Goal: Task Accomplishment & Management: Use online tool/utility

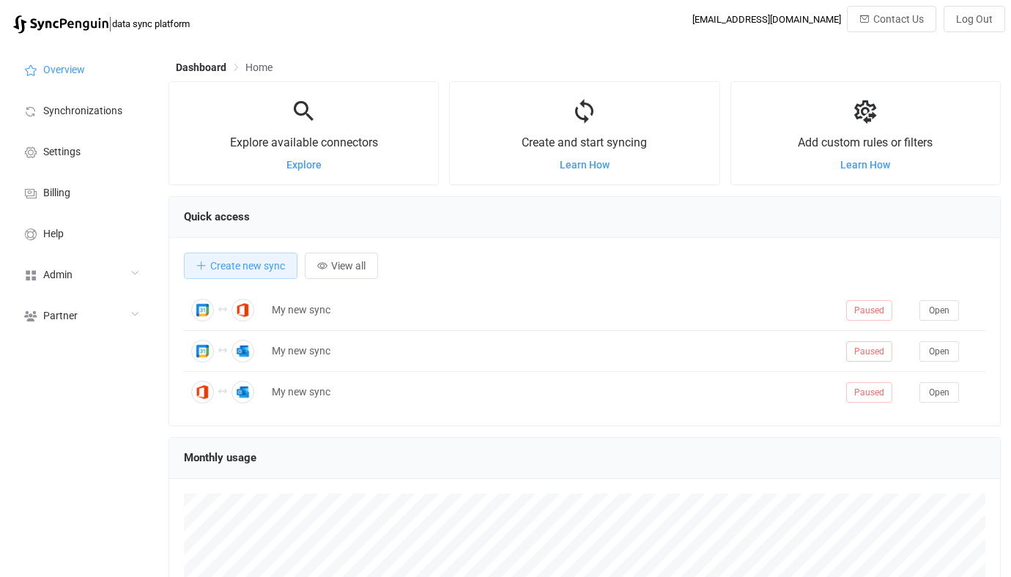
scroll to position [284, 832]
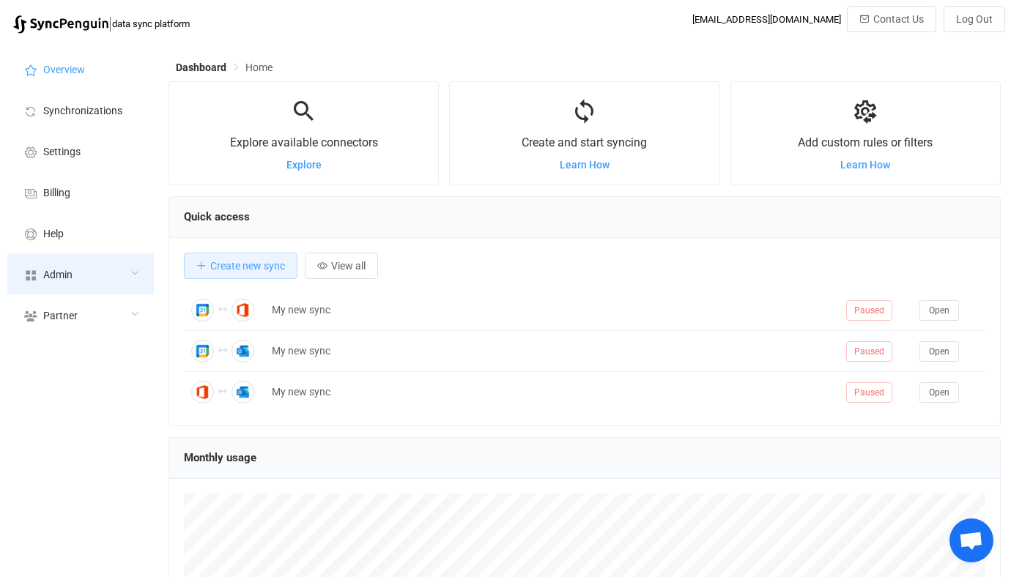
click at [77, 267] on div "Admin" at bounding box center [80, 273] width 147 height 41
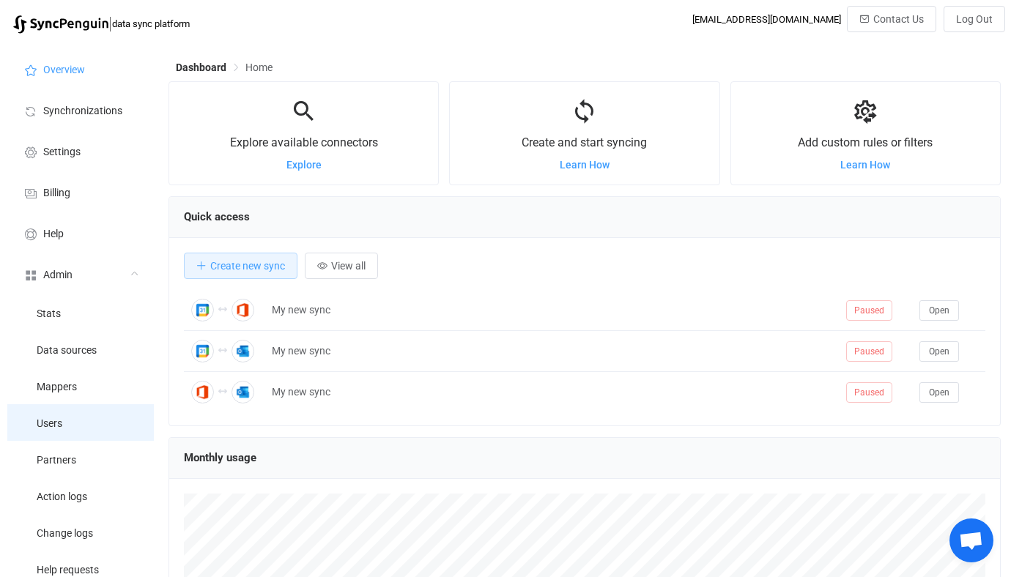
click at [69, 416] on li "Users" at bounding box center [80, 422] width 147 height 37
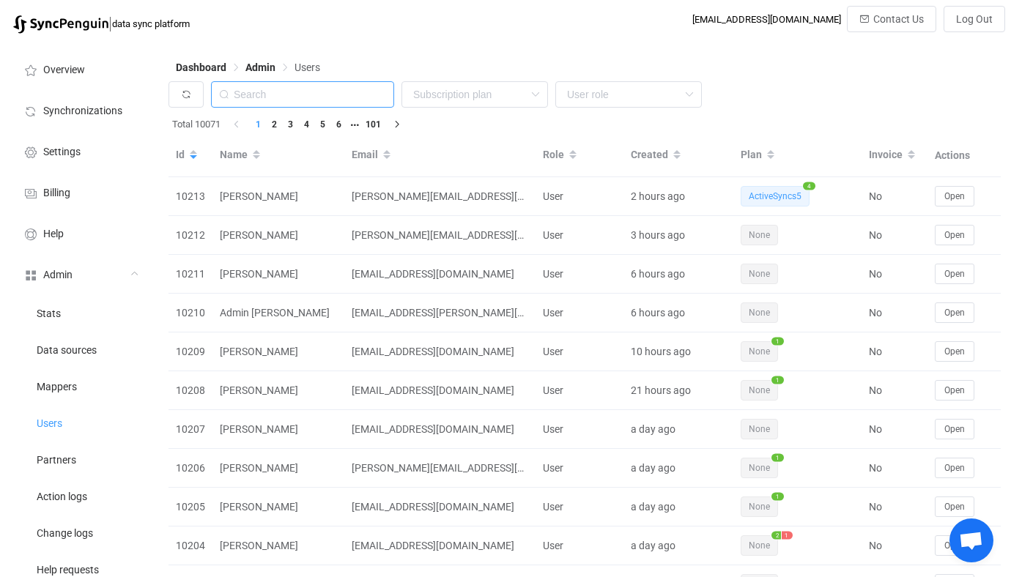
click at [300, 100] on input "text" at bounding box center [302, 94] width 183 height 26
paste input "service@theomshoppe.com"
type input "service@theomshoppe.com"
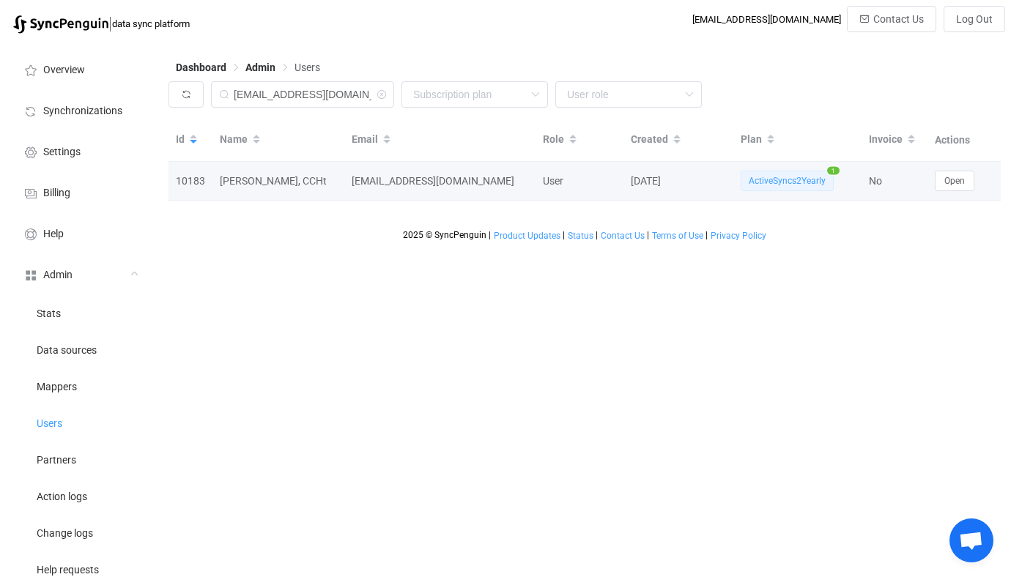
click at [982, 184] on div "Open" at bounding box center [963, 181] width 73 height 21
click at [968, 183] on button "Open" at bounding box center [955, 181] width 40 height 21
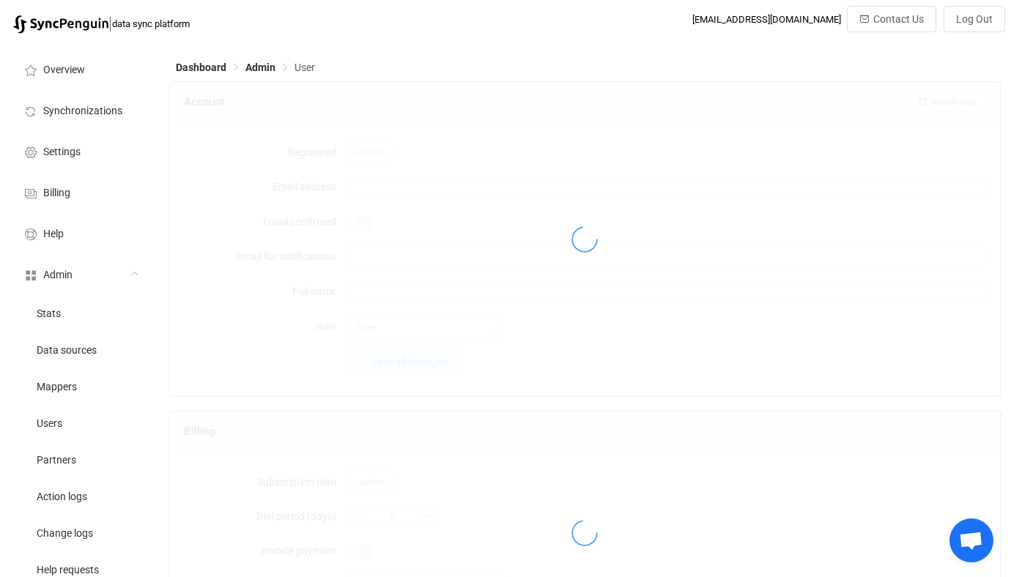
type input "service@theomshoppe.com"
type input "Beth Snyder, CCHt"
type input "14"
type input "14 days"
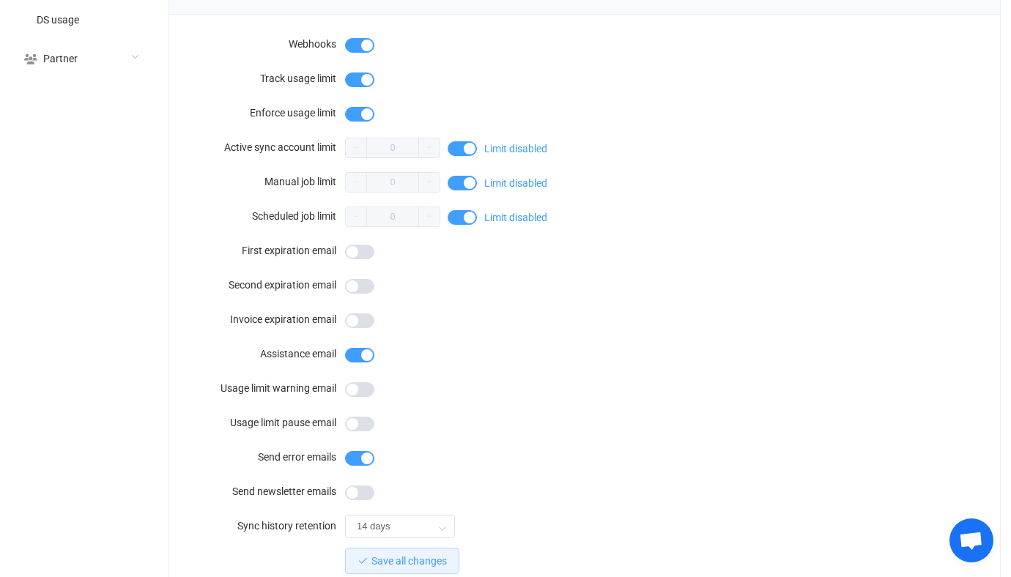
scroll to position [1276, 0]
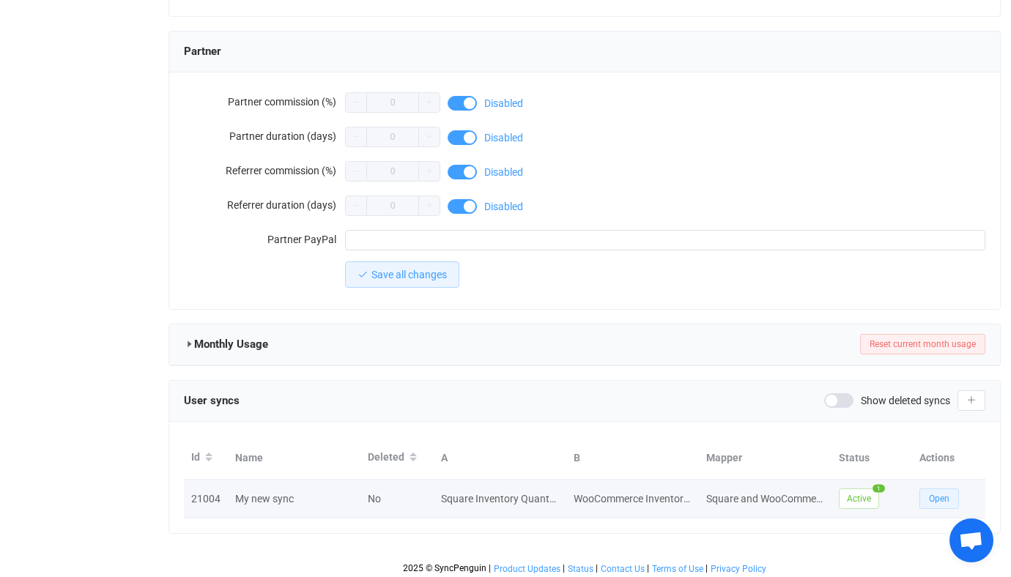
click at [927, 494] on button "Open" at bounding box center [939, 499] width 40 height 21
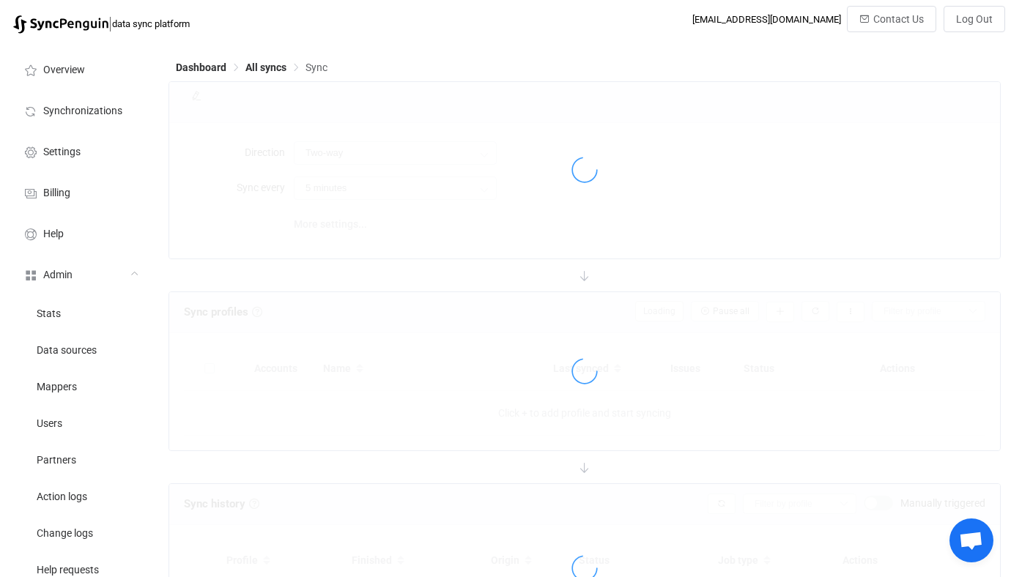
type input "1 hour"
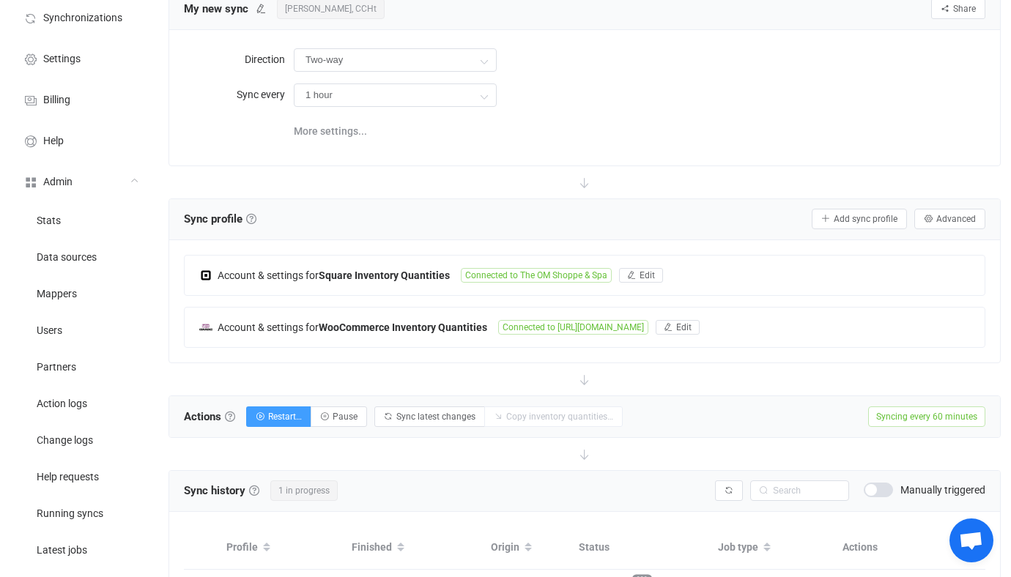
scroll to position [94, 0]
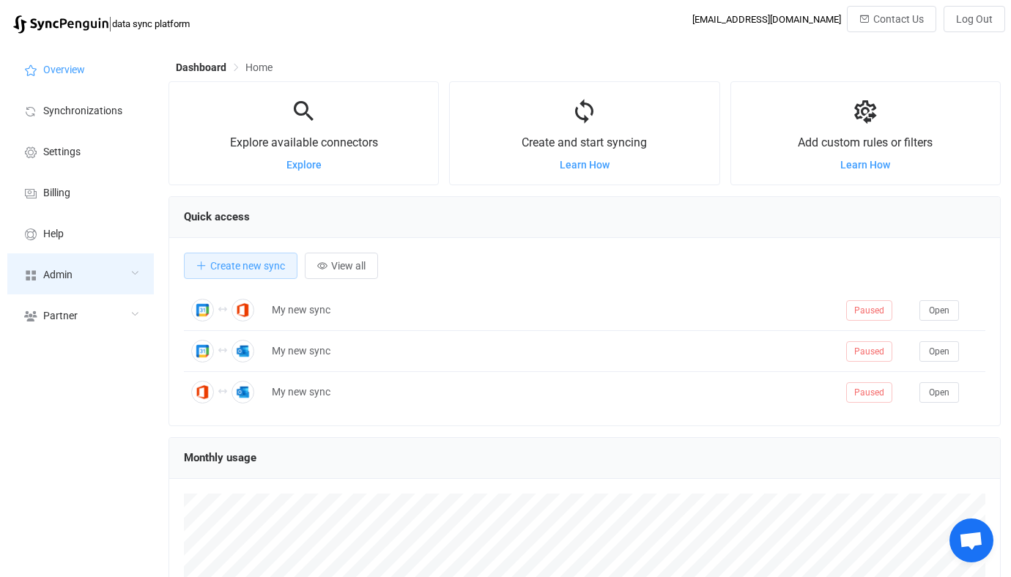
click at [140, 280] on div "Admin" at bounding box center [80, 273] width 147 height 41
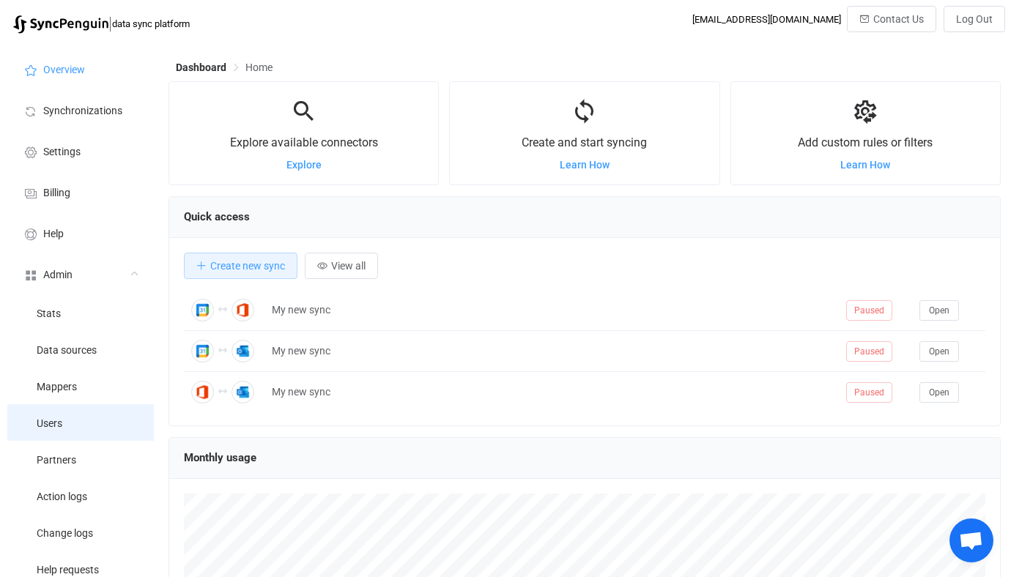
click at [74, 418] on li "Users" at bounding box center [80, 422] width 147 height 37
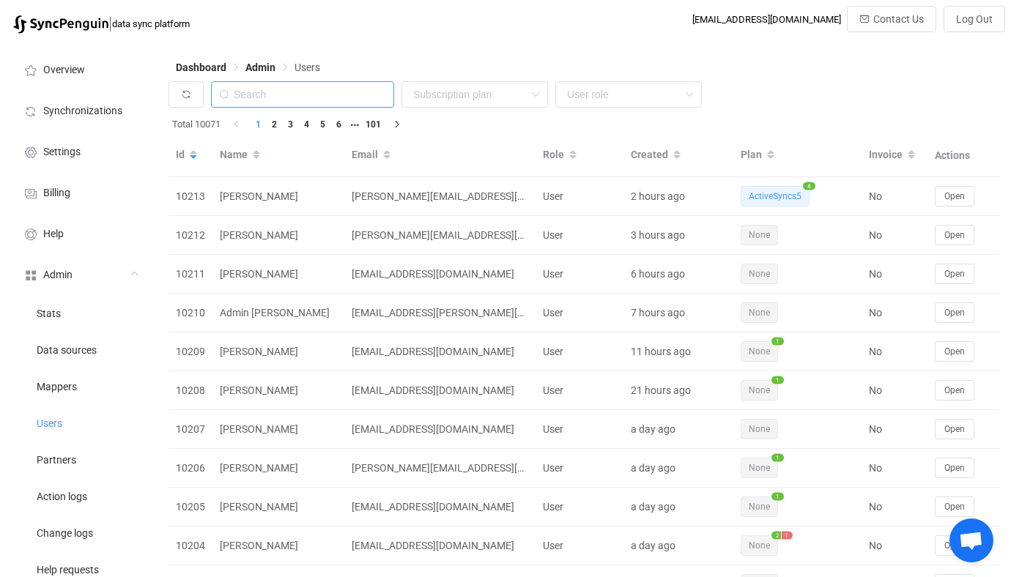
click at [306, 89] on input "text" at bounding box center [302, 94] width 183 height 26
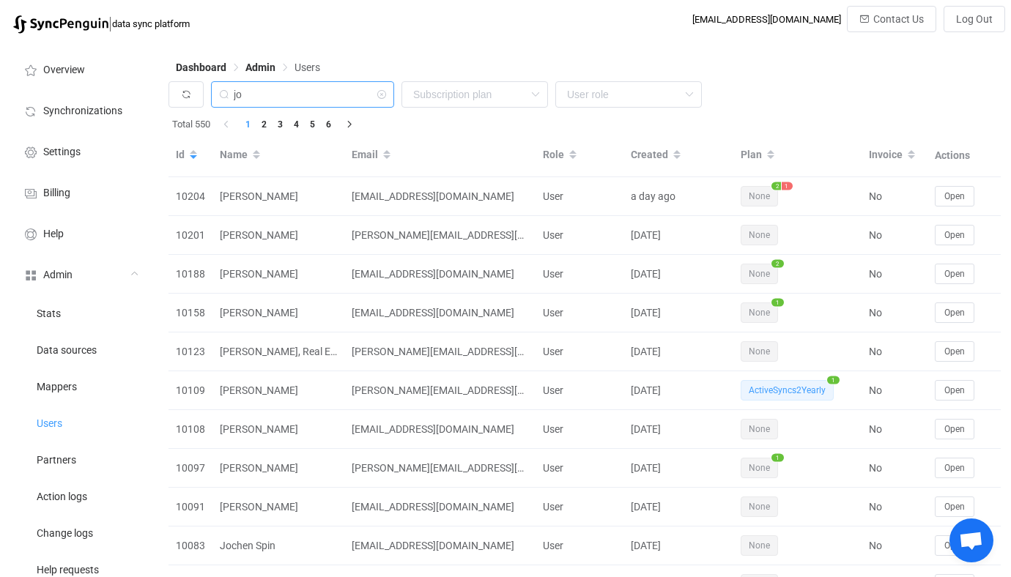
click at [321, 98] on input "jo" at bounding box center [302, 94] width 183 height 26
paste input "grahammedia"
type input "grahammedia"
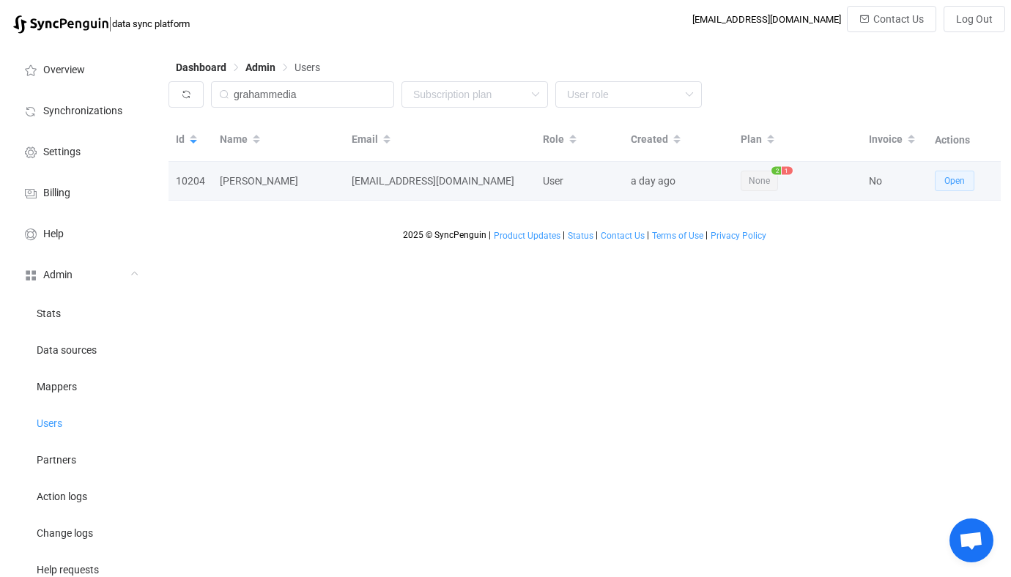
click at [952, 179] on span "Open" at bounding box center [954, 181] width 21 height 10
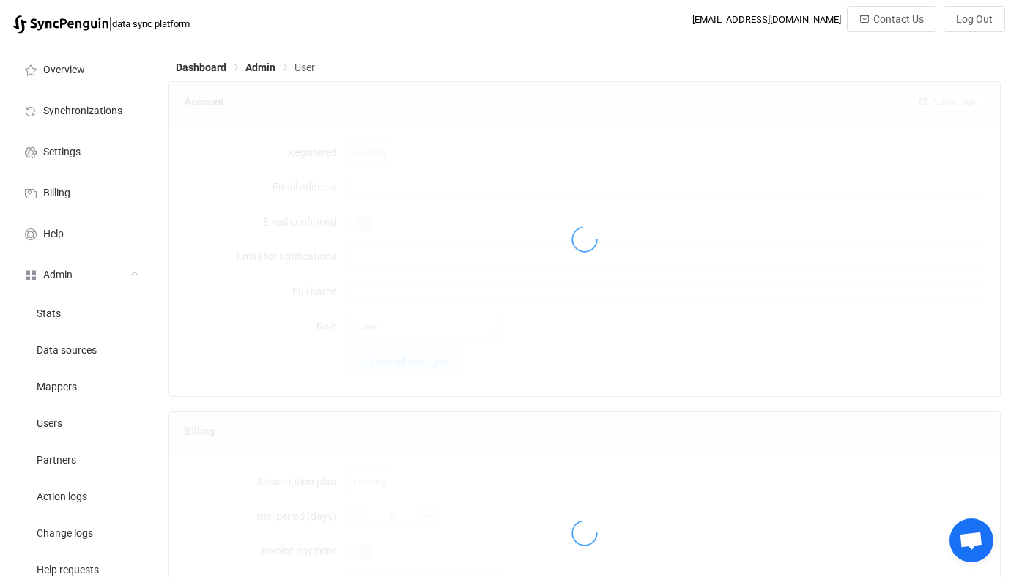
type input "jcarranco@grahammedia.com"
type input "Jorge Carranco"
type input "14"
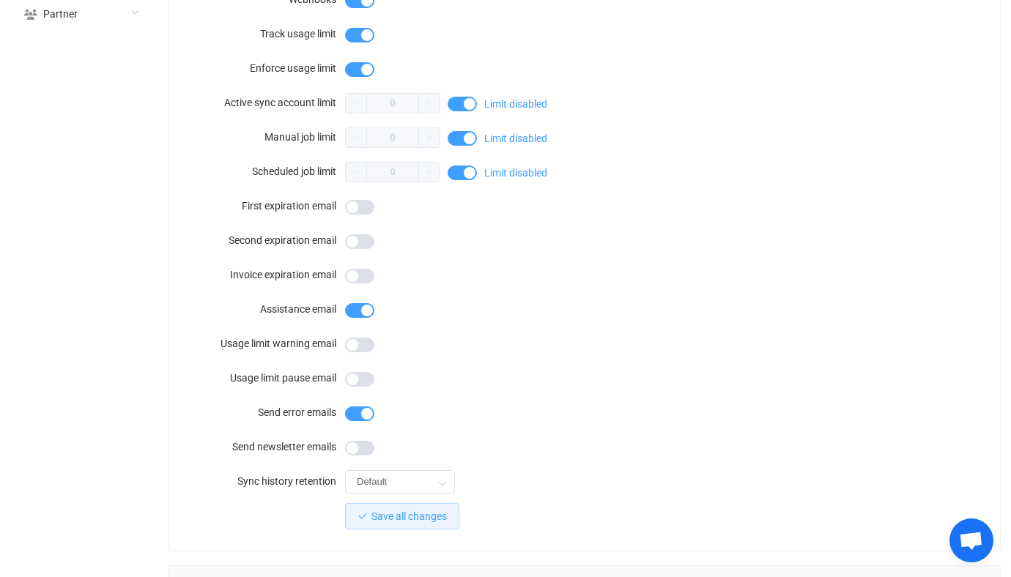
scroll to position [1315, 0]
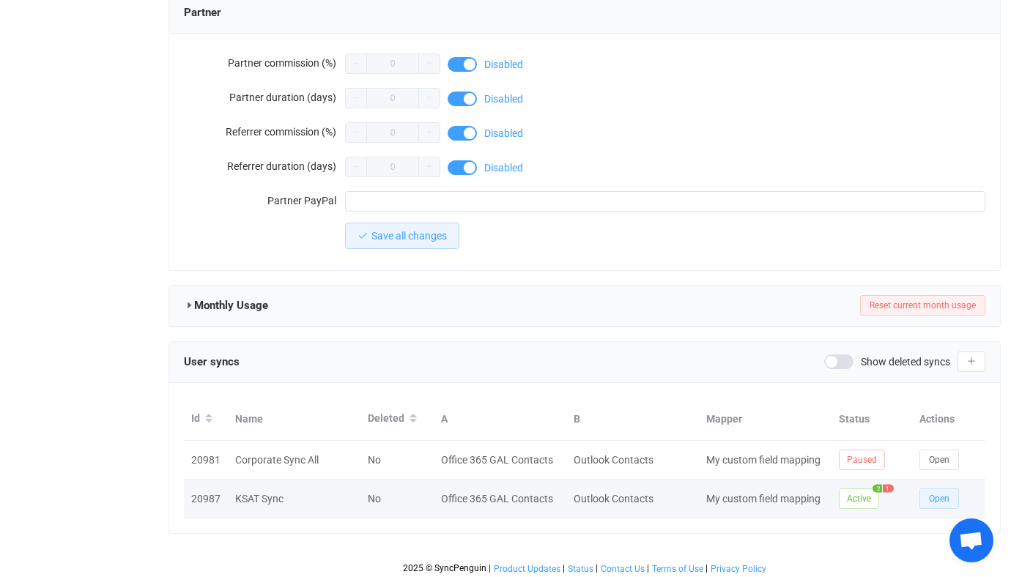
click at [933, 494] on span "Open" at bounding box center [939, 499] width 21 height 10
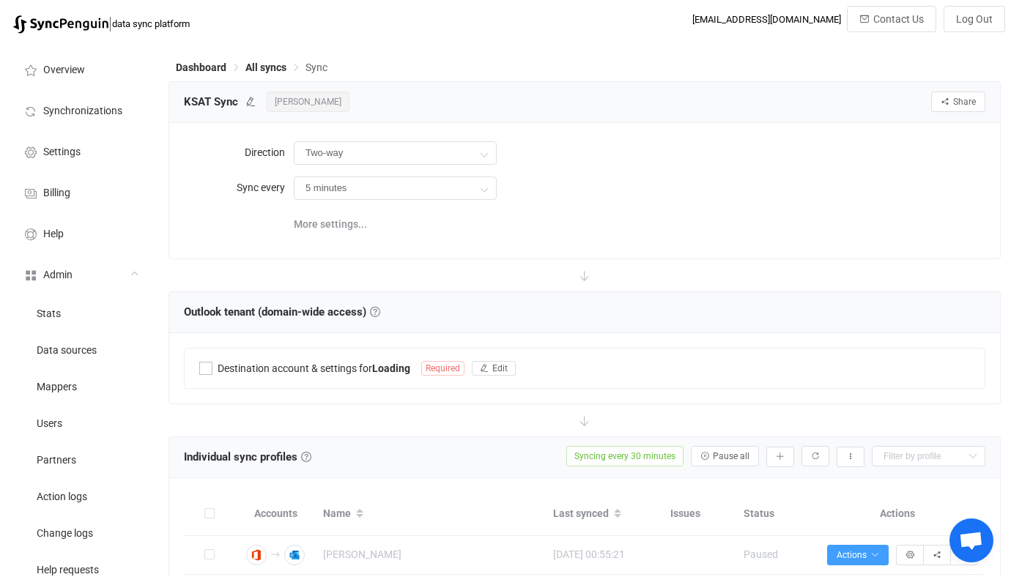
type input "Office 365 GAL → Outlook"
type input "30 minutes"
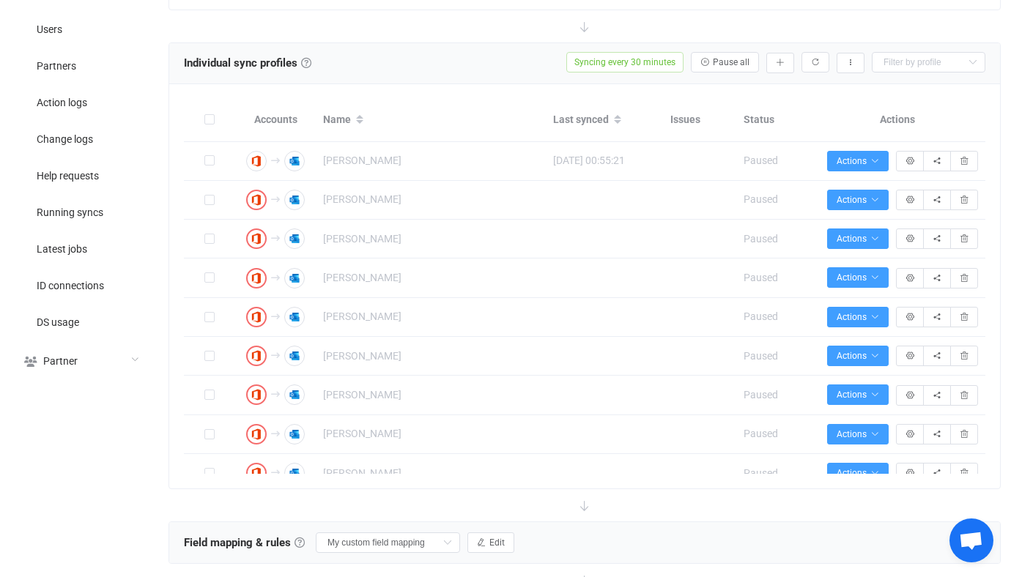
scroll to position [392, 0]
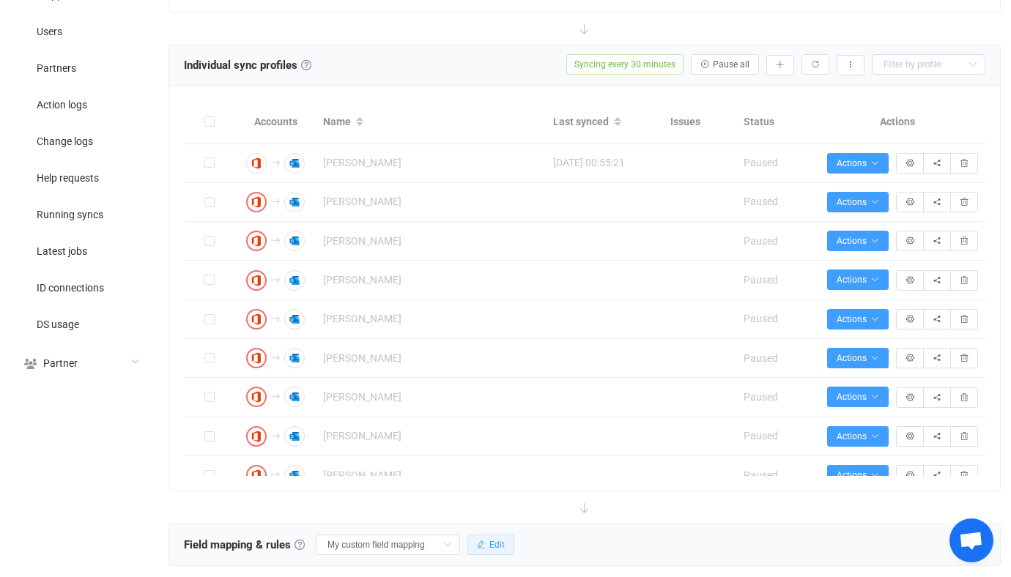
click at [470, 550] on button "Edit" at bounding box center [490, 545] width 47 height 21
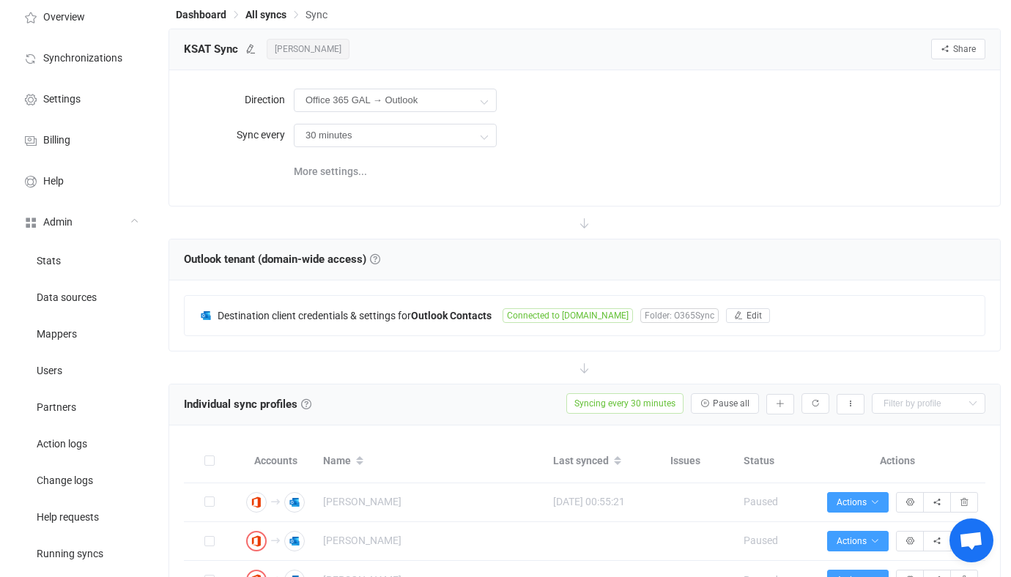
scroll to position [32, 0]
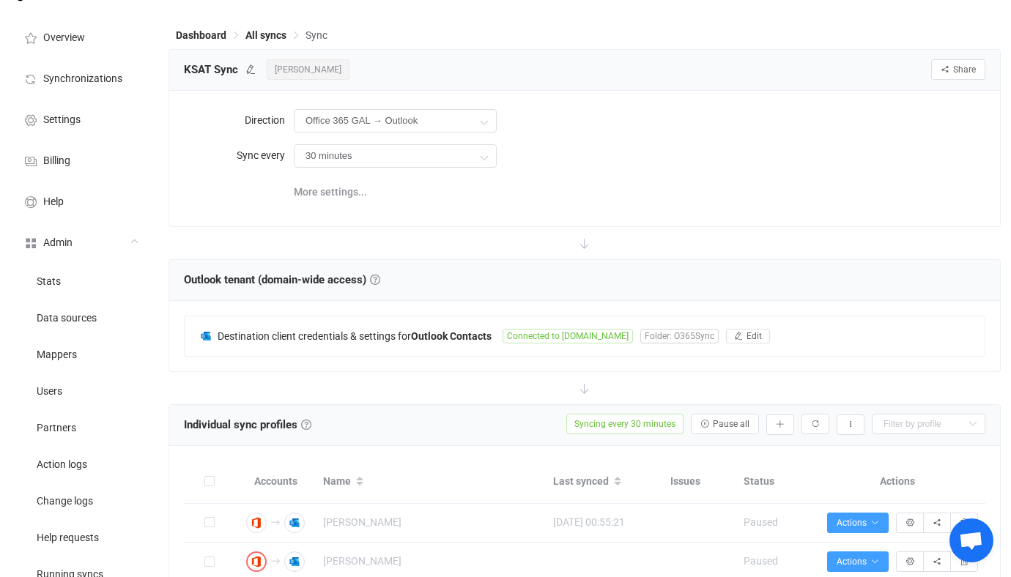
click at [219, 231] on div at bounding box center [584, 243] width 832 height 32
click at [558, 185] on div "More settings..." at bounding box center [640, 191] width 692 height 30
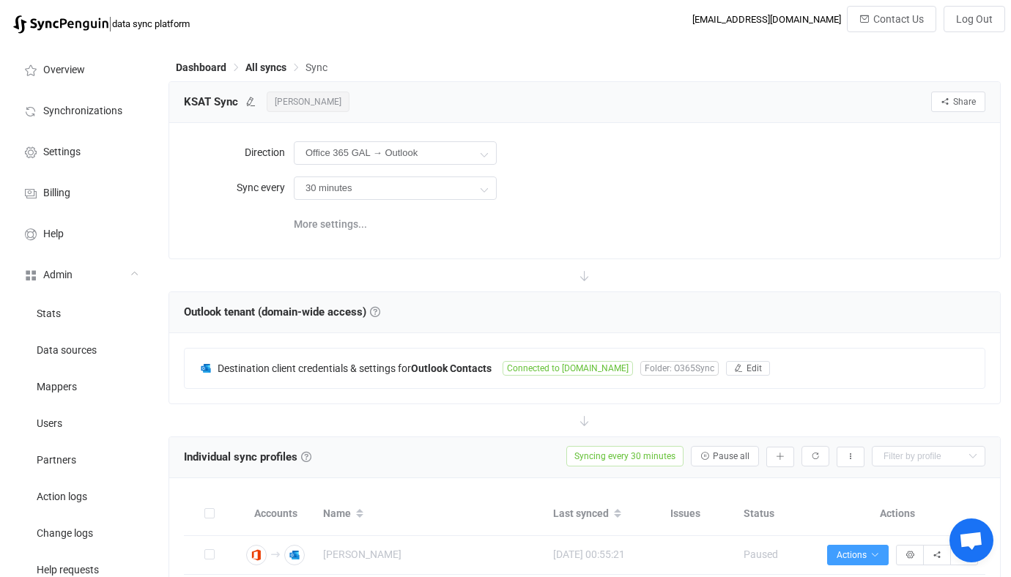
click at [610, 156] on div "Office 365 GAL → Outlook Two-way Office 365 GAL Outlook Outlook Office 365 GAL" at bounding box center [640, 153] width 692 height 30
click at [662, 176] on div "30 minutes 30 minutes 1 hour 2 hours 4 hours 8 hours 12 hours 24 hours" at bounding box center [640, 188] width 692 height 30
click at [951, 96] on button "Share" at bounding box center [958, 102] width 54 height 21
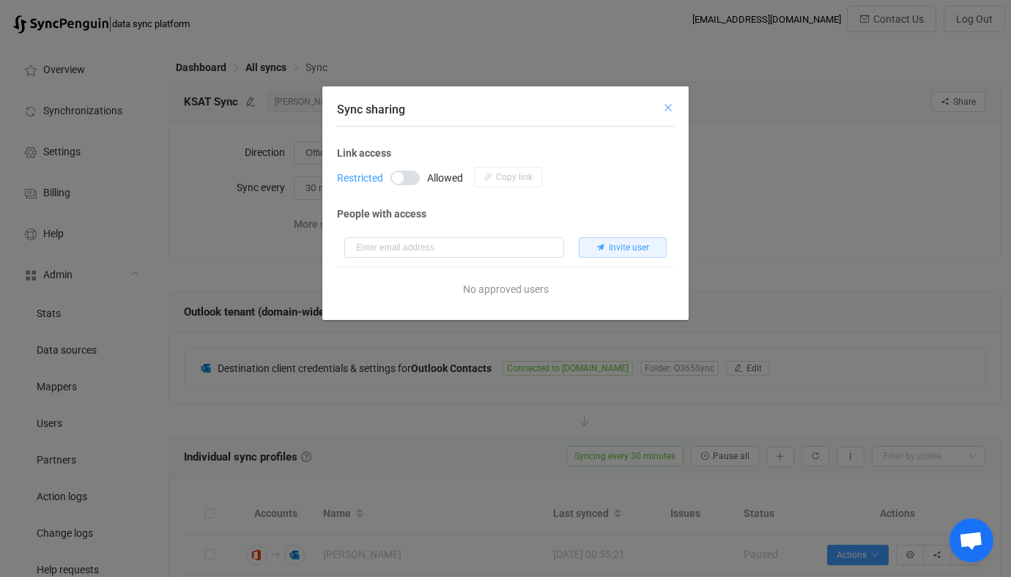
click at [667, 106] on icon "Close" at bounding box center [668, 108] width 12 height 12
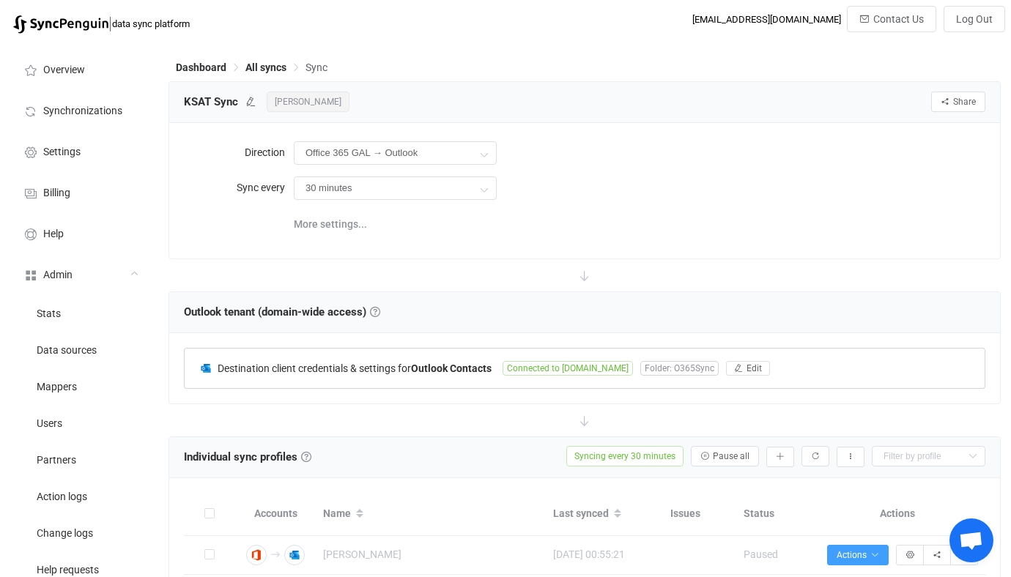
click at [499, 365] on div "Destination client credentials & settings for Outlook Contacts" at bounding box center [350, 367] width 303 height 13
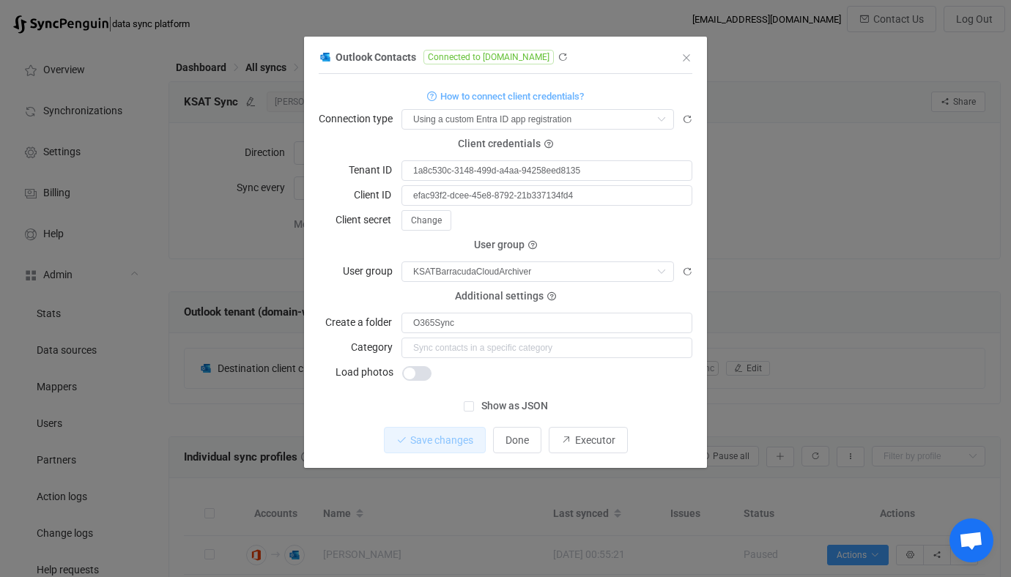
click at [791, 222] on div "Outlook Contacts Connected to grahammedia.com 1 { { "connectionType": "custom",…" at bounding box center [505, 288] width 1011 height 577
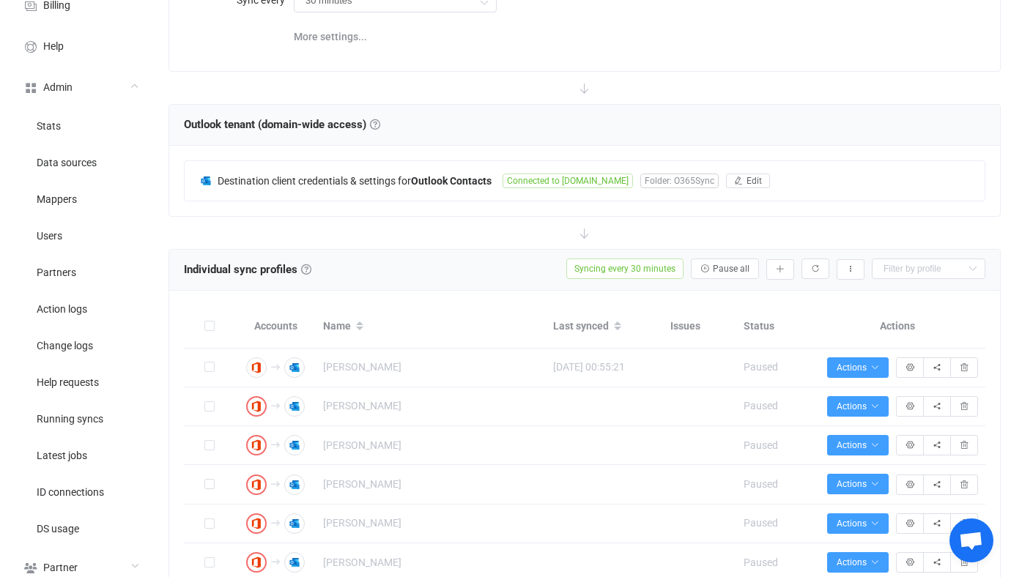
scroll to position [99, 0]
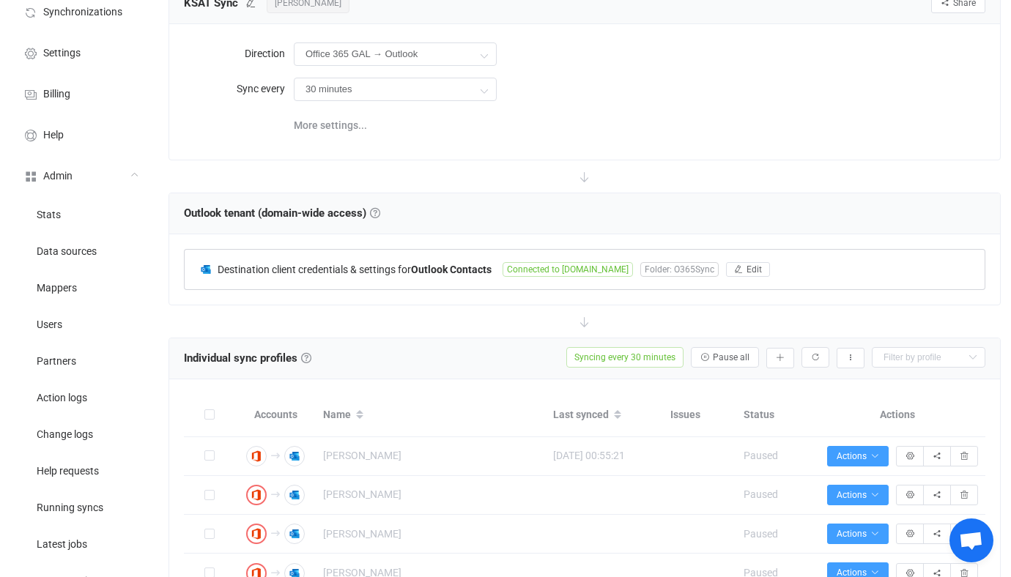
click at [478, 267] on b "Outlook Contacts" at bounding box center [451, 270] width 81 height 12
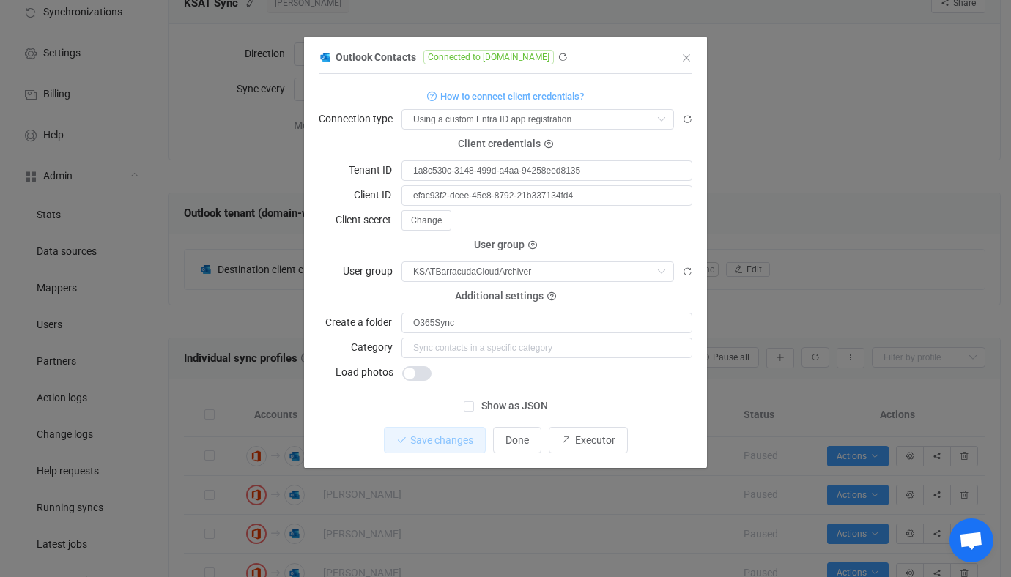
click at [818, 201] on div "Outlook Contacts Connected to grahammedia.com 1 { { "connectionType": "custom",…" at bounding box center [505, 288] width 1011 height 577
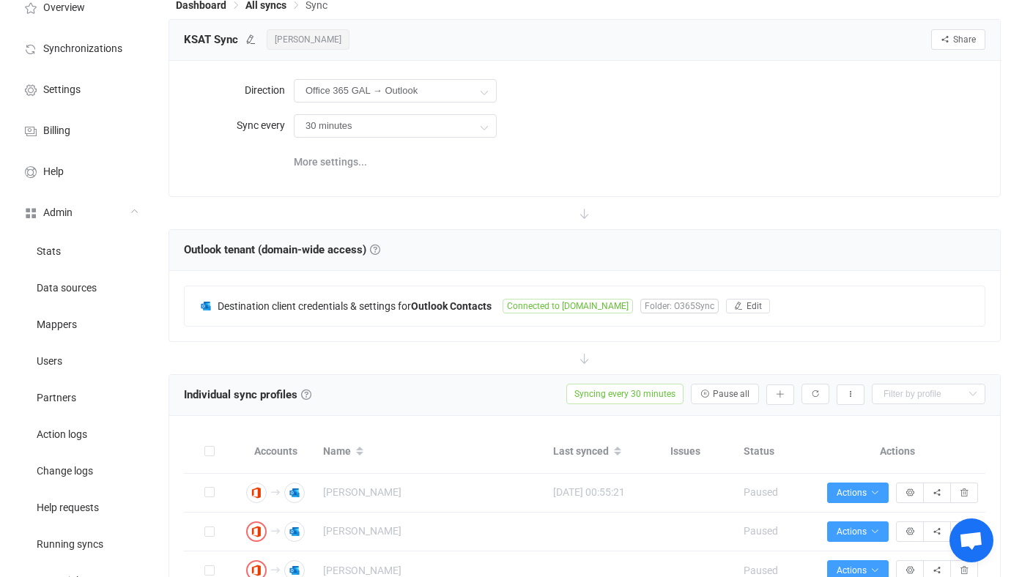
scroll to position [62, 0]
click at [498, 297] on div "Destination client credentials & settings for Outlook Contacts Connected to gra…" at bounding box center [585, 307] width 800 height 40
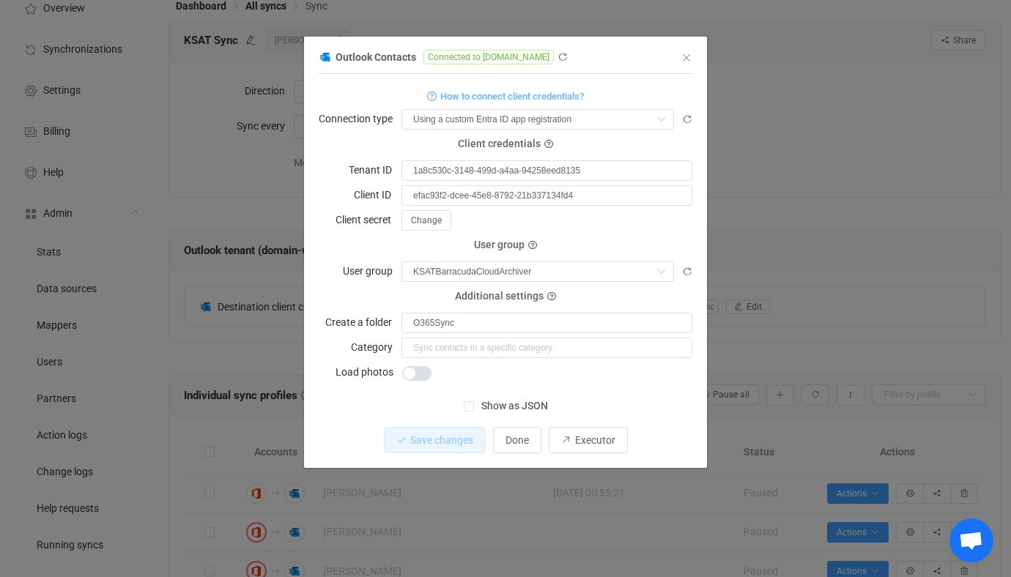
click at [823, 156] on div "Outlook Contacts Connected to grahammedia.com 1 { { "connectionType": "custom",…" at bounding box center [505, 288] width 1011 height 577
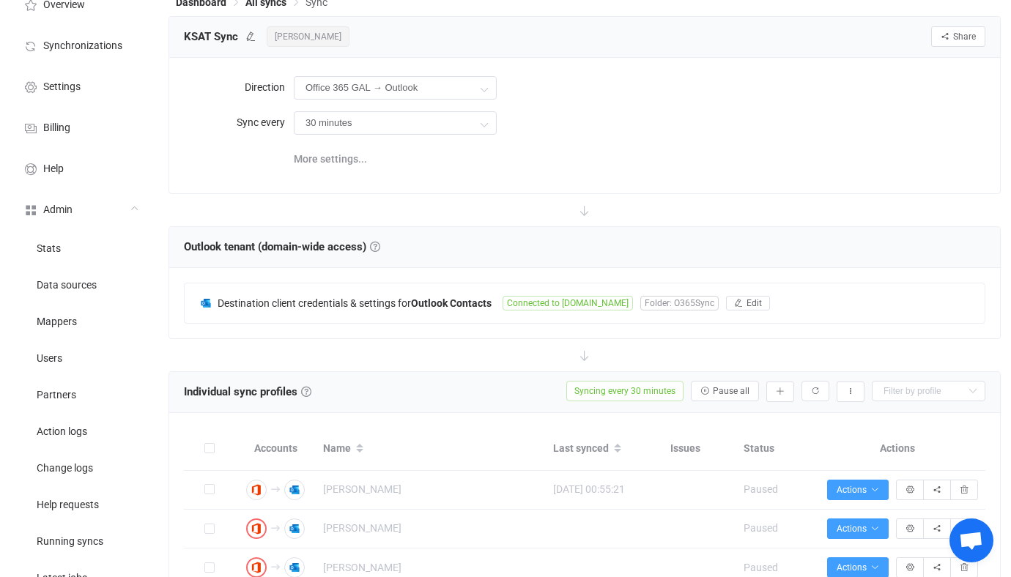
scroll to position [89, 0]
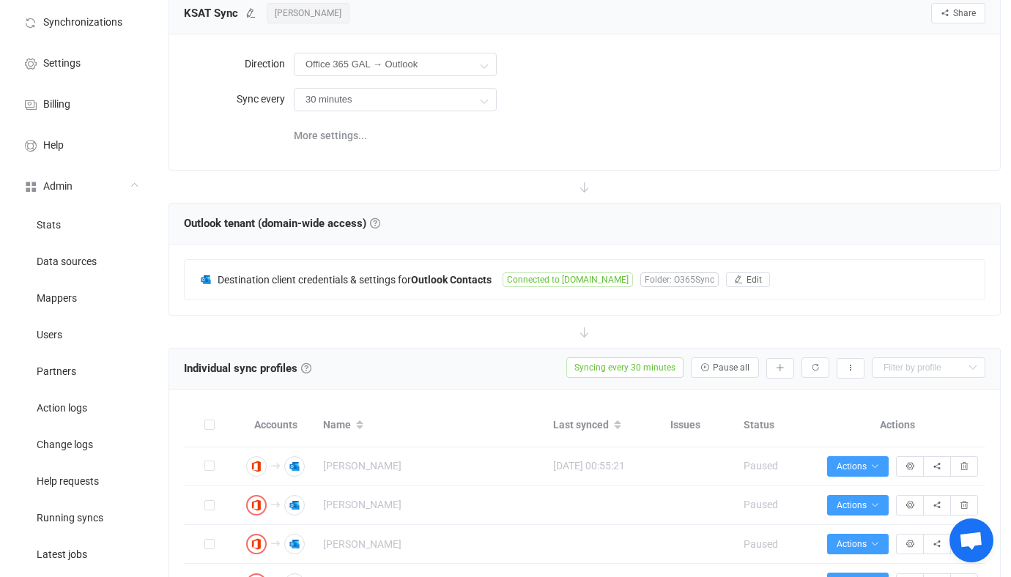
click at [472, 300] on div "Destination client credentials & settings for Outlook Contacts Connected to gra…" at bounding box center [584, 280] width 831 height 70
click at [475, 260] on div "Destination client credentials & settings for Outlook Contacts Connected to gra…" at bounding box center [585, 280] width 800 height 40
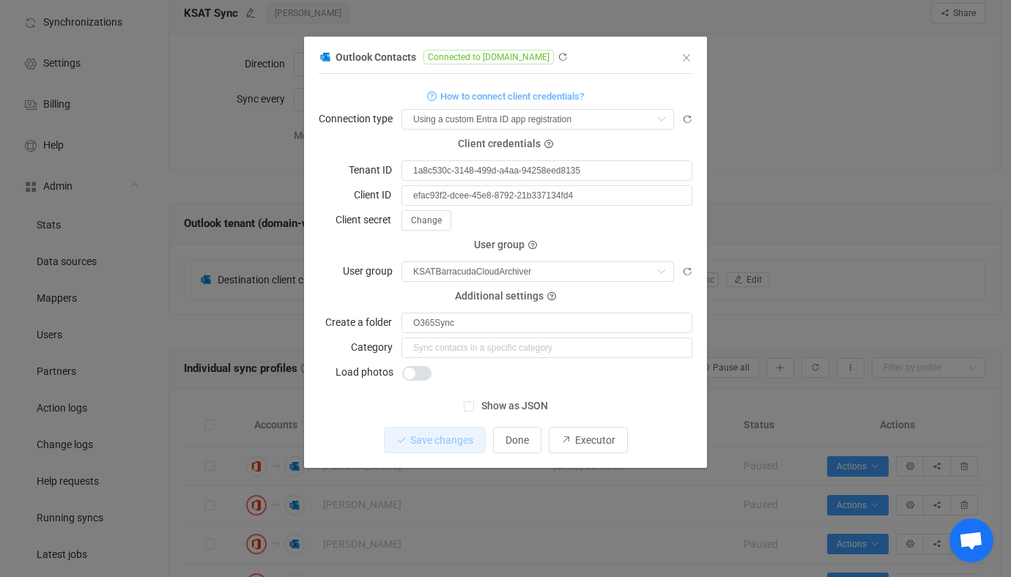
click at [786, 196] on div "Outlook Contacts Connected to grahammedia.com 1 { { "connectionType": "custom",…" at bounding box center [505, 288] width 1011 height 577
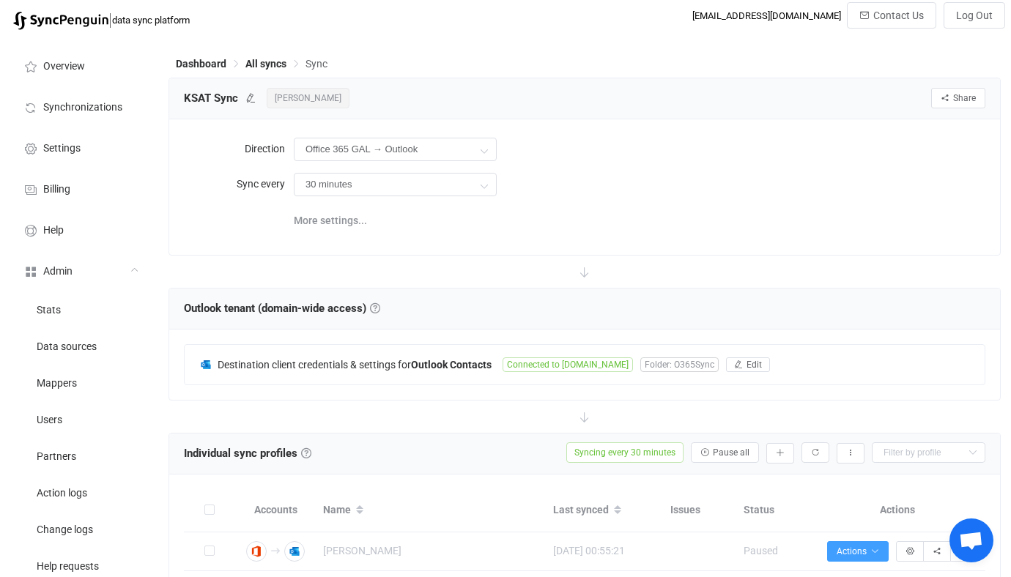
scroll to position [0, 0]
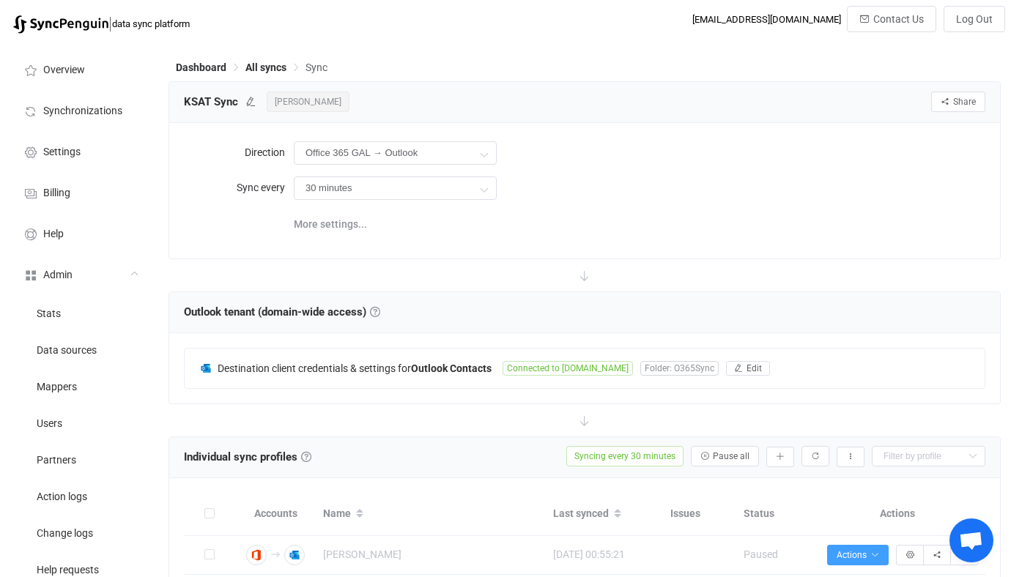
click at [581, 174] on div "30 minutes 30 minutes 1 hour 2 hours 4 hours 8 hours 12 hours 24 hours" at bounding box center [640, 188] width 692 height 30
click at [603, 238] on div "Direction Office 365 GAL → Outlook Two-way Office 365 GAL Outlook Outlook Offic…" at bounding box center [584, 190] width 801 height 105
click at [566, 208] on div "More settings..." at bounding box center [640, 223] width 692 height 30
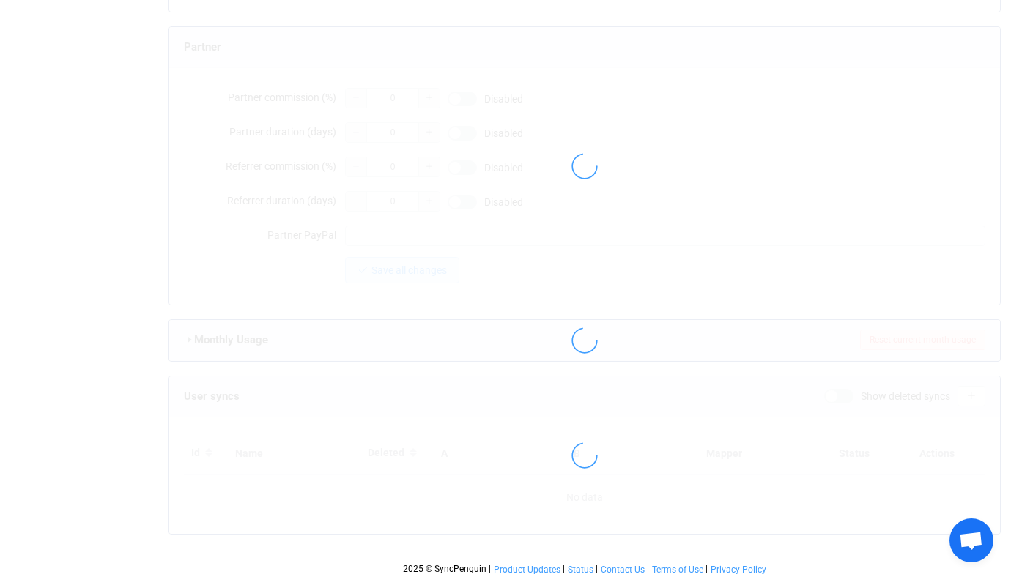
type input "jcarranco@grahammedia.com"
type input "Jorge Carranco"
type input "14"
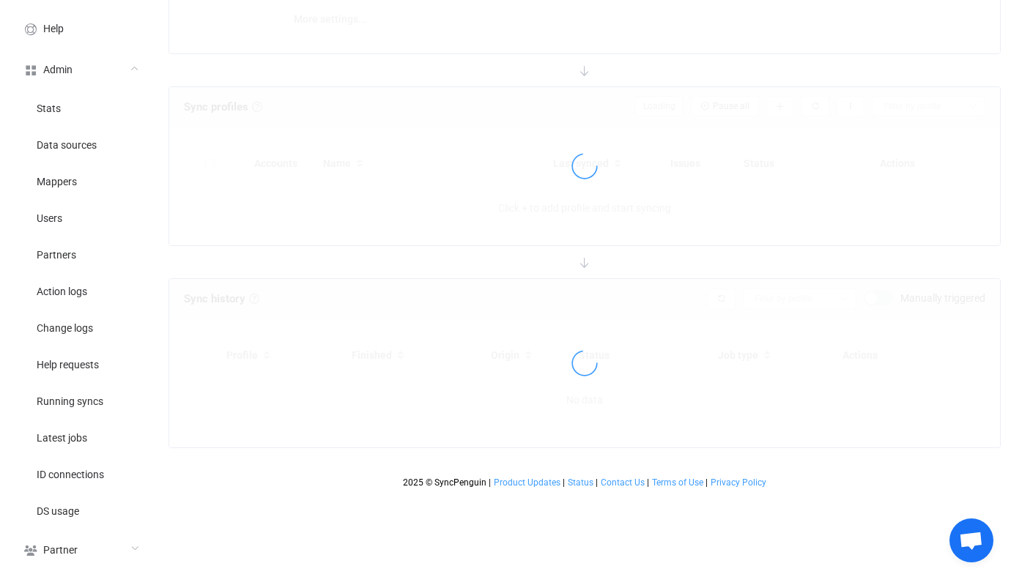
type input "Office 365 GAL → Outlook"
type input "30 minutes"
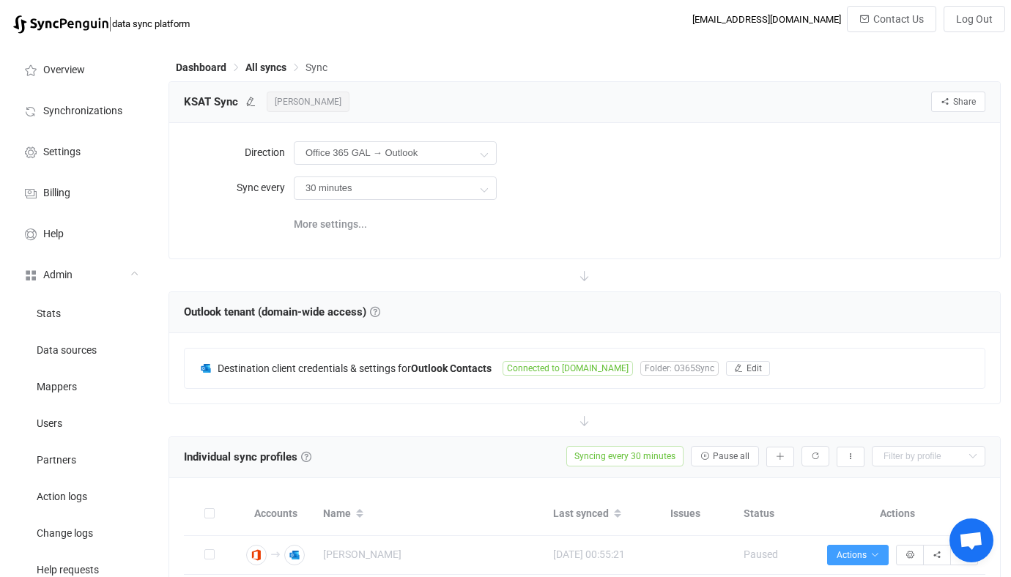
click at [204, 234] on div "More settings..." at bounding box center [584, 223] width 801 height 30
click at [521, 219] on div "More settings..." at bounding box center [640, 223] width 692 height 30
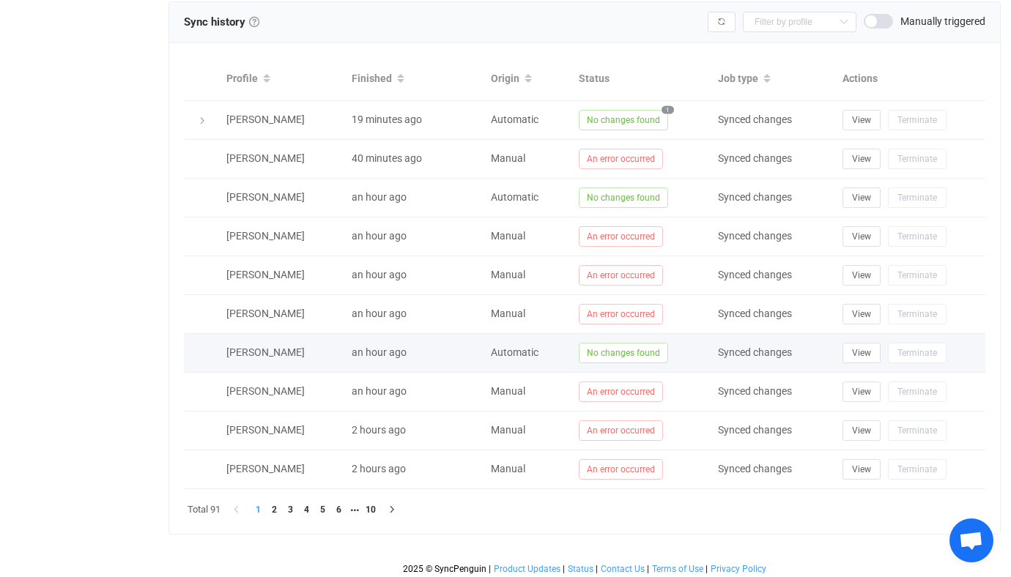
scroll to position [809, 0]
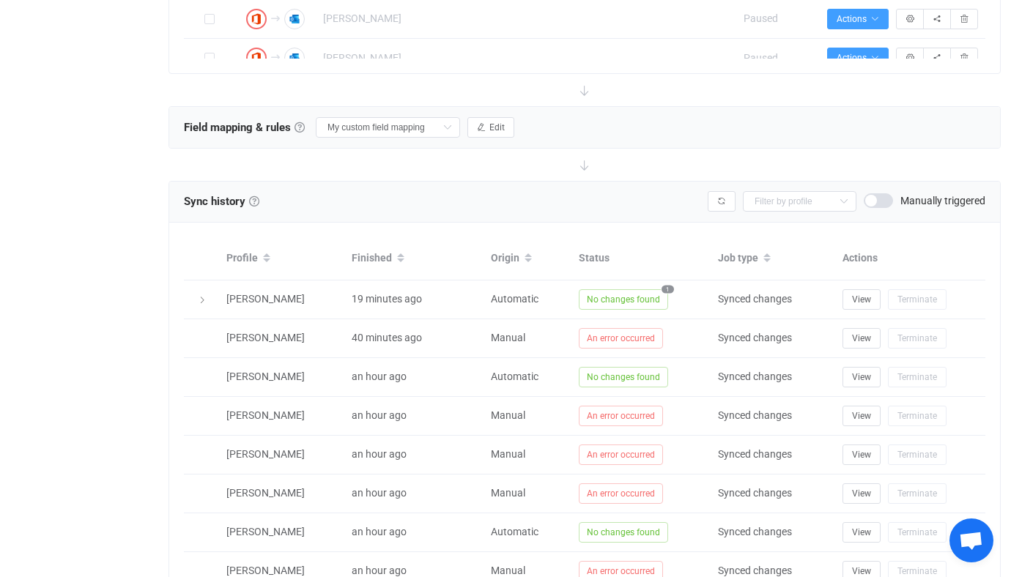
click at [496, 174] on div at bounding box center [584, 165] width 832 height 32
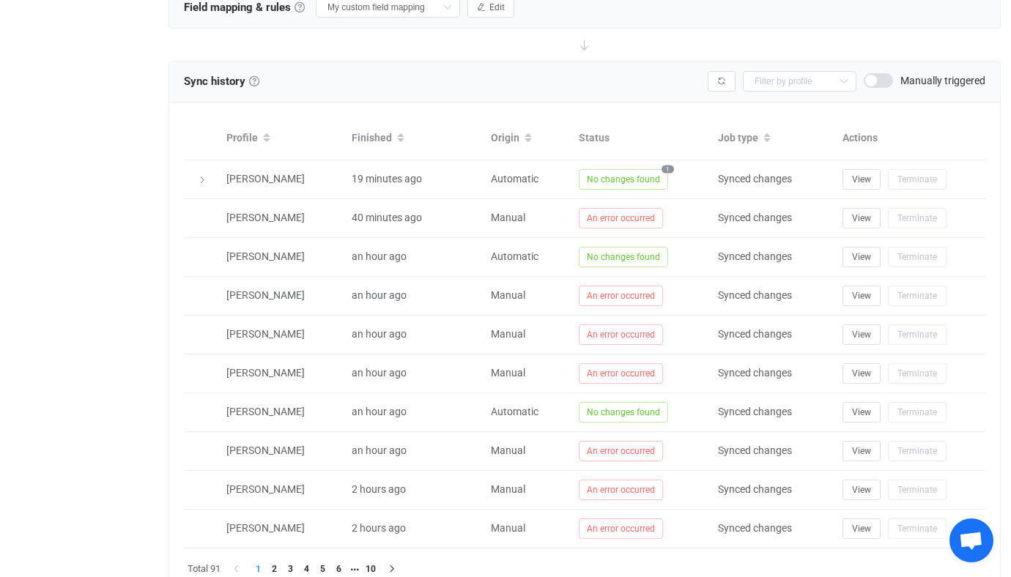
scroll to position [982, 0]
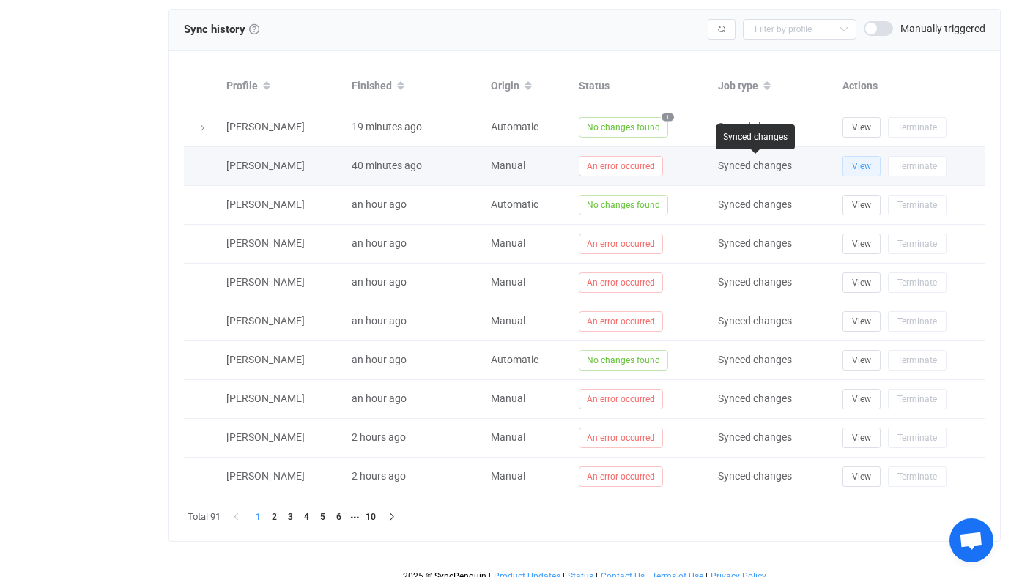
click at [852, 164] on span "View" at bounding box center [861, 166] width 19 height 10
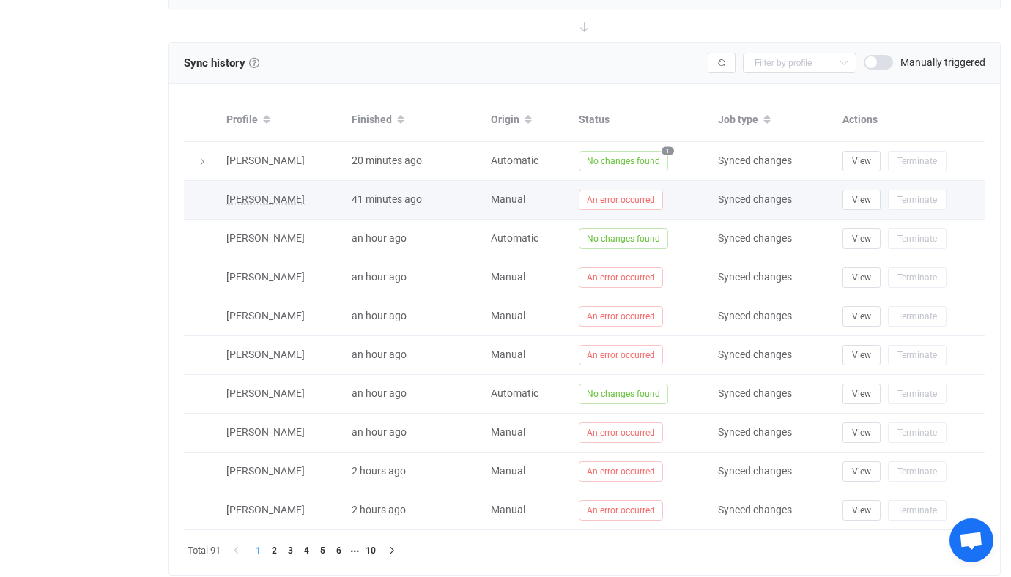
click at [278, 201] on span "Steven Shelby" at bounding box center [265, 199] width 78 height 12
type input "Steven Shelby"
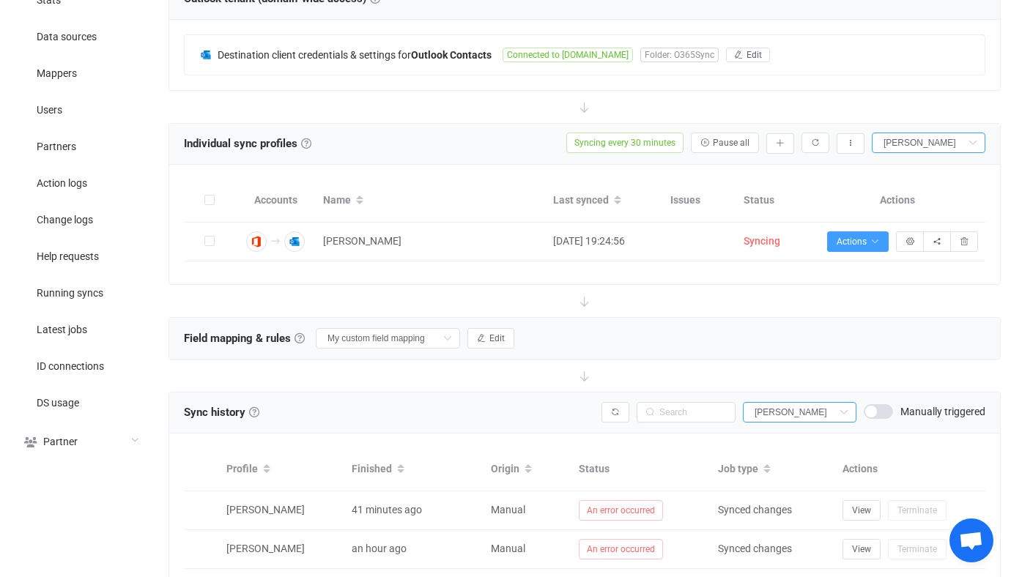
scroll to position [217, 0]
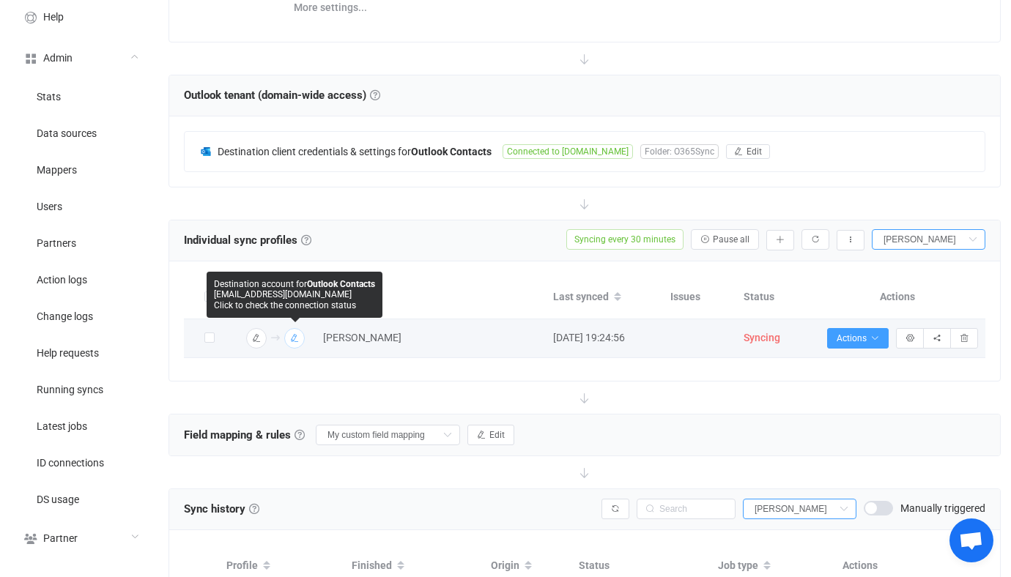
click at [297, 334] on icon "button" at bounding box center [294, 338] width 9 height 9
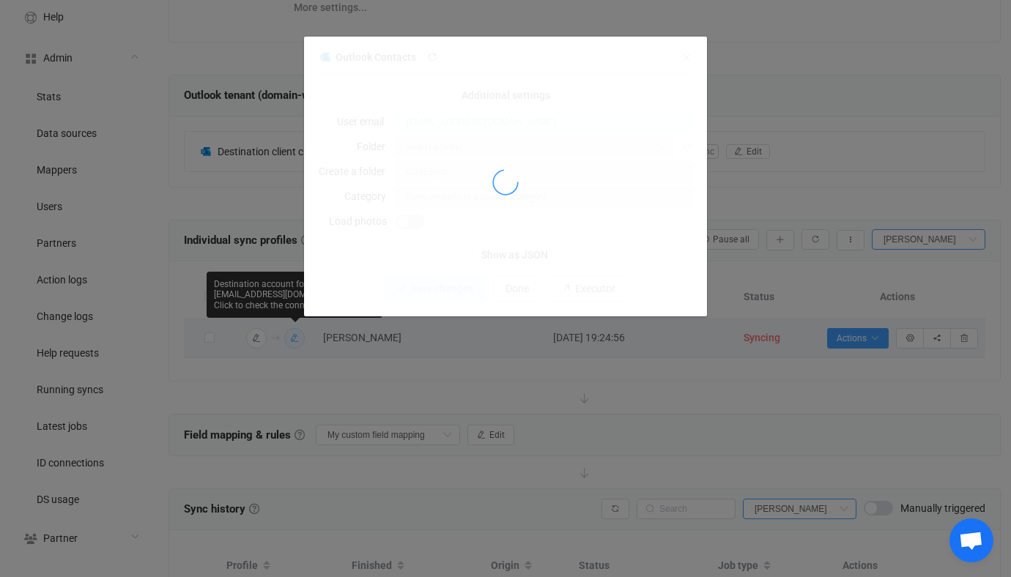
type input "sshelby@ksat.com"
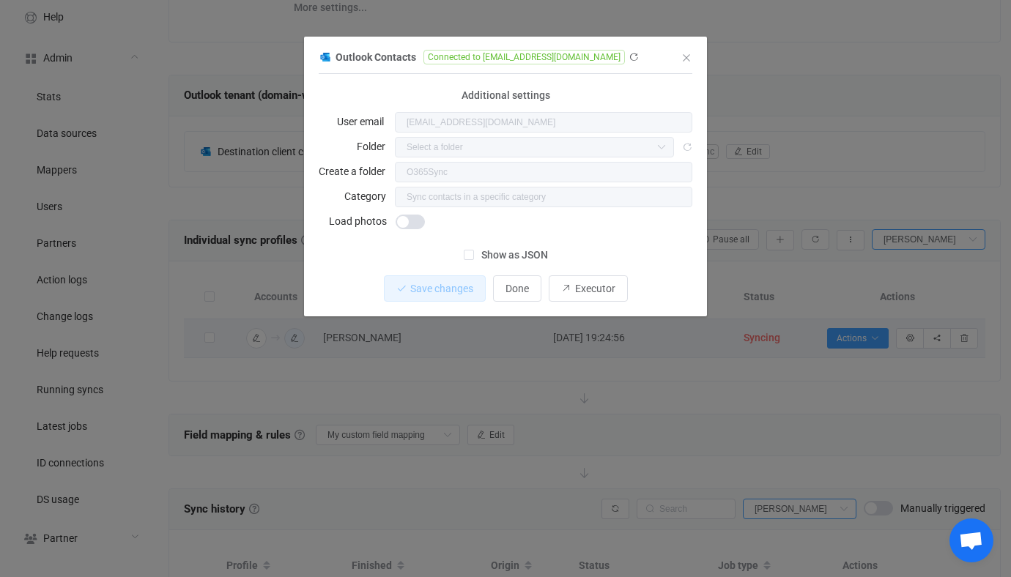
click at [272, 330] on div "Outlook Contacts Connected to sshelby@ksat.com 1 { { "connectionType": "custom"…" at bounding box center [505, 288] width 1011 height 577
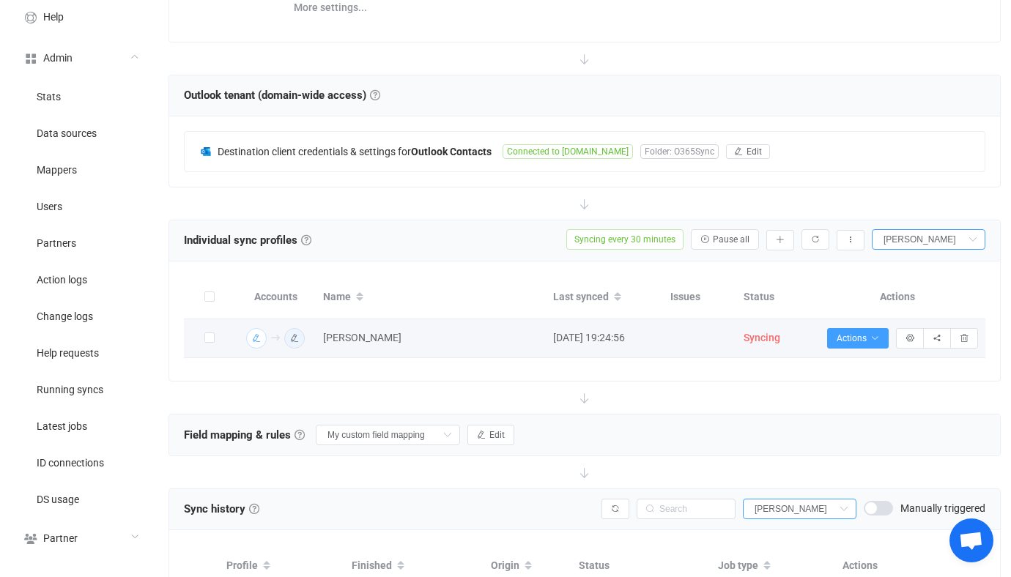
click at [263, 337] on button "button" at bounding box center [256, 338] width 21 height 21
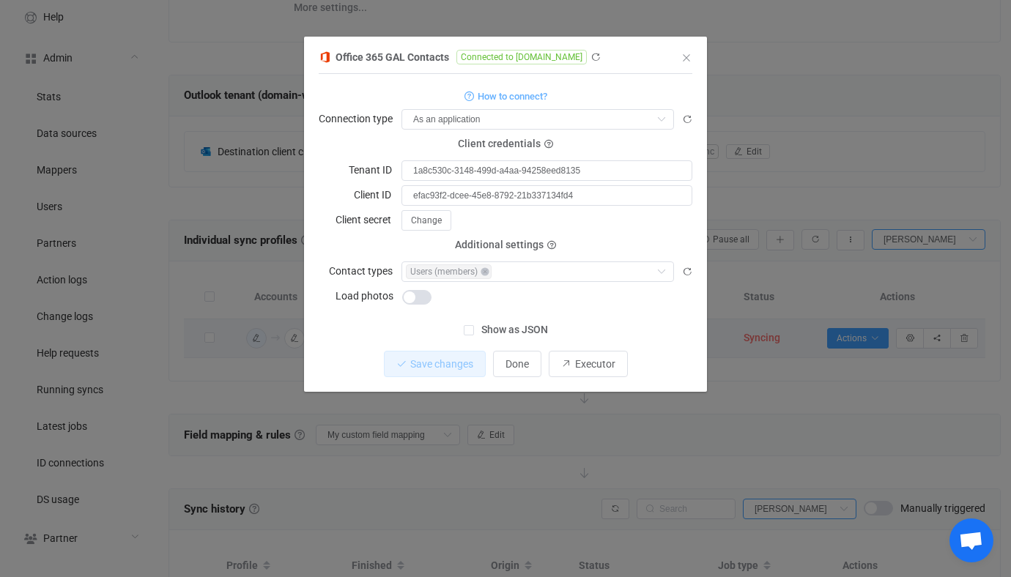
click at [423, 436] on div "Office 365 GAL Contacts Connected to grahammedia.com 1 { { "connectionType": "a…" at bounding box center [505, 288] width 1011 height 577
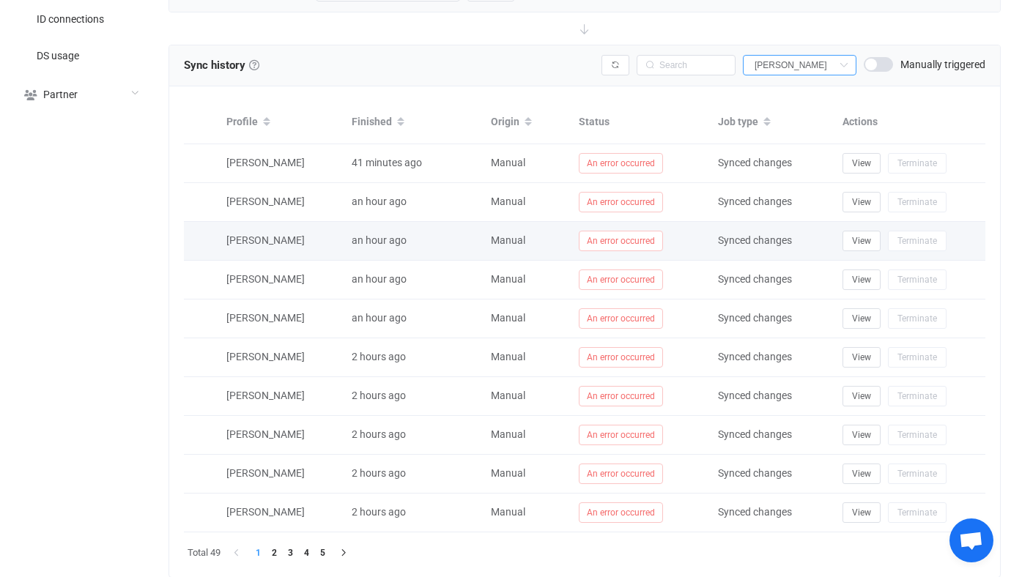
scroll to position [707, 0]
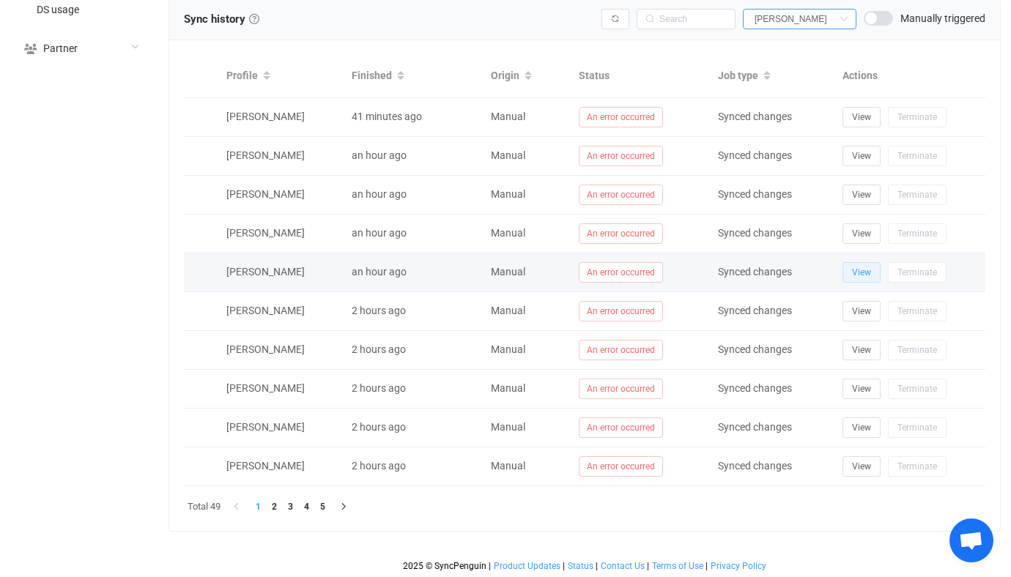
click at [847, 268] on button "View" at bounding box center [861, 272] width 38 height 21
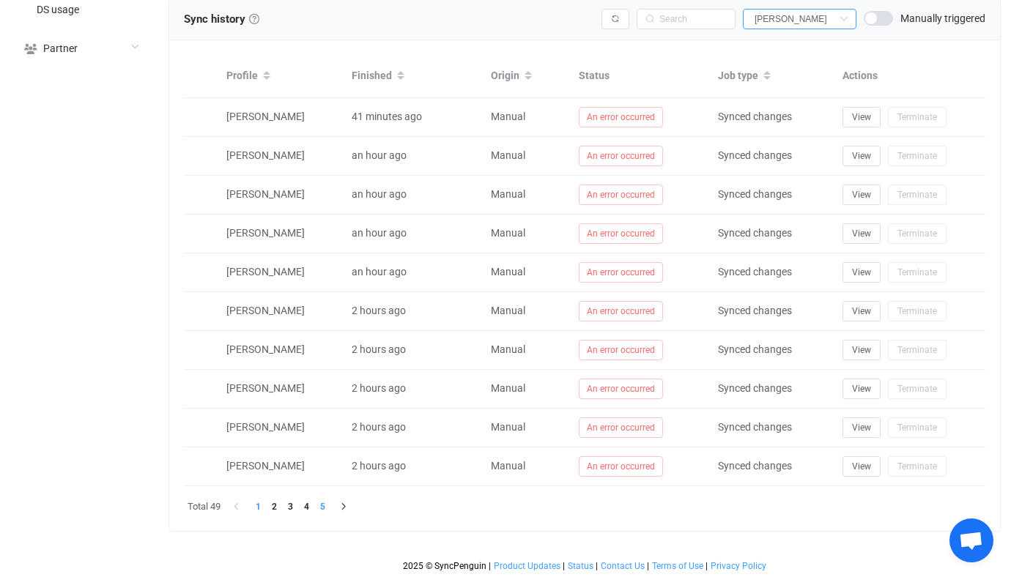
click at [325, 499] on li "5" at bounding box center [322, 507] width 16 height 16
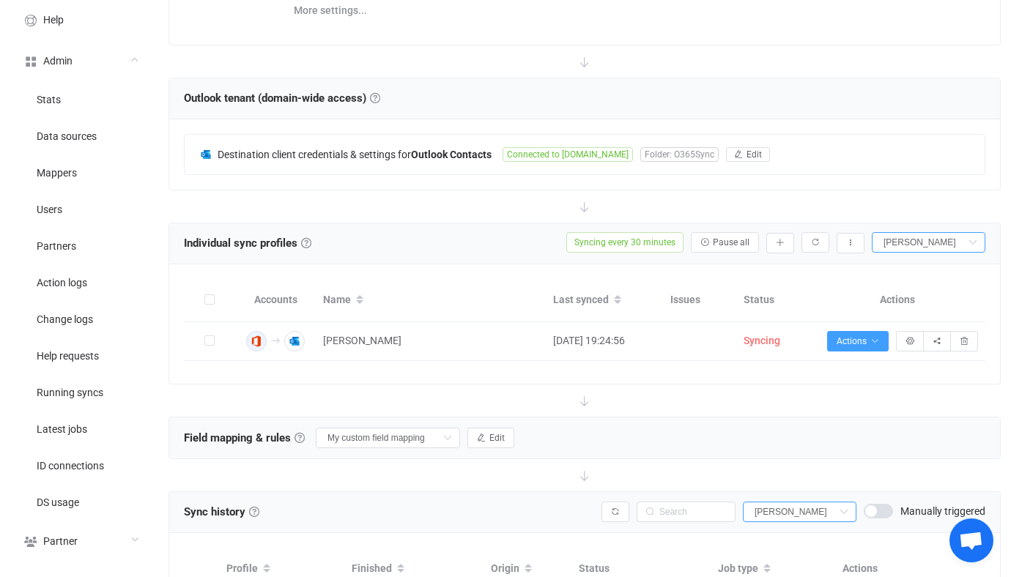
scroll to position [229, 0]
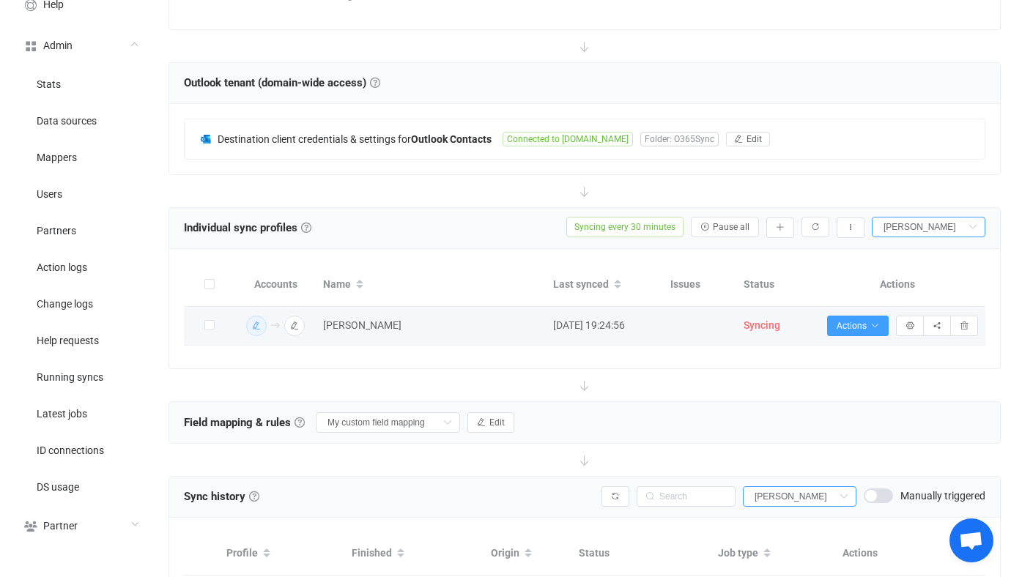
click at [256, 328] on div "button" at bounding box center [256, 326] width 9 height 9
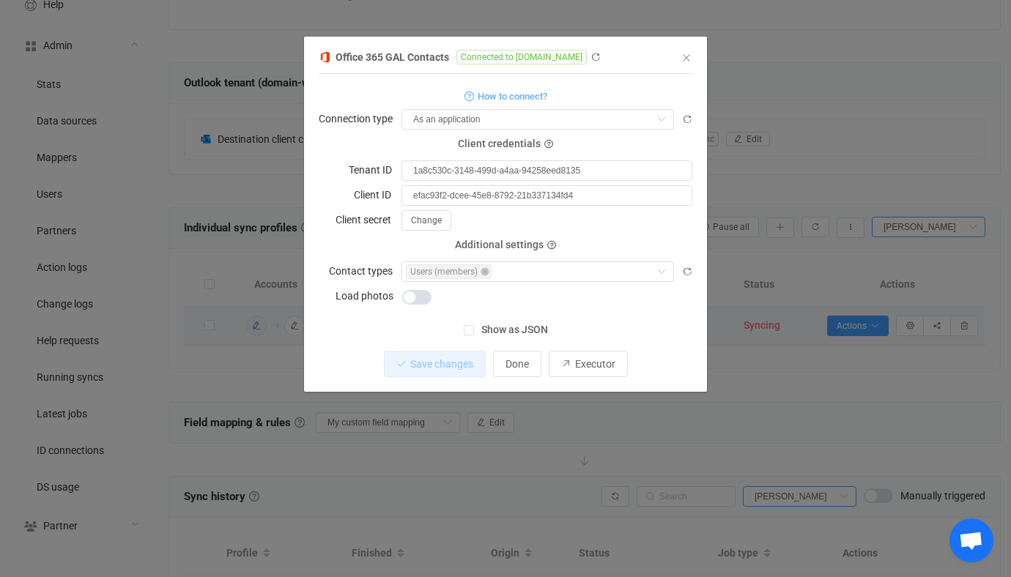
click at [243, 290] on div "Office 365 GAL Contacts Connected to grahammedia.com 1 { { "connectionType": "a…" at bounding box center [505, 288] width 1011 height 577
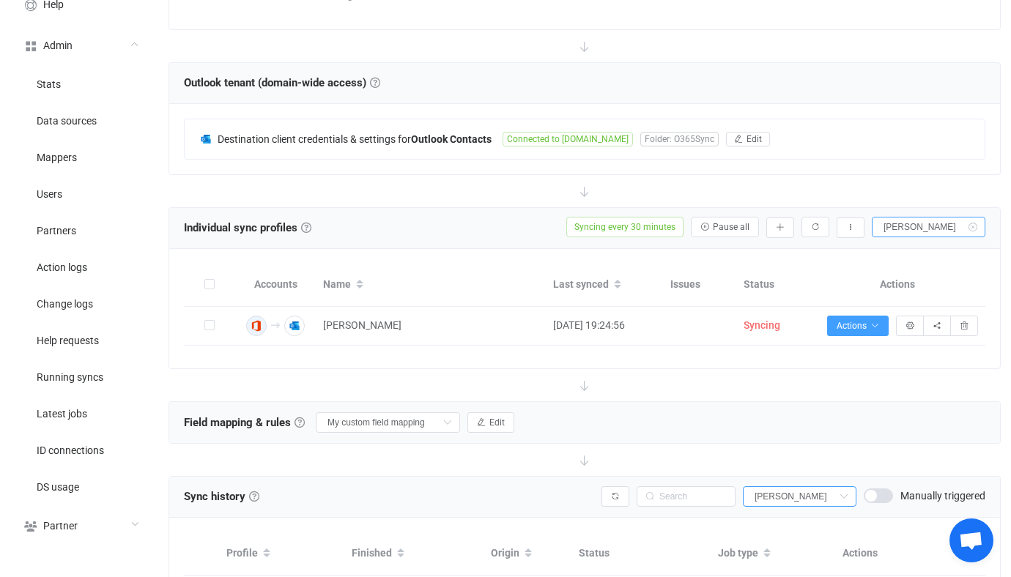
click at [976, 226] on icon at bounding box center [972, 227] width 18 height 21
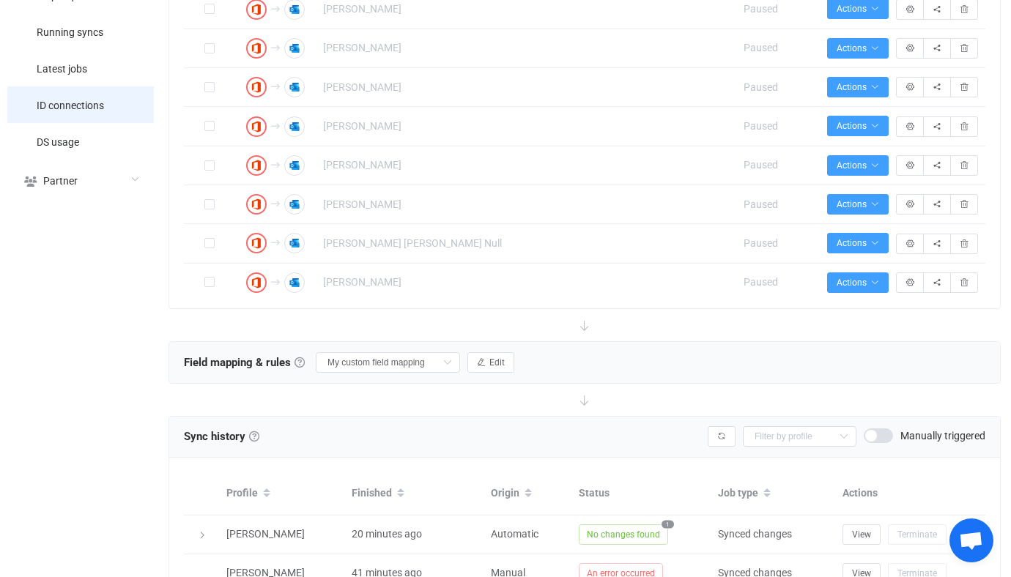
scroll to position [890, 0]
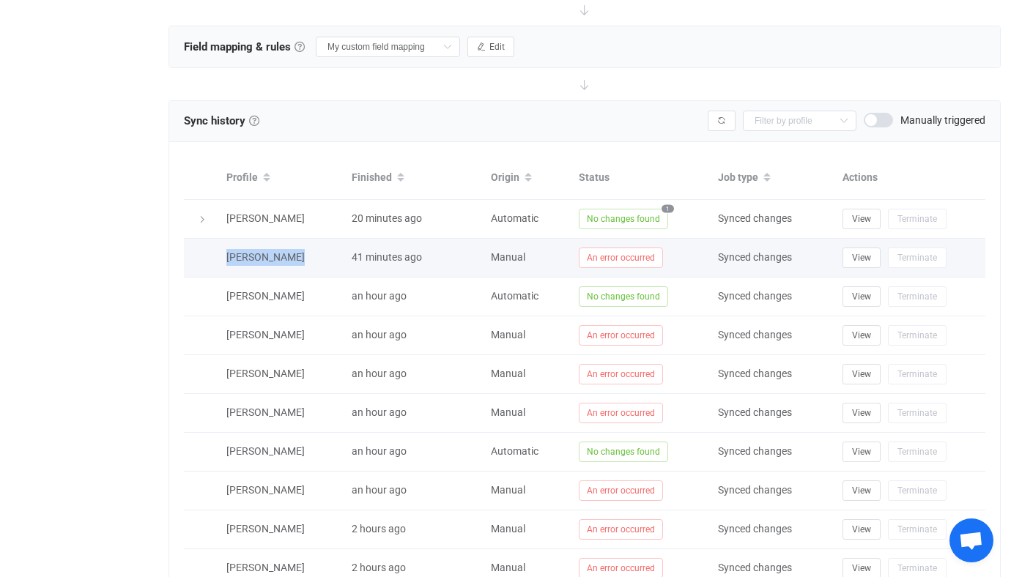
drag, startPoint x: 212, startPoint y: 257, endPoint x: 302, endPoint y: 256, distance: 89.4
click at [302, 256] on tr "Steven Shelby 41 minutes ago Manual An error occurred Synced changes View Termi…" at bounding box center [584, 258] width 801 height 39
copy span "Steven Shelby"
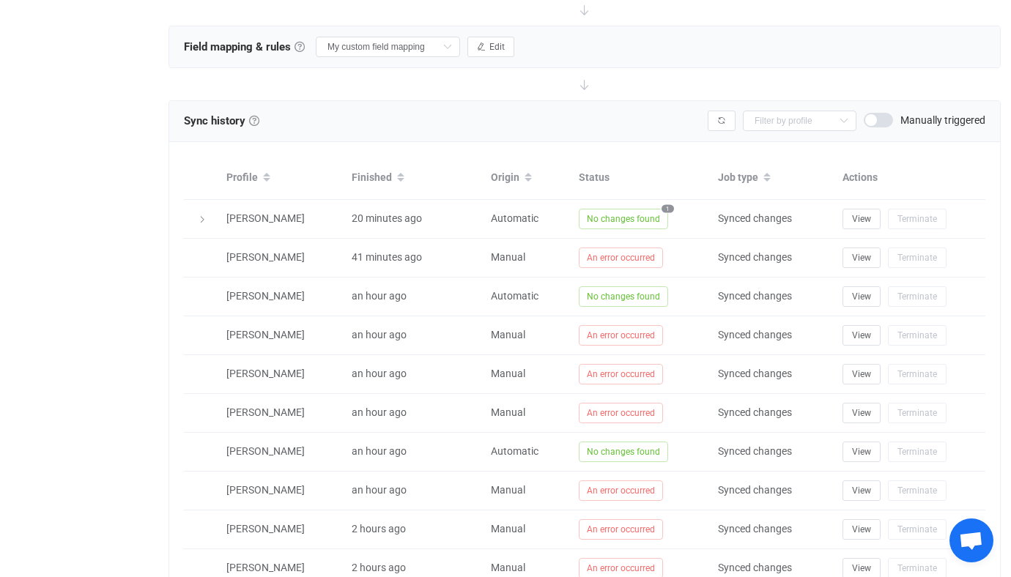
click at [606, 115] on div "Sync history History Sync history All sync executions are recorded in the sync …" at bounding box center [584, 121] width 801 height 22
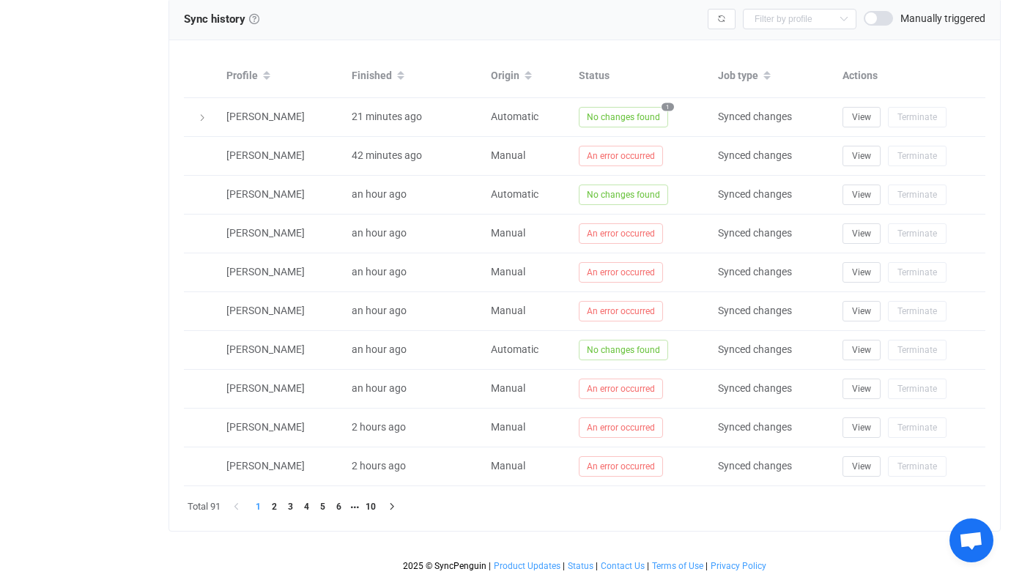
scroll to position [3377, 0]
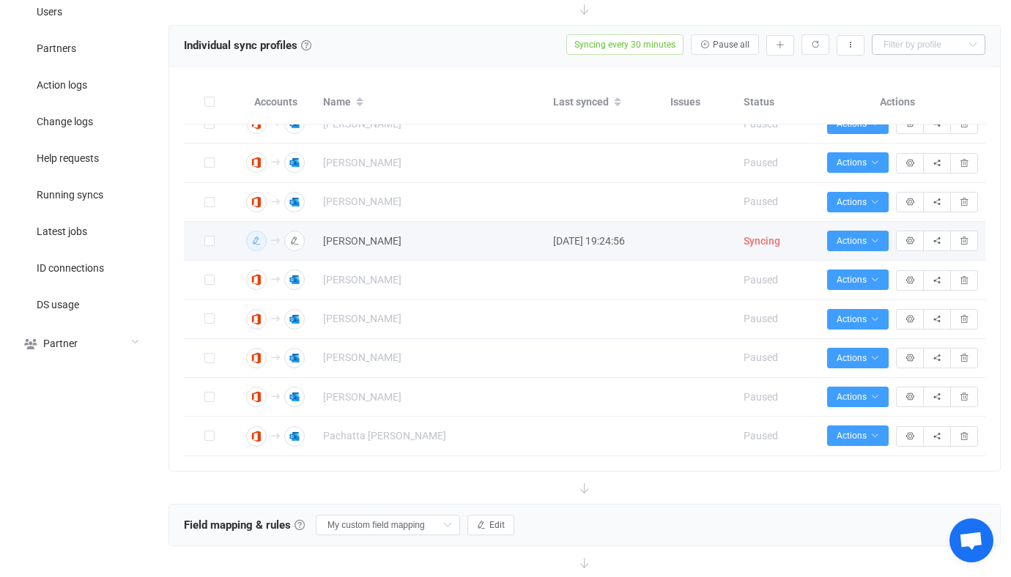
click at [259, 245] on div "button" at bounding box center [256, 241] width 9 height 9
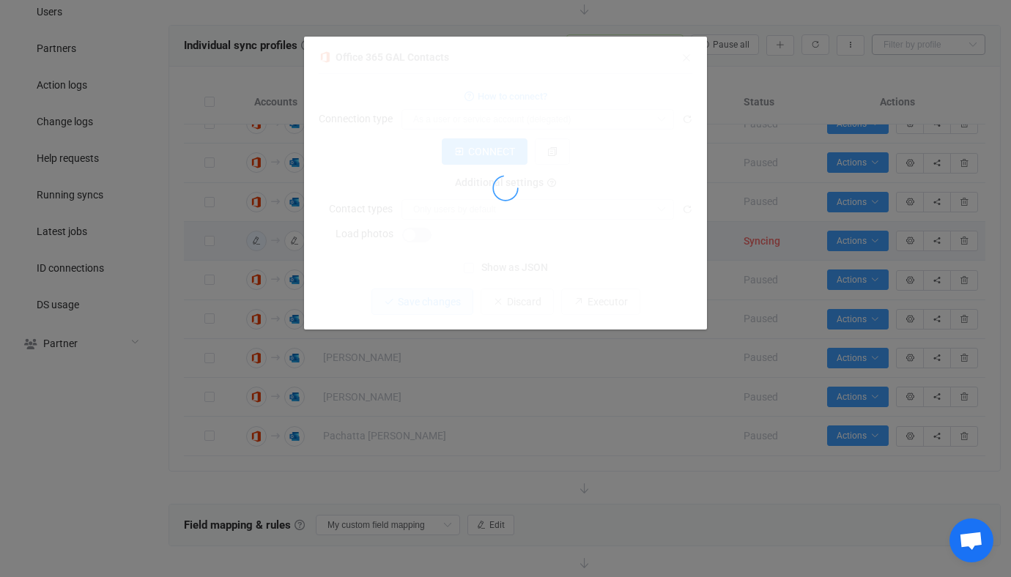
type input "As an application"
type input "1a8c530c-3148-499d-a4aa-94258eed8135"
type input "efac93f2-dcee-45e8-8792-21b337134fd4"
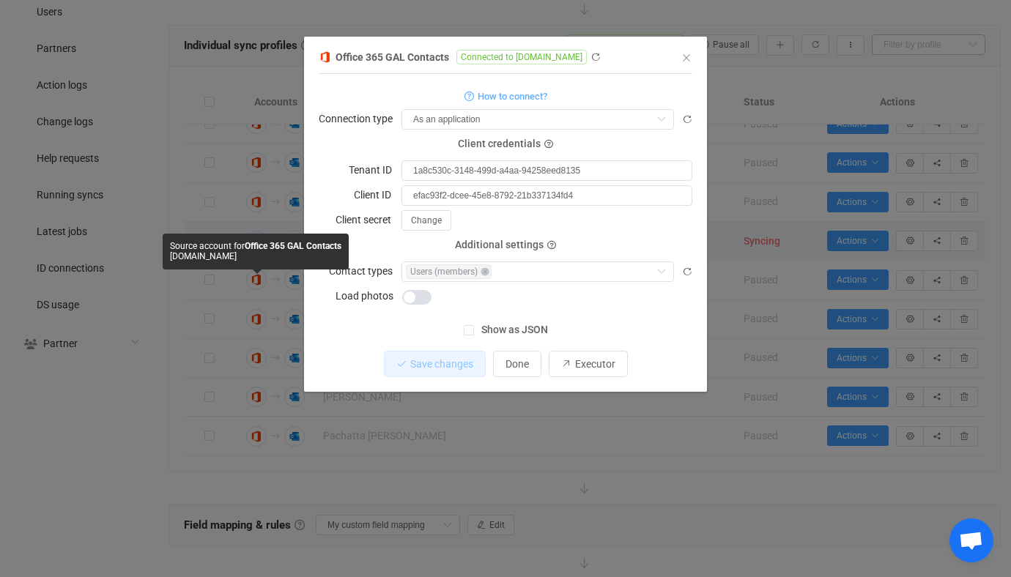
click at [639, 83] on div "1 { { "connectionType": "application", "accessToken": "***", "tenantId": "1a8c5…" at bounding box center [506, 195] width 374 height 229
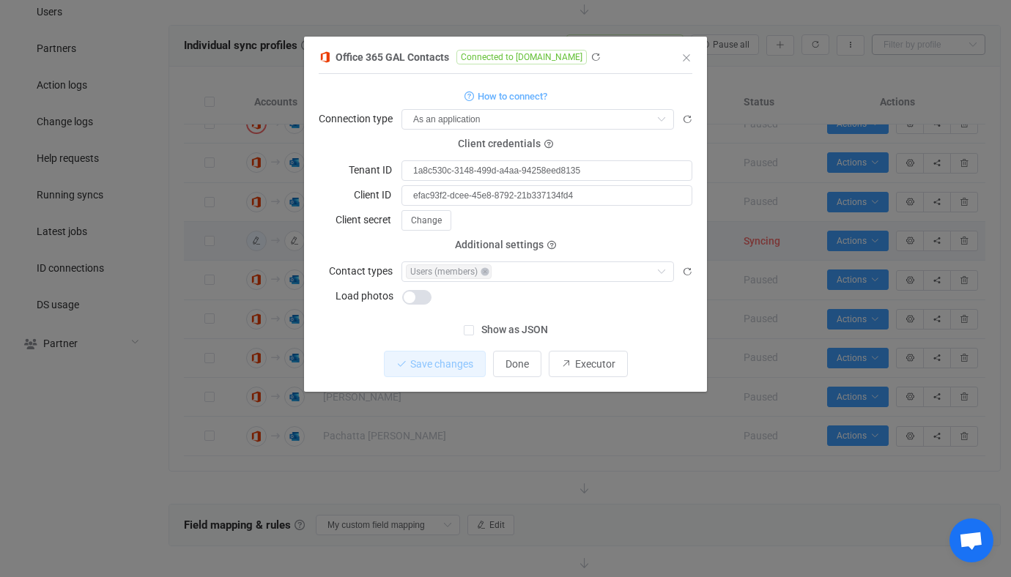
click at [765, 363] on div "Office 365 GAL Contacts Connected to grahammedia.com 1 { { "connectionType": "a…" at bounding box center [505, 288] width 1011 height 577
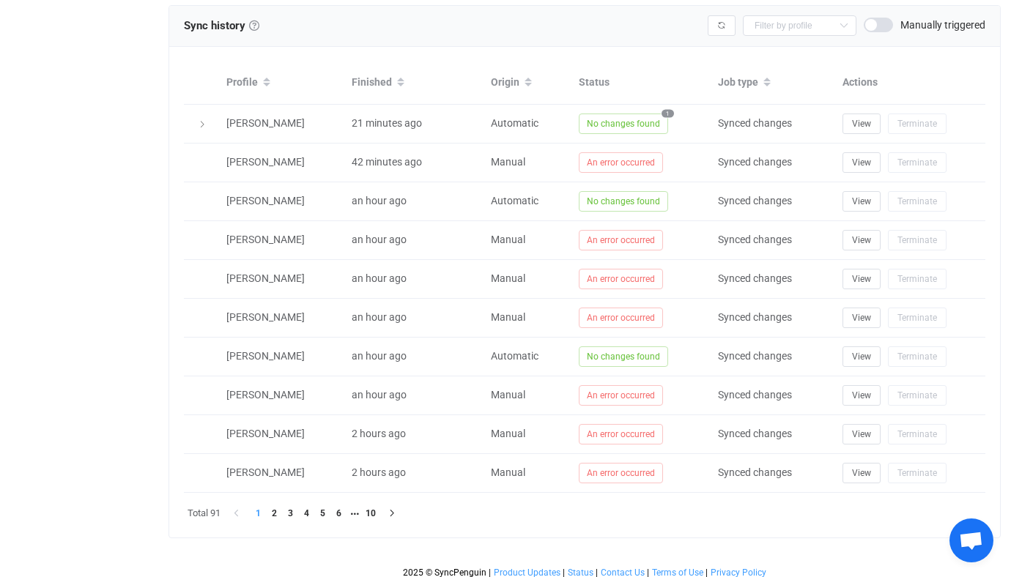
scroll to position [981, 0]
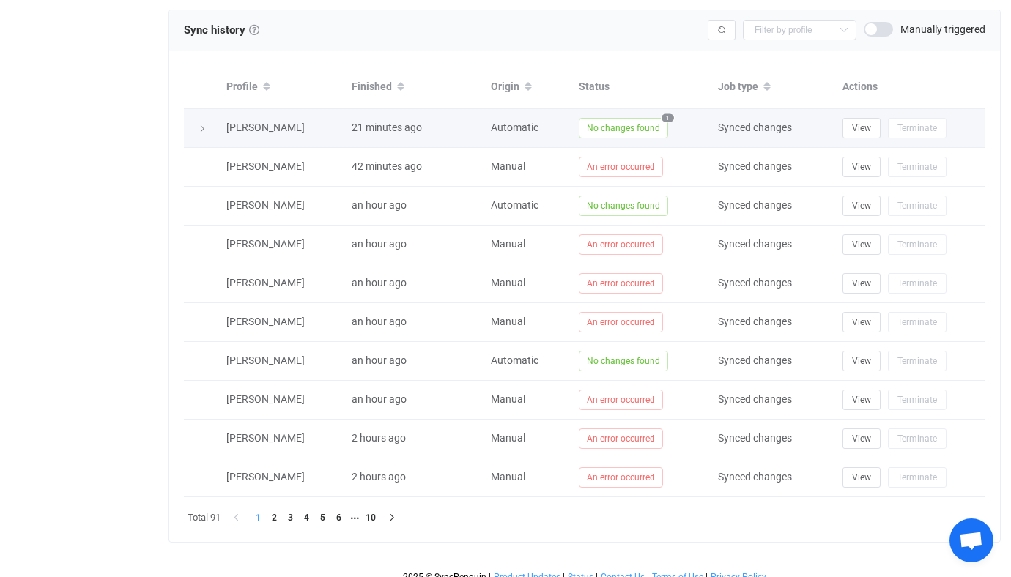
click at [643, 124] on span "No changes found" at bounding box center [623, 128] width 89 height 21
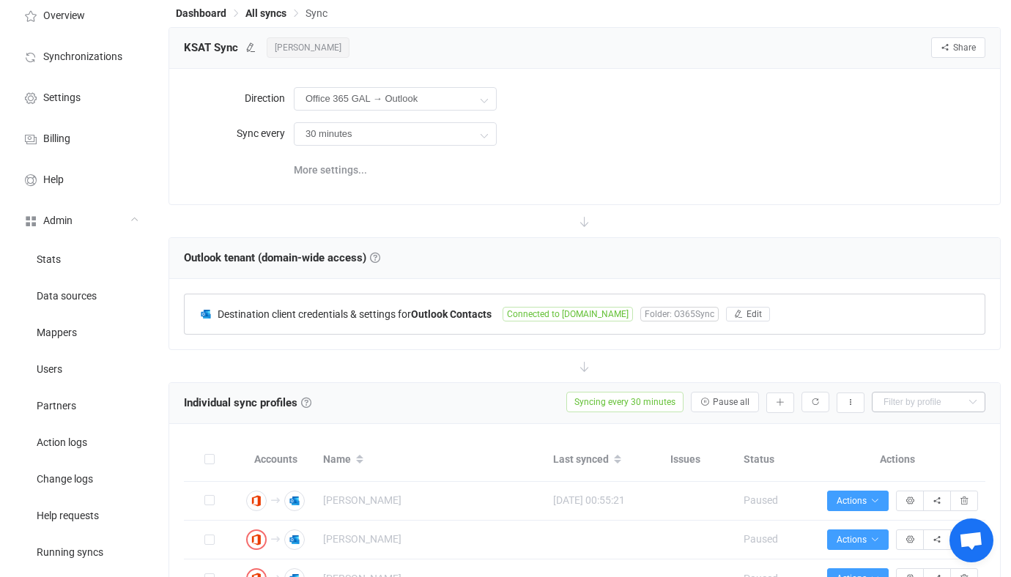
scroll to position [0, 0]
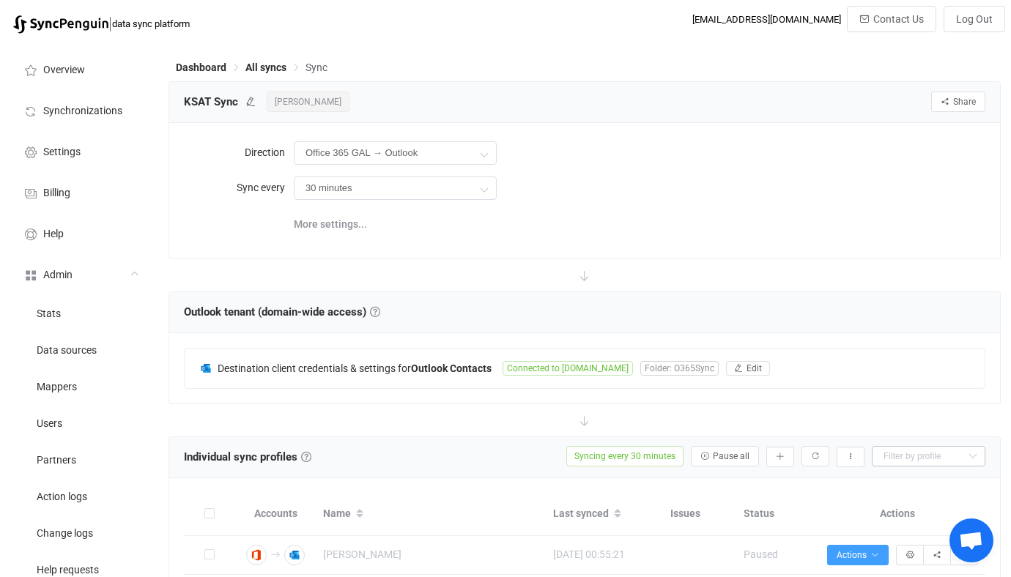
click at [583, 178] on div "30 minutes 30 minutes 1 hour 2 hours 4 hours 8 hours 12 hours 24 hours" at bounding box center [640, 188] width 692 height 30
click at [617, 224] on div "More settings..." at bounding box center [640, 223] width 692 height 30
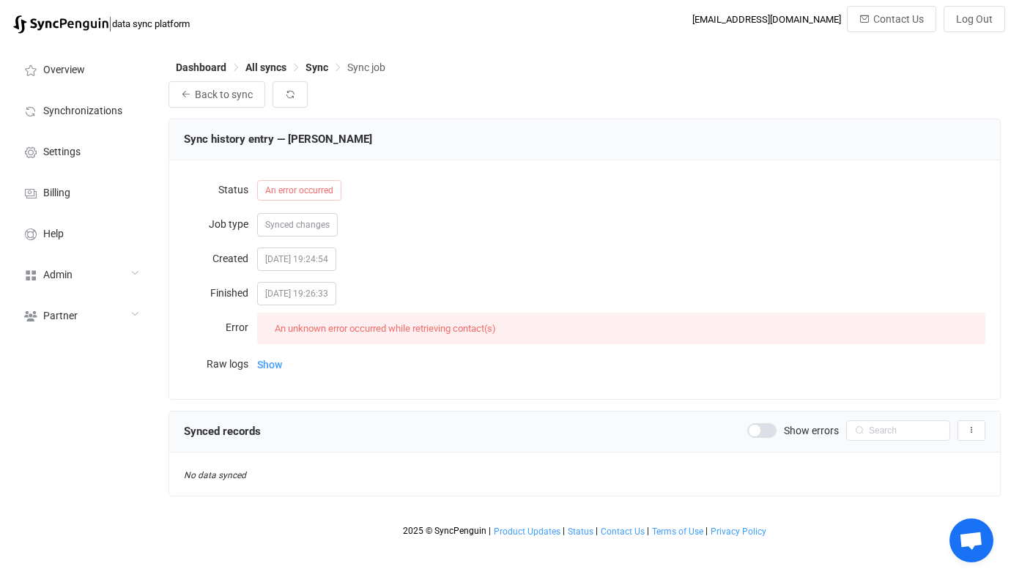
click at [283, 362] on div "Show" at bounding box center [621, 364] width 728 height 30
click at [276, 369] on span "Show" at bounding box center [269, 364] width 25 height 29
click at [278, 363] on span "Show" at bounding box center [269, 364] width 25 height 29
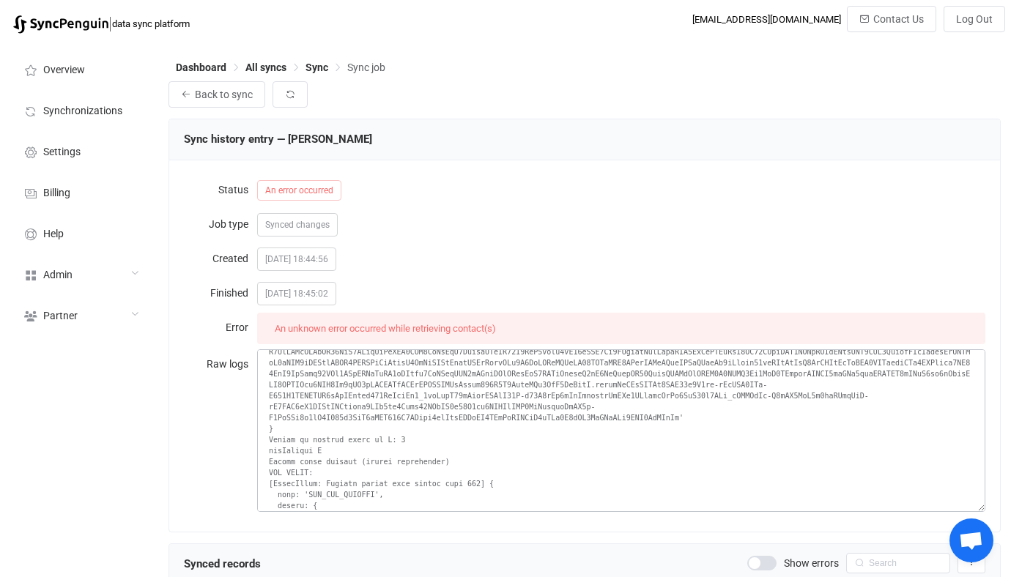
scroll to position [179, 0]
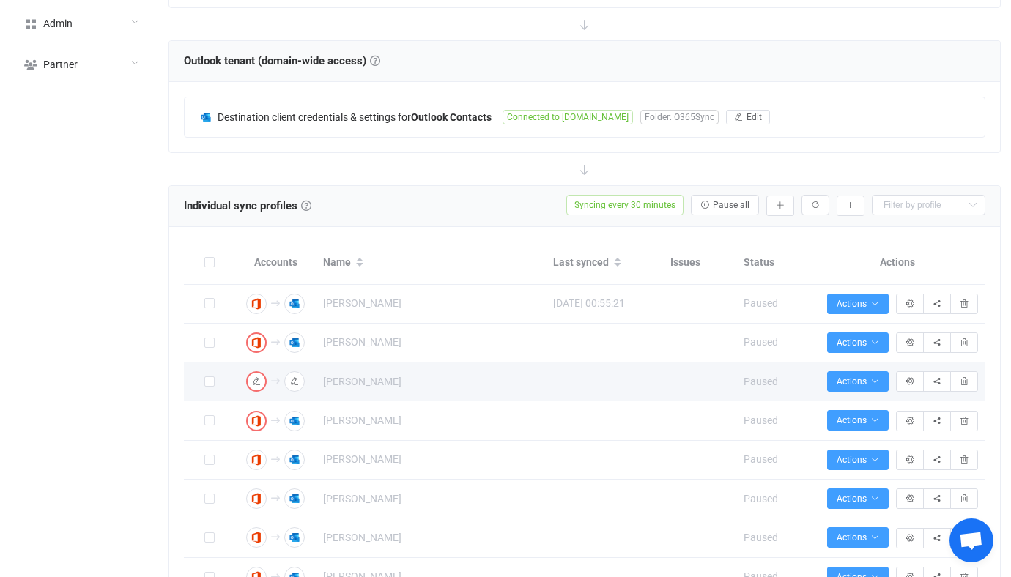
scroll to position [240, 0]
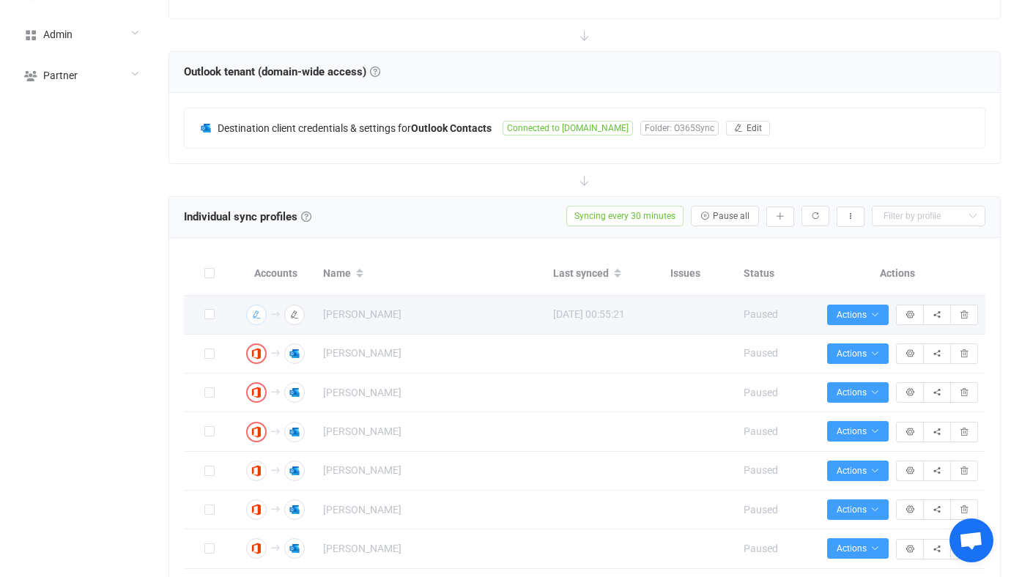
click at [256, 312] on icon "button" at bounding box center [256, 315] width 9 height 9
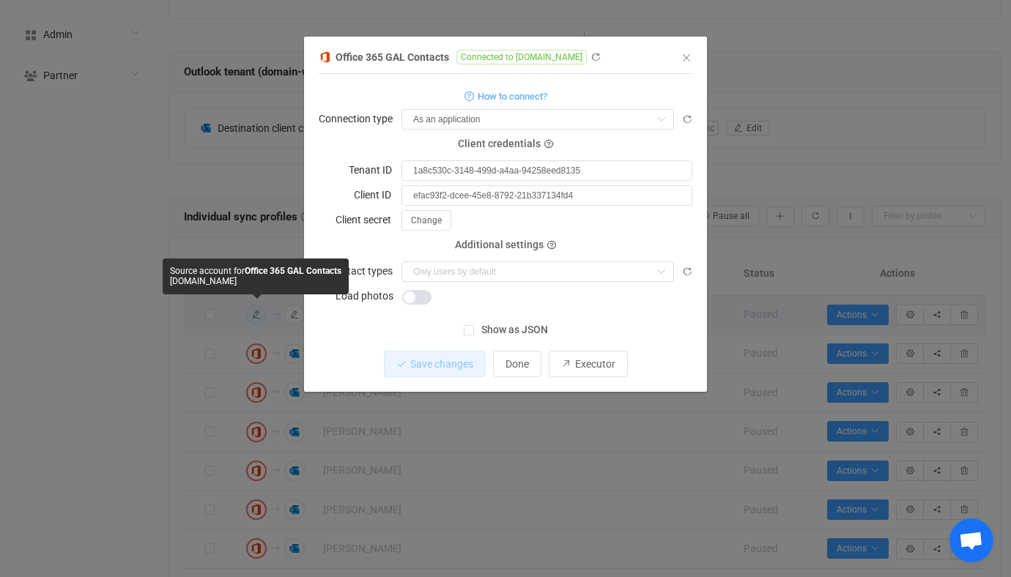
click at [393, 100] on div "How to connect?" at bounding box center [506, 95] width 374 height 18
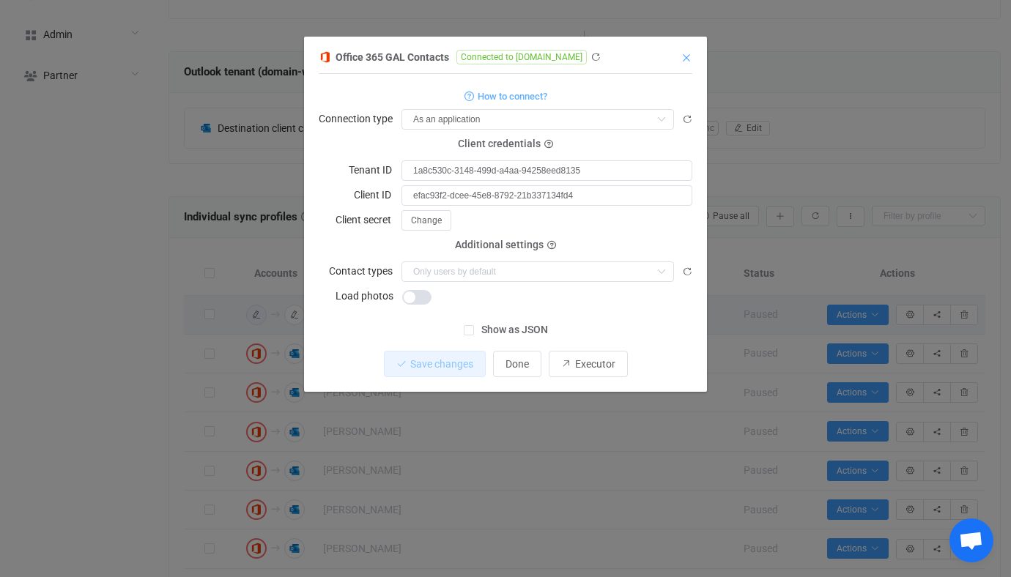
click at [689, 59] on icon "Close" at bounding box center [687, 58] width 12 height 12
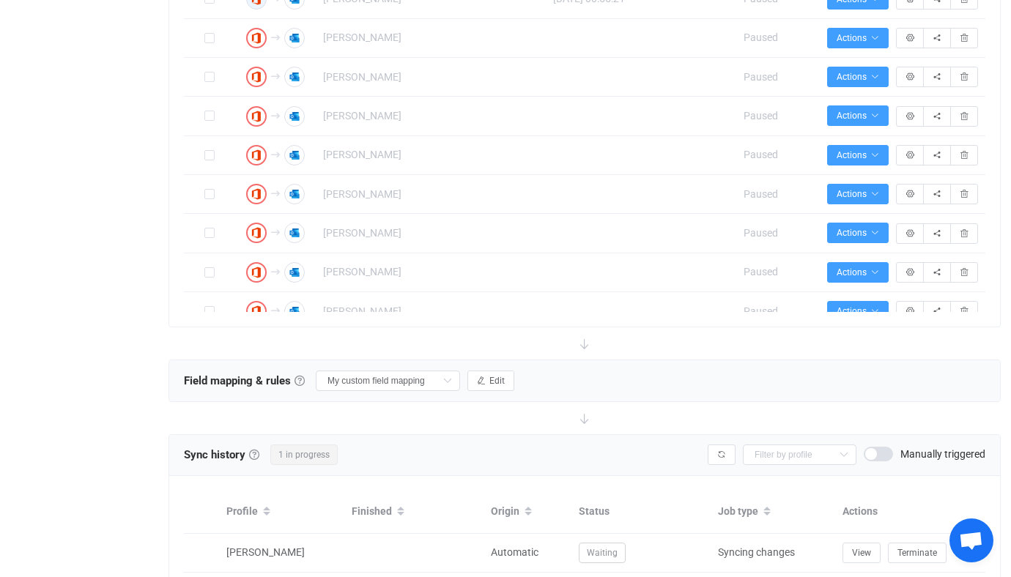
scroll to position [174, 0]
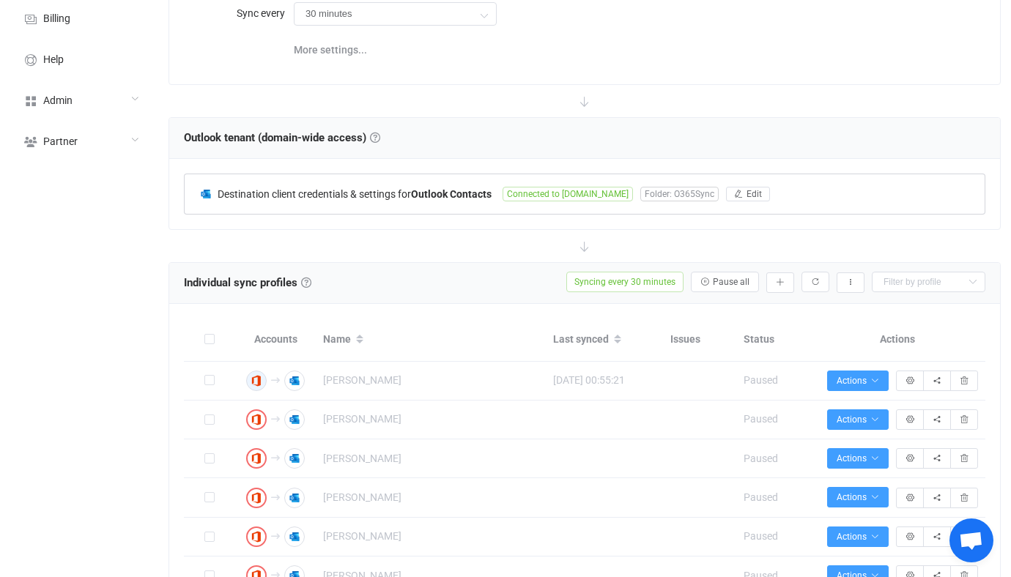
click at [445, 177] on div "Destination client credentials & settings for Outlook Contacts Connected to gra…" at bounding box center [585, 194] width 800 height 40
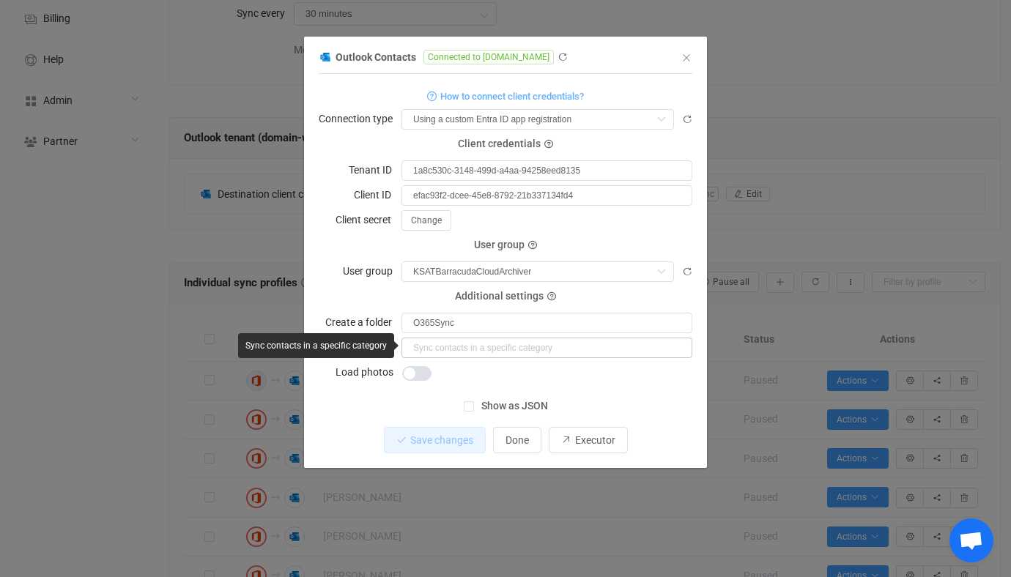
scroll to position [179, 0]
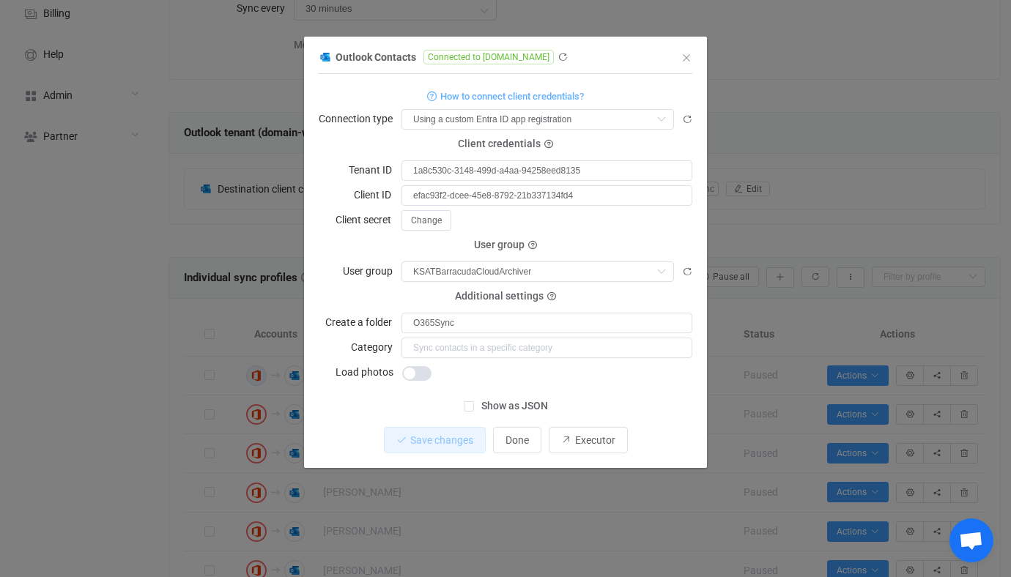
click at [804, 187] on div "Outlook Contacts Connected to grahammedia.com 1 { { "connectionType": "custom",…" at bounding box center [505, 288] width 1011 height 577
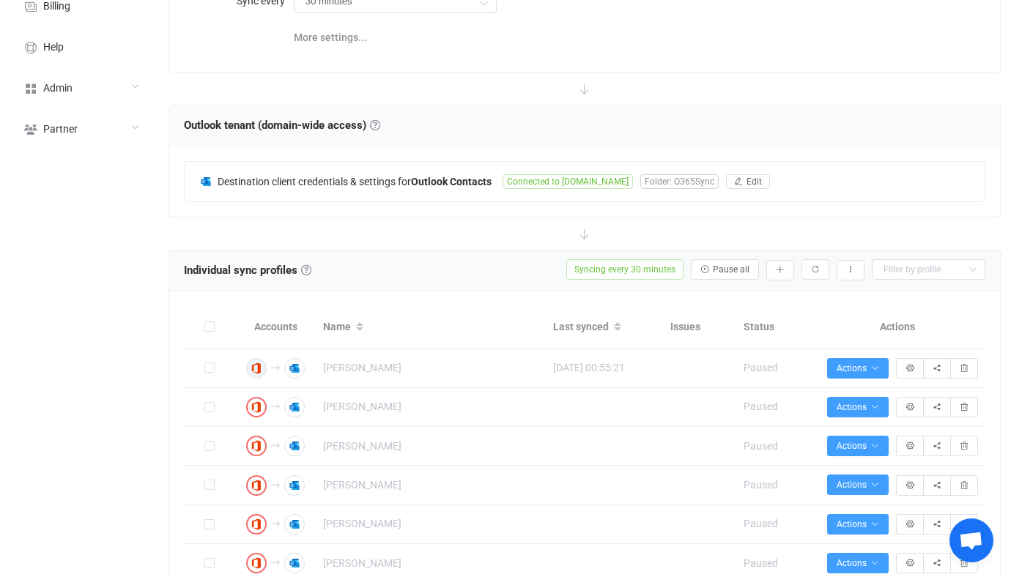
scroll to position [138, 0]
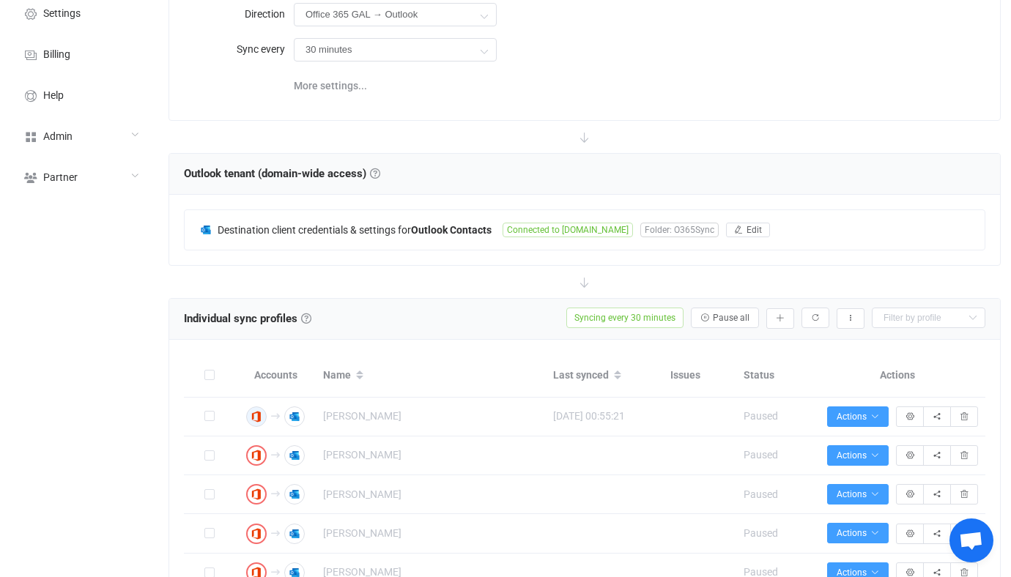
click at [513, 154] on div "Outlook tenant (domain-wide access) Domain-wide access Configure domain-wide ac…" at bounding box center [584, 174] width 831 height 41
click at [582, 136] on icon at bounding box center [584, 137] width 32 height 32
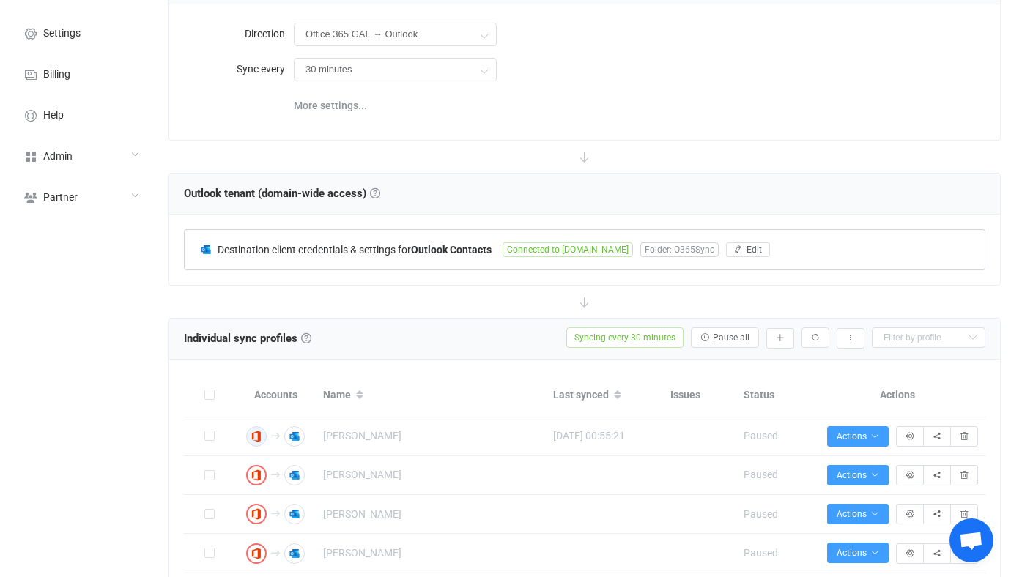
scroll to position [115, 0]
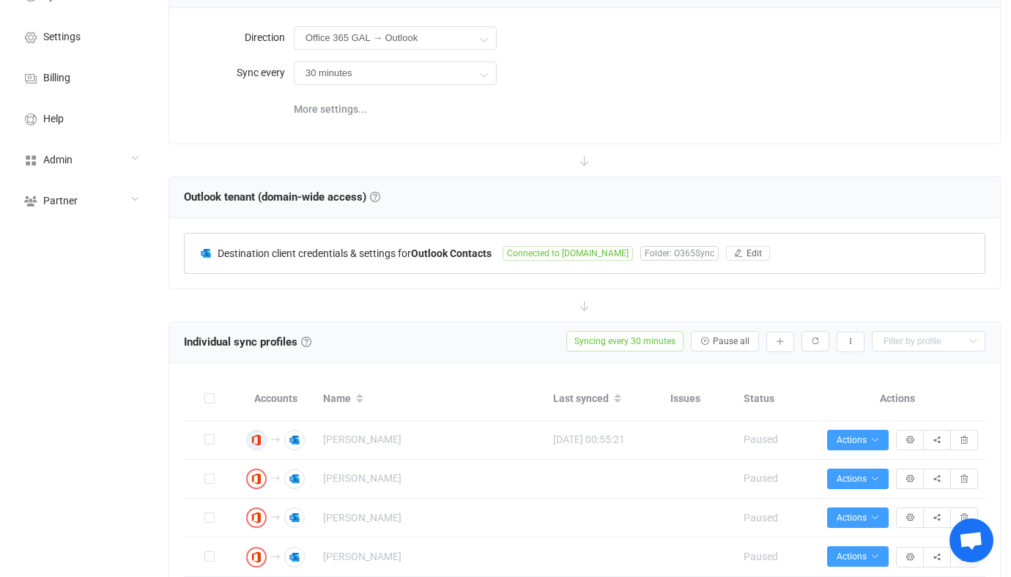
click at [479, 256] on b "Outlook Contacts" at bounding box center [451, 254] width 81 height 12
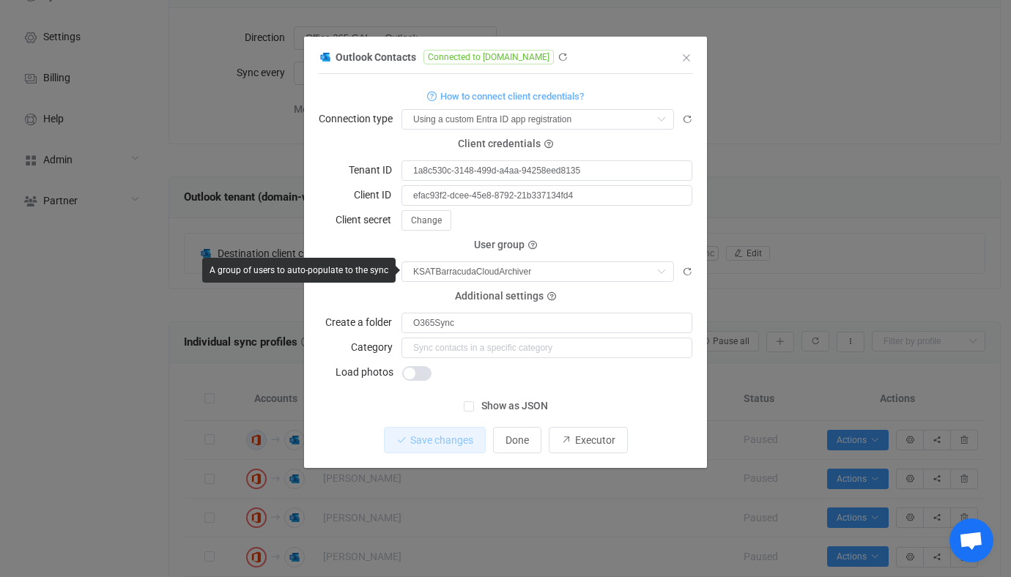
click at [865, 171] on div "Outlook Contacts Connected to grahammedia.com 1 { { "connectionType": "custom",…" at bounding box center [505, 288] width 1011 height 577
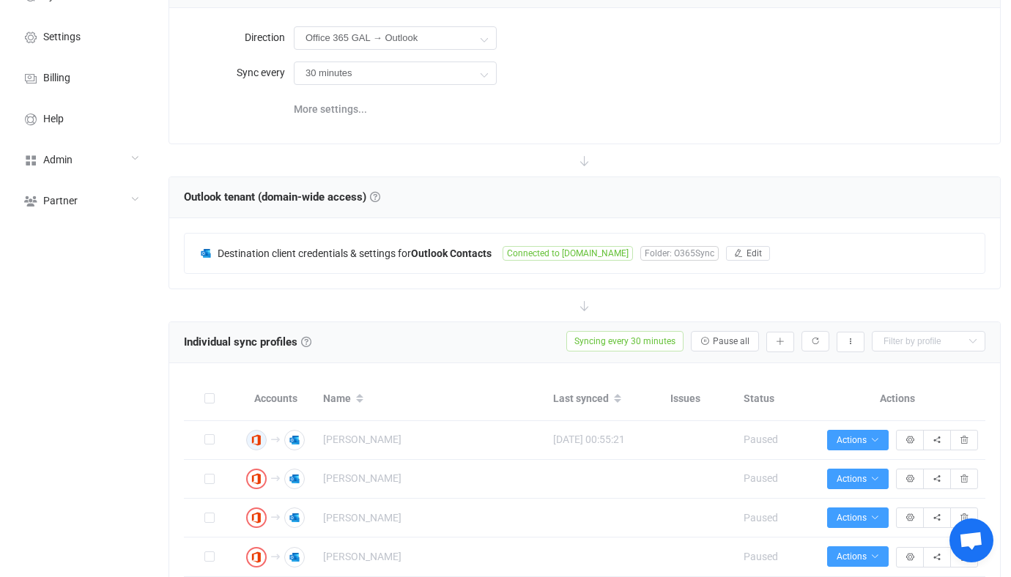
click at [865, 171] on div at bounding box center [584, 160] width 832 height 32
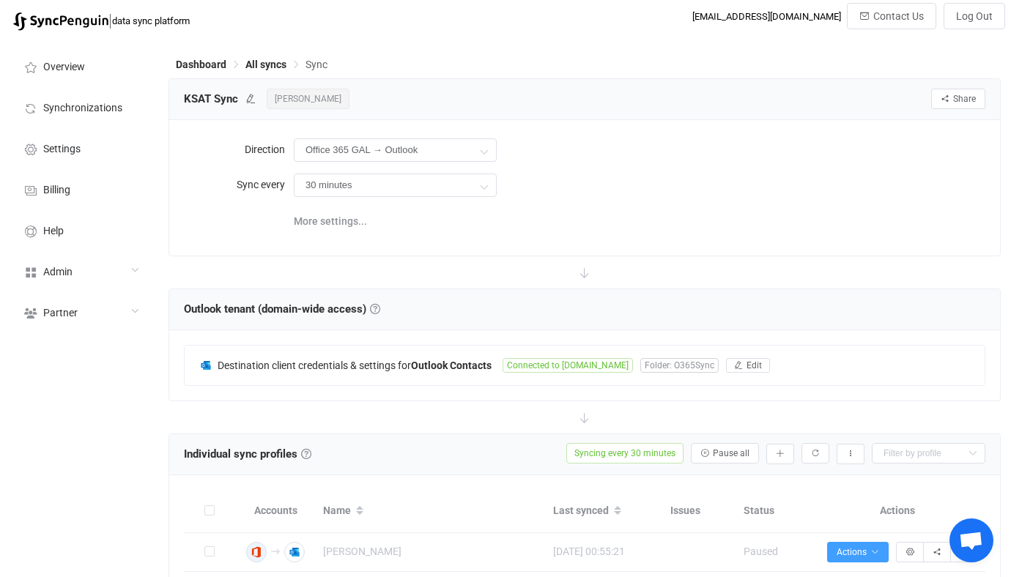
scroll to position [0, 0]
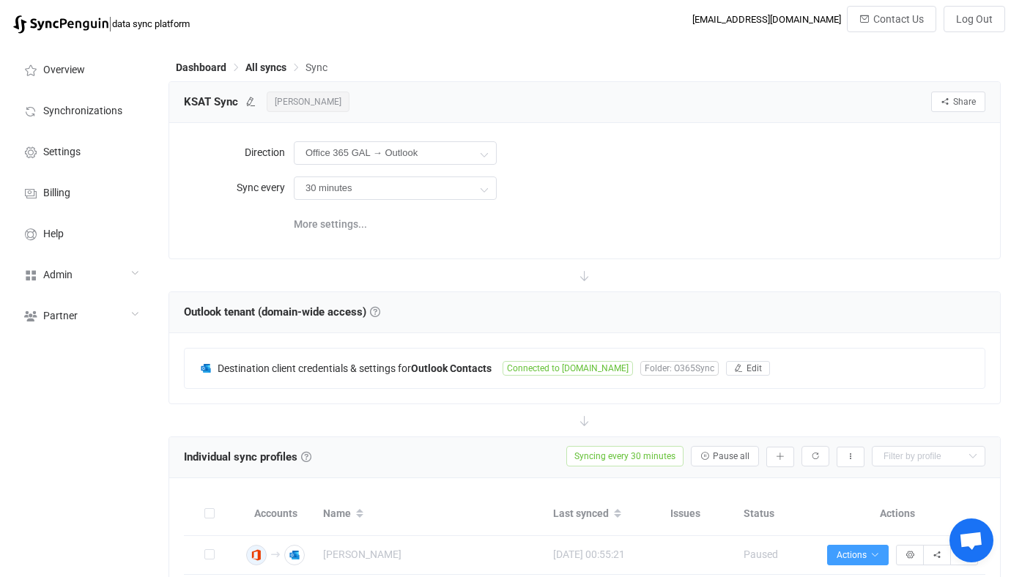
click at [692, 198] on div "30 minutes 30 minutes 1 hour 2 hours 4 hours 8 hours 12 hours 24 hours" at bounding box center [640, 188] width 692 height 30
click at [654, 202] on div "Direction Office 365 GAL → Outlook Two-way Office 365 GAL Outlook Outlook Offic…" at bounding box center [584, 190] width 801 height 105
click at [651, 199] on div "30 minutes 30 minutes 1 hour 2 hours 4 hours 8 hours 12 hours 24 hours" at bounding box center [640, 188] width 692 height 30
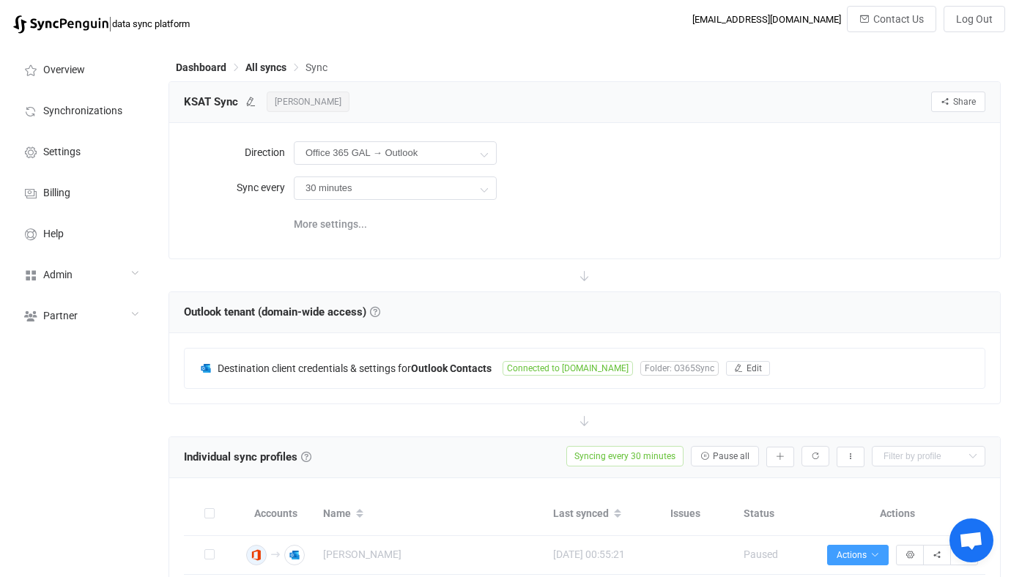
click at [651, 199] on div "30 minutes 30 minutes 1 hour 2 hours 4 hours 8 hours 12 hours 24 hours" at bounding box center [640, 188] width 692 height 30
click at [579, 195] on div "30 minutes 30 minutes 1 hour 2 hours 4 hours 8 hours 12 hours 24 hours" at bounding box center [640, 188] width 692 height 30
click at [609, 201] on div "30 minutes 30 minutes 1 hour 2 hours 4 hours 8 hours 12 hours 24 hours" at bounding box center [640, 188] width 692 height 30
click at [638, 223] on div "More settings..." at bounding box center [640, 223] width 692 height 30
click at [640, 224] on div "More settings..." at bounding box center [640, 223] width 692 height 30
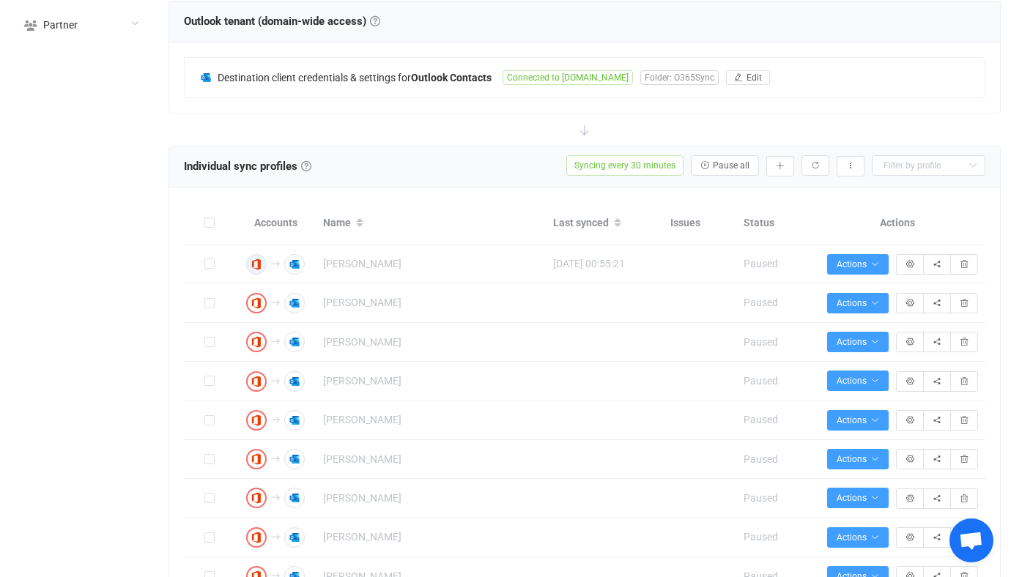
scroll to position [300, 0]
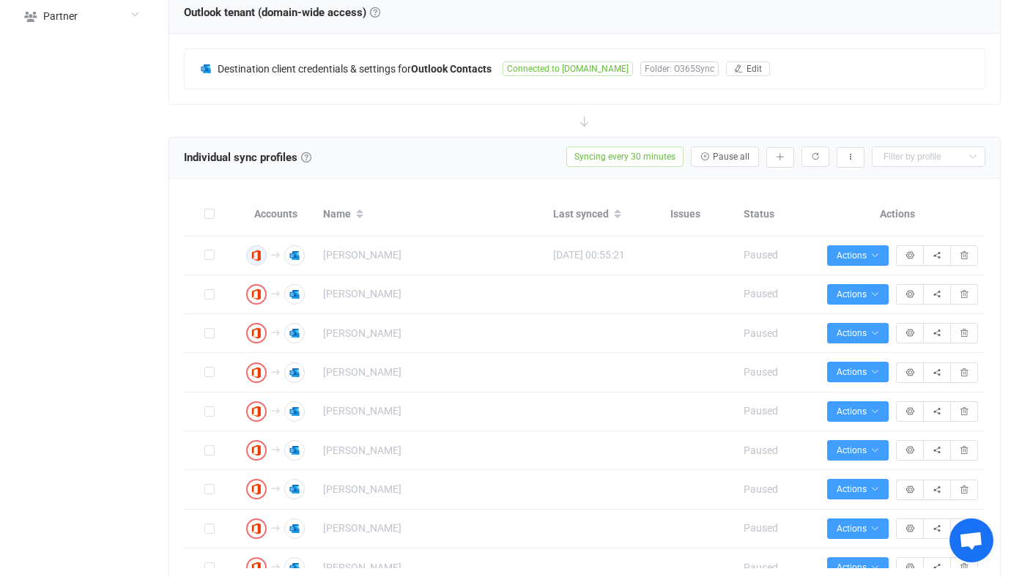
click at [508, 94] on div "Destination client credentials & settings for Outlook Contacts Connected to gra…" at bounding box center [584, 69] width 831 height 70
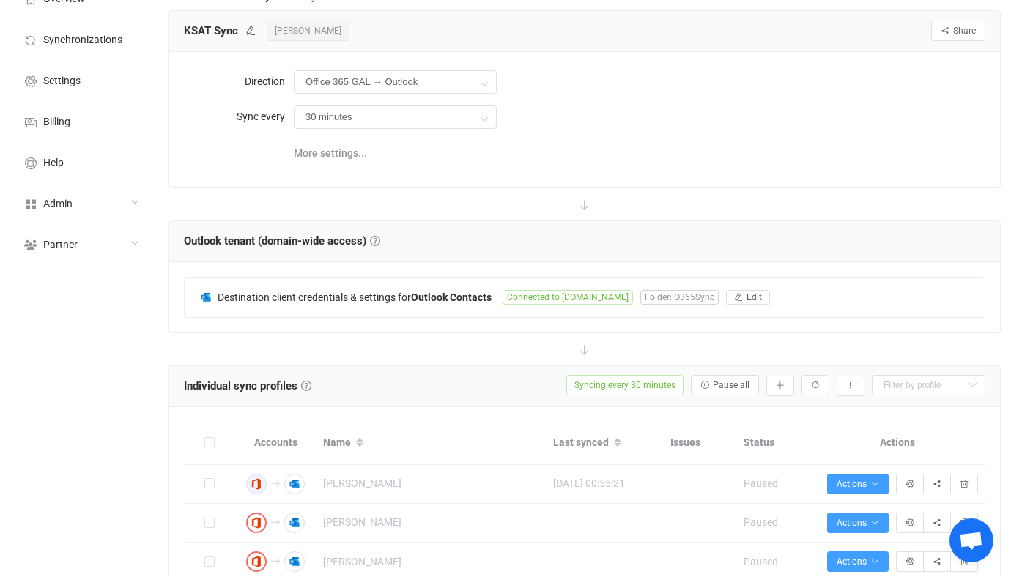
scroll to position [12, 0]
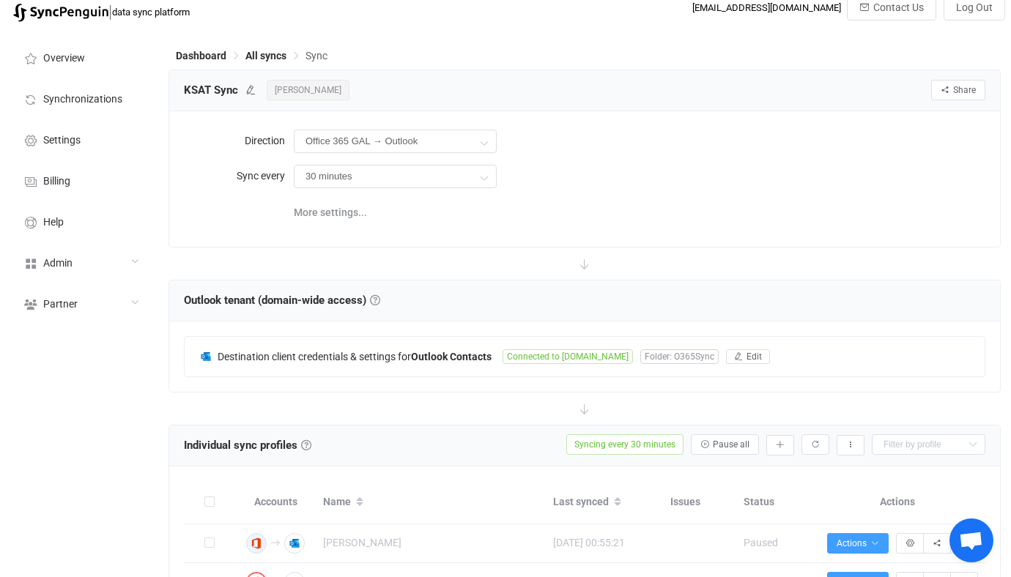
click at [609, 160] on form "Direction Office 365 GAL → Outlook Two-way Office 365 GAL Outlook Outlook Offic…" at bounding box center [584, 158] width 801 height 65
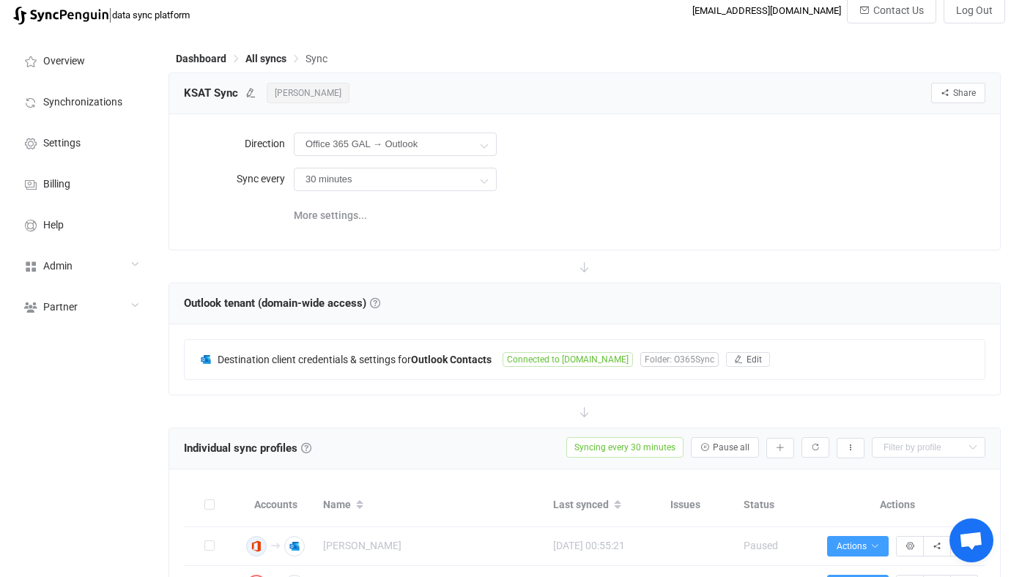
scroll to position [0, 0]
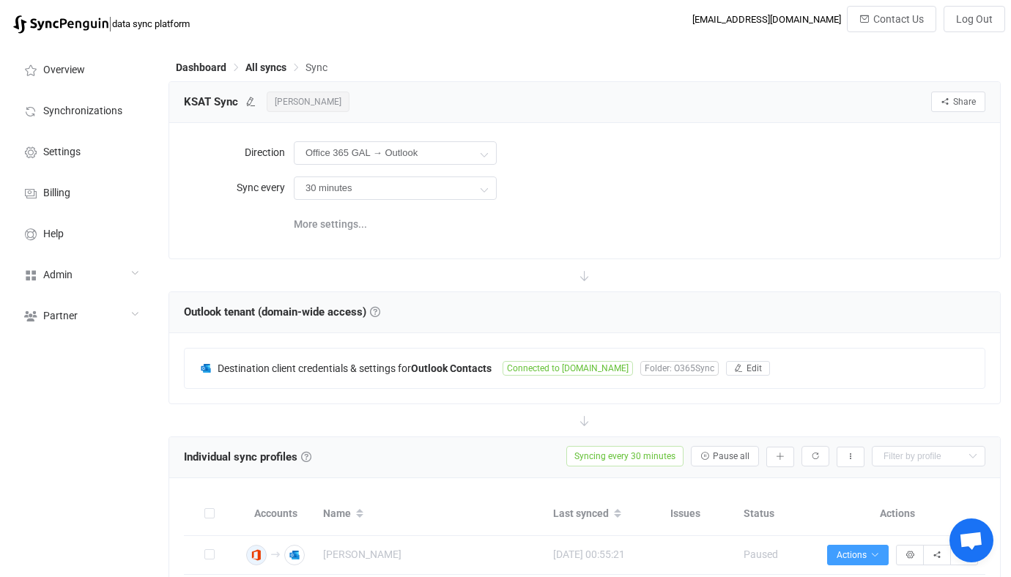
click at [642, 138] on div "Direction Office 365 GAL → Outlook Two-way Office 365 GAL Outlook Outlook Offic…" at bounding box center [584, 190] width 831 height 135
click at [715, 220] on div "More settings..." at bounding box center [640, 223] width 692 height 30
click at [647, 237] on div "Direction Office 365 GAL → Outlook Two-way Office 365 GAL Outlook Outlook Offic…" at bounding box center [584, 190] width 801 height 105
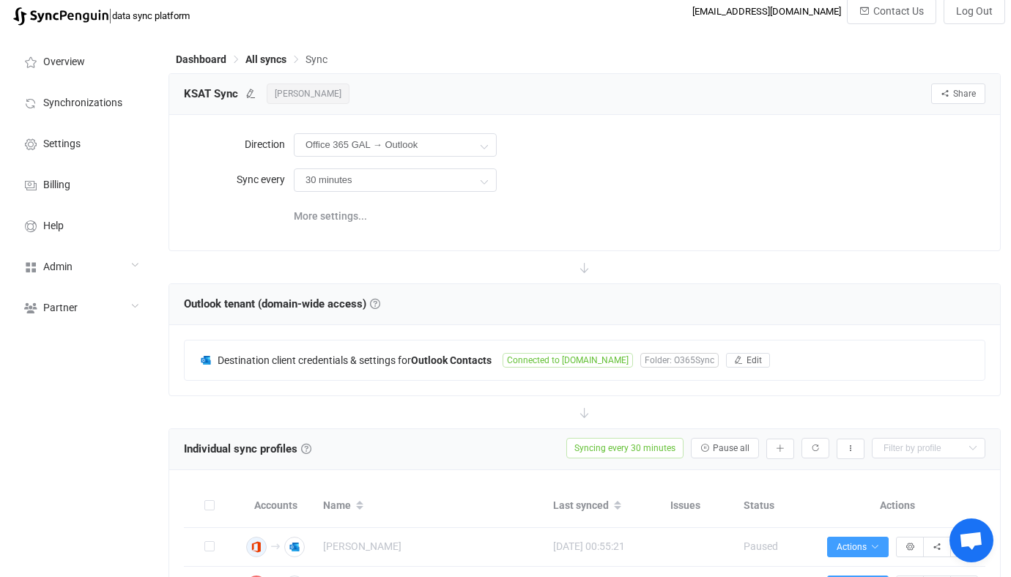
scroll to position [130, 0]
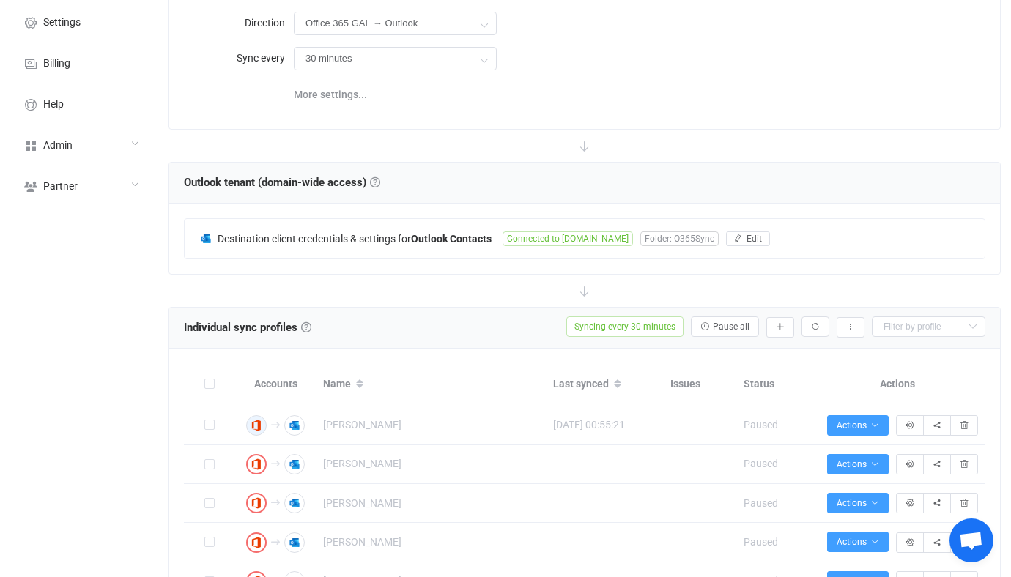
click at [620, 140] on div at bounding box center [584, 146] width 832 height 32
click at [693, 155] on div at bounding box center [584, 146] width 832 height 32
click at [695, 150] on div at bounding box center [584, 146] width 832 height 32
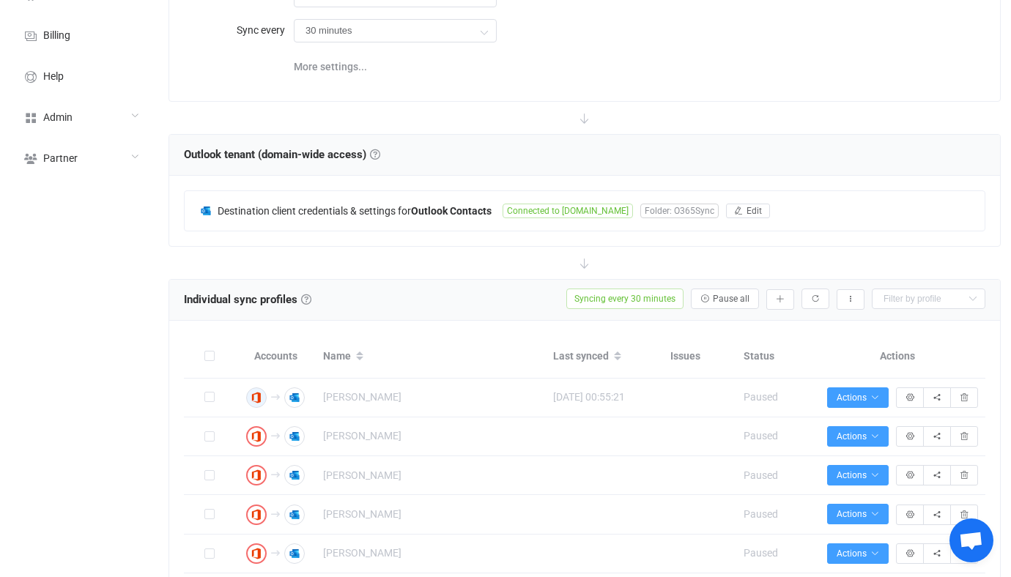
click at [674, 149] on div "Outlook tenant (domain-wide access) Domain-wide access Configure domain-wide ac…" at bounding box center [584, 155] width 801 height 22
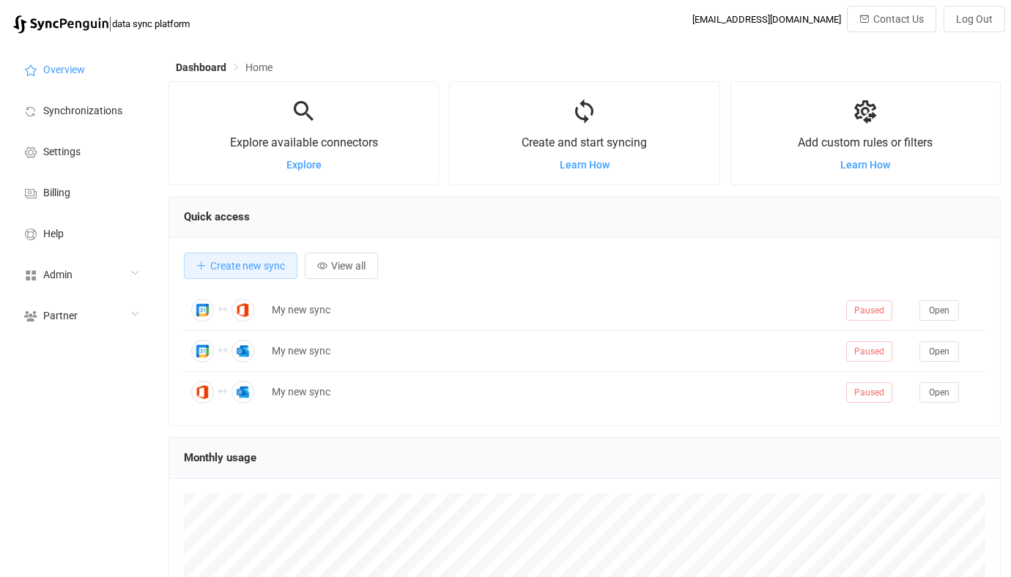
scroll to position [284, 832]
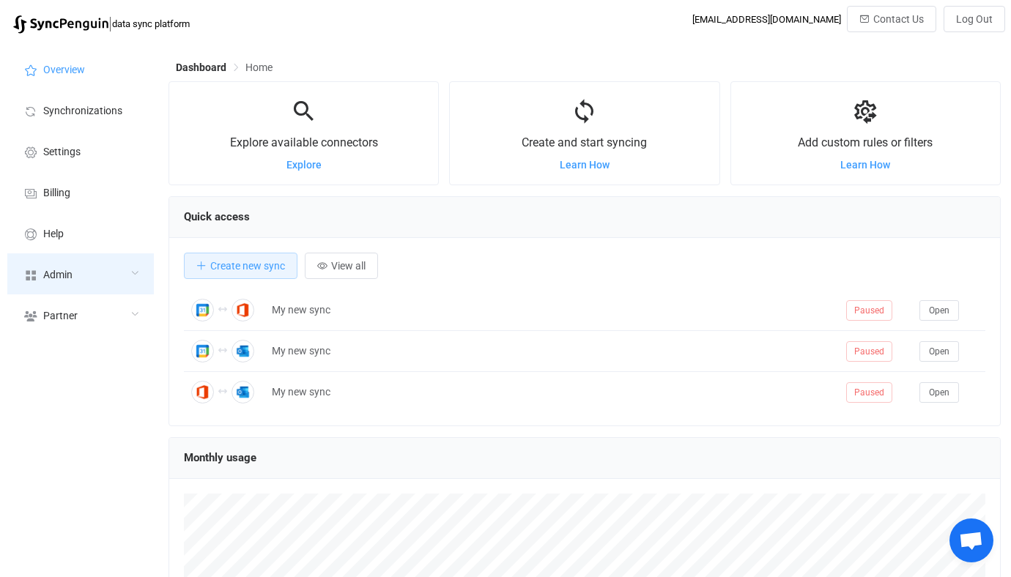
click at [115, 255] on div "Admin" at bounding box center [80, 273] width 147 height 41
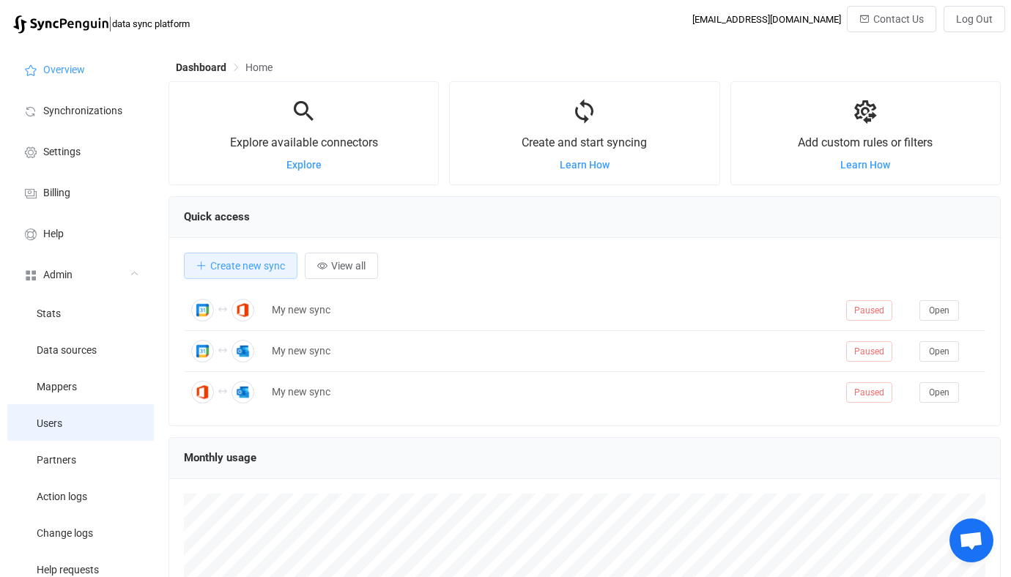
click at [62, 440] on li "Users" at bounding box center [80, 422] width 147 height 37
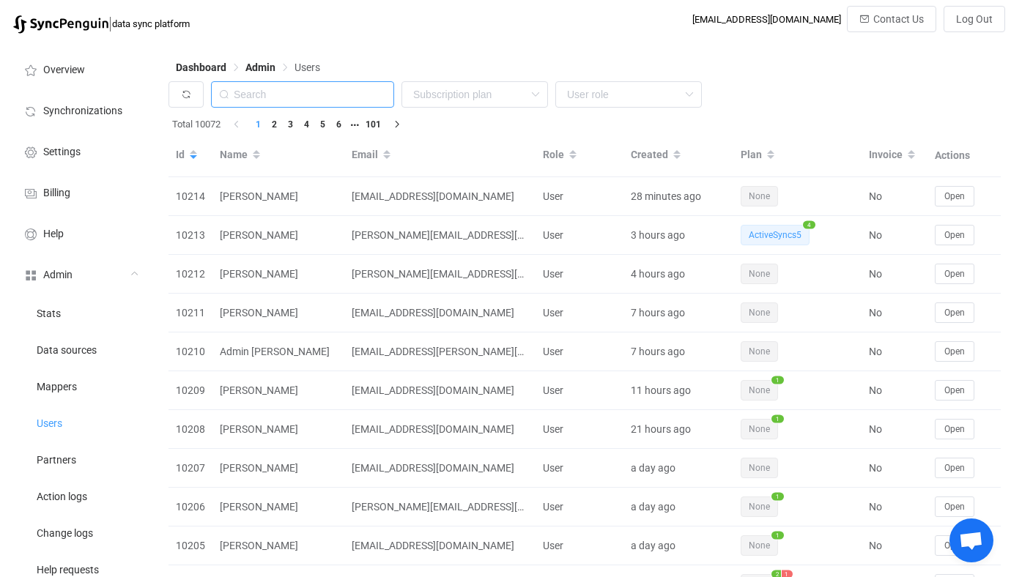
click at [312, 100] on input "text" at bounding box center [302, 94] width 183 height 26
paste input "3096"
type input "3096"
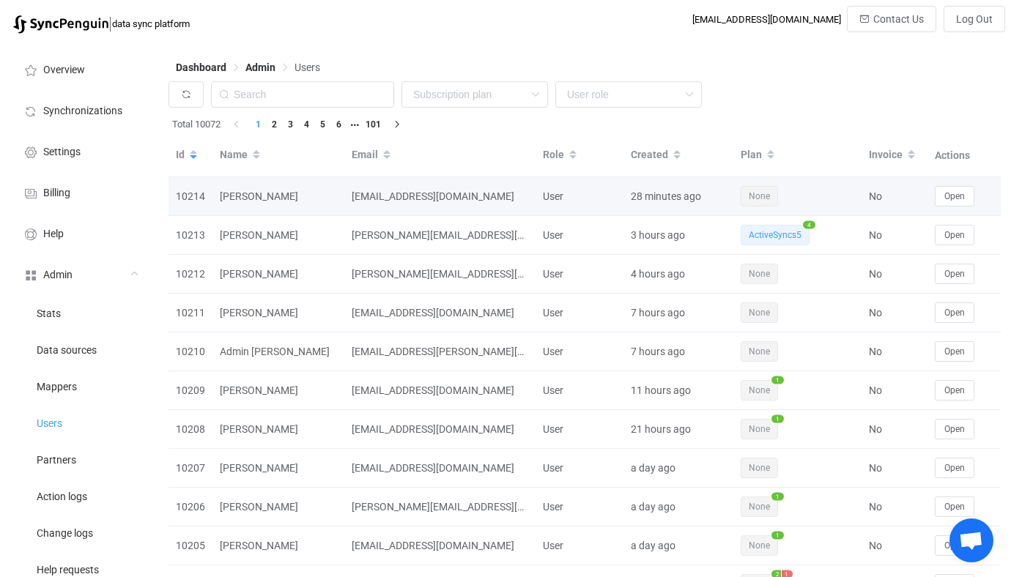
click at [430, 194] on div "ensmith@grahammedia.com" at bounding box center [439, 196] width 191 height 17
copy div "grahammedia"
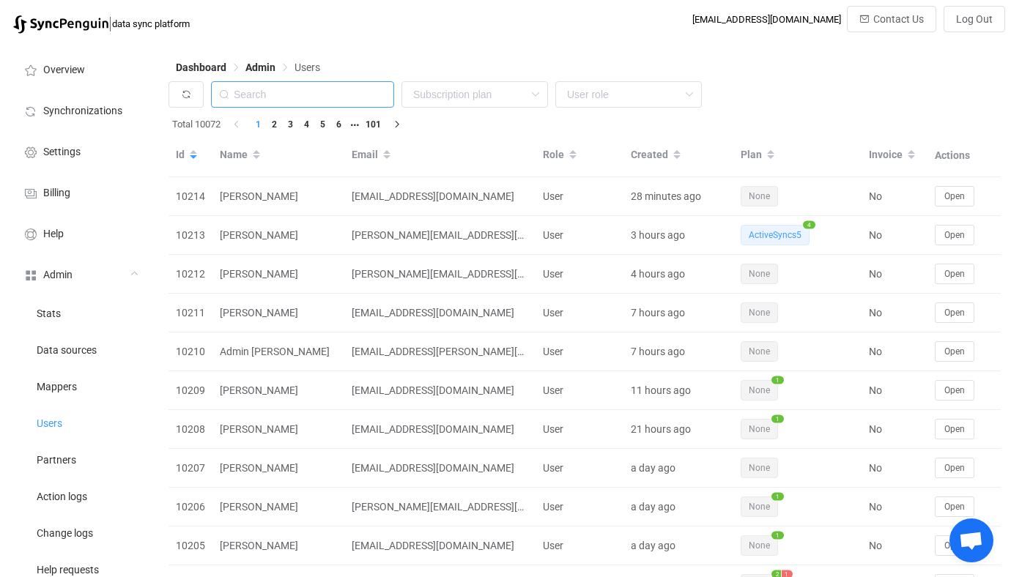
click at [289, 104] on input "text" at bounding box center [302, 94] width 183 height 26
paste input "grahammedia"
type input "grahammedia"
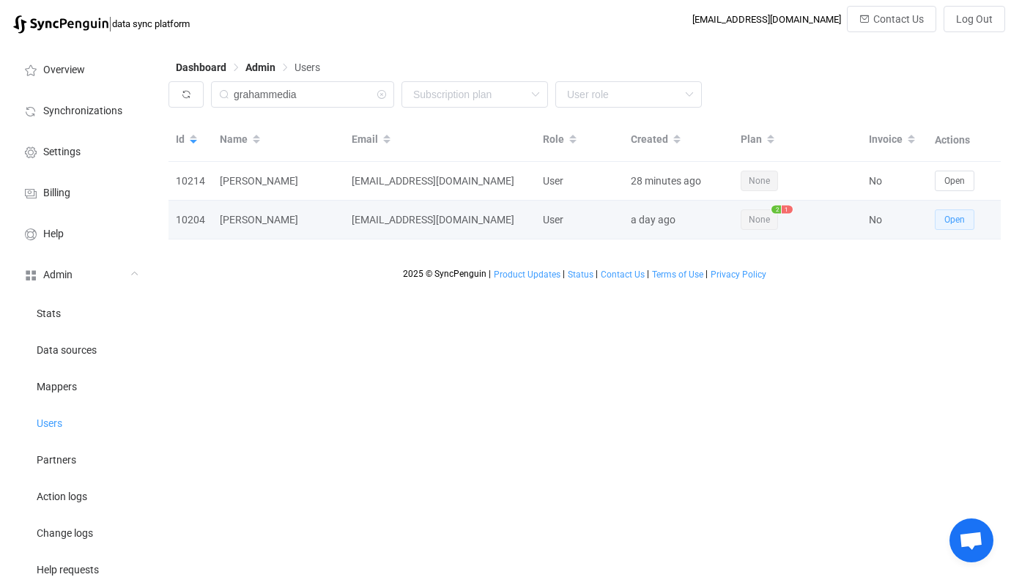
click at [957, 225] on span "Open" at bounding box center [954, 220] width 21 height 10
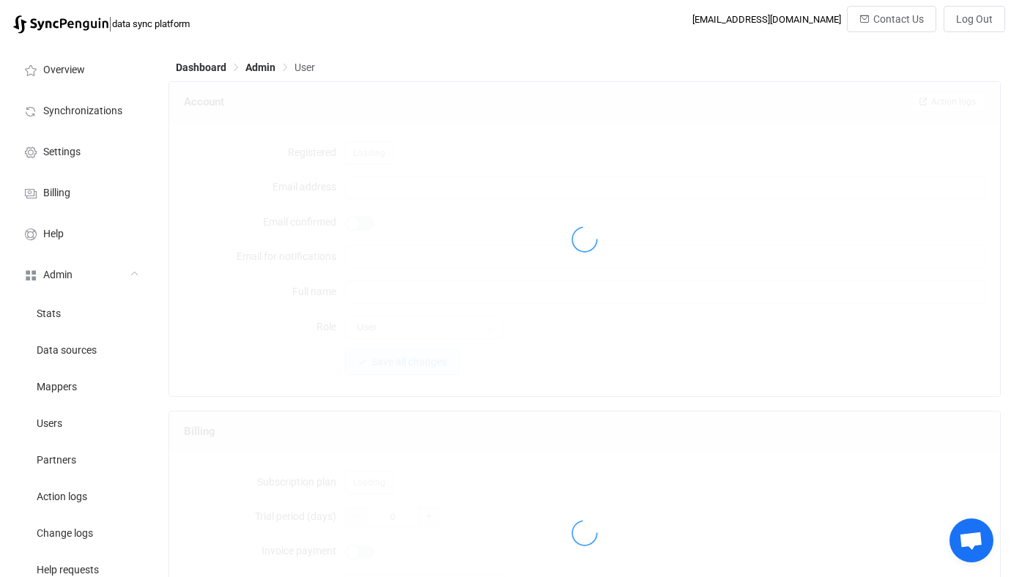
type input "[EMAIL_ADDRESS][DOMAIN_NAME]"
type input "[PERSON_NAME]"
type input "14"
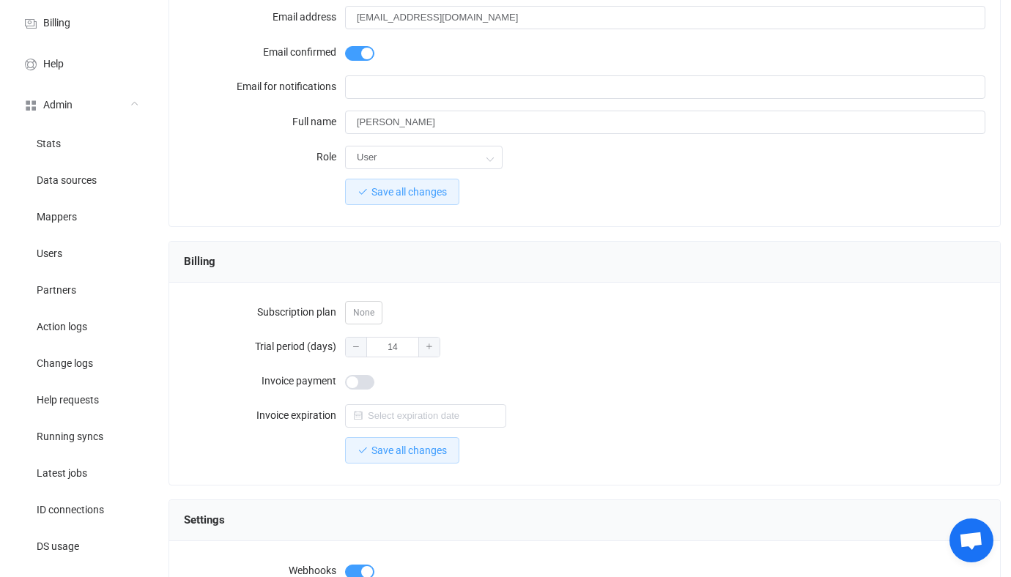
scroll to position [171, 0]
click at [354, 378] on span at bounding box center [359, 381] width 29 height 15
click at [396, 407] on input "text" at bounding box center [425, 415] width 161 height 23
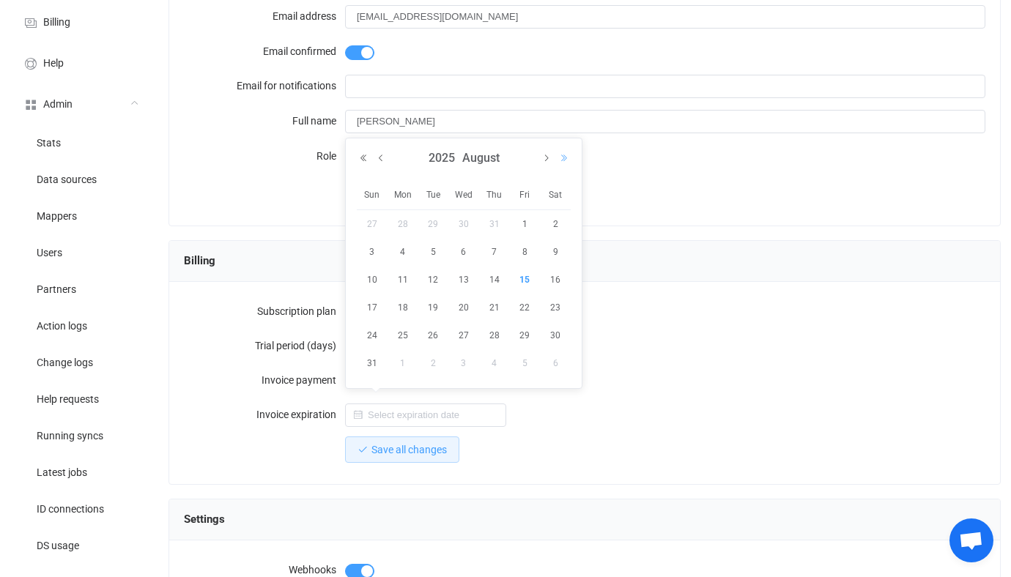
click at [564, 157] on button "Next Year" at bounding box center [564, 158] width 18 height 10
click at [519, 281] on span "14" at bounding box center [525, 280] width 18 height 18
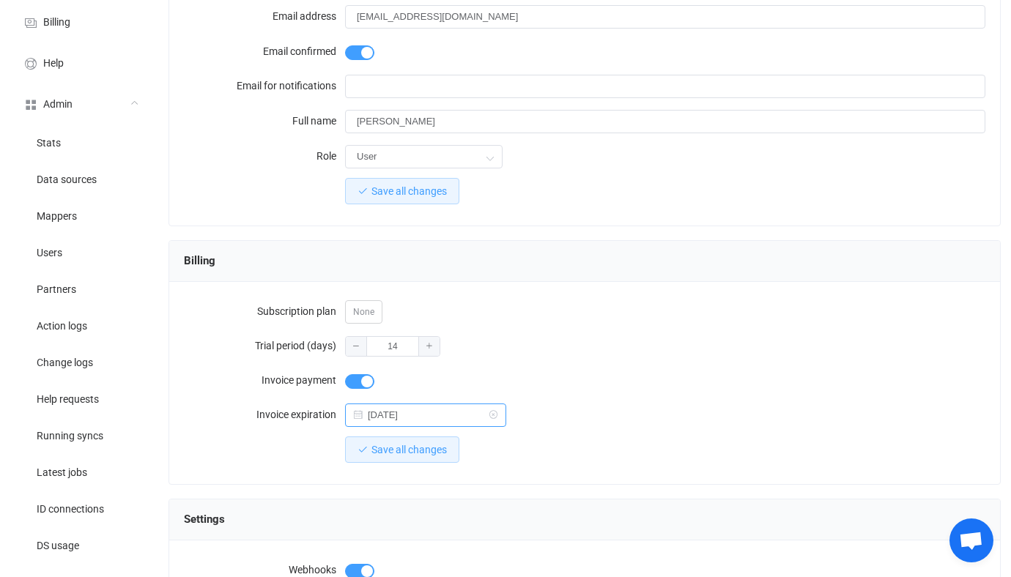
click at [420, 407] on input "2026-08-14" at bounding box center [425, 415] width 161 height 23
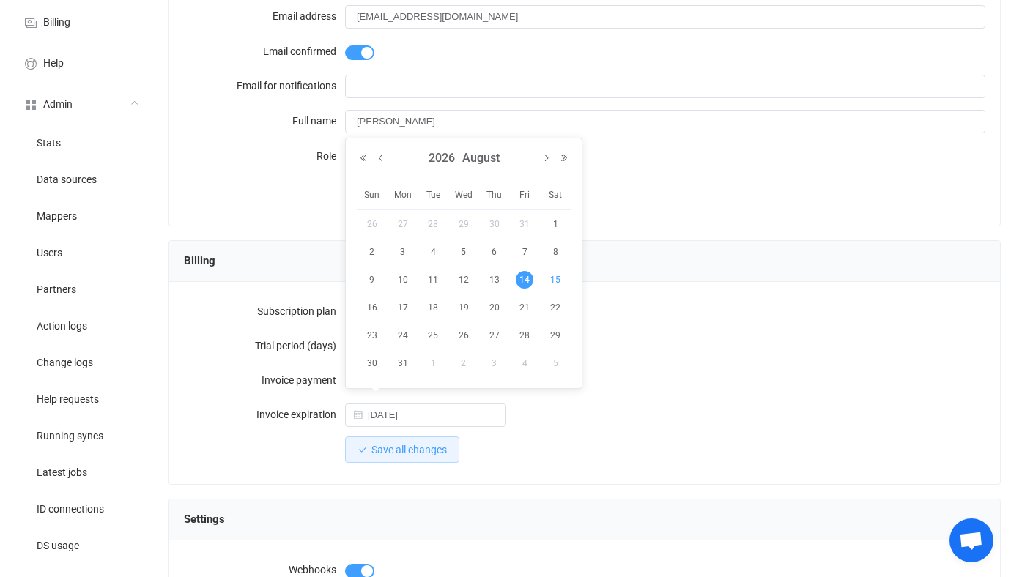
click at [557, 281] on span "15" at bounding box center [555, 280] width 18 height 18
type input "[DATE]"
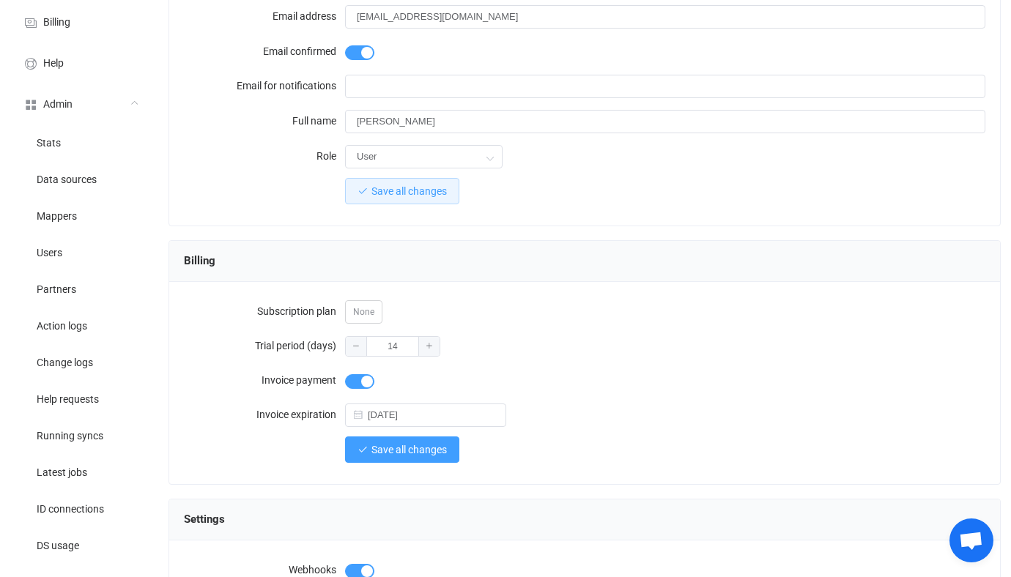
click at [411, 455] on button "Save all changes" at bounding box center [402, 450] width 114 height 26
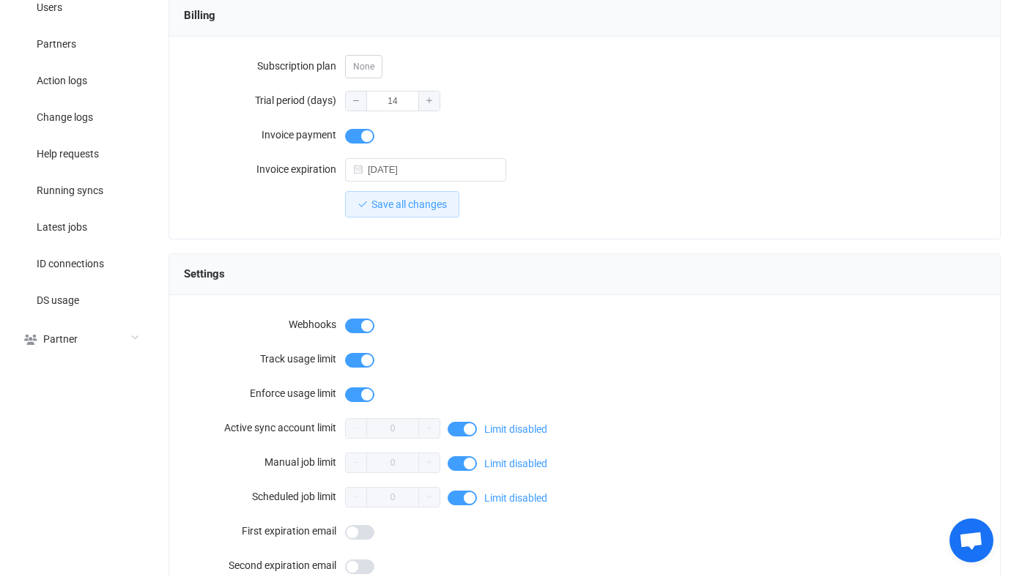
scroll to position [430, 0]
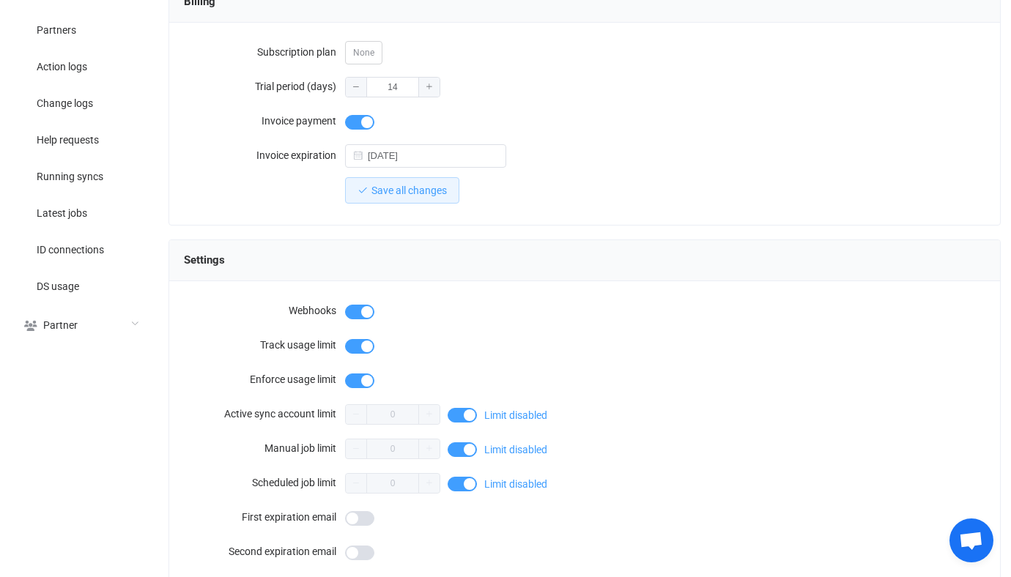
click at [457, 410] on span at bounding box center [462, 415] width 29 height 15
click at [406, 399] on div "0 Limit disabled" at bounding box center [665, 413] width 640 height 29
click at [407, 411] on input "0" at bounding box center [392, 414] width 95 height 21
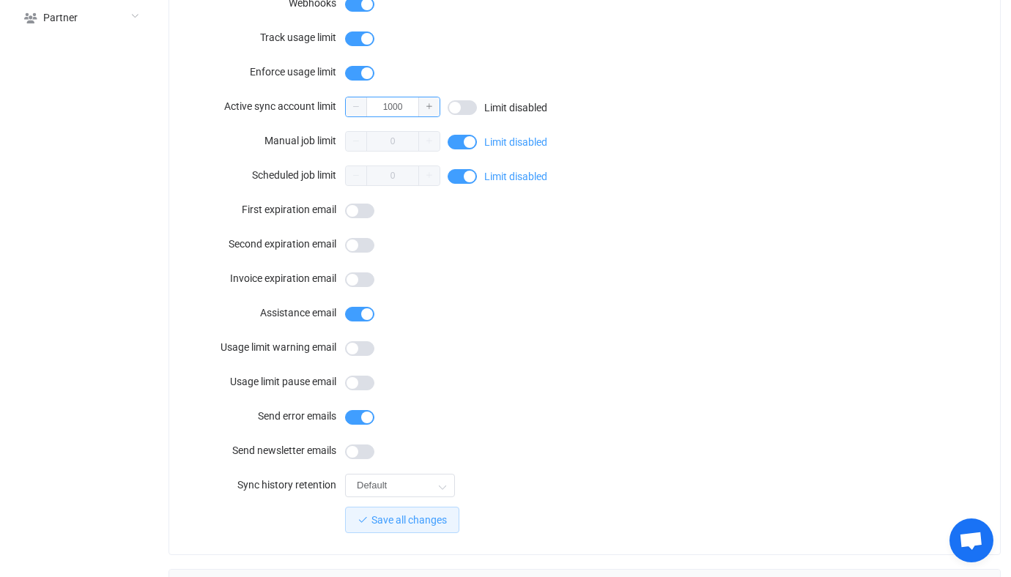
scroll to position [814, 0]
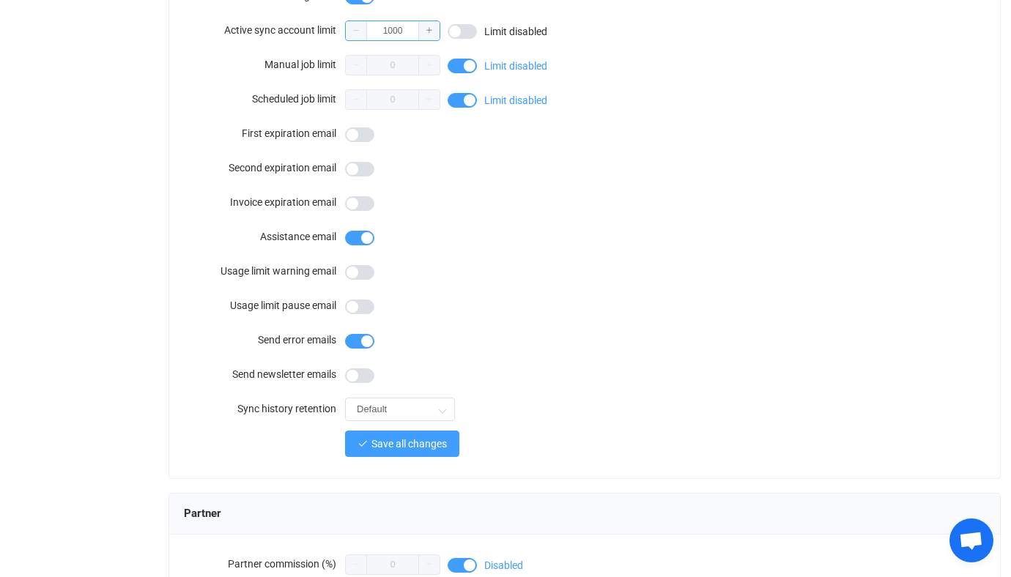
type input "1000"
click at [409, 445] on button "Save all changes" at bounding box center [402, 444] width 114 height 26
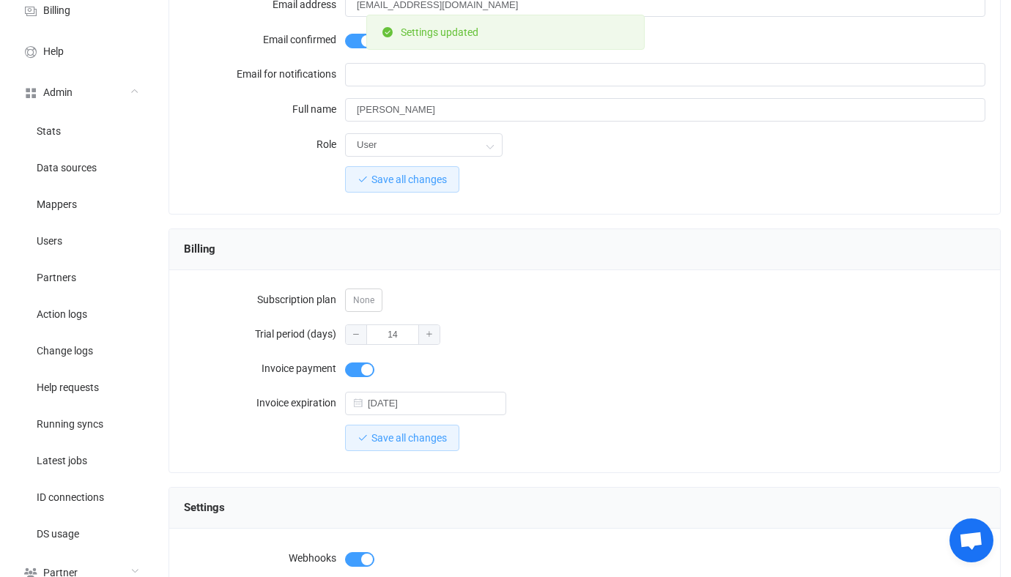
scroll to position [0, 0]
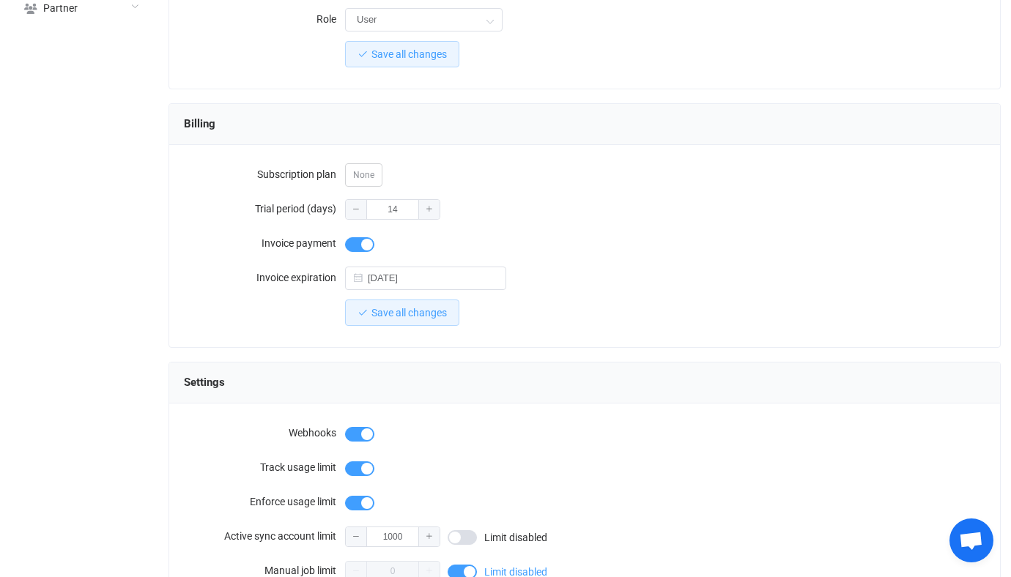
scroll to position [319, 0]
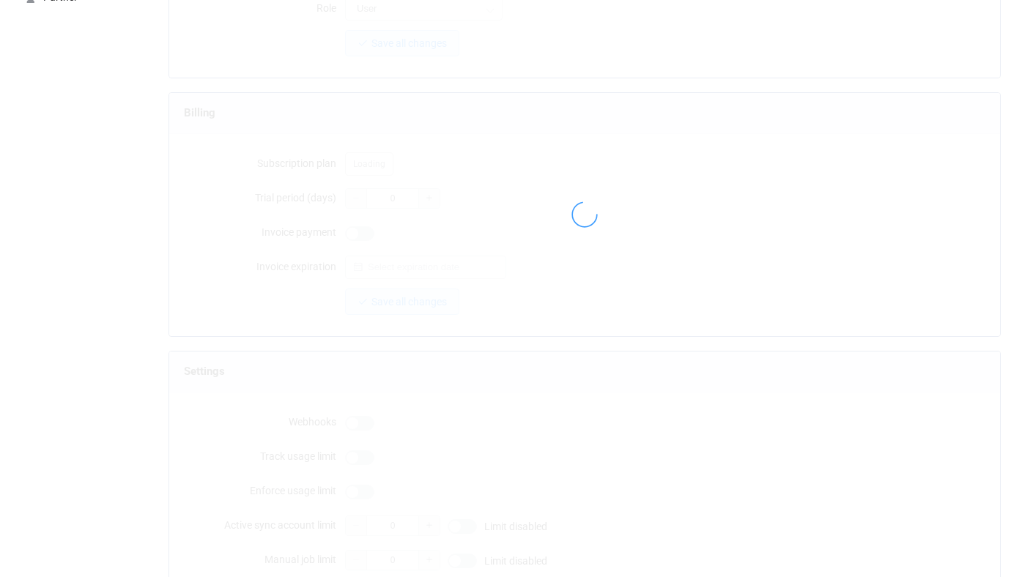
type input "[EMAIL_ADDRESS][DOMAIN_NAME]"
type input "[PERSON_NAME]"
type input "14"
type input "[DATE]"
type input "1000"
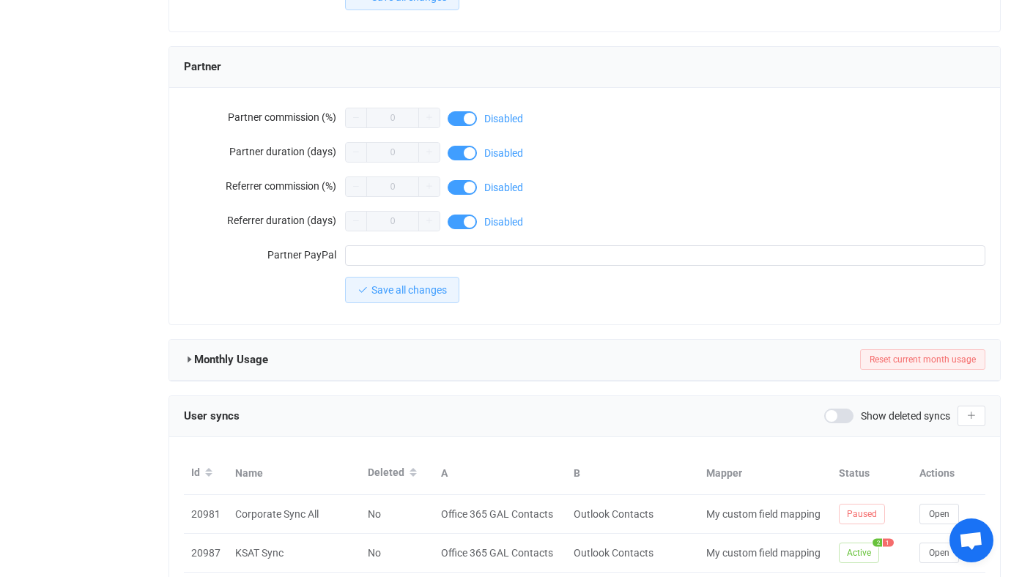
scroll to position [1315, 0]
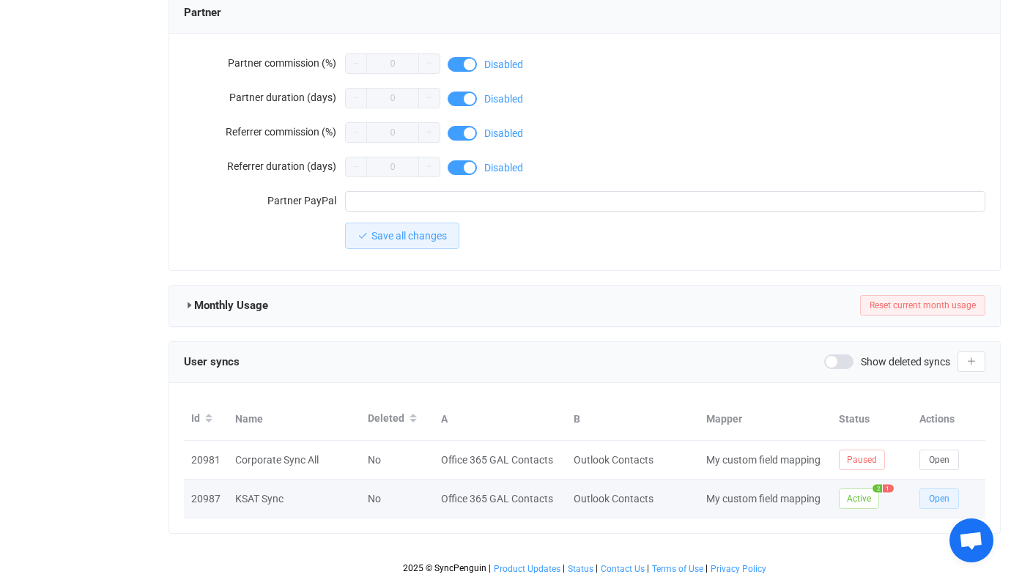
click at [938, 497] on span "Open" at bounding box center [939, 499] width 21 height 10
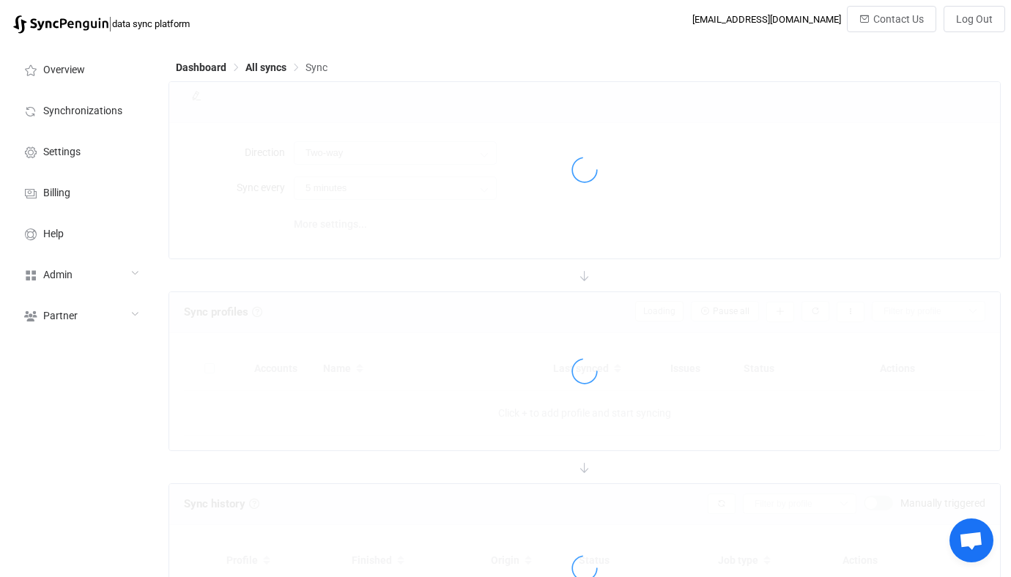
type input "Office 365 GAL → Outlook"
type input "30 minutes"
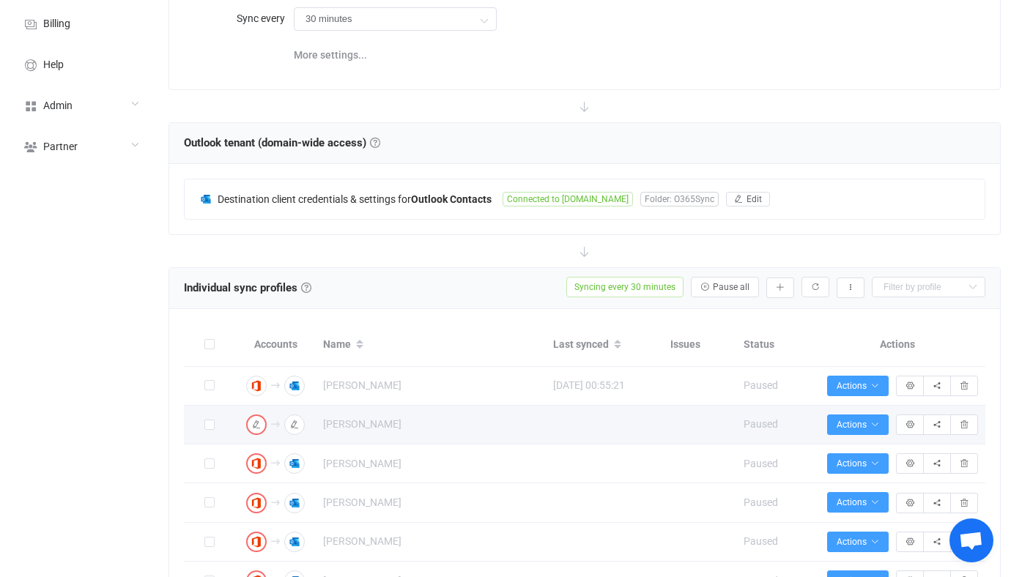
scroll to position [168, 0]
click at [367, 407] on td "Jorge Carranco" at bounding box center [431, 426] width 230 height 39
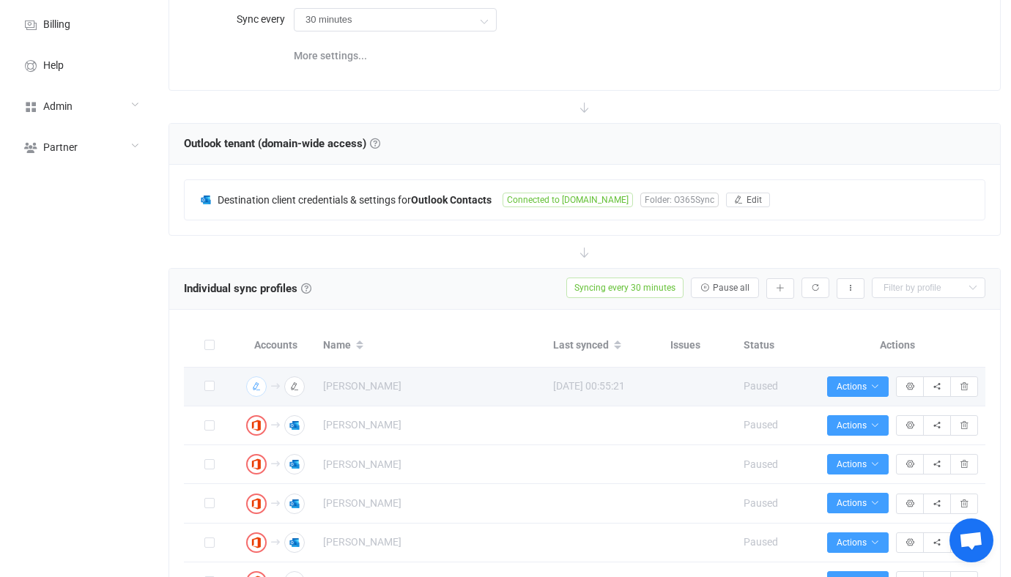
click at [256, 382] on icon "button" at bounding box center [256, 386] width 9 height 9
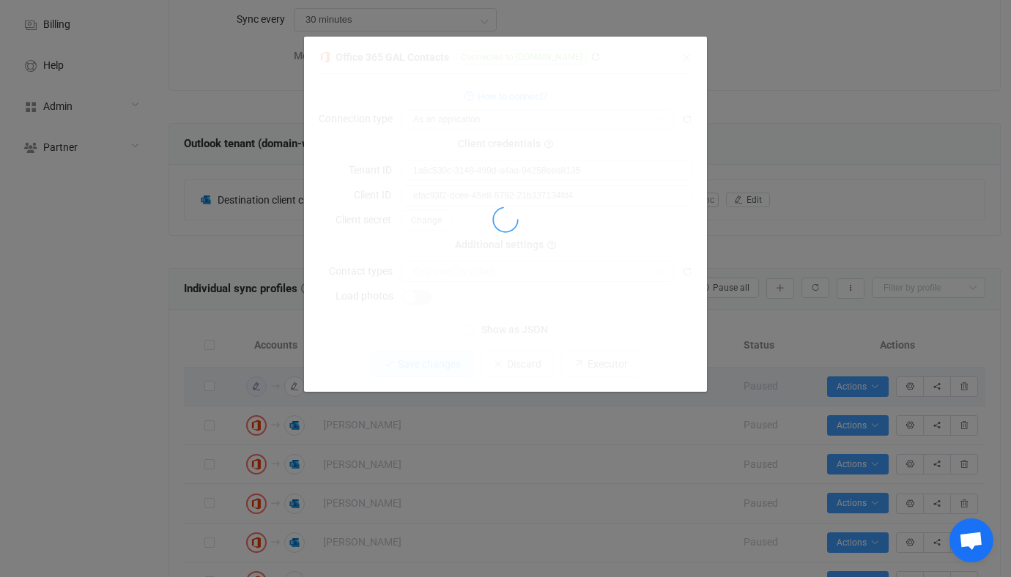
click at [801, 297] on div "Office 365 GAL Contacts Connected to grahammedia.com 1 { { "connectionType": "a…" at bounding box center [505, 288] width 1011 height 577
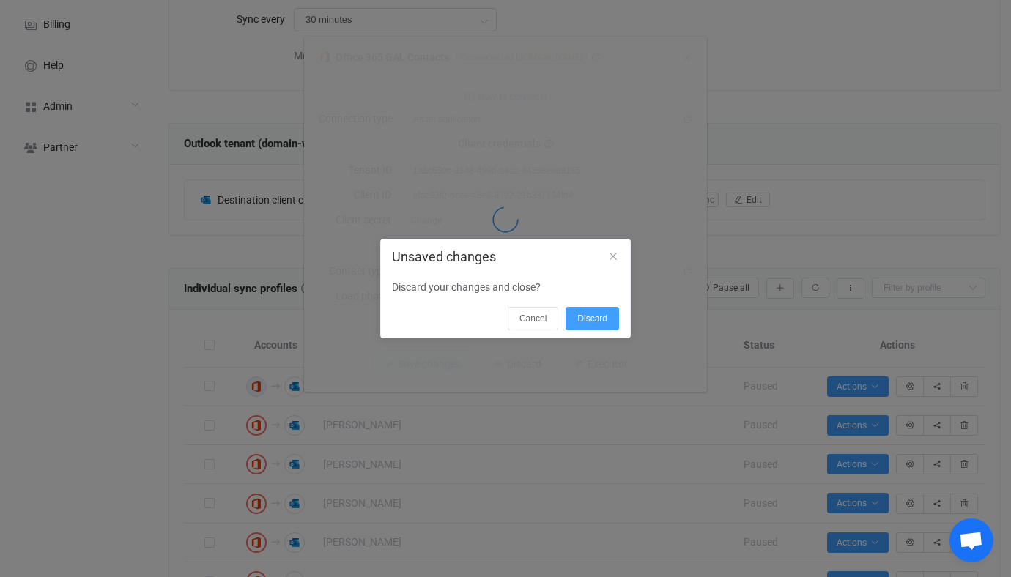
click at [906, 387] on div "Unsaved changes Discard your changes and close? Cancel Discard" at bounding box center [505, 288] width 1011 height 577
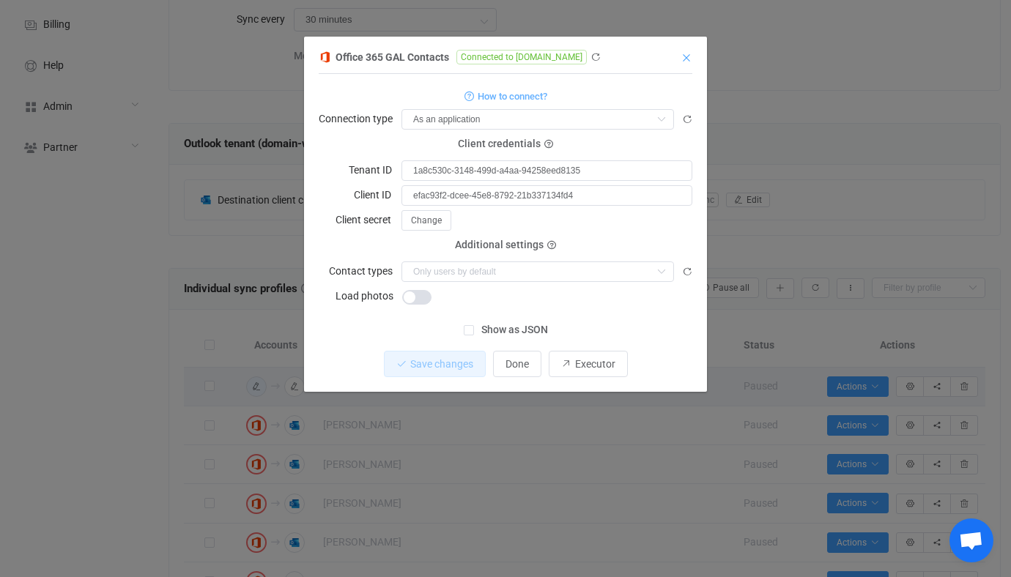
click at [682, 59] on icon "Close" at bounding box center [687, 58] width 12 height 12
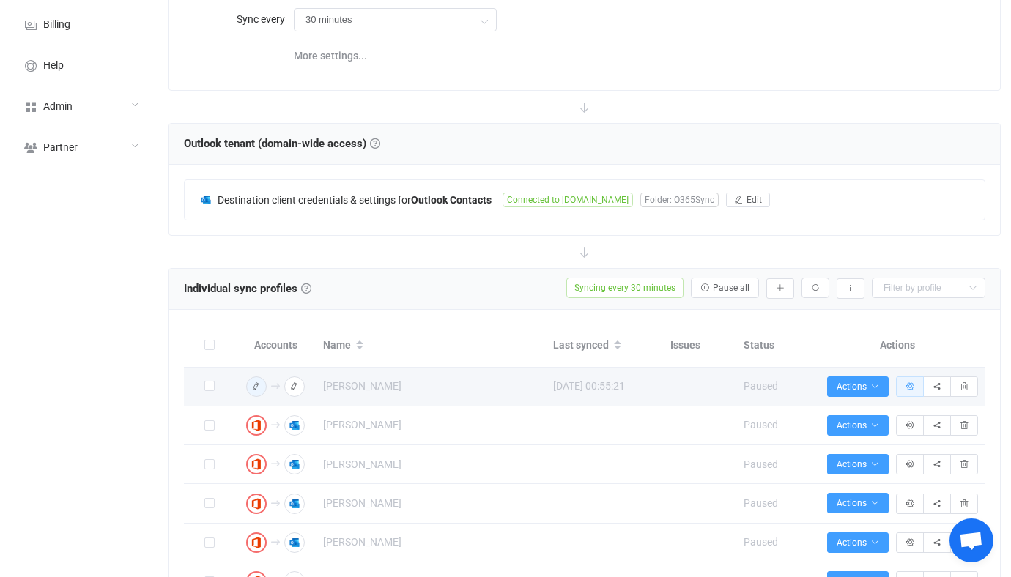
click at [905, 383] on icon "button" at bounding box center [909, 386] width 9 height 9
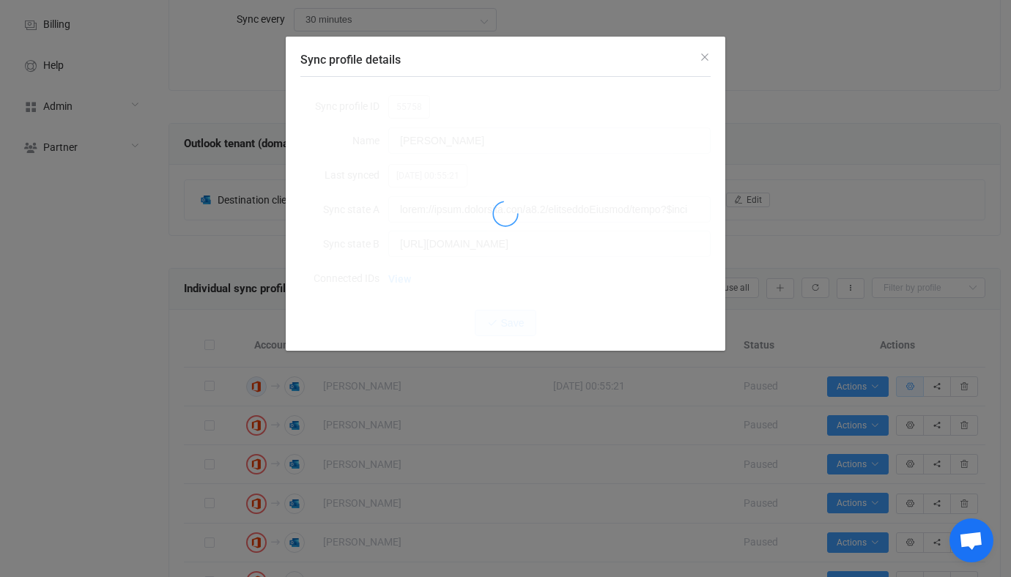
type input "Office 365 GAL → Outlook (one to many)"
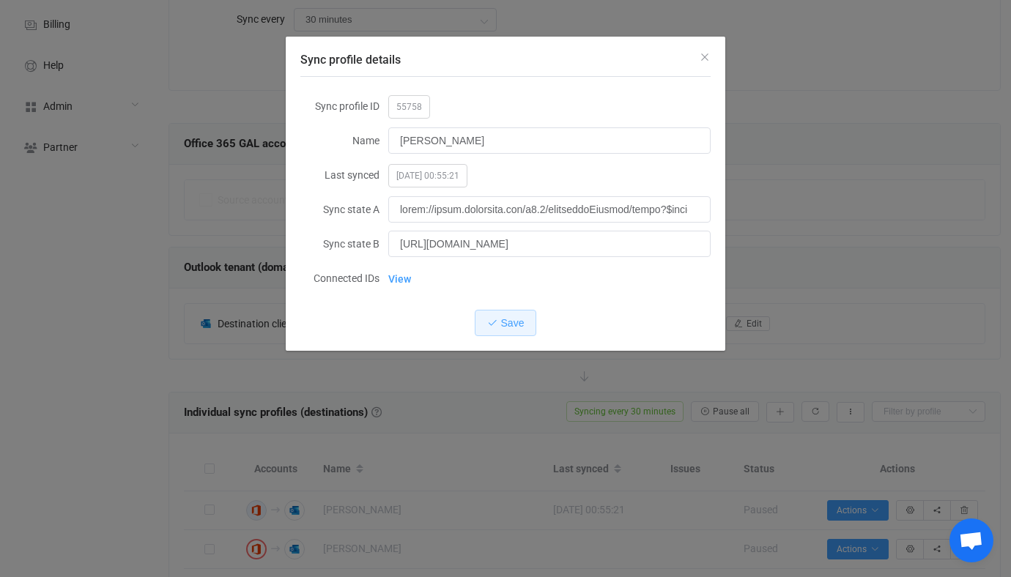
click at [409, 109] on span "55758" at bounding box center [409, 106] width 42 height 23
copy span "55758"
click at [392, 400] on div "Sync profile details Sync profile ID 55758 Name Michael Monreal Last synced 202…" at bounding box center [505, 288] width 1011 height 577
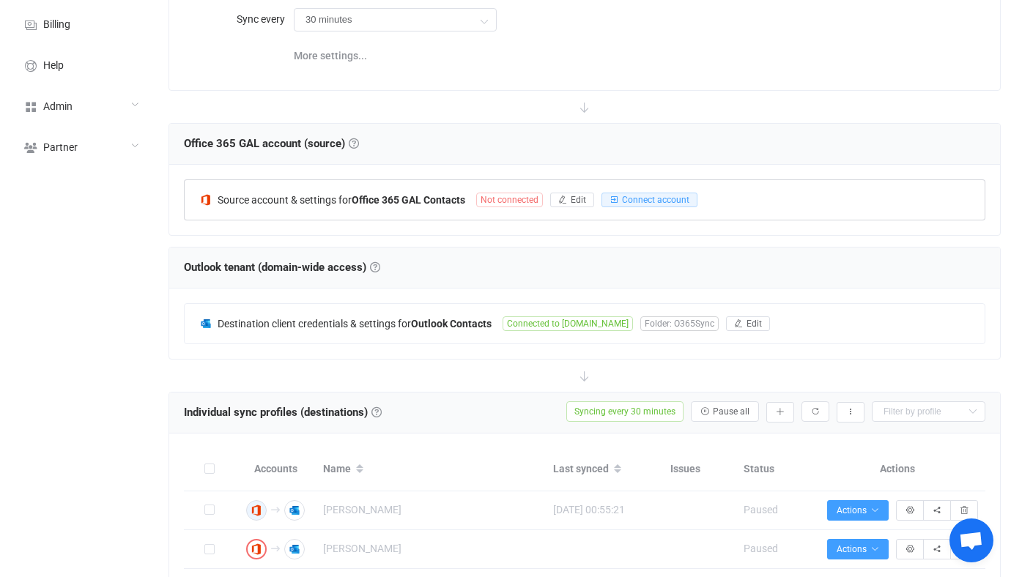
click at [418, 201] on b "Office 365 GAL Contacts" at bounding box center [409, 200] width 114 height 12
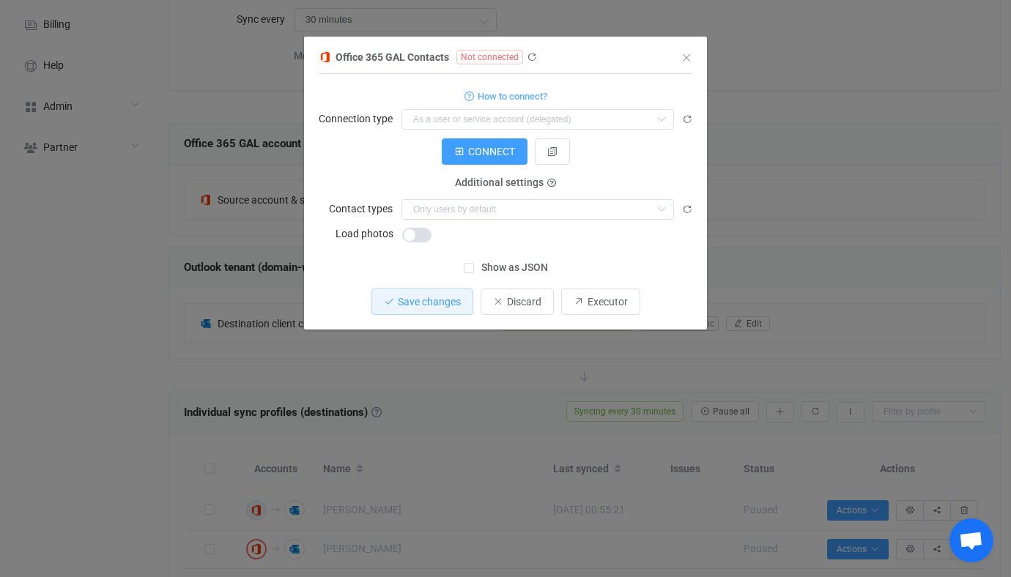
click at [495, 261] on span "Show as JSON" at bounding box center [511, 268] width 74 height 14
click at [474, 263] on input "Show as JSON" at bounding box center [474, 263] width 0 height 0
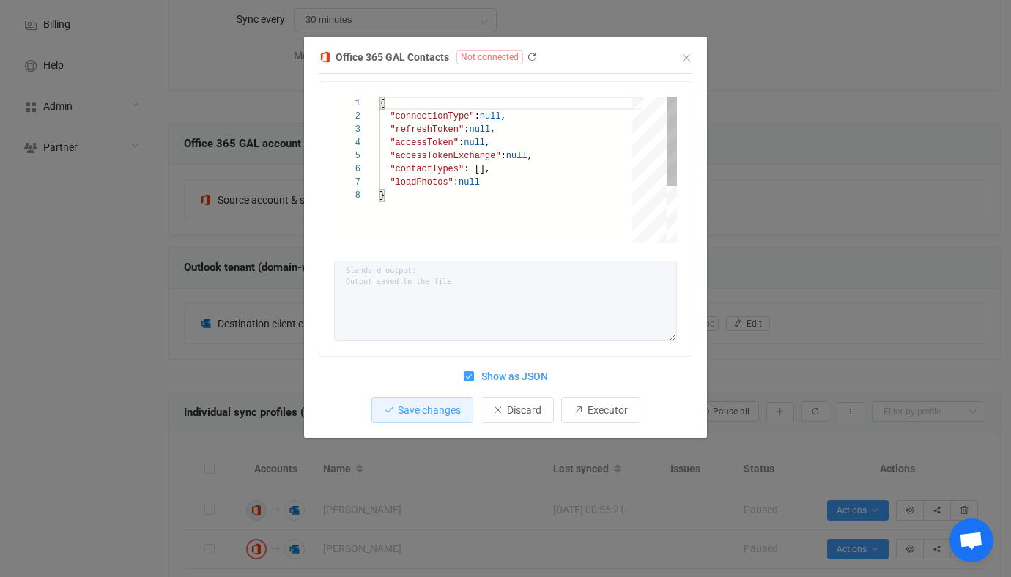
click at [570, 188] on div ""loadPhotos" : null" at bounding box center [510, 182] width 263 height 13
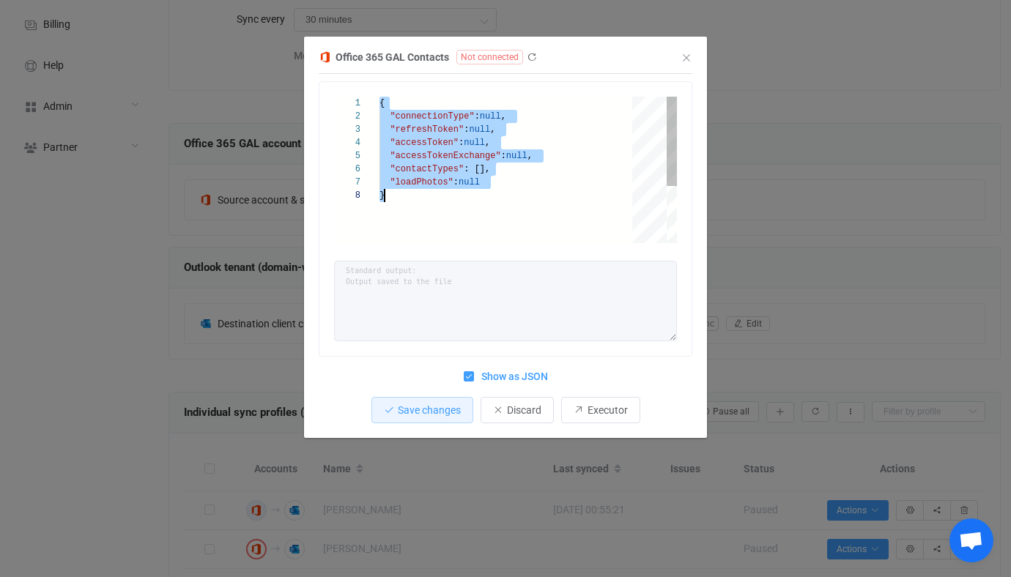
paste textarea "IjoiMC40MkxsWUJKaWpCUVM0V0FYRW1Eb3ZhZ3VXdkxlWVFPM3hzMHo0bllNUUZGT0lZRjQ2ek9lYzd…"
type textarea "IjoiMC40MkxsWUJKaWpCUVM0V0FYRW1Eb3ZhZ3VXdkxlWVFPM3hzMHo0bllNUUZGT0lZRjQ2ek9lYzd…"
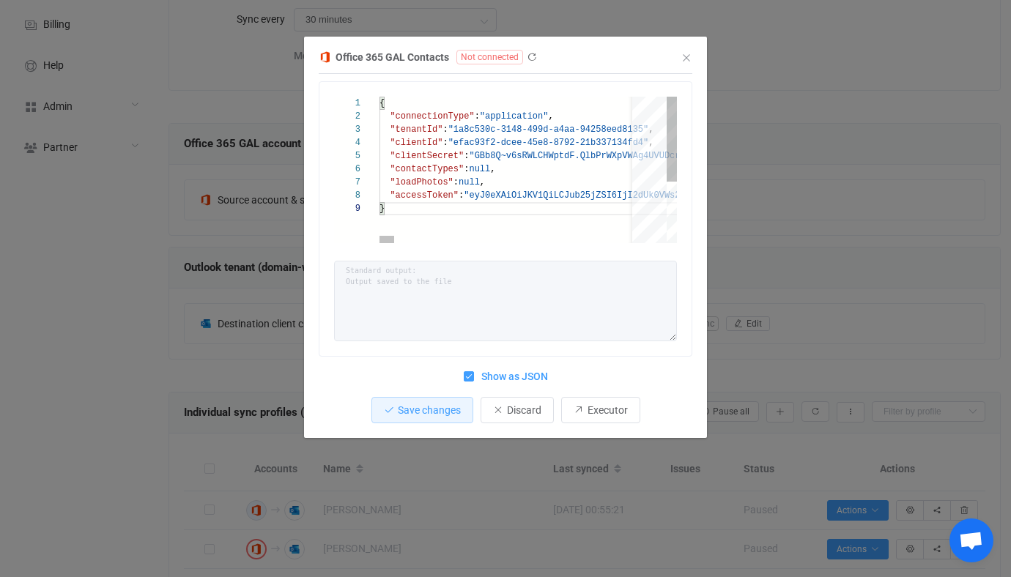
click at [481, 379] on span "Show as JSON" at bounding box center [511, 377] width 74 height 14
click at [474, 371] on input "Show as JSON" at bounding box center [474, 371] width 0 height 0
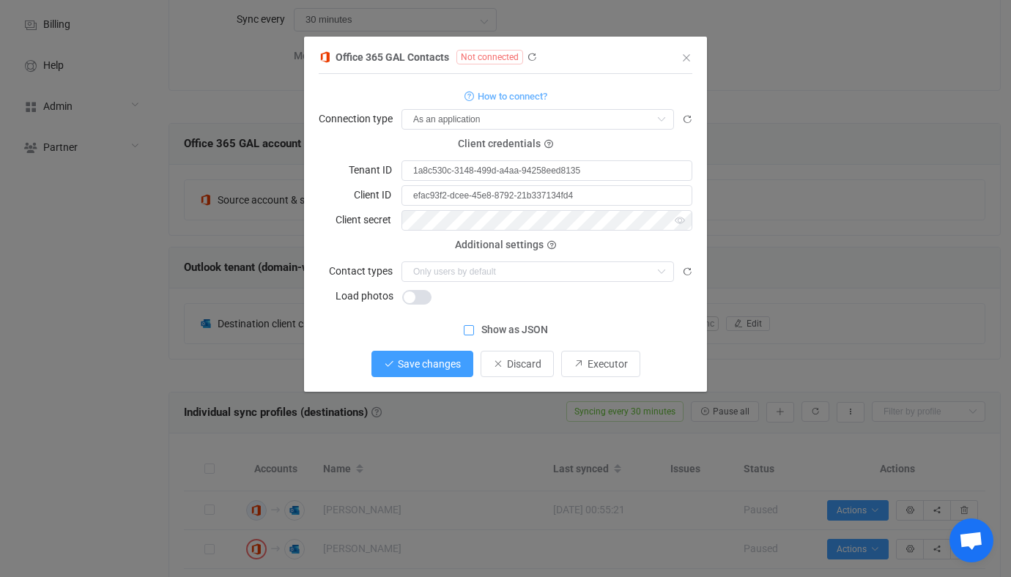
click at [437, 365] on span "Save changes" at bounding box center [429, 364] width 63 height 12
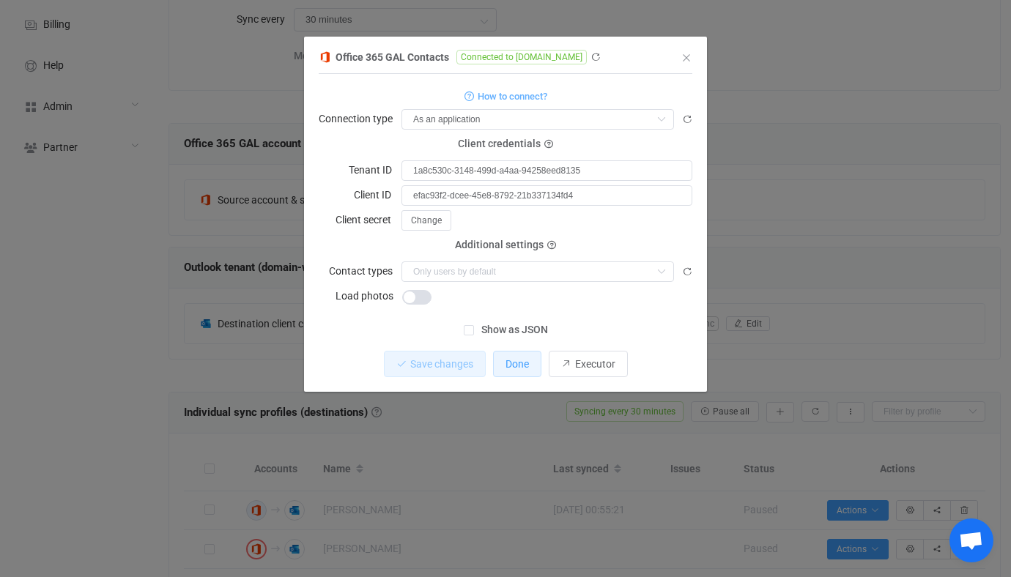
click at [514, 372] on button "Done" at bounding box center [517, 364] width 48 height 26
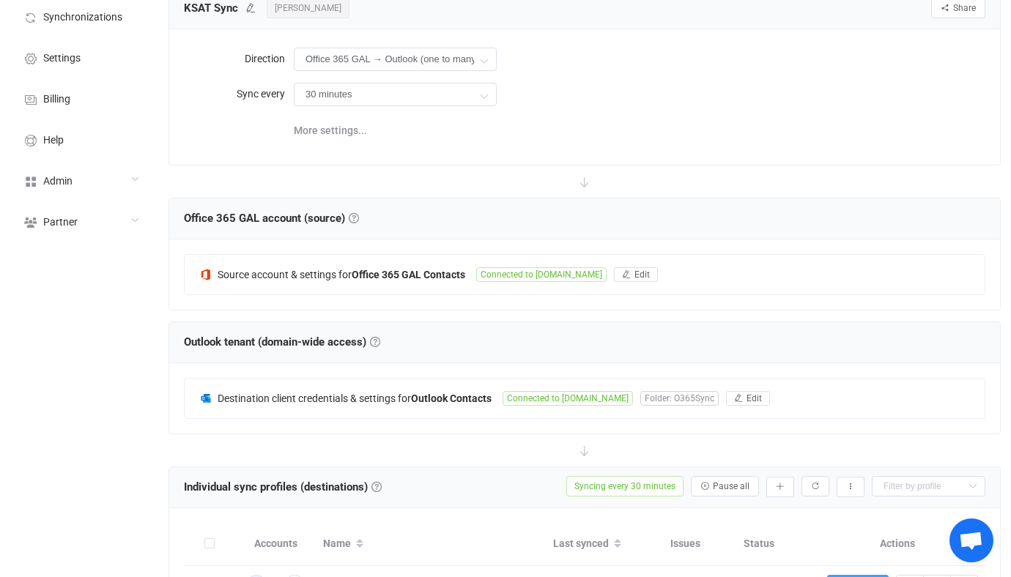
scroll to position [8, 0]
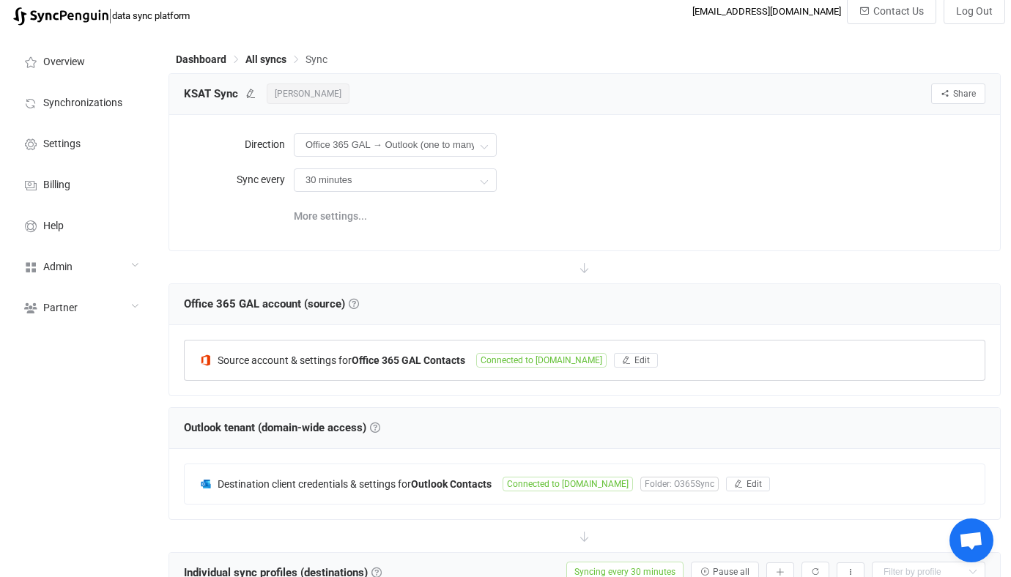
click at [440, 355] on b "Office 365 GAL Contacts" at bounding box center [409, 361] width 114 height 12
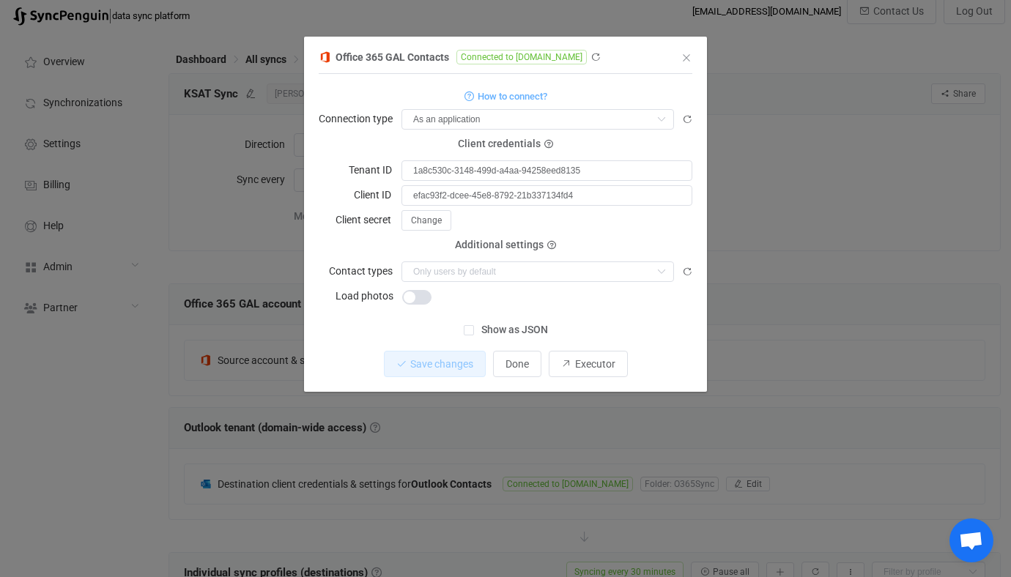
click at [241, 285] on div "Office 365 GAL Contacts Connected to grahammedia.com 1 { { "connectionType": "a…" at bounding box center [505, 288] width 1011 height 577
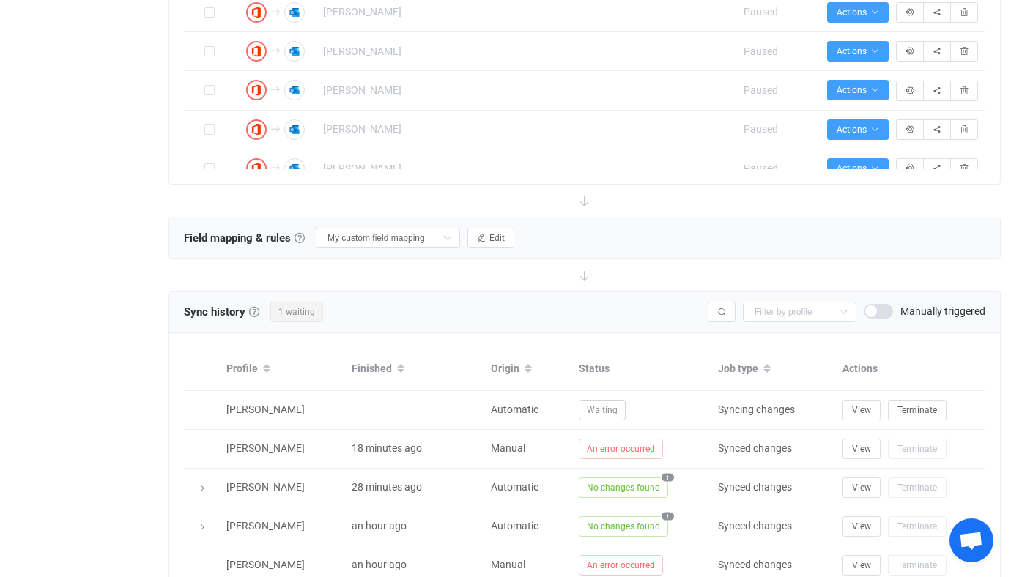
scroll to position [883, 0]
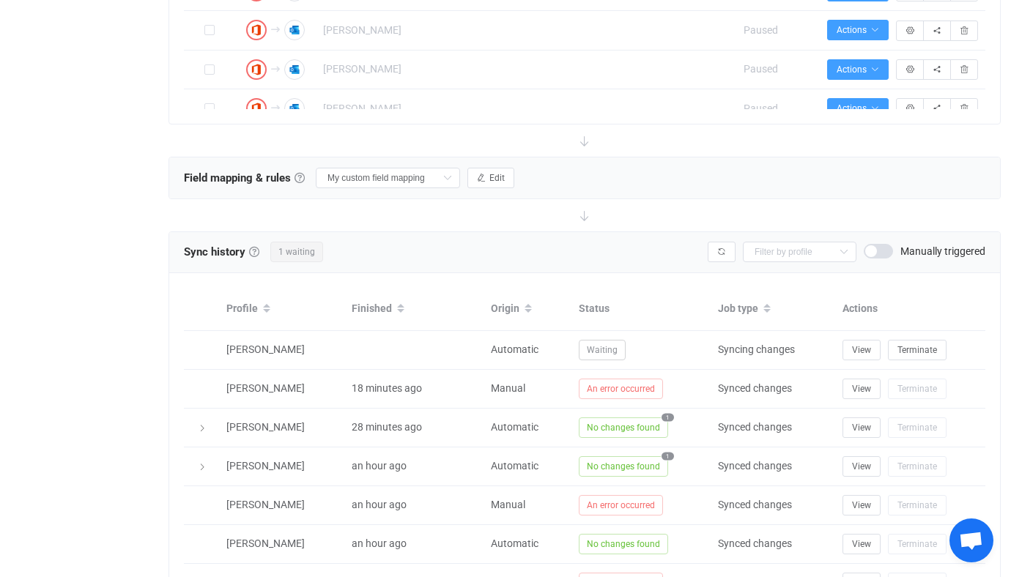
click at [502, 180] on div "Field mapping & rules Field mapping & rules By default, all contacts of the con…" at bounding box center [584, 177] width 831 height 41
click at [492, 179] on button "Edit" at bounding box center [490, 178] width 47 height 21
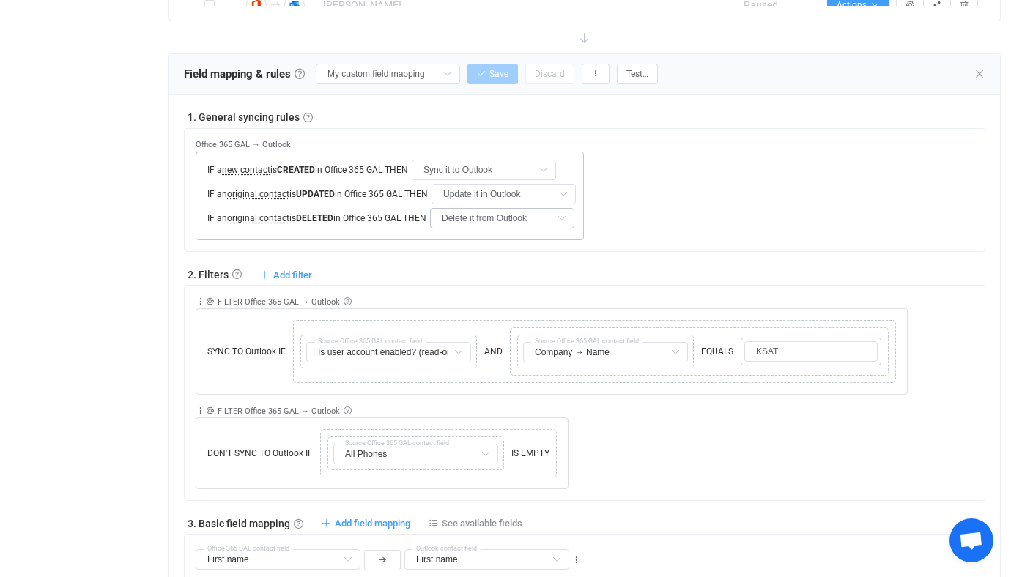
scroll to position [949, 0]
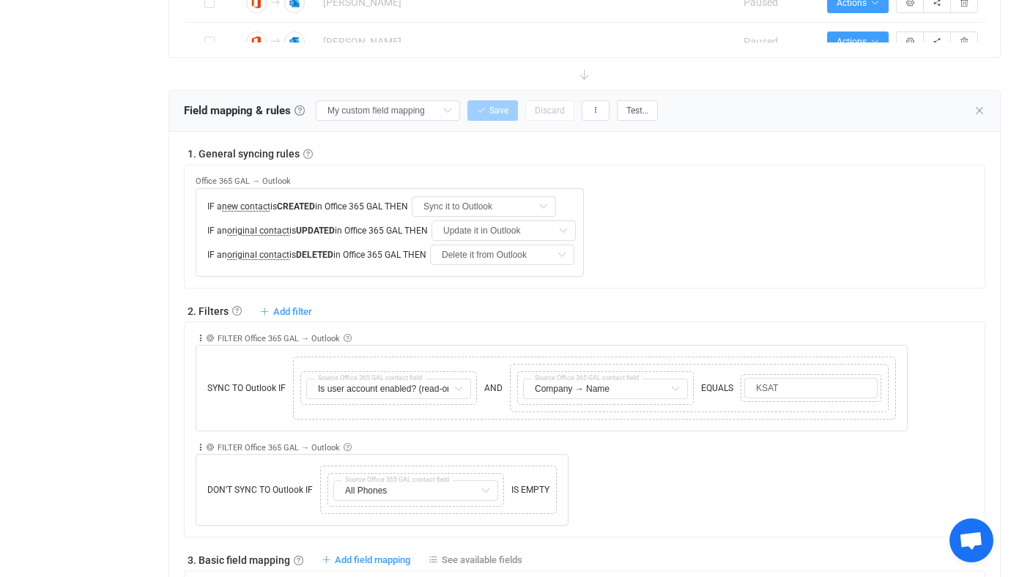
click at [382, 127] on div "Field mapping & rules Field mapping & rules By default, all contacts of the con…" at bounding box center [584, 111] width 831 height 41
click at [377, 114] on input "My custom field mapping" at bounding box center [388, 110] width 144 height 21
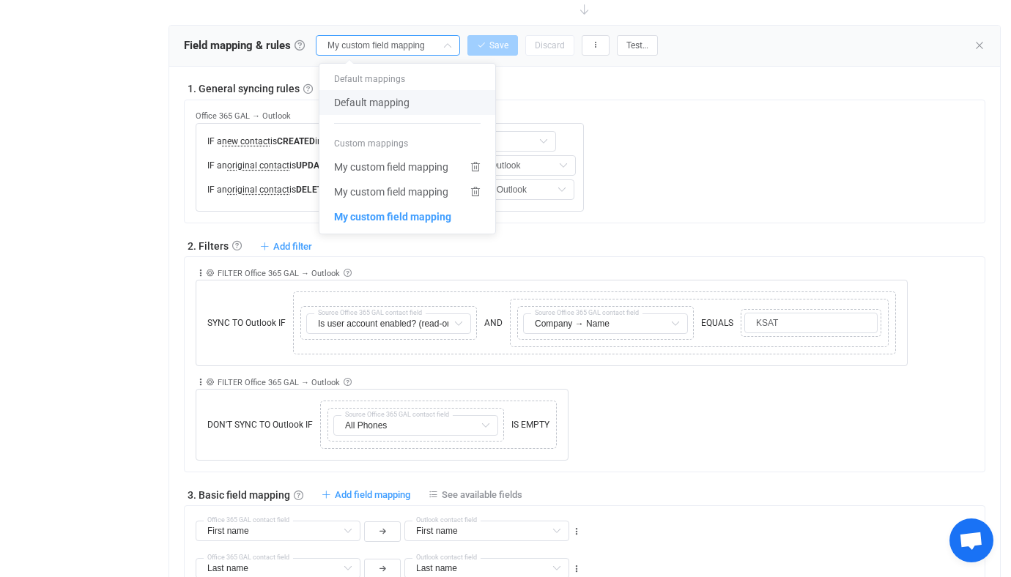
scroll to position [1017, 0]
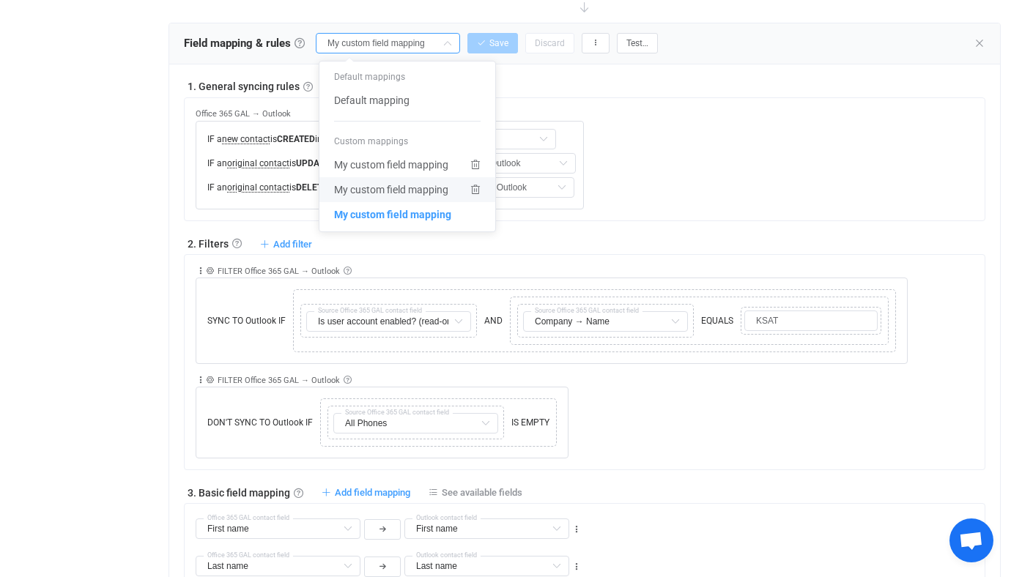
click at [618, 152] on div "Office 365 GAL → Outlook IF a new contact is CREATED in Office 365 GAL THEN Syn…" at bounding box center [590, 153] width 789 height 111
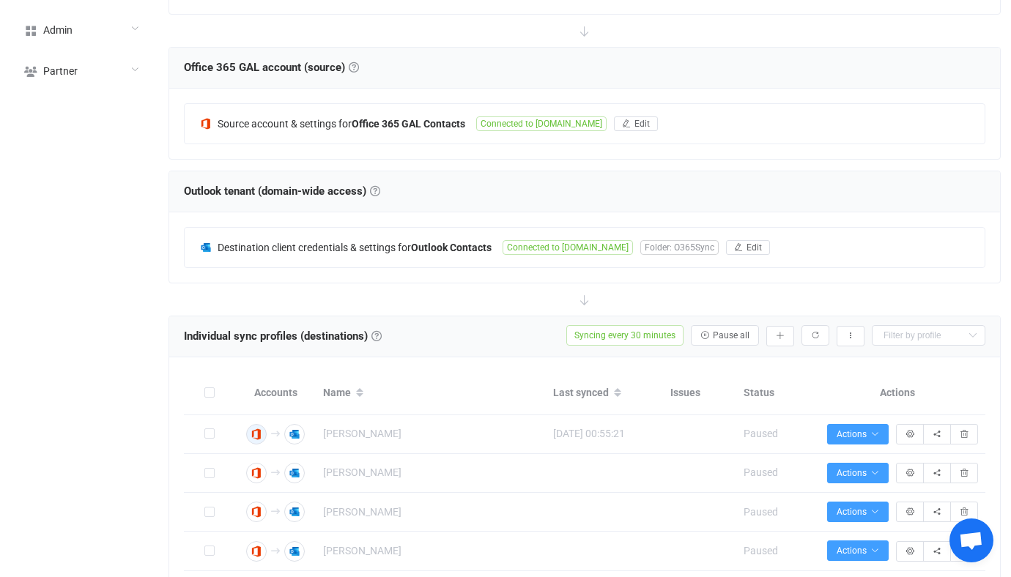
scroll to position [238, 0]
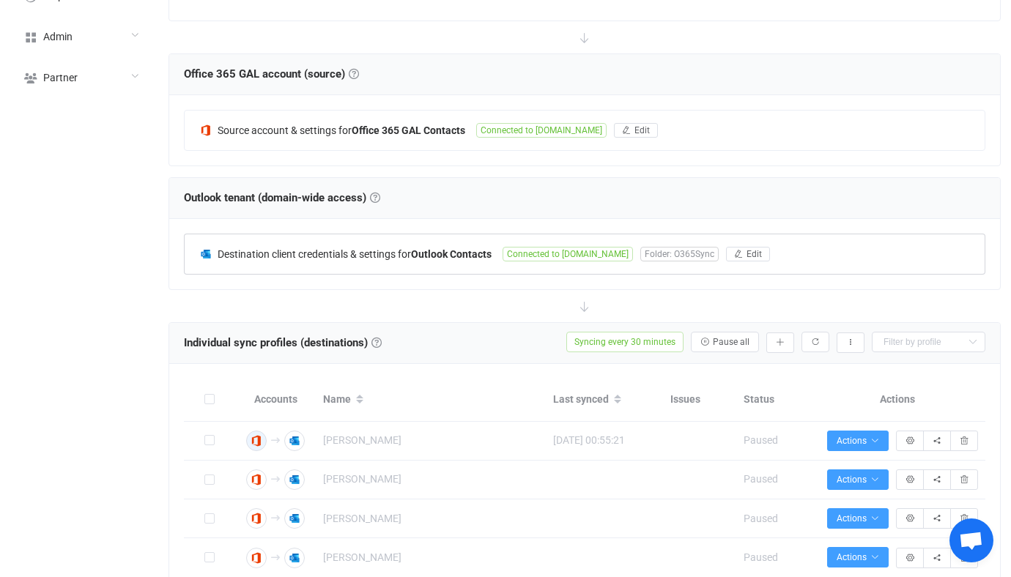
click at [267, 235] on div "Destination client credentials & settings for Outlook Contacts Connected to gra…" at bounding box center [585, 254] width 800 height 40
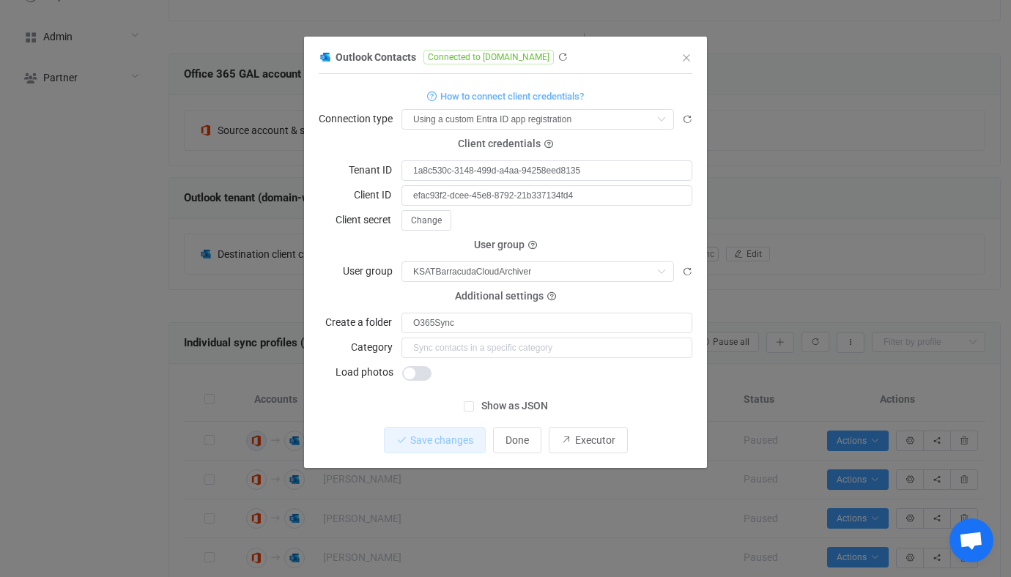
click at [254, 264] on div "Outlook Contacts Connected to grahammedia.com 1 { { "connectionType": "custom",…" at bounding box center [505, 288] width 1011 height 577
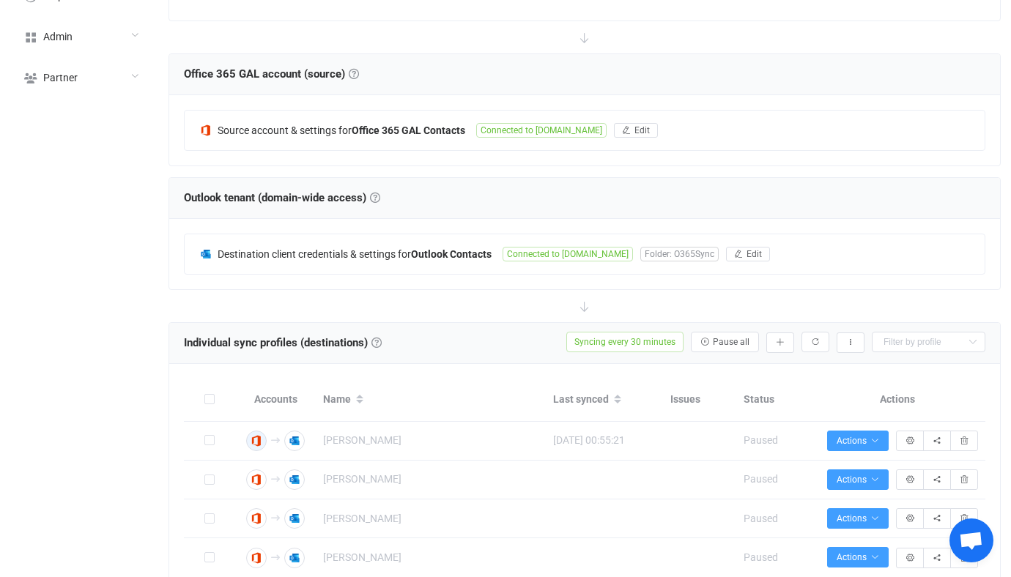
click at [419, 106] on div "Source account & settings for Office 365 GAL Contacts Connected to grahammedia.…" at bounding box center [584, 130] width 831 height 70
click at [423, 116] on div "Source account & settings for Office 365 GAL Contacts Connected to grahammedia.…" at bounding box center [585, 131] width 800 height 40
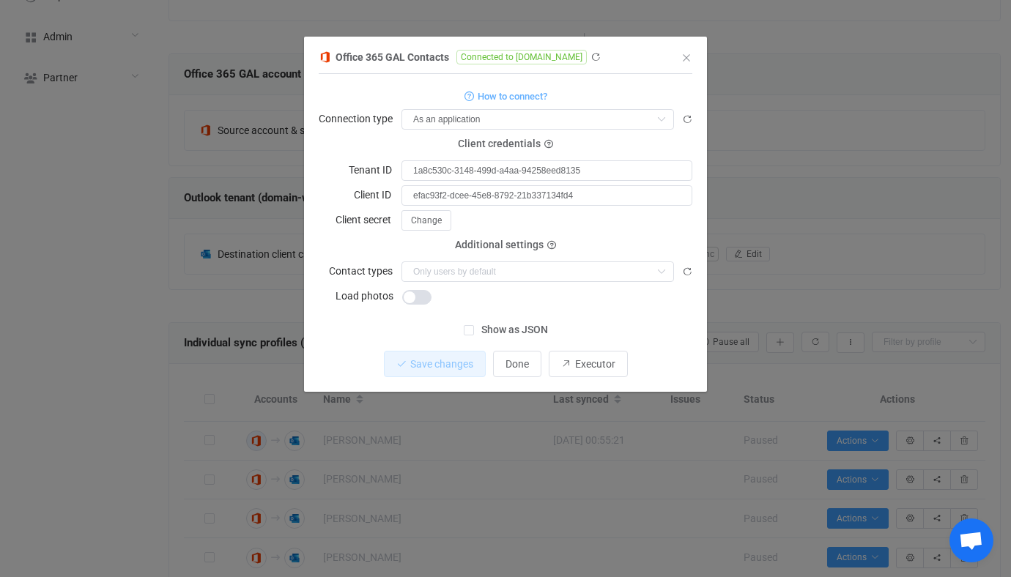
click at [245, 204] on div "Office 365 GAL Contacts Connected to grahammedia.com 1 { { "connectionType": "a…" at bounding box center [505, 288] width 1011 height 577
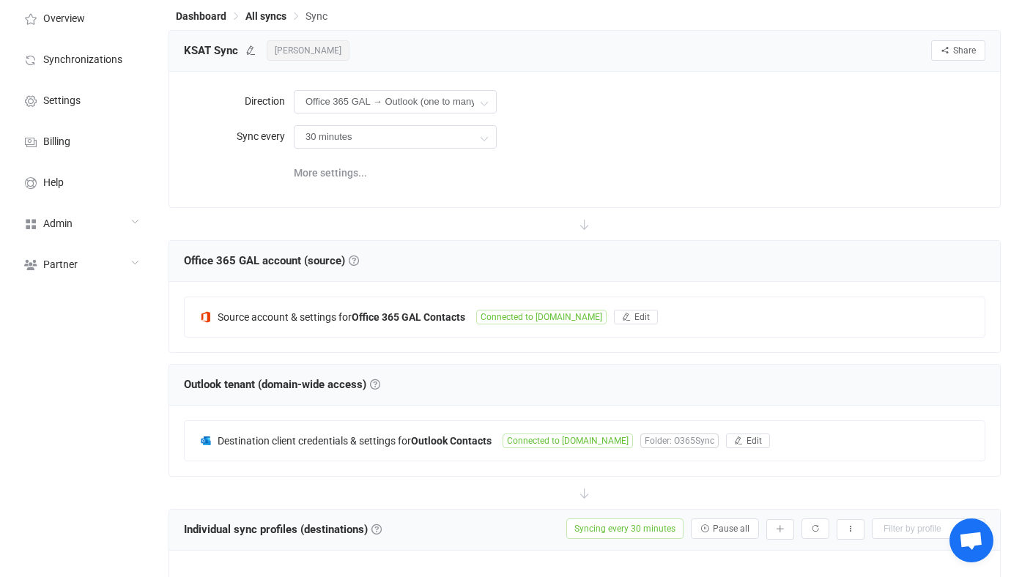
scroll to position [0, 0]
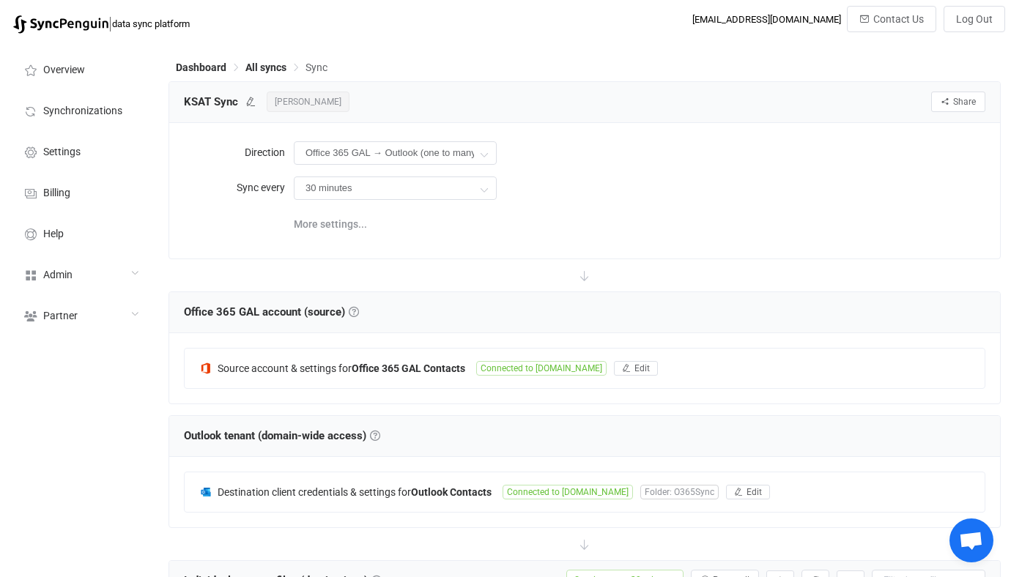
click at [315, 102] on span "Jorge Carranco" at bounding box center [308, 102] width 83 height 21
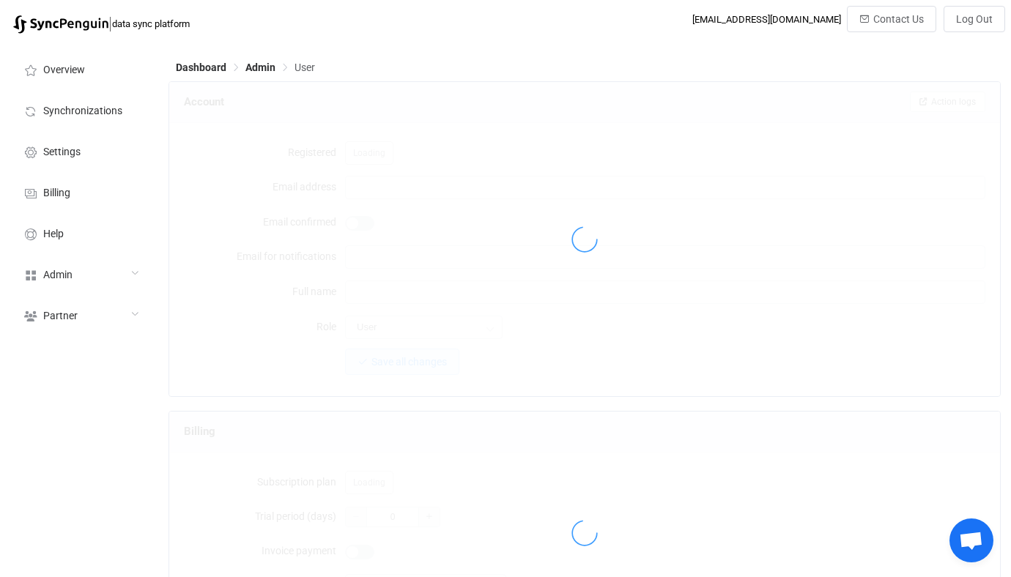
type input "jcarranco@grahammedia.com"
type input "Jorge Carranco"
type input "14"
type input "2026-08-15"
type input "1000"
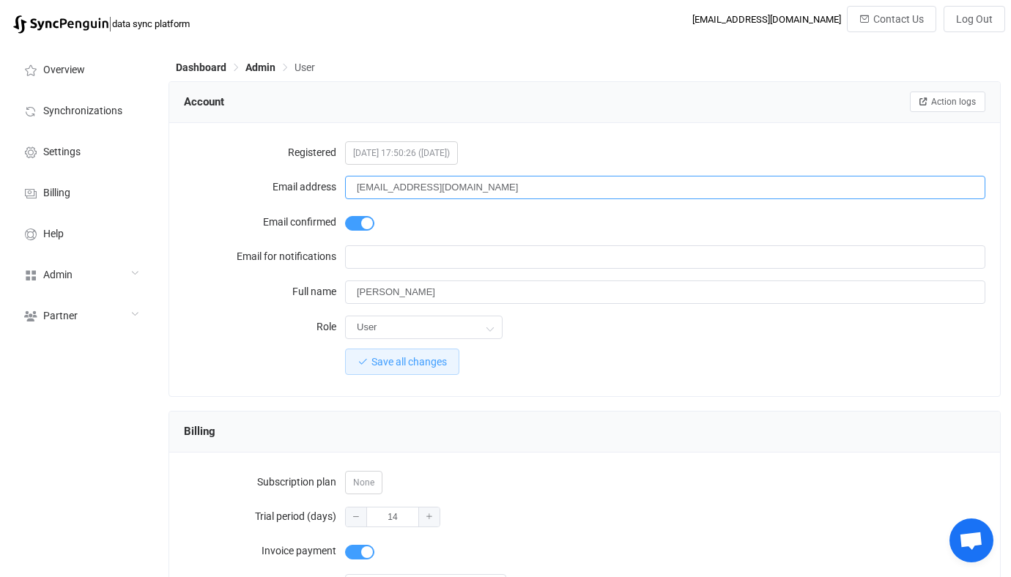
click at [494, 178] on input "jcarranco@grahammedia.com" at bounding box center [665, 187] width 640 height 23
click at [543, 380] on div "Registered 2025-08-14 17:50:26 (2 day(s) ago) Email address jcarranco@grahammed…" at bounding box center [584, 259] width 831 height 273
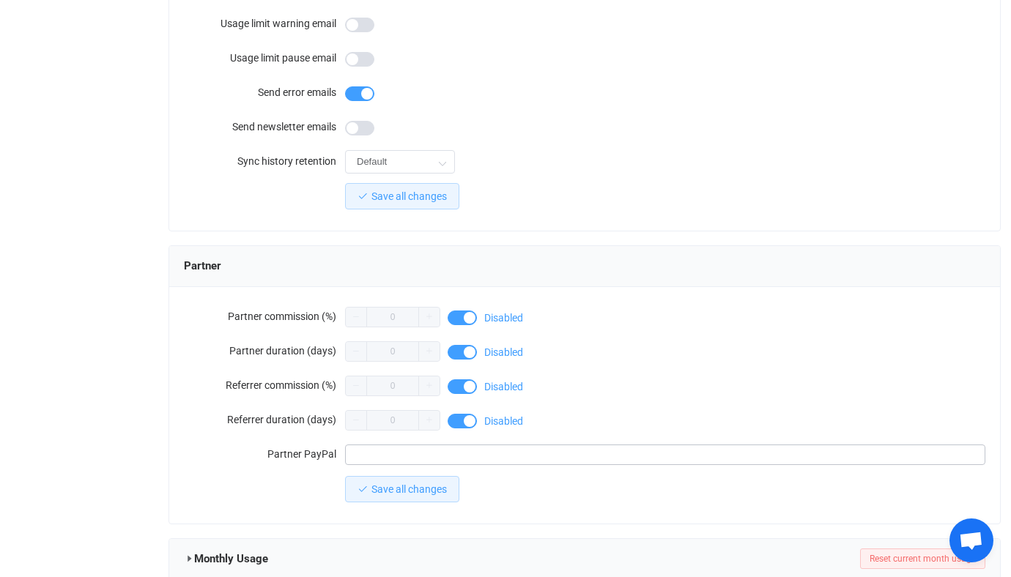
scroll to position [1315, 0]
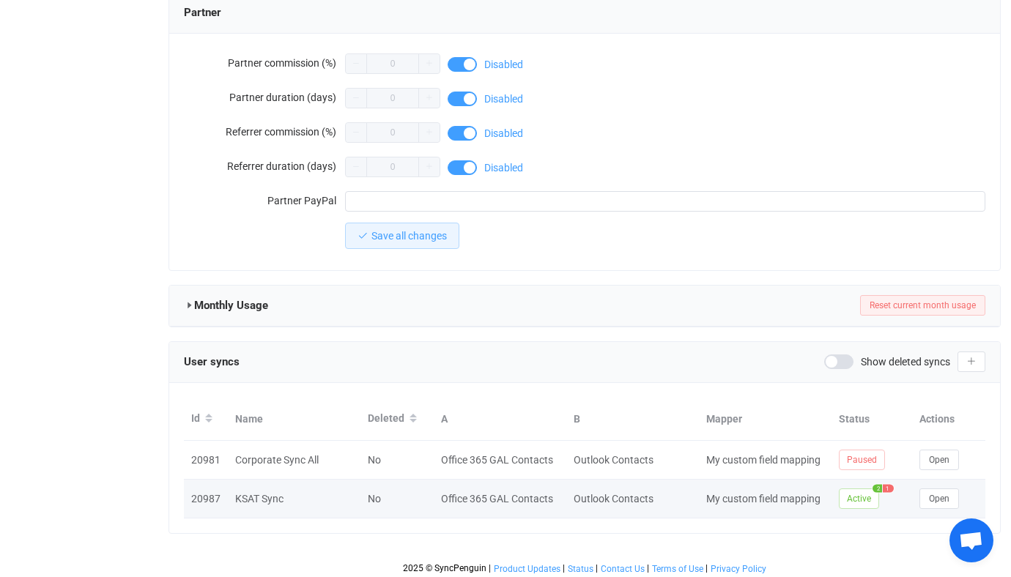
click at [938, 506] on td "Open" at bounding box center [948, 499] width 73 height 39
click at [919, 481] on td "Open" at bounding box center [948, 499] width 73 height 39
click at [927, 489] on button "Open" at bounding box center [939, 499] width 40 height 21
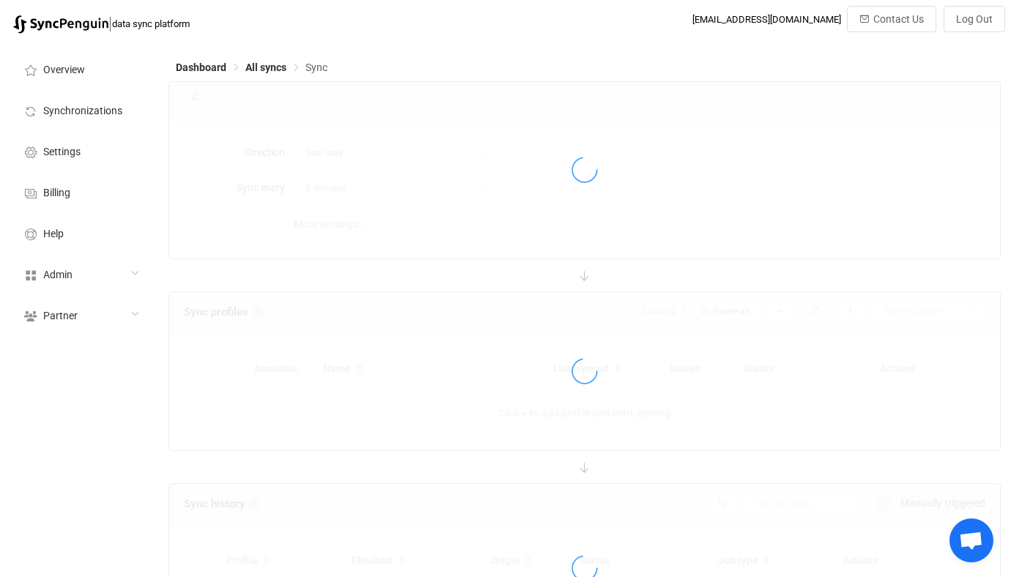
type input "Office 365 GAL → Outlook (one to many)"
type input "30 minutes"
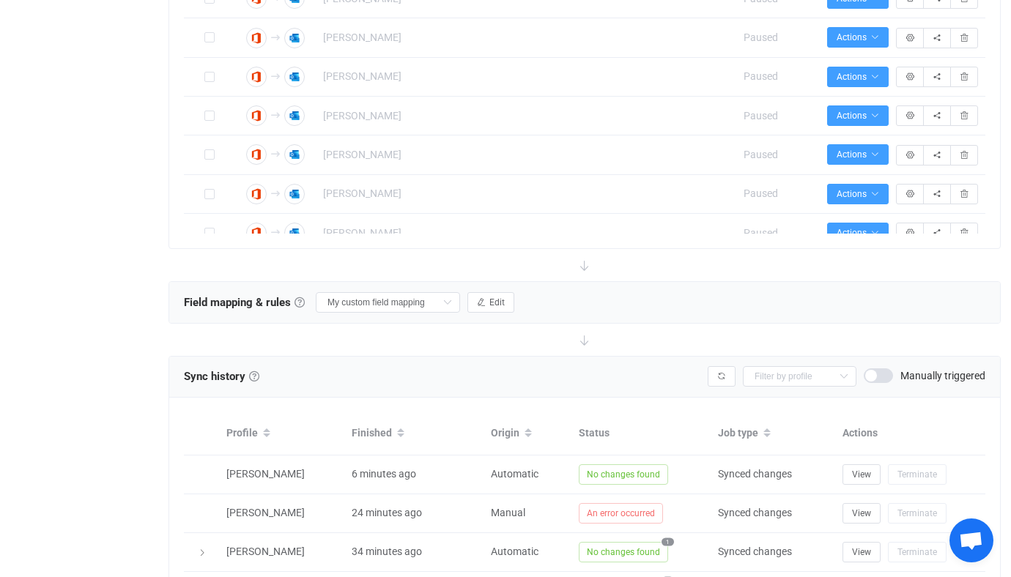
scroll to position [1047, 0]
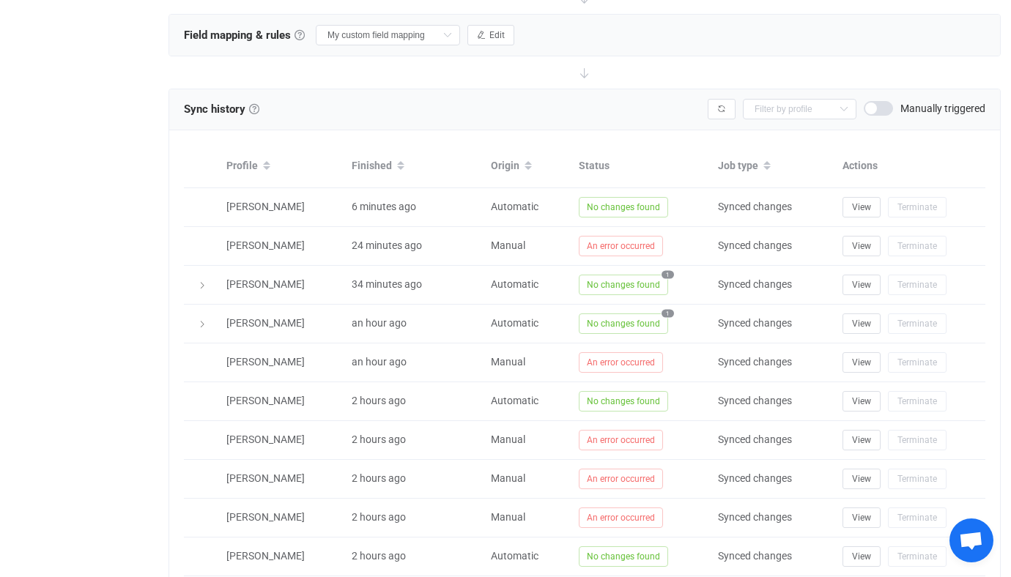
click at [489, 44] on div "Field mapping & rules Field mapping & rules By default, all contacts of the con…" at bounding box center [584, 35] width 831 height 41
click at [470, 36] on button "Edit" at bounding box center [490, 35] width 47 height 21
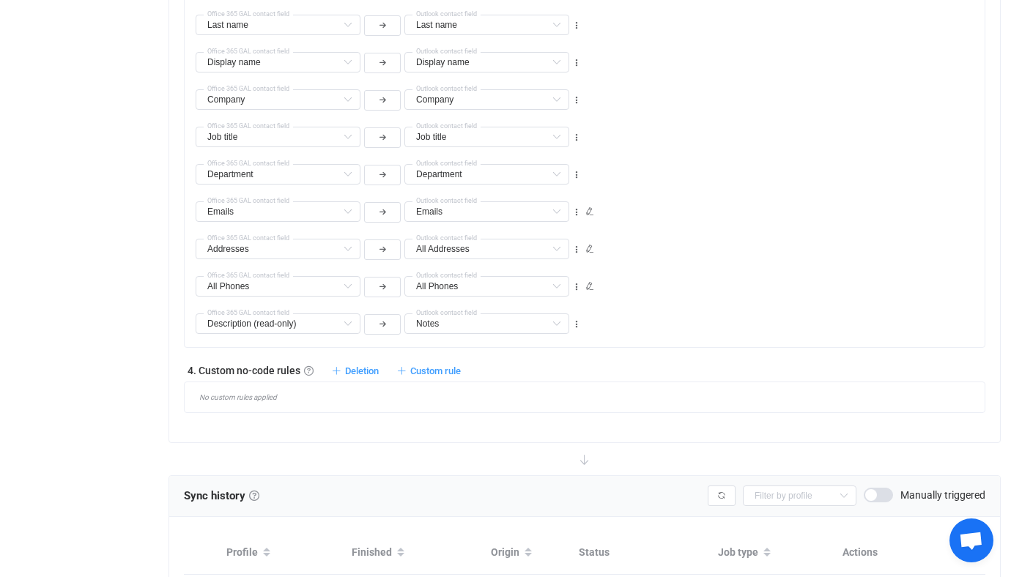
scroll to position [1386, 0]
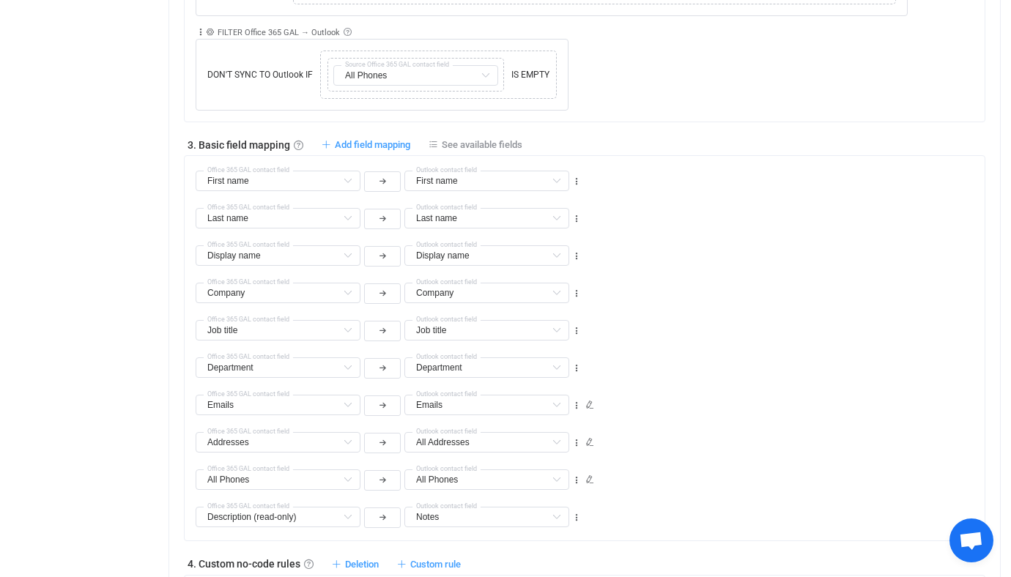
click at [204, 140] on span "3. Basic field mapping" at bounding box center [239, 145] width 103 height 12
drag, startPoint x: 204, startPoint y: 140, endPoint x: 281, endPoint y: 140, distance: 76.9
click at [282, 140] on span "3. Basic field mapping" at bounding box center [239, 145] width 103 height 12
copy span "Basic field mapping"
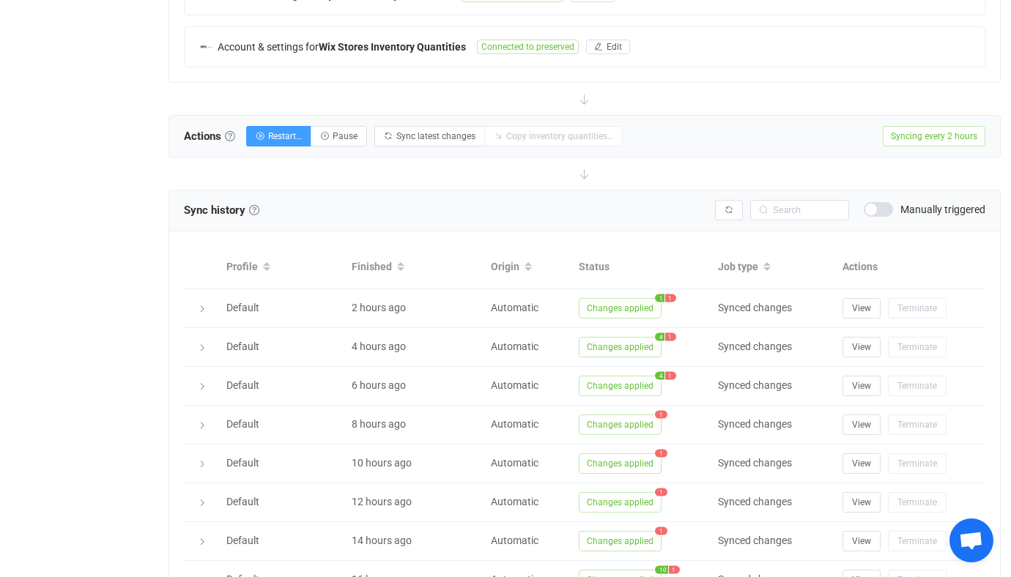
scroll to position [496, 0]
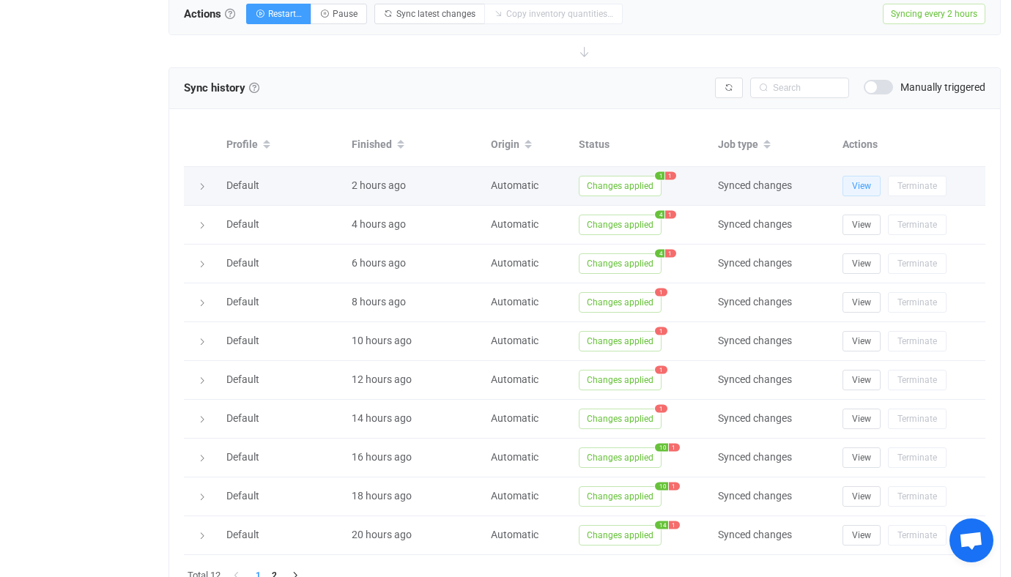
click at [853, 190] on button "View" at bounding box center [861, 186] width 38 height 21
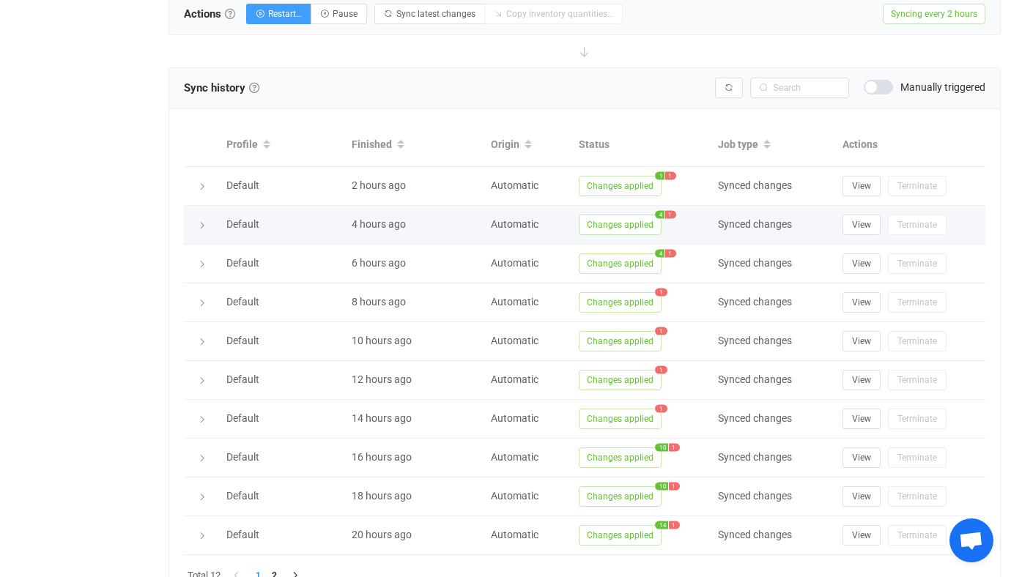
click at [841, 215] on div "View Terminate" at bounding box center [910, 225] width 150 height 21
click at [852, 220] on span "View" at bounding box center [861, 225] width 19 height 10
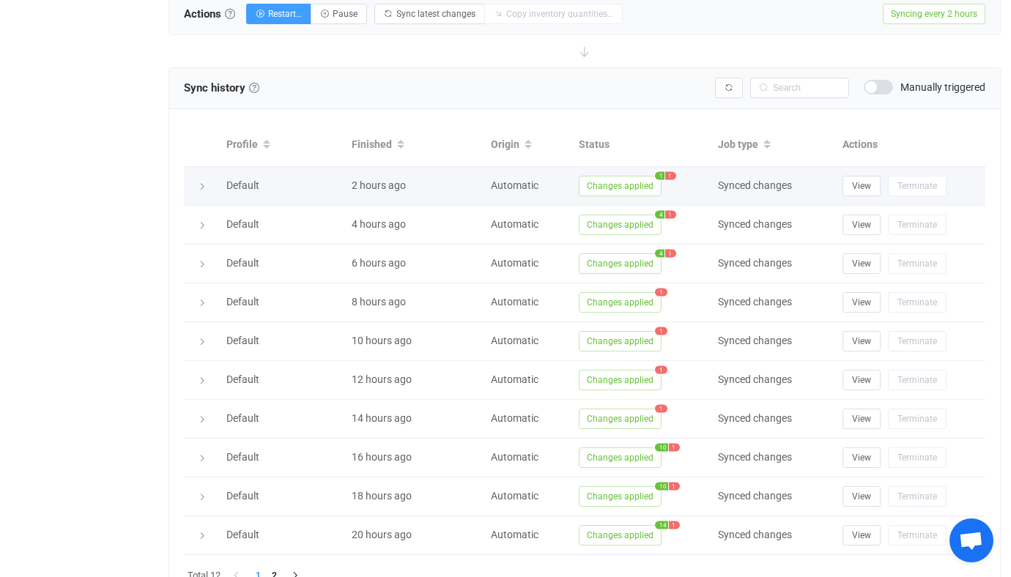
click at [601, 199] on td "Changes applied 1 1" at bounding box center [640, 186] width 139 height 39
click at [613, 196] on td "Changes applied 1 1" at bounding box center [640, 186] width 139 height 39
click at [615, 193] on span "Changes applied" at bounding box center [620, 186] width 83 height 21
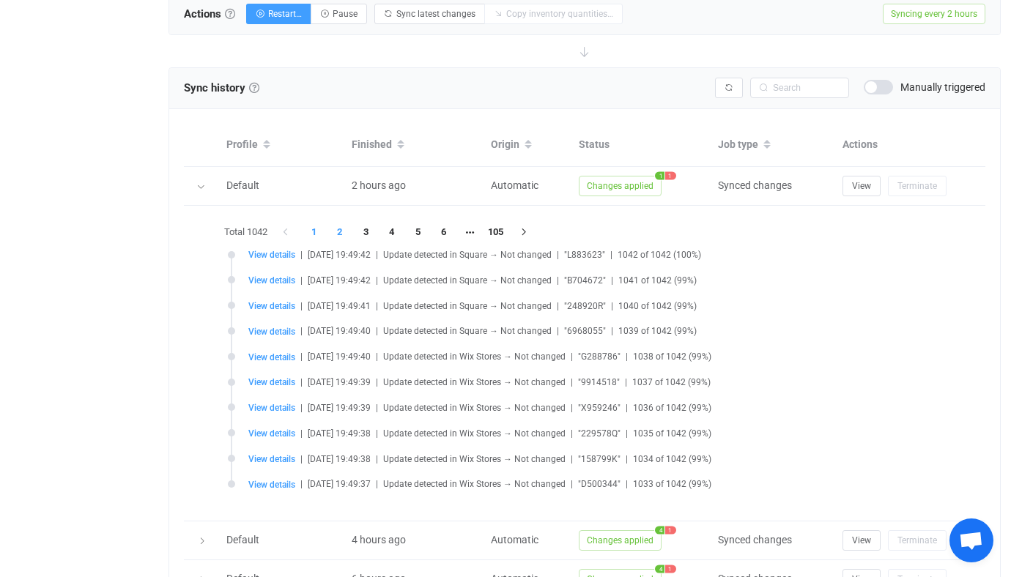
click at [341, 226] on li "2" at bounding box center [340, 232] width 26 height 21
click at [359, 231] on li "3" at bounding box center [366, 232] width 26 height 21
click at [371, 233] on li "3" at bounding box center [366, 232] width 26 height 21
click at [379, 233] on li "3" at bounding box center [366, 232] width 26 height 21
click at [398, 231] on li "4" at bounding box center [392, 232] width 26 height 21
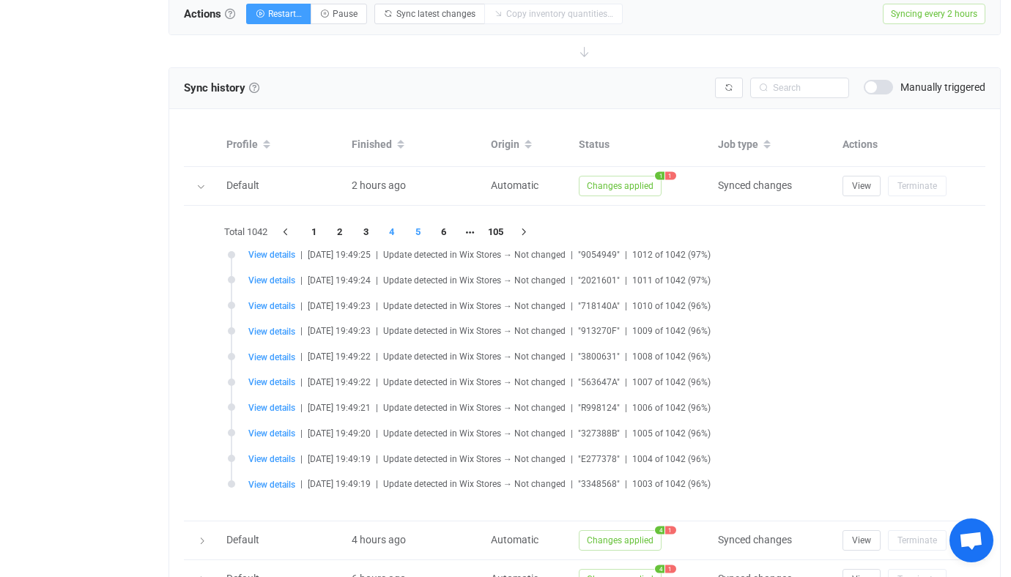
click at [422, 231] on li "5" at bounding box center [418, 232] width 26 height 21
click at [448, 231] on li "6" at bounding box center [444, 232] width 26 height 21
click at [448, 231] on li "7" at bounding box center [444, 232] width 26 height 21
click at [448, 231] on li "8" at bounding box center [444, 232] width 26 height 21
click at [448, 231] on li "9" at bounding box center [444, 232] width 26 height 21
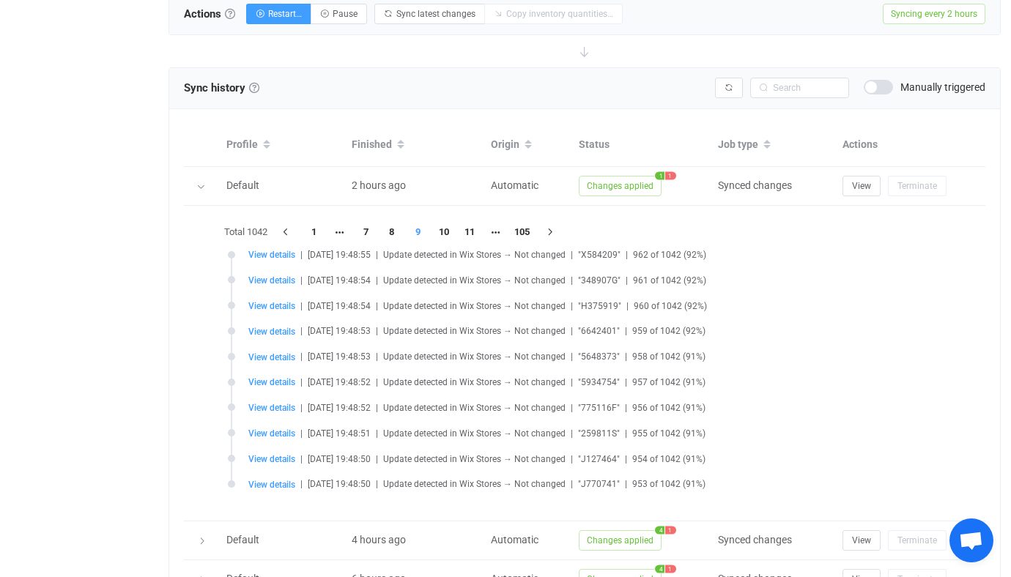
click at [448, 231] on li "10" at bounding box center [444, 232] width 26 height 21
click at [448, 231] on li "11" at bounding box center [444, 232] width 26 height 21
click at [448, 231] on li "12" at bounding box center [444, 232] width 26 height 21
click at [0, 0] on div at bounding box center [0, 0] width 0 height 0
click at [448, 231] on li "13" at bounding box center [444, 232] width 26 height 21
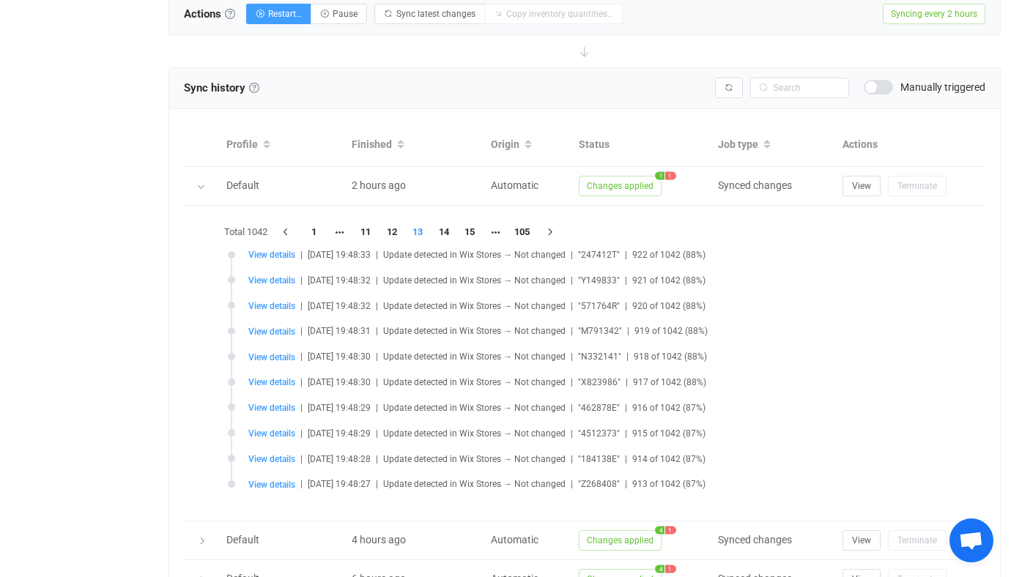
click at [448, 231] on div at bounding box center [584, 363] width 728 height 286
click at [448, 231] on li "14" at bounding box center [444, 232] width 26 height 21
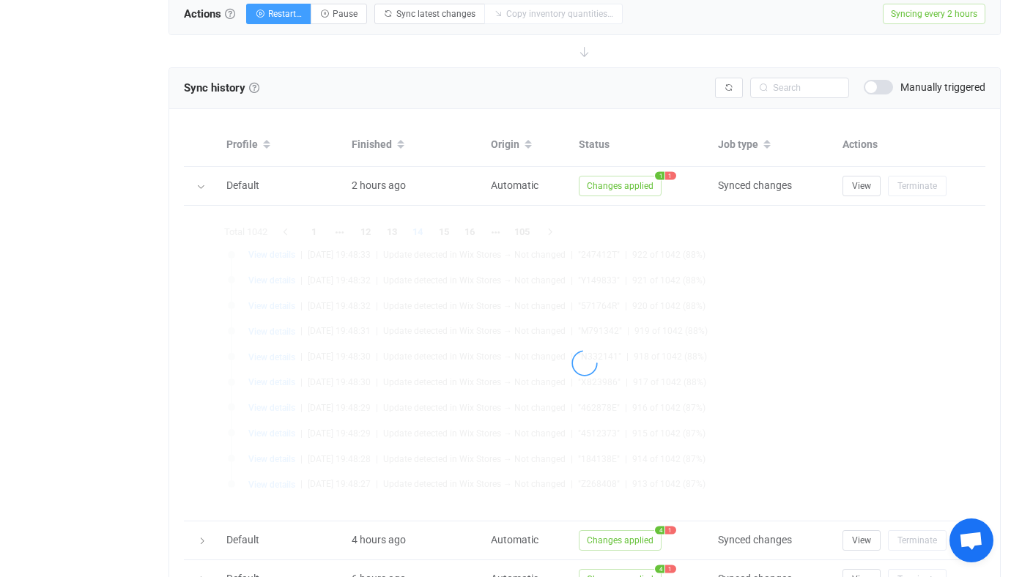
click at [448, 231] on div at bounding box center [584, 363] width 728 height 286
click at [448, 231] on li "15" at bounding box center [444, 232] width 26 height 21
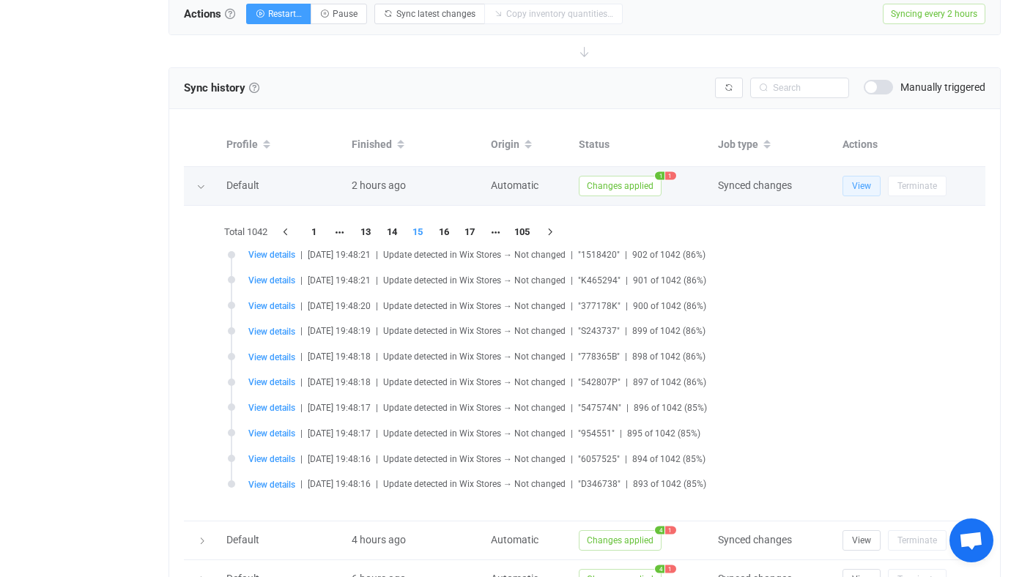
click at [869, 181] on span "View" at bounding box center [861, 186] width 19 height 10
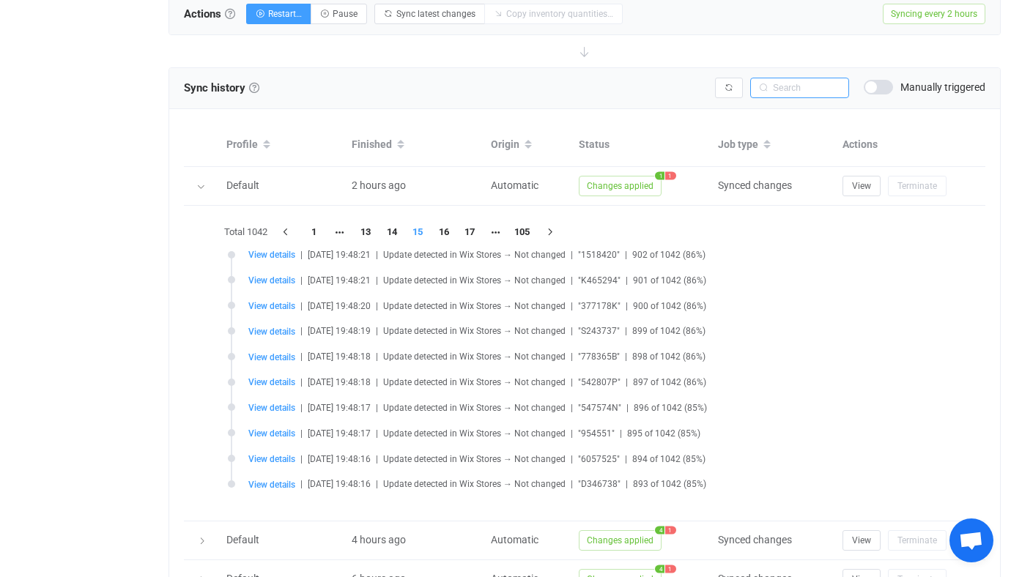
click at [799, 78] on input "text" at bounding box center [799, 88] width 99 height 21
paste input "400000002033"
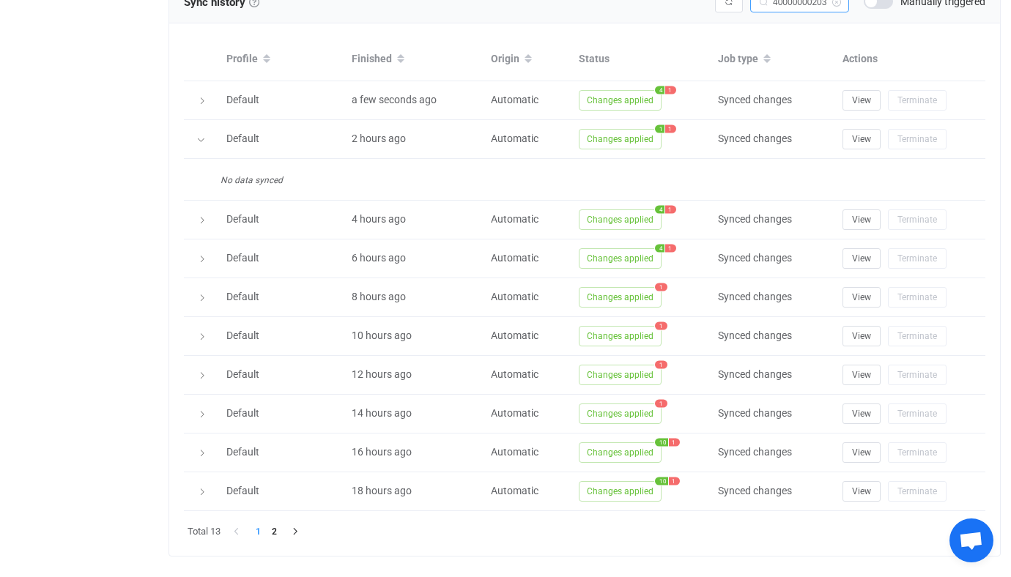
scroll to position [514, 0]
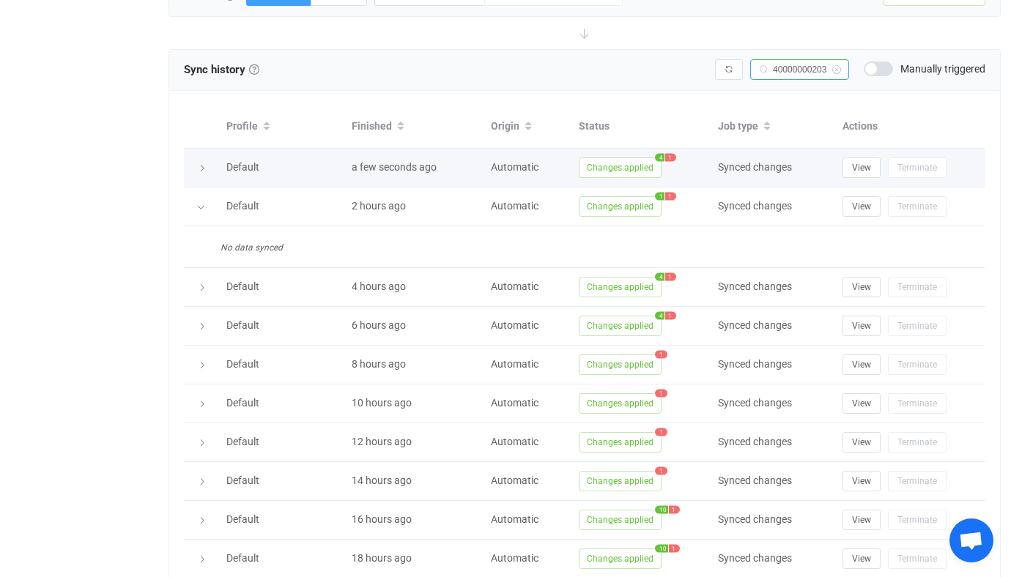
click at [631, 159] on span "Changes applied" at bounding box center [620, 167] width 83 height 21
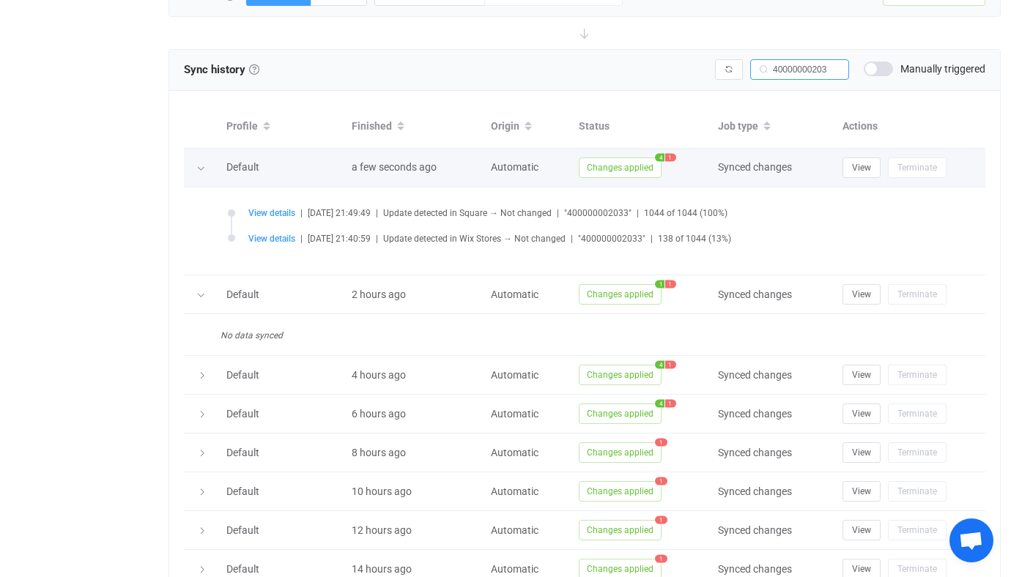
scroll to position [556, 0]
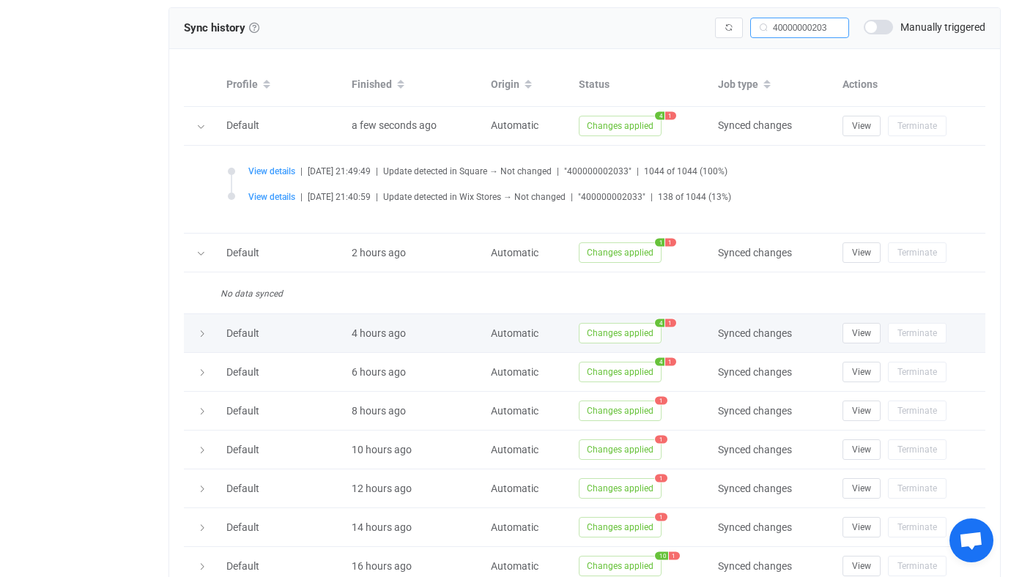
click at [598, 331] on span "Changes applied" at bounding box center [620, 333] width 83 height 21
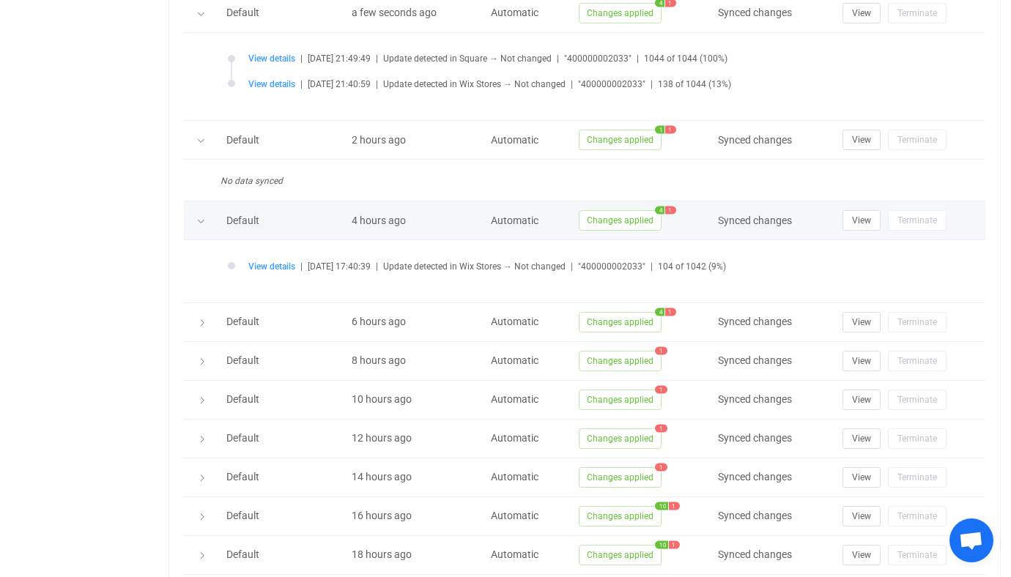
scroll to position [668, 0]
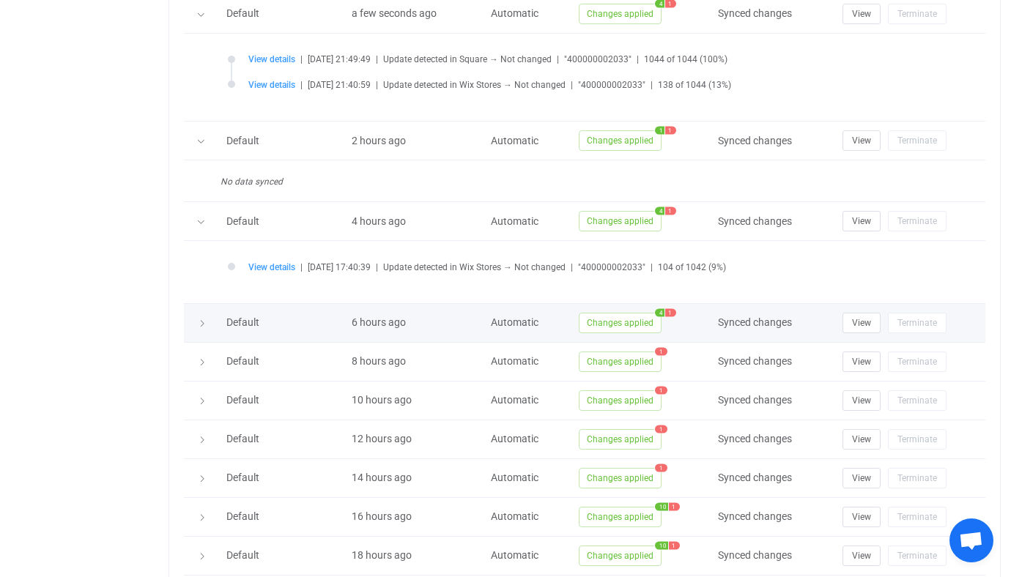
click at [634, 329] on span "Changes applied" at bounding box center [620, 323] width 83 height 21
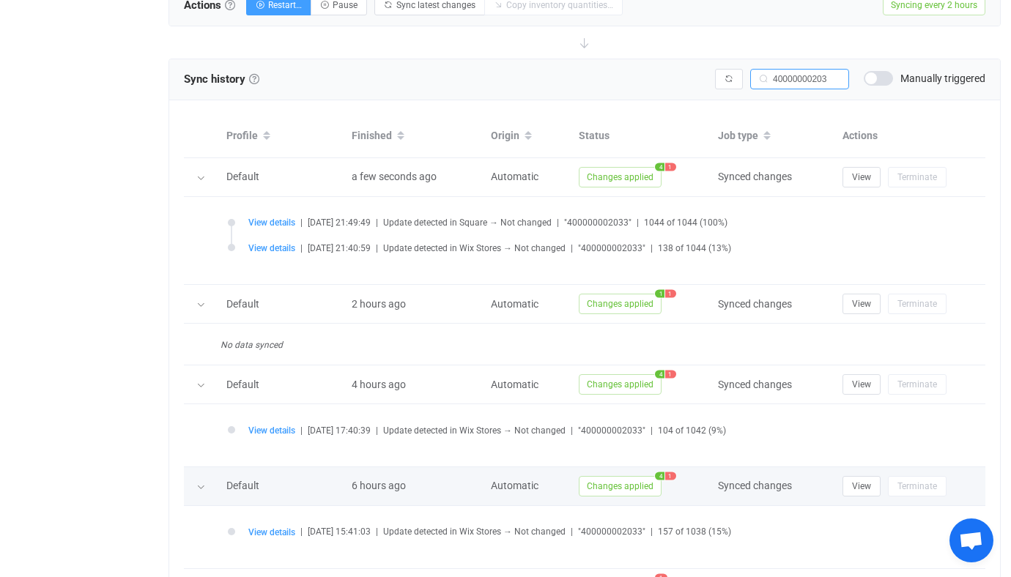
scroll to position [501, 0]
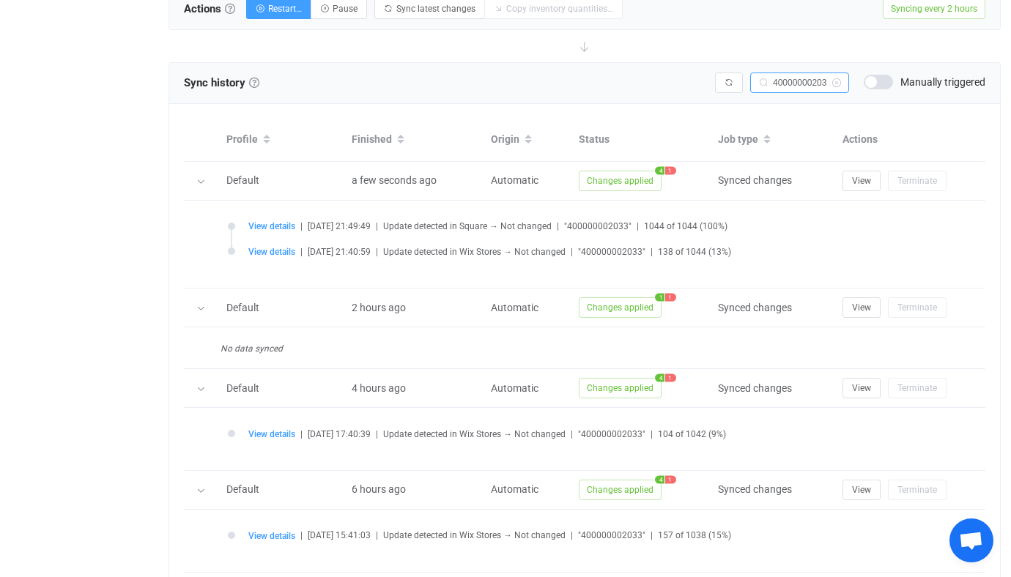
click at [812, 80] on input "400000002033" at bounding box center [799, 83] width 99 height 21
click at [281, 251] on span "View details" at bounding box center [271, 252] width 47 height 10
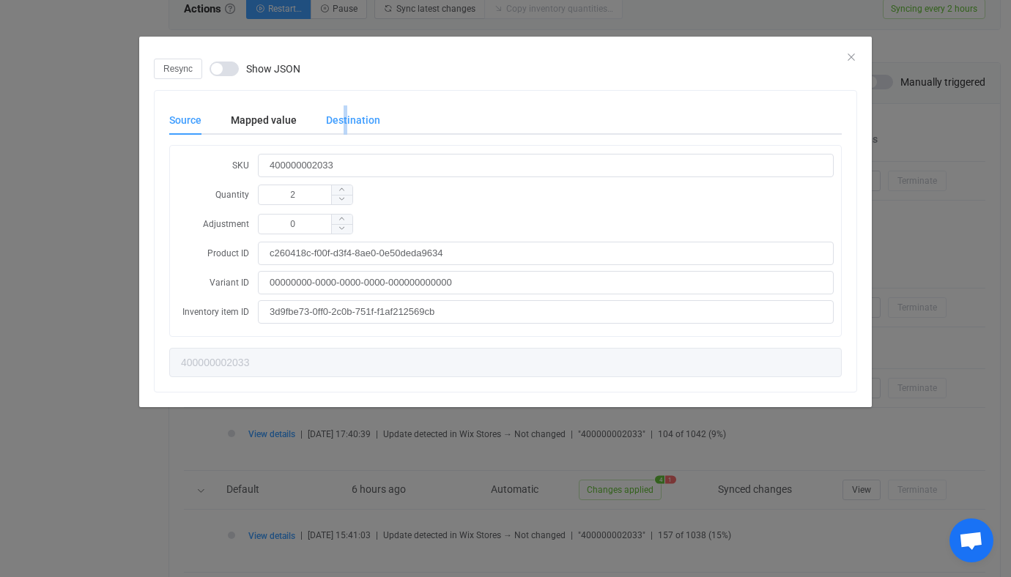
click at [343, 124] on div "Destination" at bounding box center [345, 119] width 69 height 29
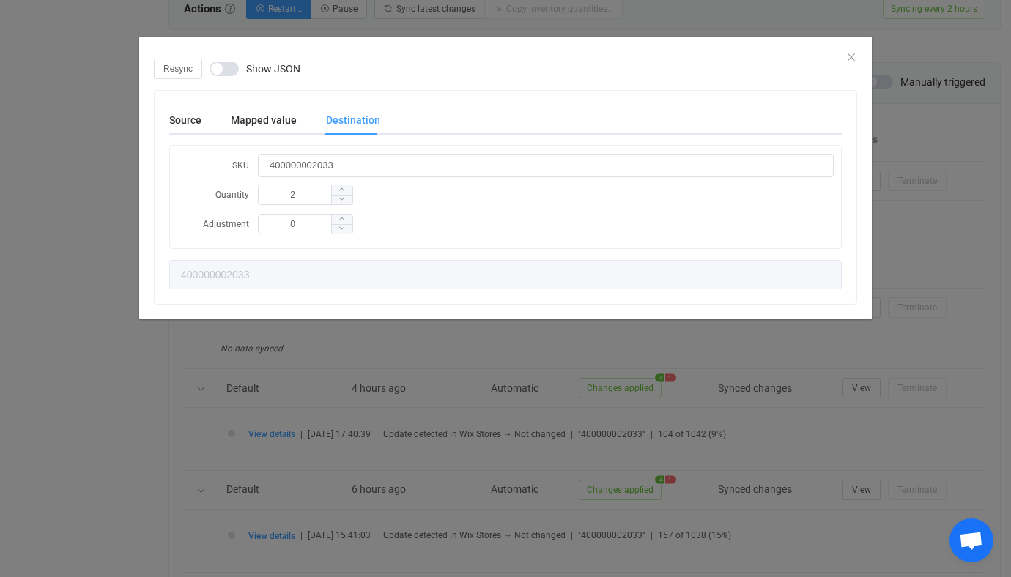
click at [125, 229] on div "Resync Show JSON Source Mapped value Destination SKU 400000002033 Quantity 2 Ad…" at bounding box center [505, 288] width 1011 height 577
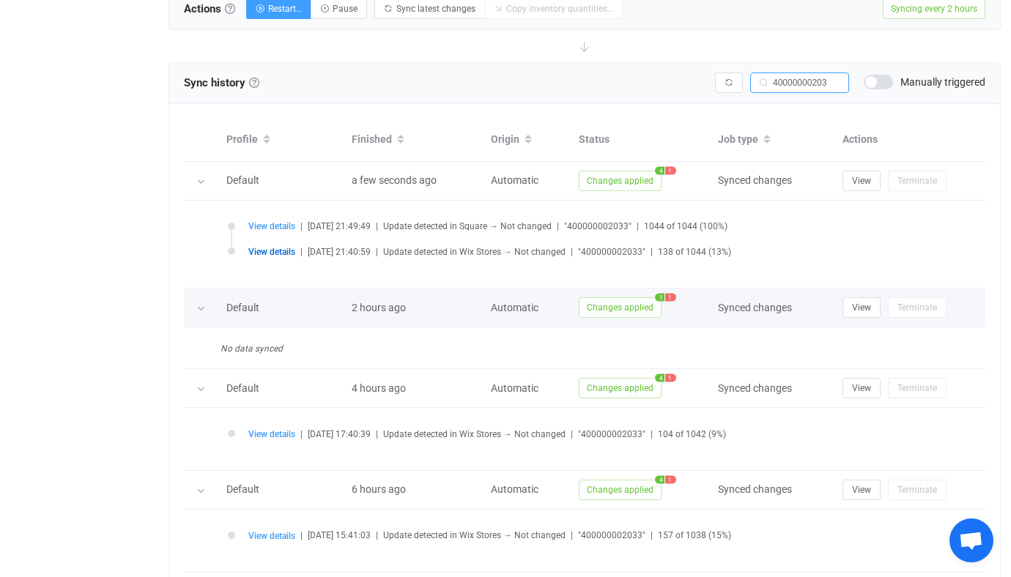
click at [208, 307] on div at bounding box center [201, 307] width 15 height 21
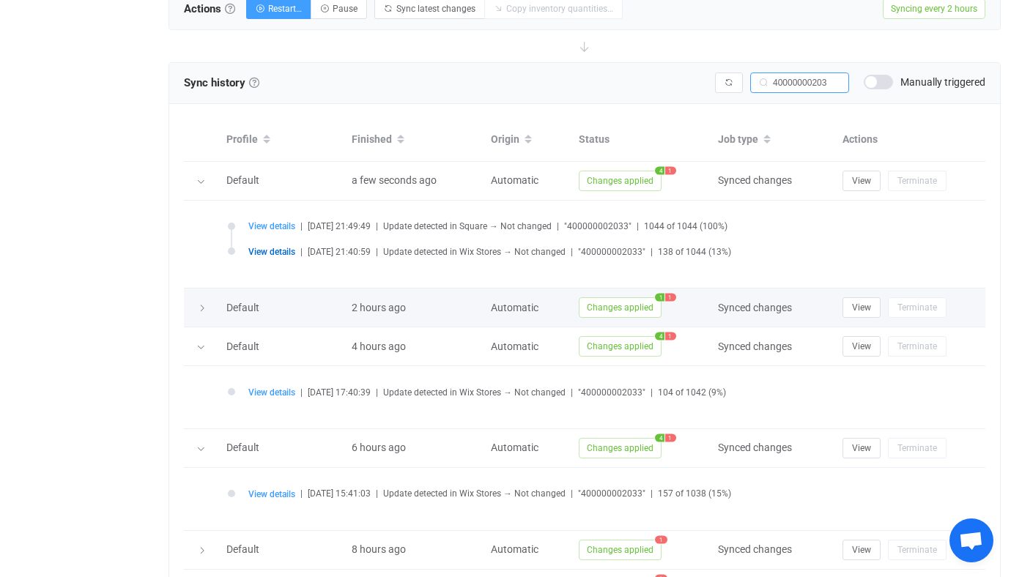
click at [208, 307] on div at bounding box center [201, 307] width 21 height 15
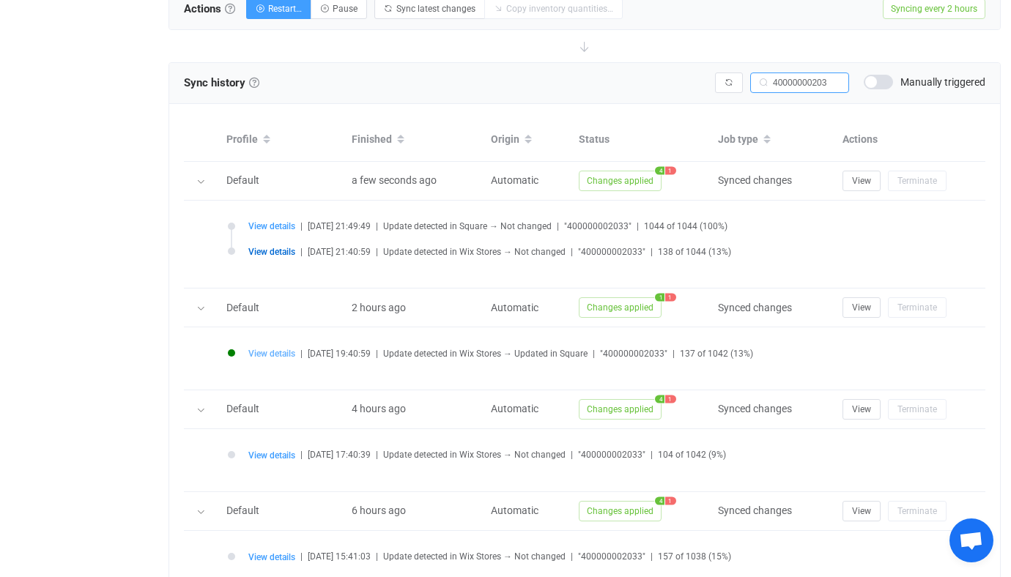
click at [281, 352] on span "View details" at bounding box center [271, 354] width 47 height 10
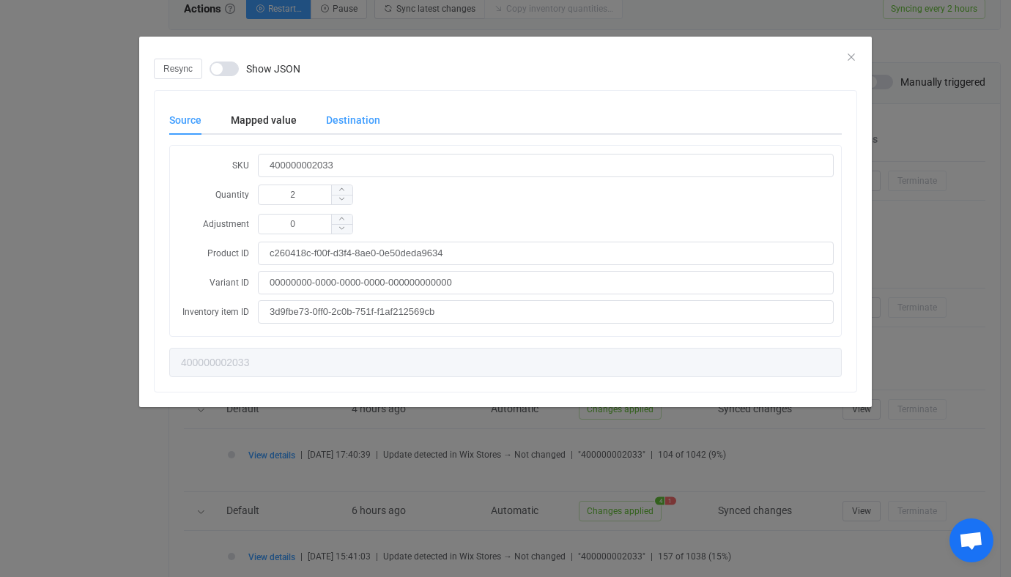
click at [311, 126] on div "Destination" at bounding box center [345, 119] width 69 height 29
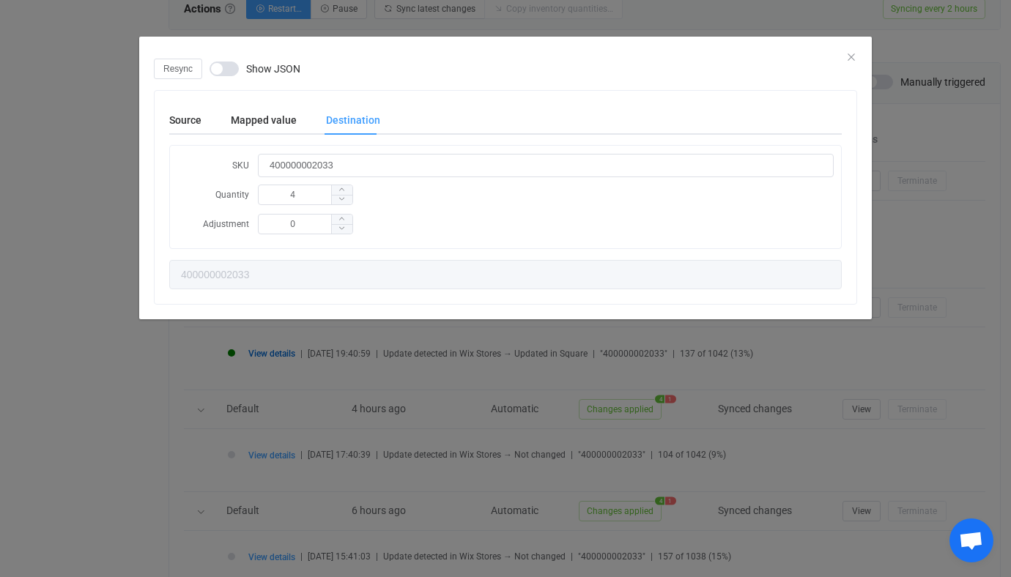
click at [0, 0] on div "Destination" at bounding box center [0, 0] width 0 height 0
click at [0, 0] on div "Mapped value" at bounding box center [0, 0] width 0 height 0
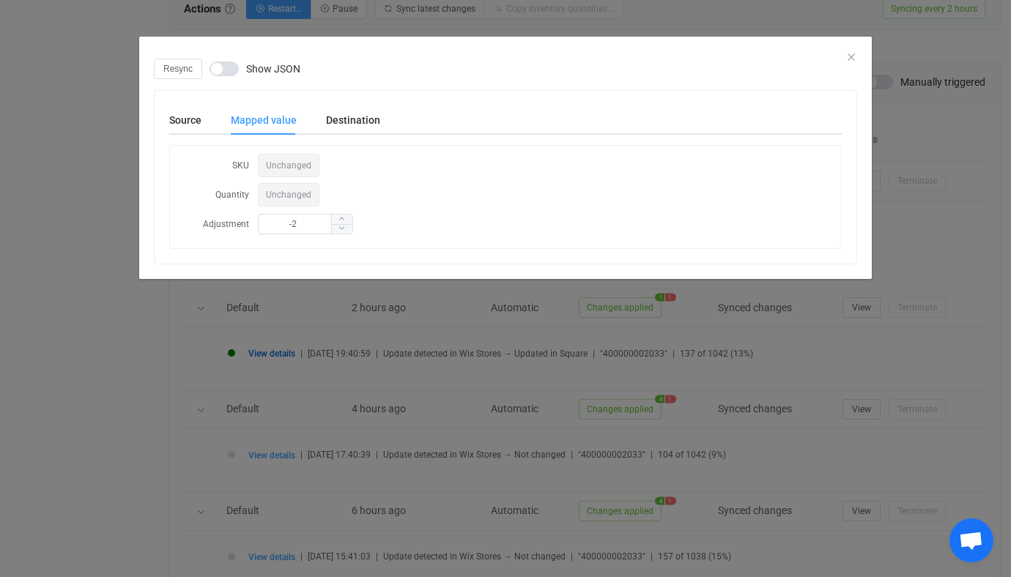
click at [166, 114] on div "Source Mapped value Destination SKU 400000002033 Quantity 2 Adjustment 0 Produc…" at bounding box center [506, 177] width 702 height 173
click at [367, 103] on div "Source Mapped value Destination SKU 400000002033 Quantity 2 Adjustment 0 Produc…" at bounding box center [506, 177] width 702 height 173
click at [0, 0] on div "Destination" at bounding box center [0, 0] width 0 height 0
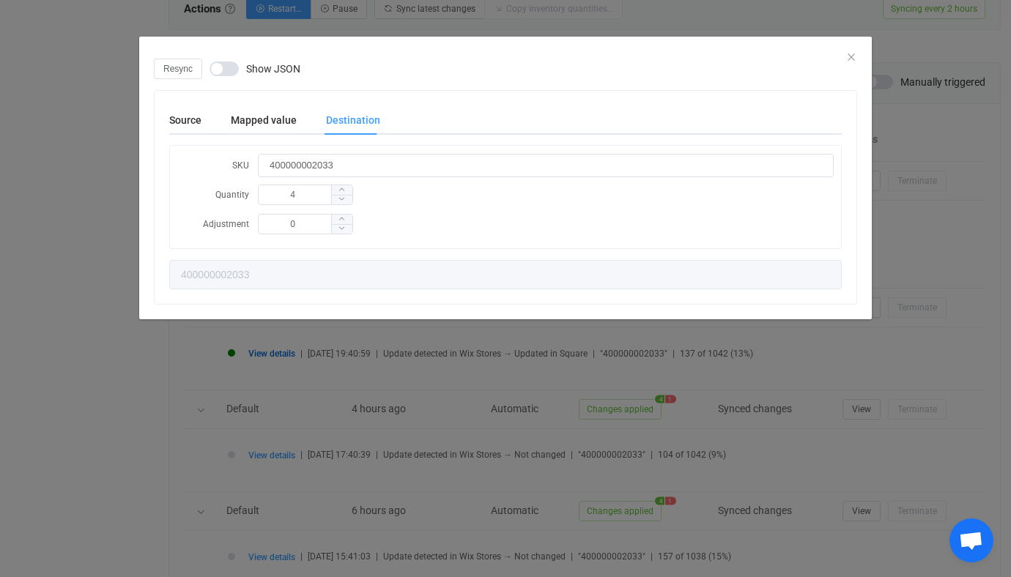
click at [57, 278] on div "Resync Show JSON Source Mapped value Destination SKU 400000002033 Quantity 2 Ad…" at bounding box center [505, 288] width 1011 height 577
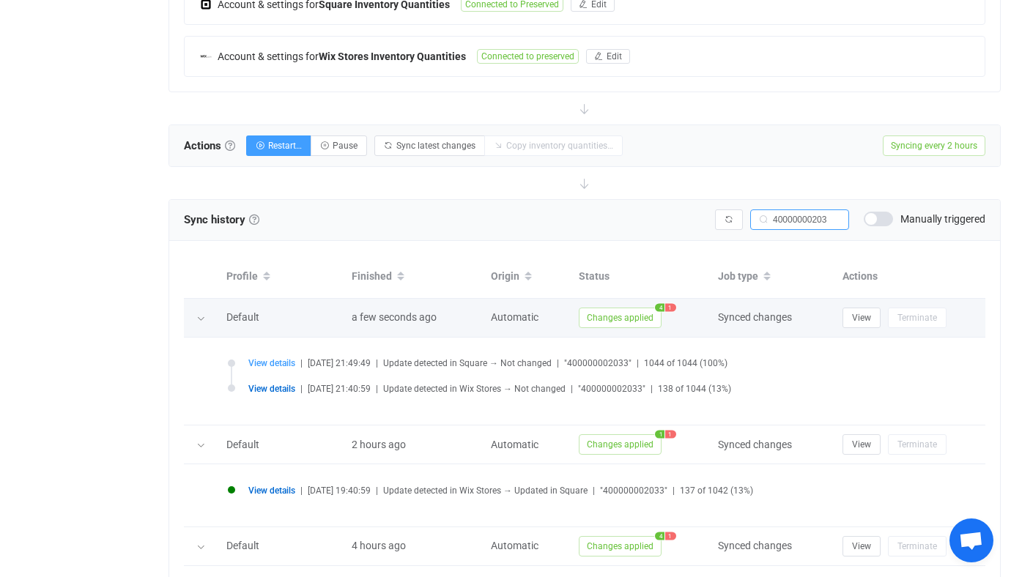
scroll to position [199, 0]
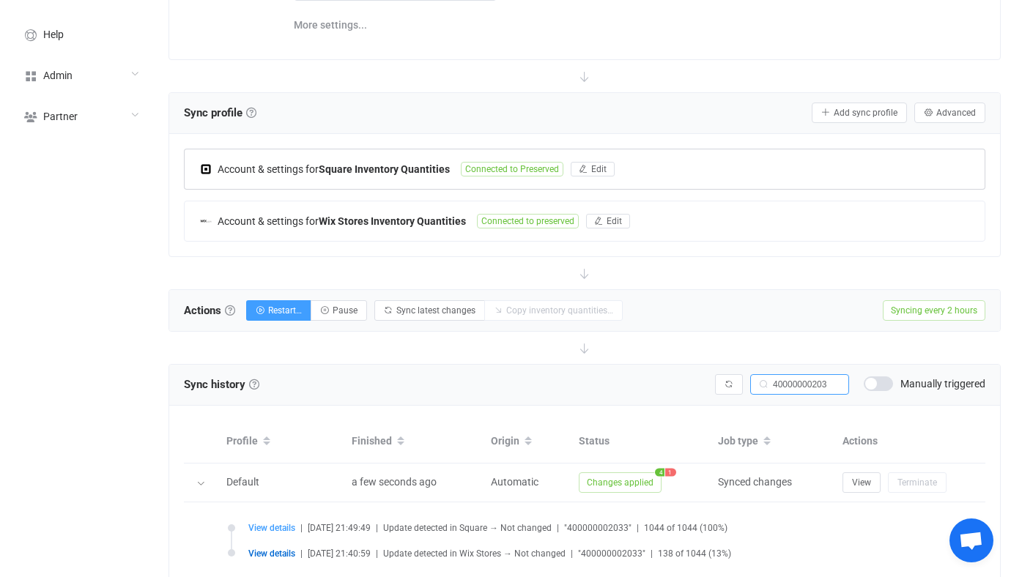
click at [470, 157] on div "Account & settings for Square Inventory Quantities Connected to Preserved Edit" at bounding box center [585, 169] width 800 height 40
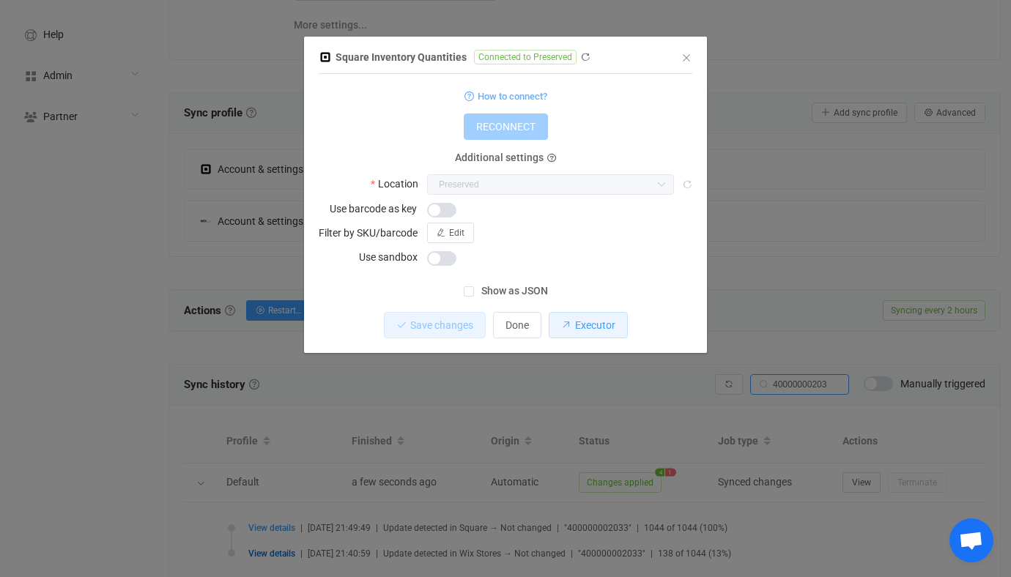
click at [565, 320] on icon "dialog" at bounding box center [566, 325] width 10 height 10
click at [242, 243] on div "Square Inventory Quantities Connected to Preserved 1 { { "refreshToken": "***",…" at bounding box center [505, 288] width 1011 height 577
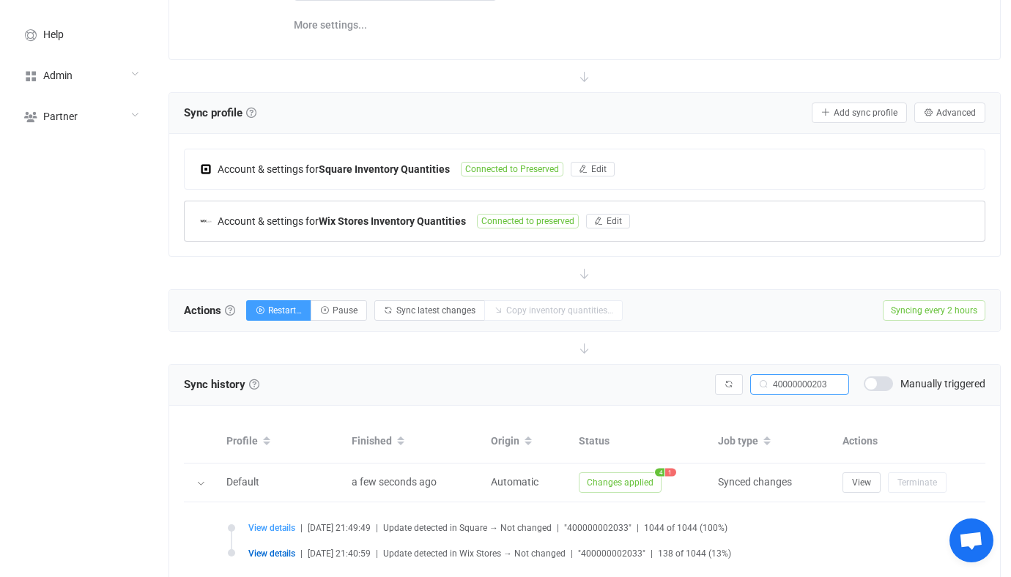
click at [311, 219] on span "Account & settings for" at bounding box center [268, 221] width 101 height 12
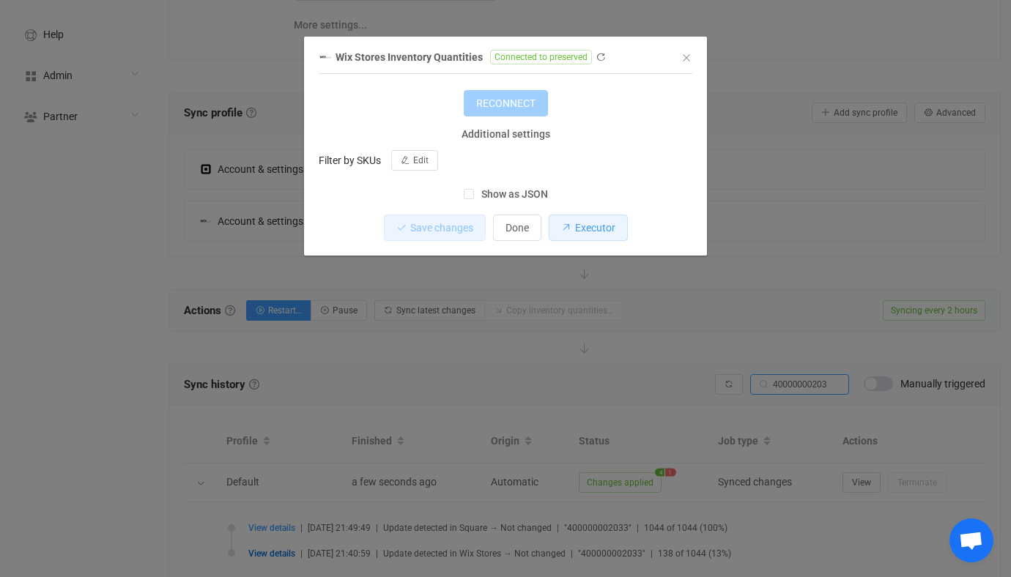
click at [579, 216] on button "Executor" at bounding box center [588, 228] width 79 height 26
click at [742, 293] on div "Wix Stores Inventory Quantities Connected to preserved 1 { { "refreshToken": "O…" at bounding box center [505, 288] width 1011 height 577
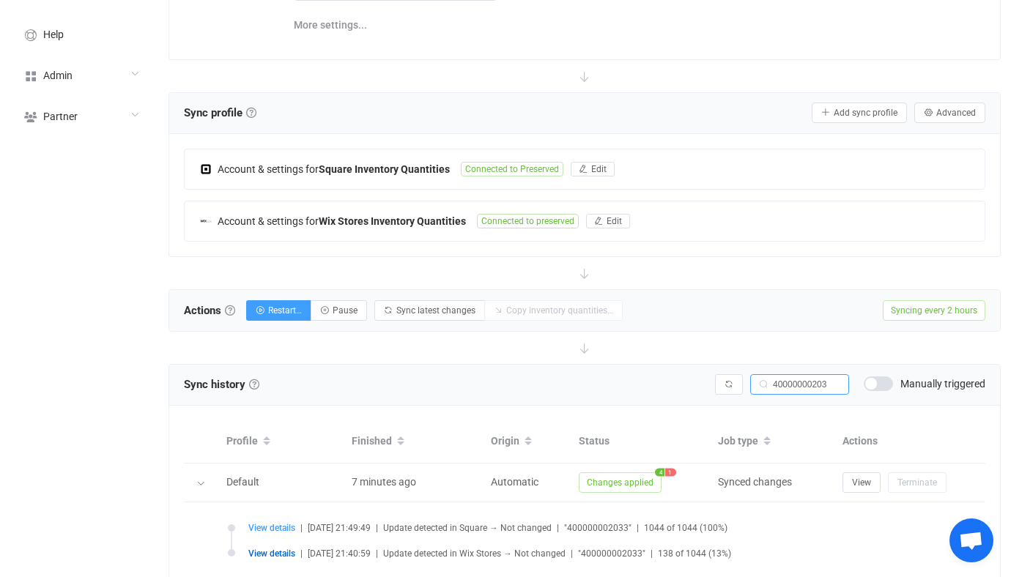
click at [794, 399] on div "Sync history History Sync history All sync executions are recorded in the sync …" at bounding box center [584, 385] width 831 height 41
click at [808, 378] on input "400000002033" at bounding box center [799, 384] width 99 height 21
paste input "Q852078"
type input "Q852078"
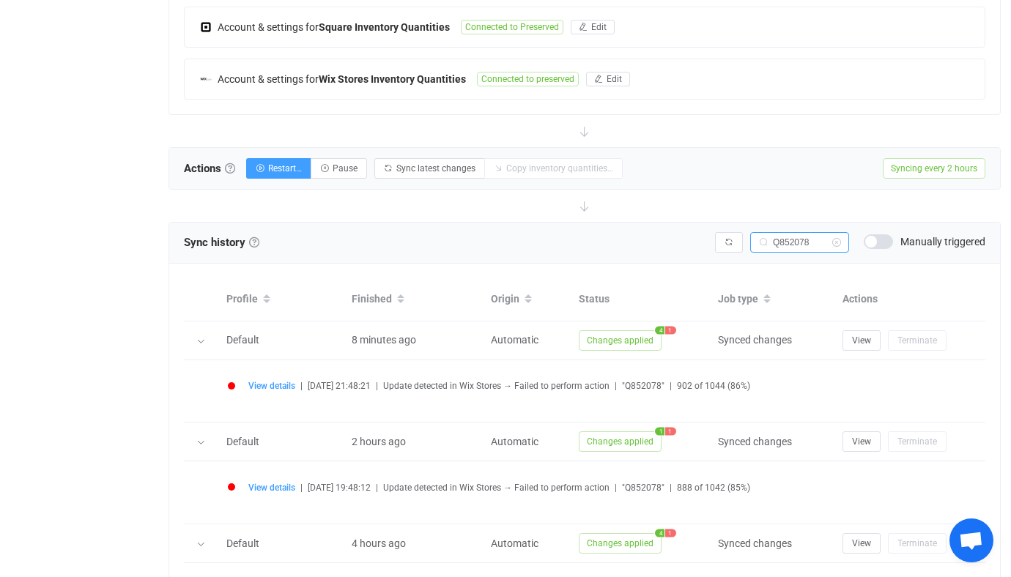
scroll to position [349, 0]
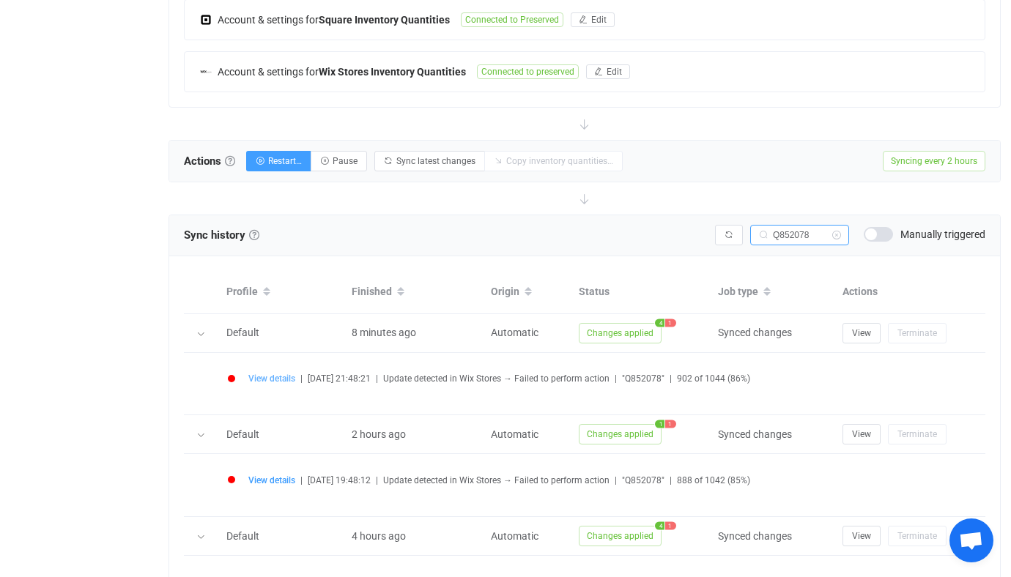
click at [267, 375] on span "View details" at bounding box center [271, 379] width 47 height 10
type input "Q852078"
type input "0"
type input "028ce30f-87ab-7a5b-d05b-e8e28dd2f4a7"
type input "e0beb932-ff82-4b04-b3bb-8b036fdc9a20"
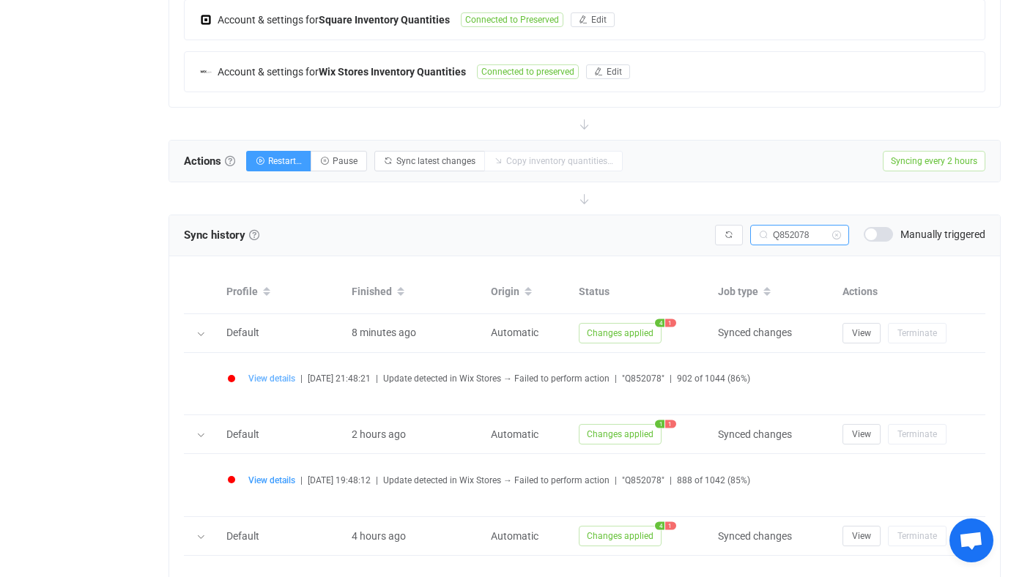
type input "fd731cf0-7854-85a4-2fa4-171d722d0b58"
type input "Q852078"
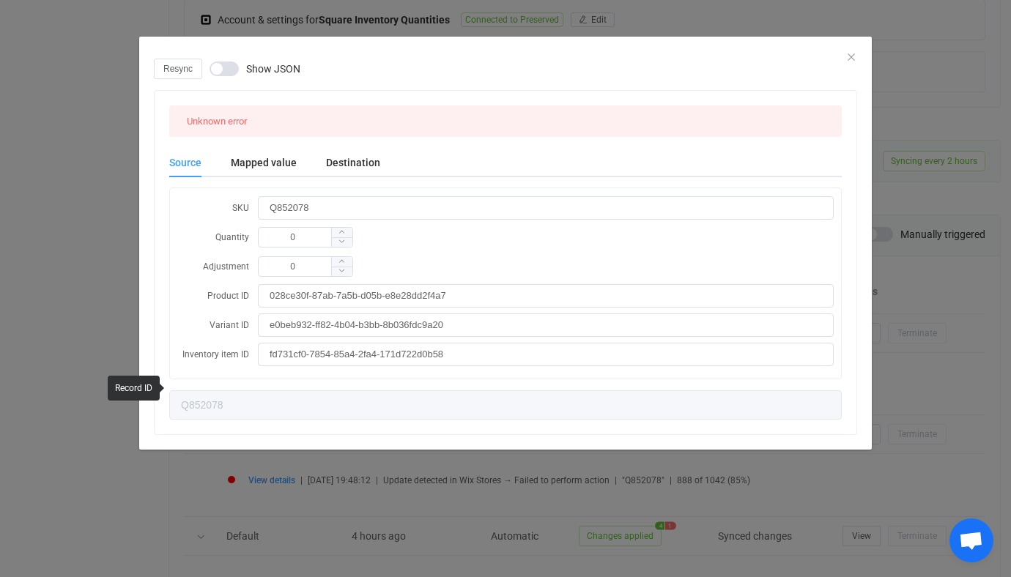
click at [390, 459] on div "Resync Show JSON Unknown error Source Mapped value Destination SKU Q852078 Quan…" at bounding box center [505, 288] width 1011 height 577
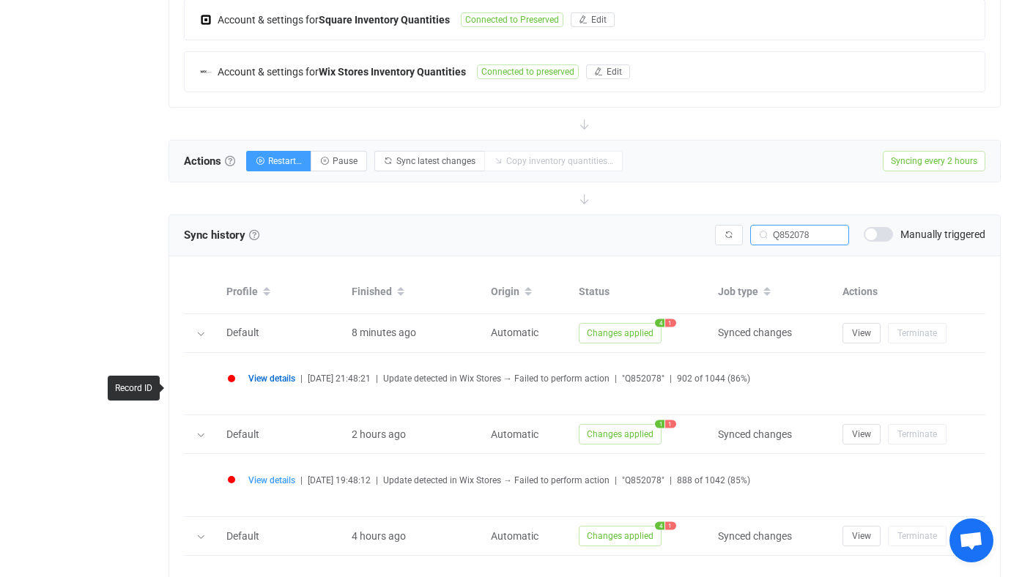
click at [281, 383] on li "View details | [DATE] 21:48:21 | Update detected in Wix Stores → Failed to perf…" at bounding box center [588, 388] width 721 height 26
click at [275, 377] on span "View details" at bounding box center [271, 379] width 47 height 10
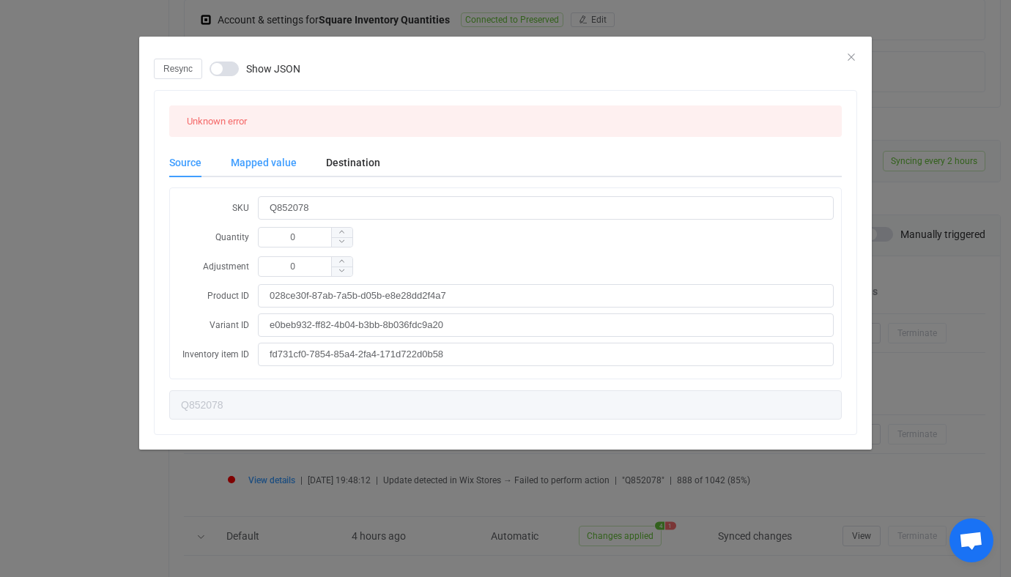
click at [0, 0] on div "Mapped value" at bounding box center [0, 0] width 0 height 0
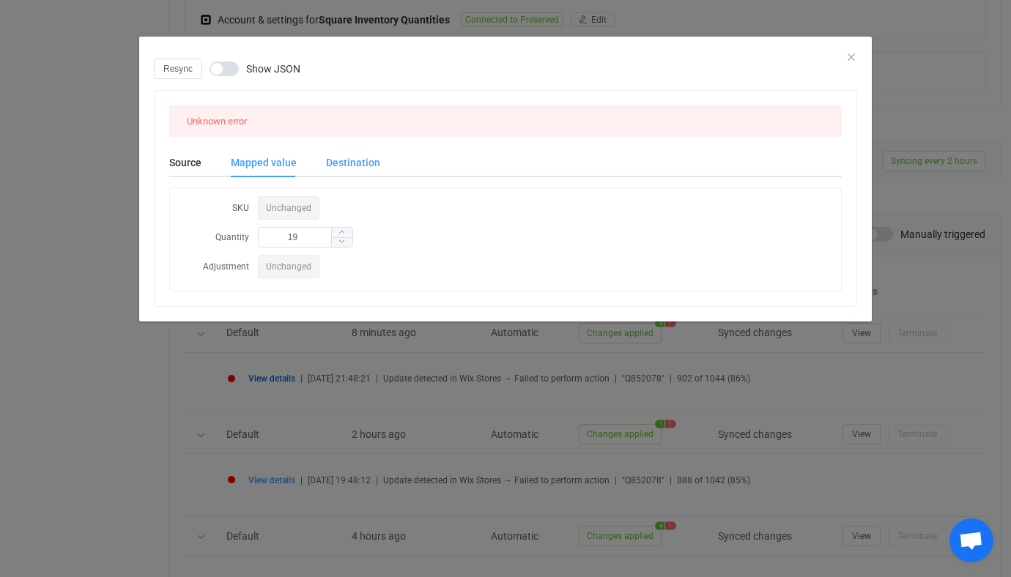
click at [0, 0] on div "Destination" at bounding box center [0, 0] width 0 height 0
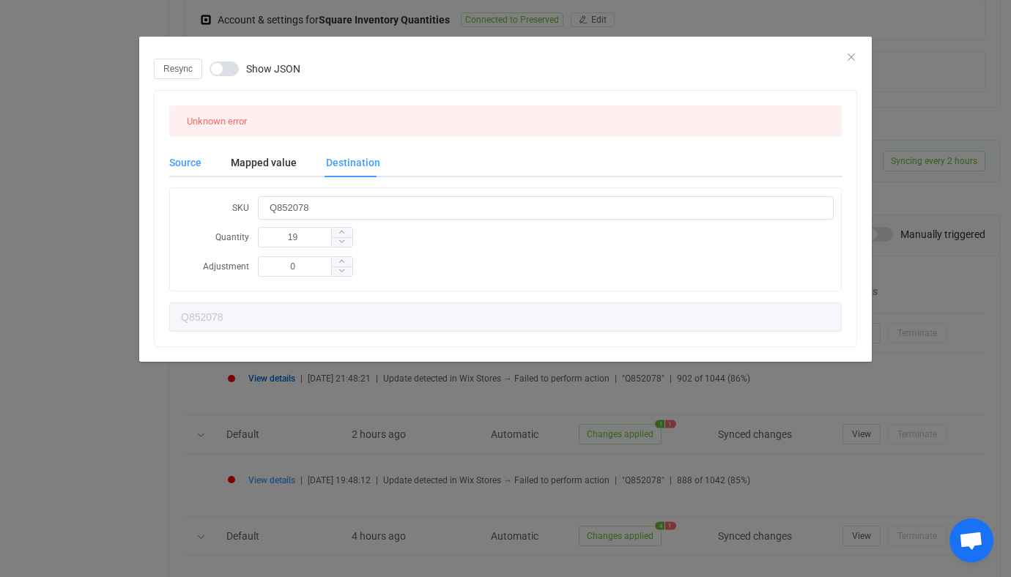
click at [0, 0] on div "Source" at bounding box center [0, 0] width 0 height 0
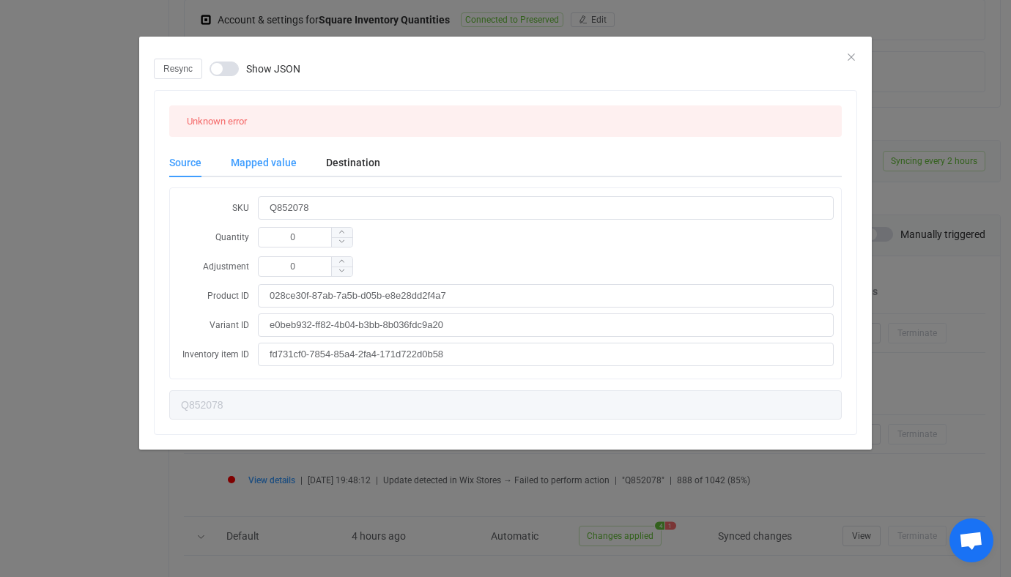
click at [279, 153] on div "Mapped value" at bounding box center [263, 162] width 95 height 29
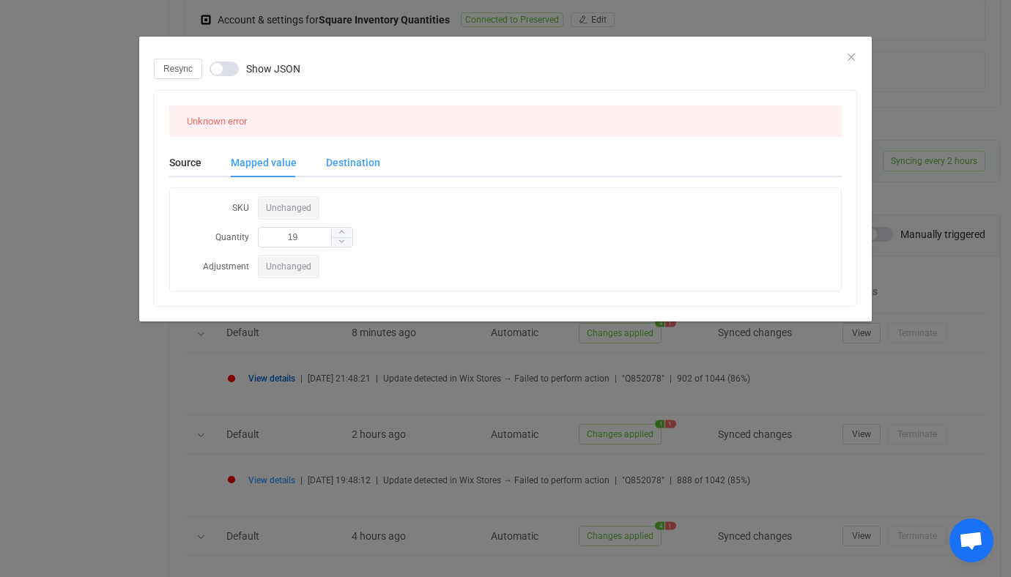
click at [366, 154] on div "Destination" at bounding box center [345, 162] width 69 height 29
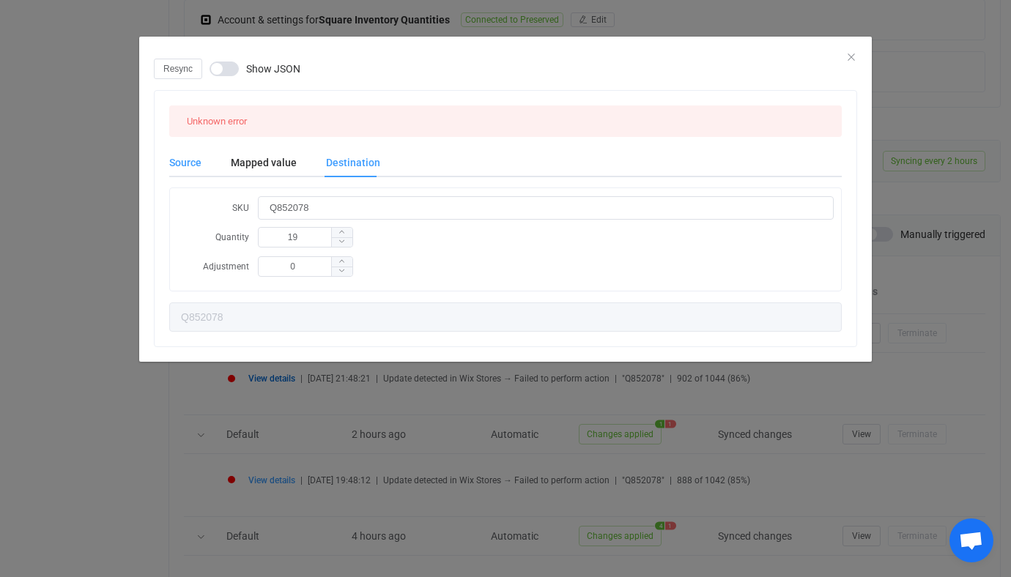
click at [0, 0] on div "Source" at bounding box center [0, 0] width 0 height 0
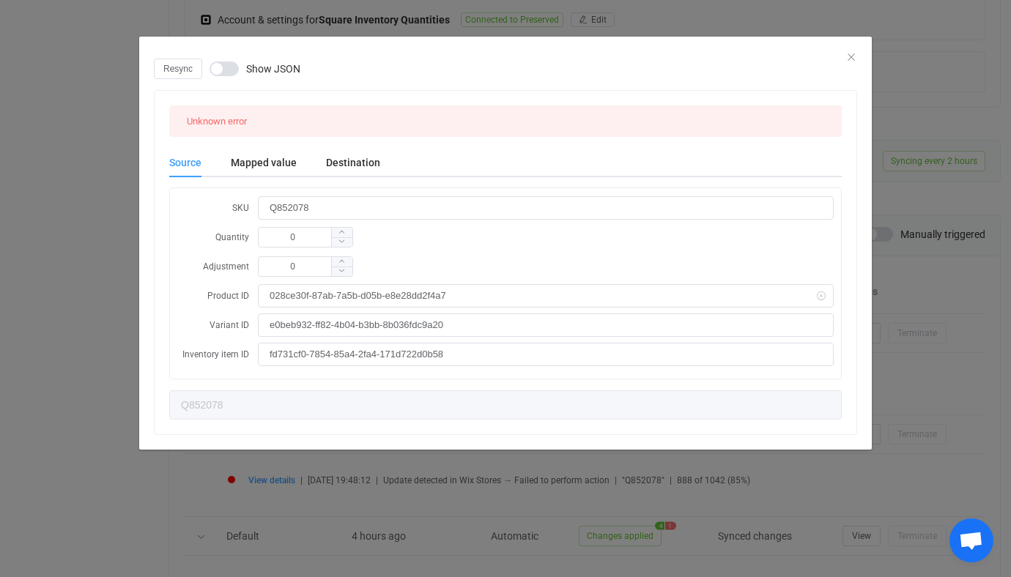
click at [359, 462] on div "Resync Show JSON Unknown error Source Mapped value Destination SKU Q852078 Quan…" at bounding box center [505, 288] width 1011 height 577
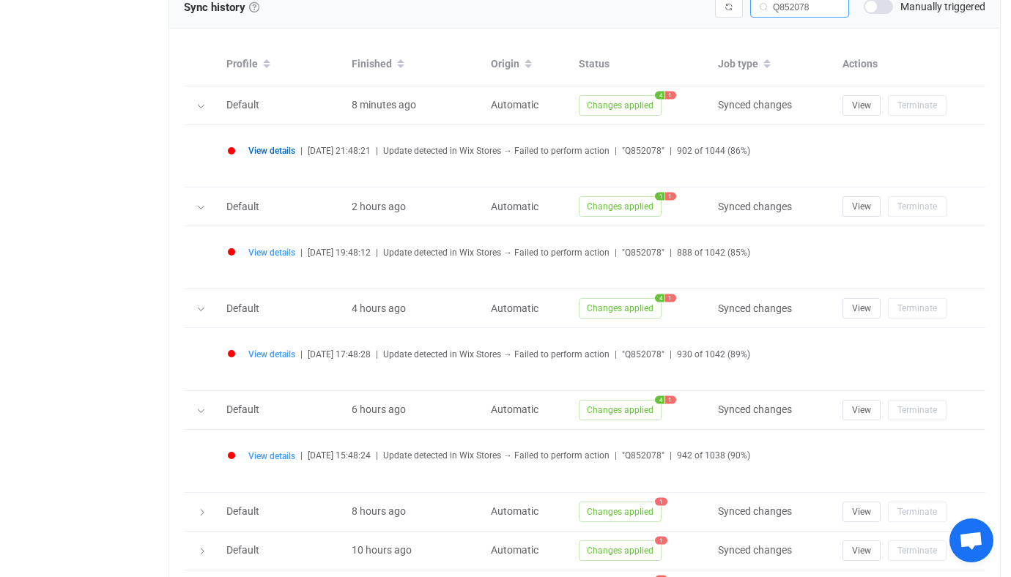
scroll to position [591, 0]
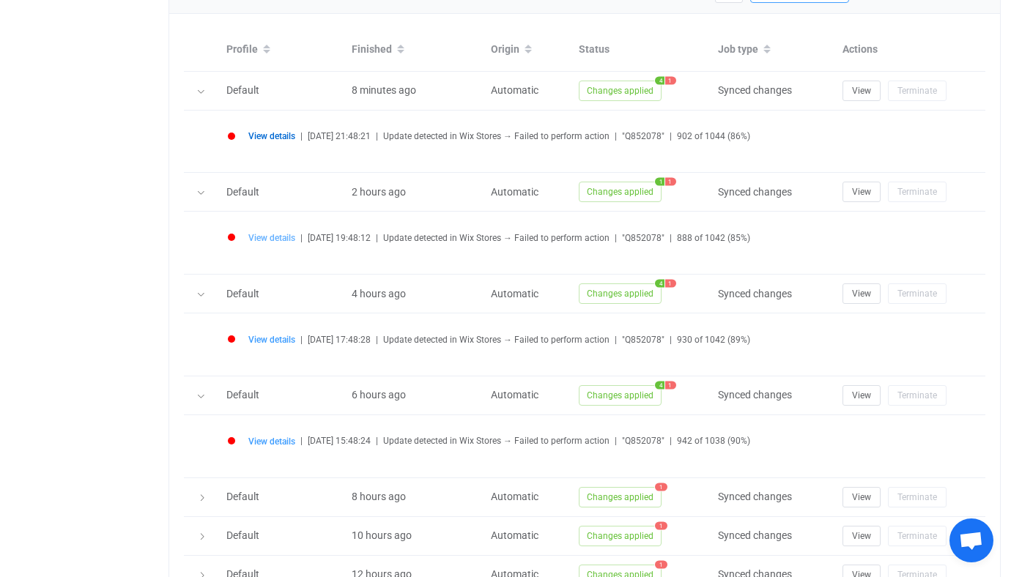
click at [281, 237] on span "View details" at bounding box center [271, 238] width 47 height 10
type input "Q852078"
type input "0"
type input "028ce30f-87ab-7a5b-d05b-e8e28dd2f4a7"
type input "e0beb932-ff82-4b04-b3bb-8b036fdc9a20"
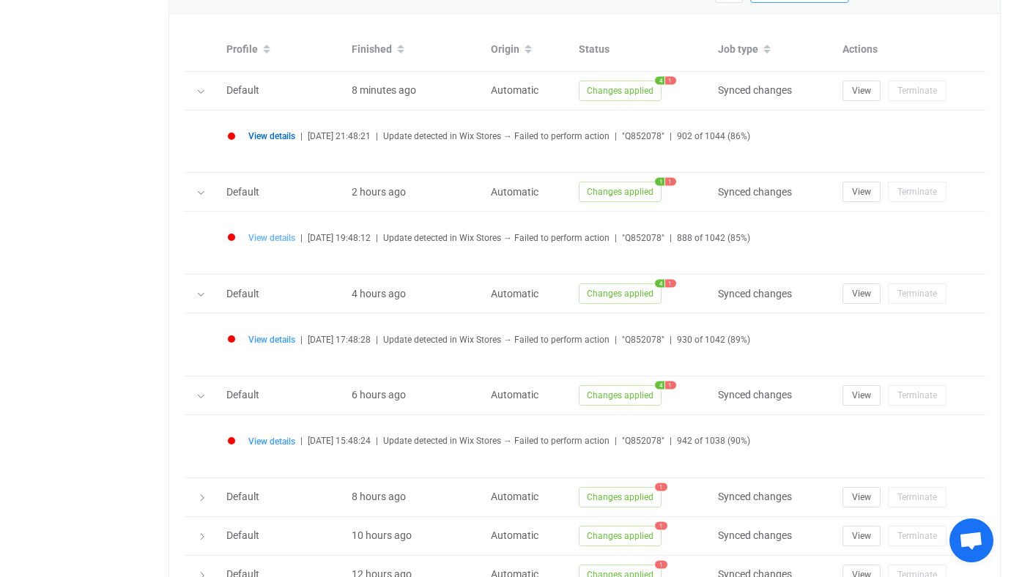
type input "fd731cf0-7854-85a4-2fa4-171d722d0b58"
type input "Q852078"
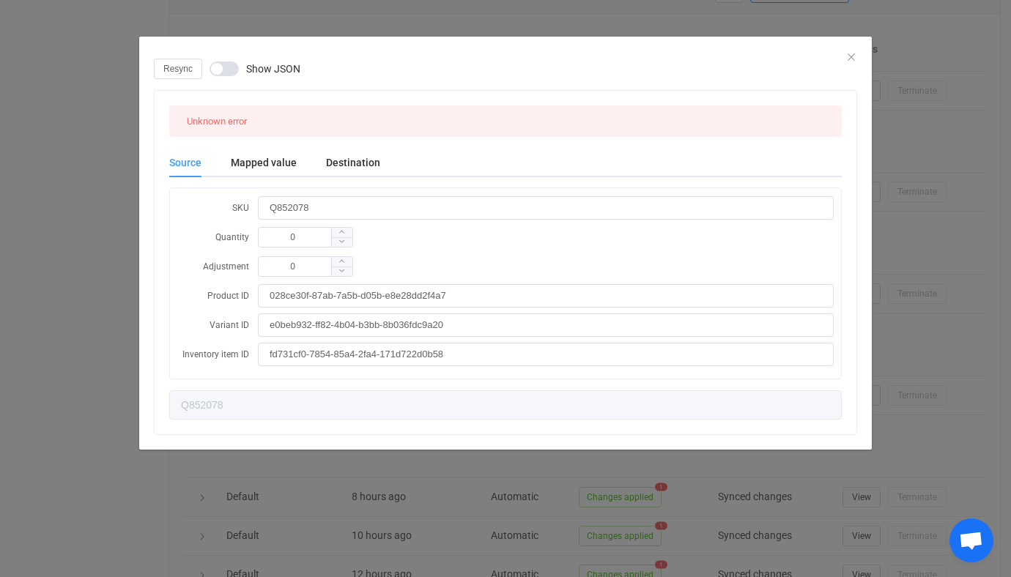
click at [100, 324] on div "Resync Show JSON Unknown error Source Mapped value Destination SKU Q852078 Quan…" at bounding box center [505, 288] width 1011 height 577
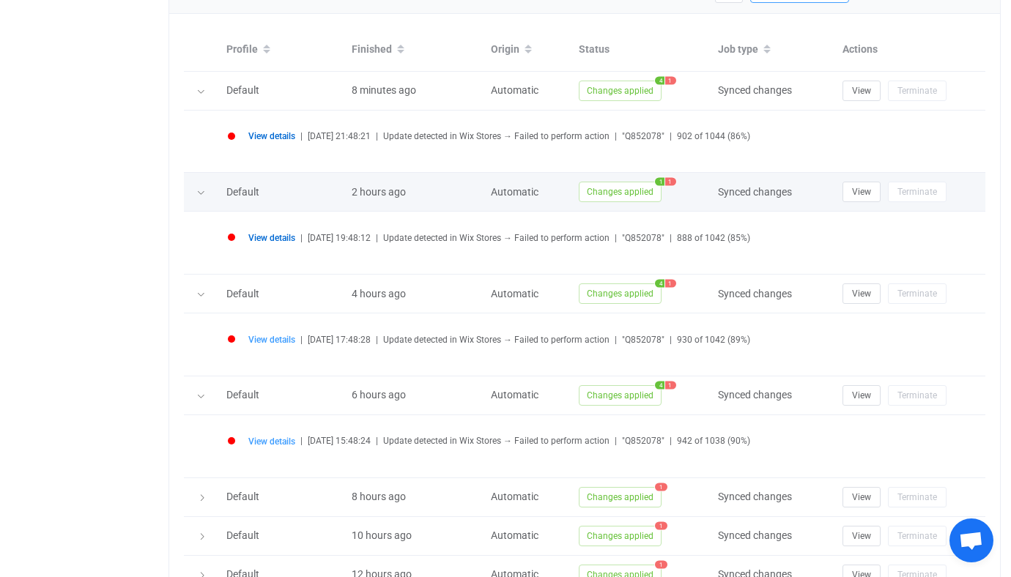
click at [876, 207] on td "View Terminate" at bounding box center [910, 192] width 150 height 39
click at [870, 199] on button "View" at bounding box center [861, 192] width 38 height 21
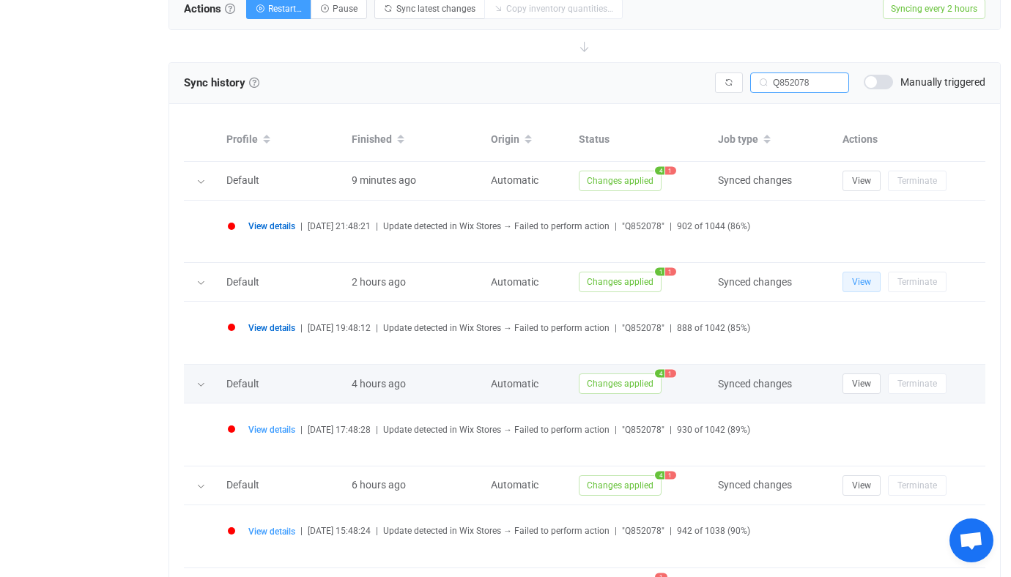
scroll to position [429, 0]
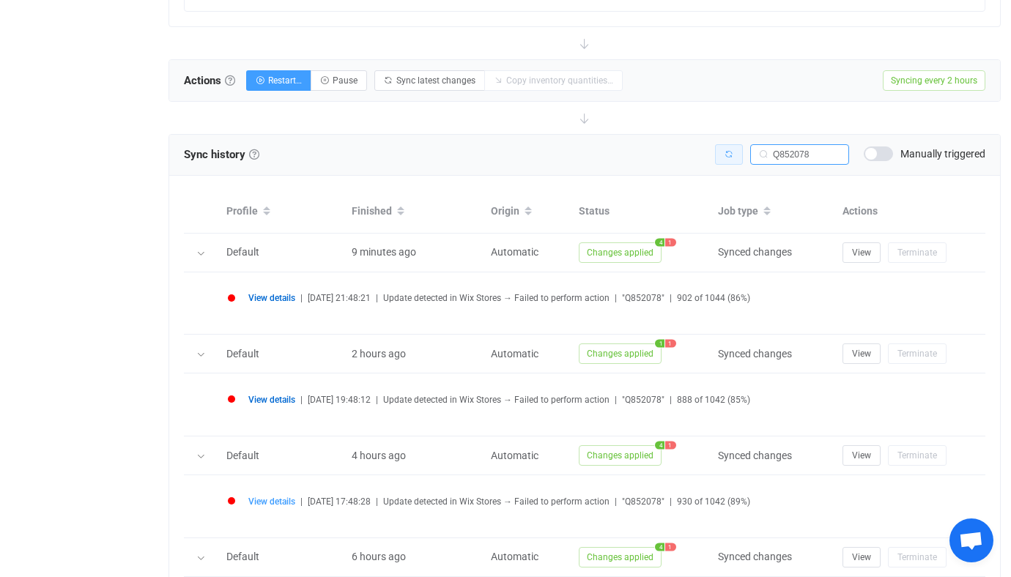
click at [729, 150] on icon "button" at bounding box center [728, 154] width 9 height 9
click at [428, 86] on button "Sync latest changes" at bounding box center [429, 80] width 111 height 21
click at [796, 163] on div "Sync history History Sync history All sync executions are recorded in the sync …" at bounding box center [584, 155] width 801 height 22
click at [801, 162] on input "Q852078" at bounding box center [799, 154] width 99 height 21
paste input "3301304"
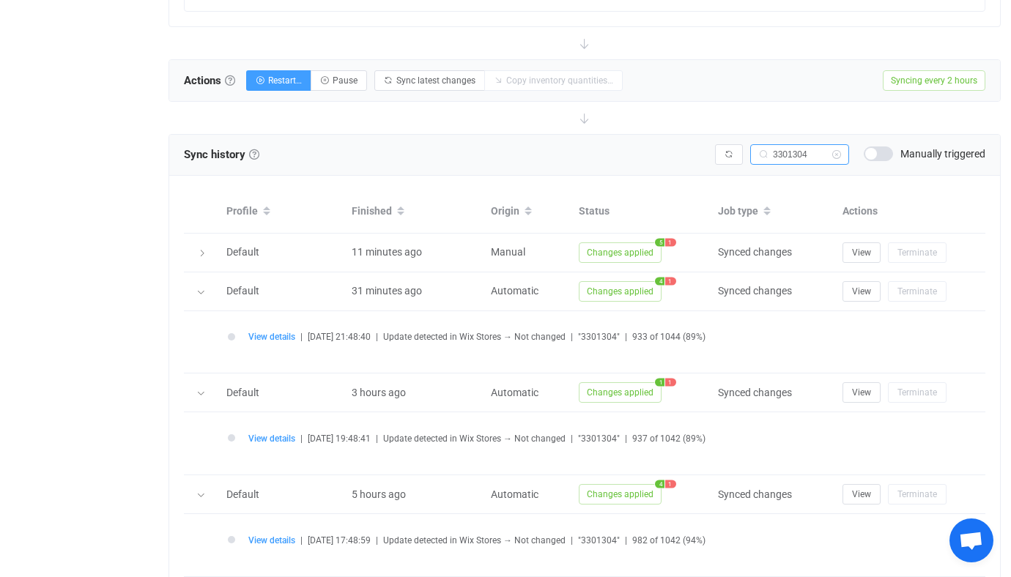
click at [781, 149] on input "3301304" at bounding box center [799, 154] width 99 height 21
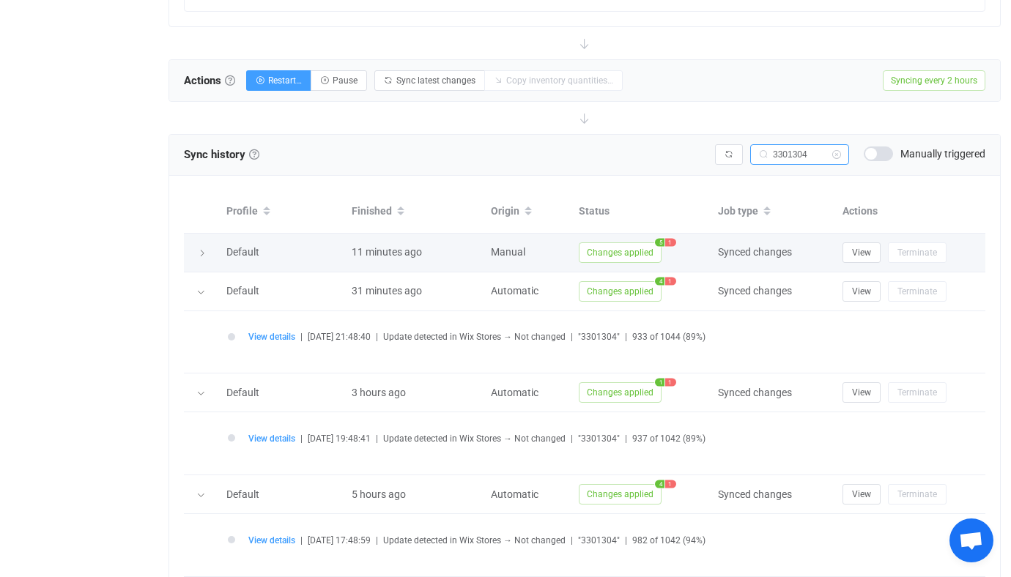
click at [207, 253] on div at bounding box center [201, 252] width 21 height 15
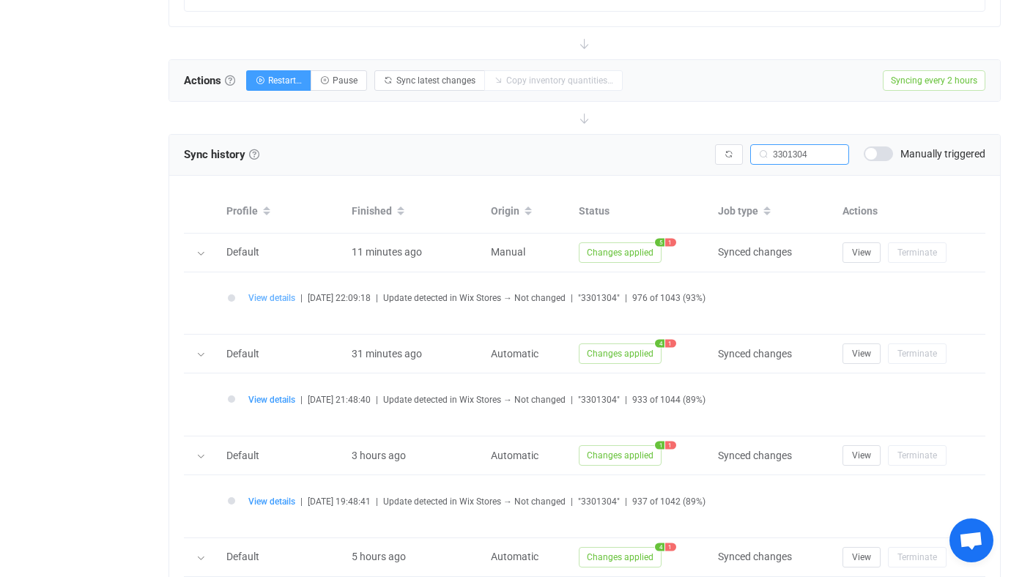
click at [256, 297] on span "View details" at bounding box center [271, 298] width 47 height 10
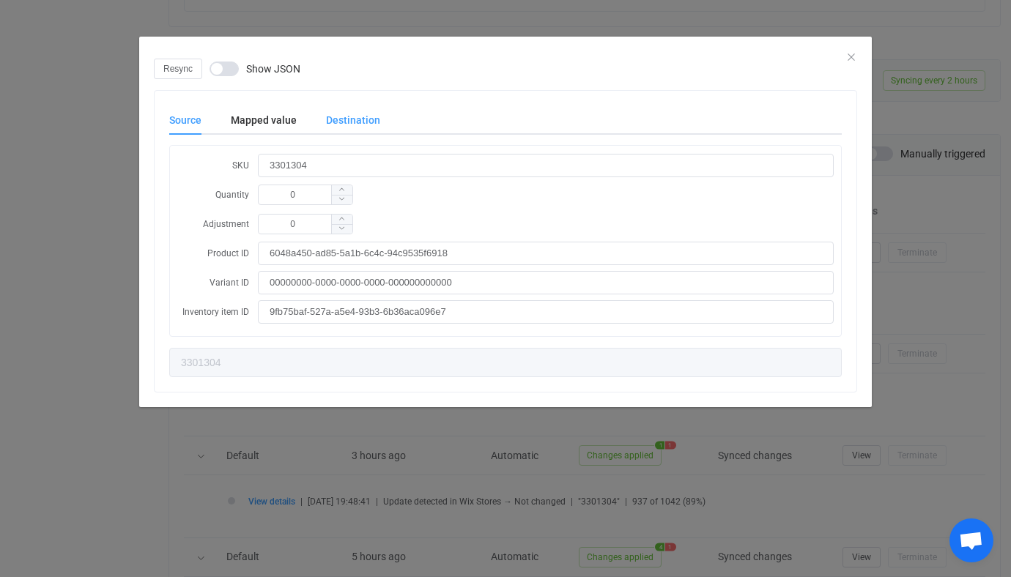
click at [0, 0] on div "Destination" at bounding box center [0, 0] width 0 height 0
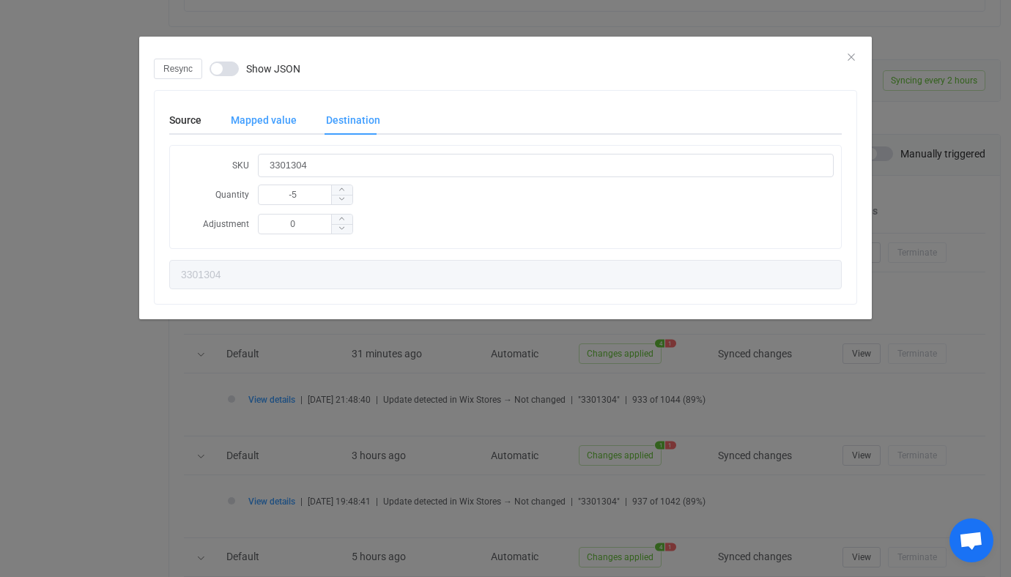
click at [0, 0] on div "Mapped value" at bounding box center [0, 0] width 0 height 0
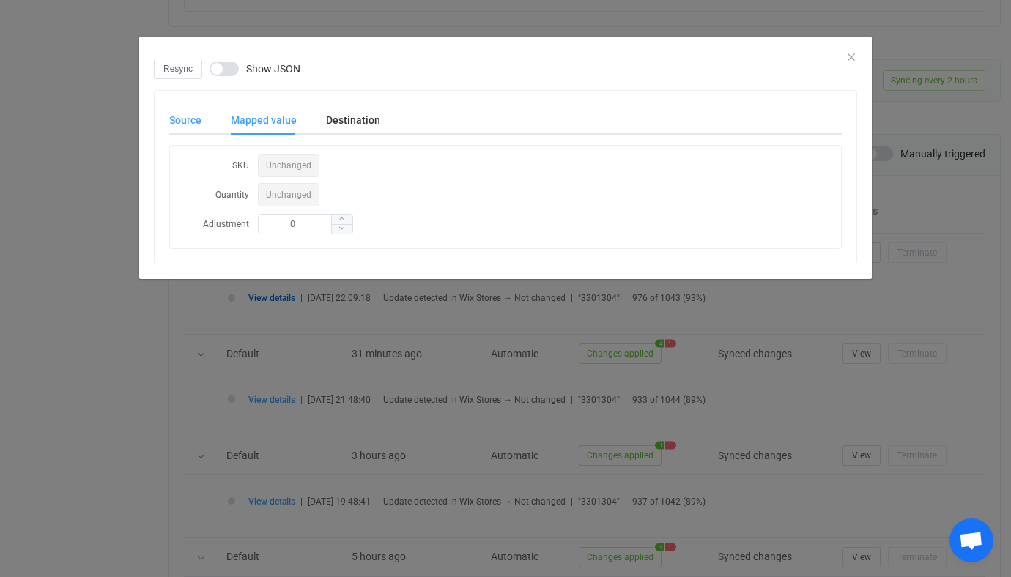
click at [0, 0] on div "Source" at bounding box center [0, 0] width 0 height 0
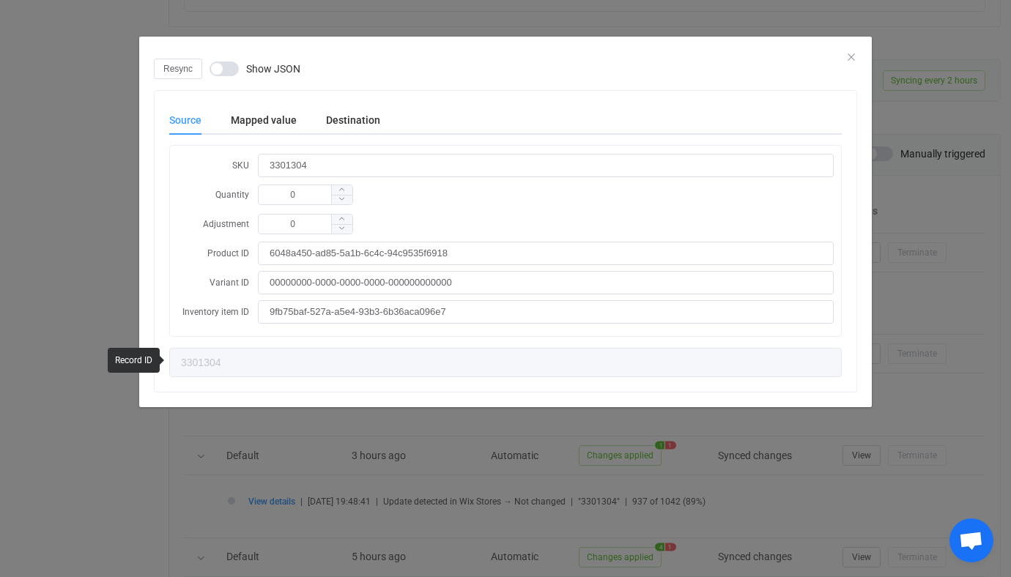
click at [403, 440] on div "Resync Show JSON Source Mapped value Destination SKU 3301304 Quantity 0 Adjustm…" at bounding box center [505, 288] width 1011 height 577
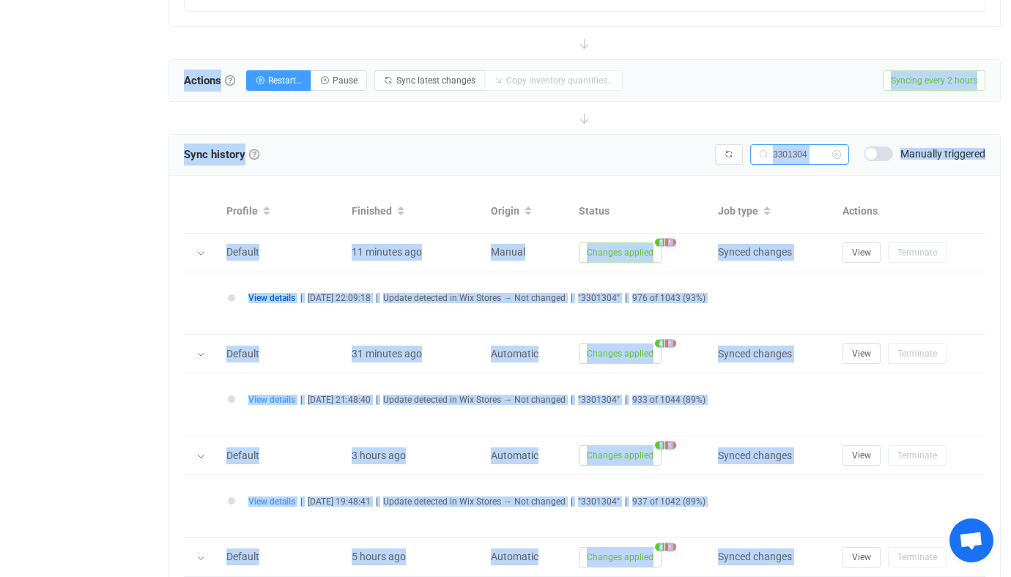
click at [807, 153] on input "3301304" at bounding box center [799, 154] width 99 height 21
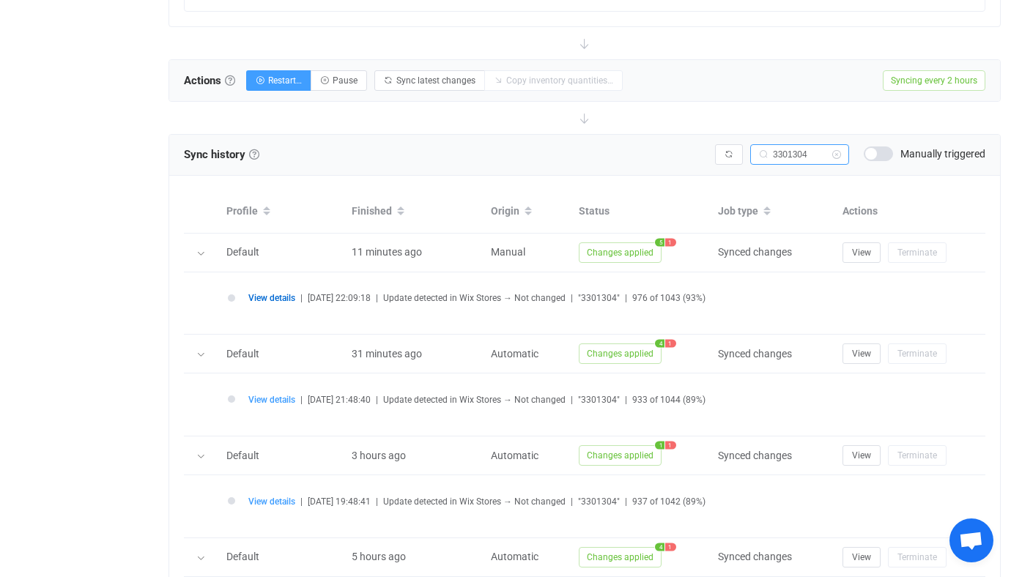
paste input "Q852078"
paste input "855707T"
type input "855707T"
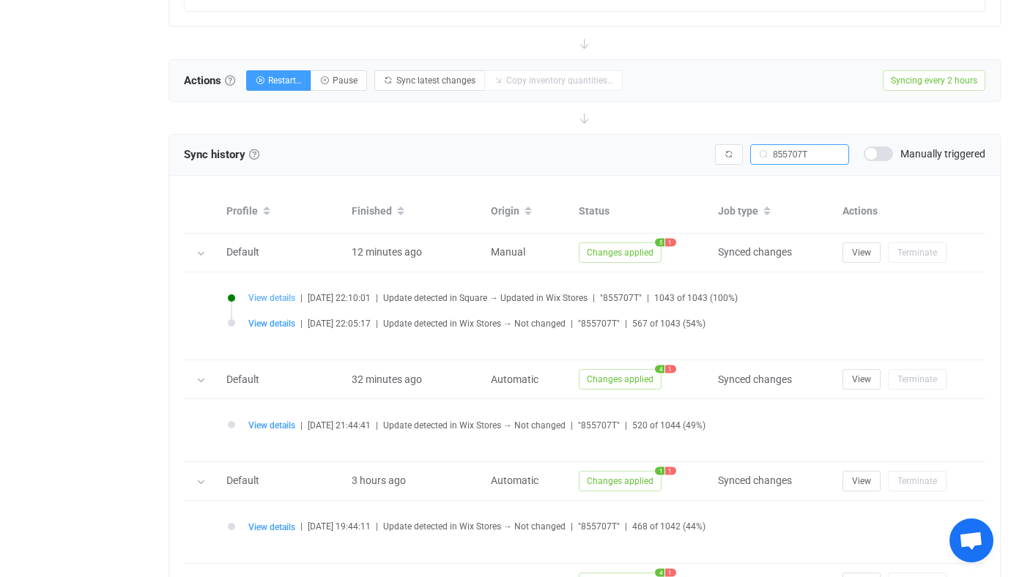
click at [276, 296] on span "View details" at bounding box center [271, 298] width 47 height 10
type input "855707T"
type input "5"
type input "855707T"
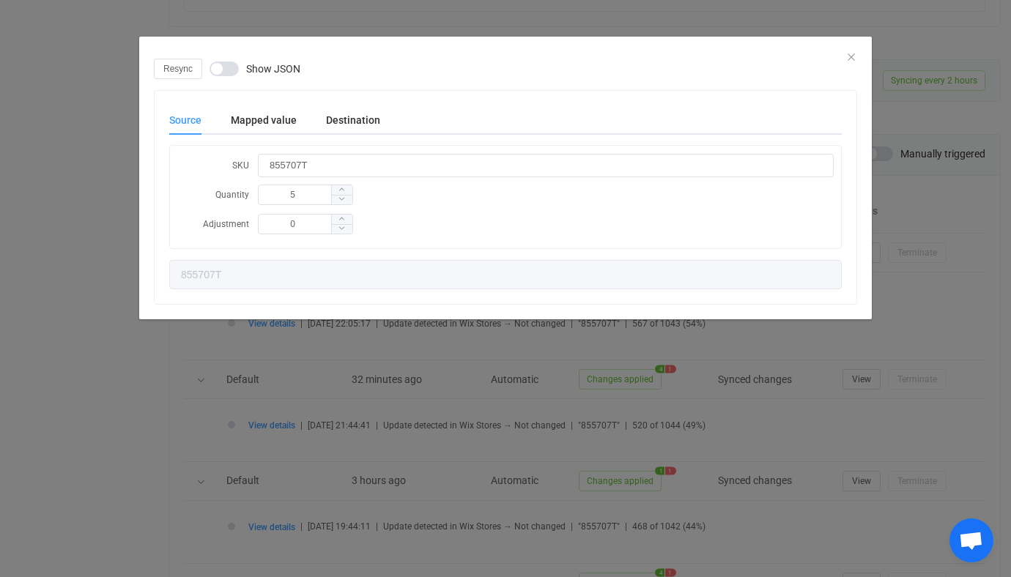
click at [333, 352] on div "Resync Show JSON Source Mapped value Destination SKU 855707T Quantity 5 Adjustm…" at bounding box center [505, 288] width 1011 height 577
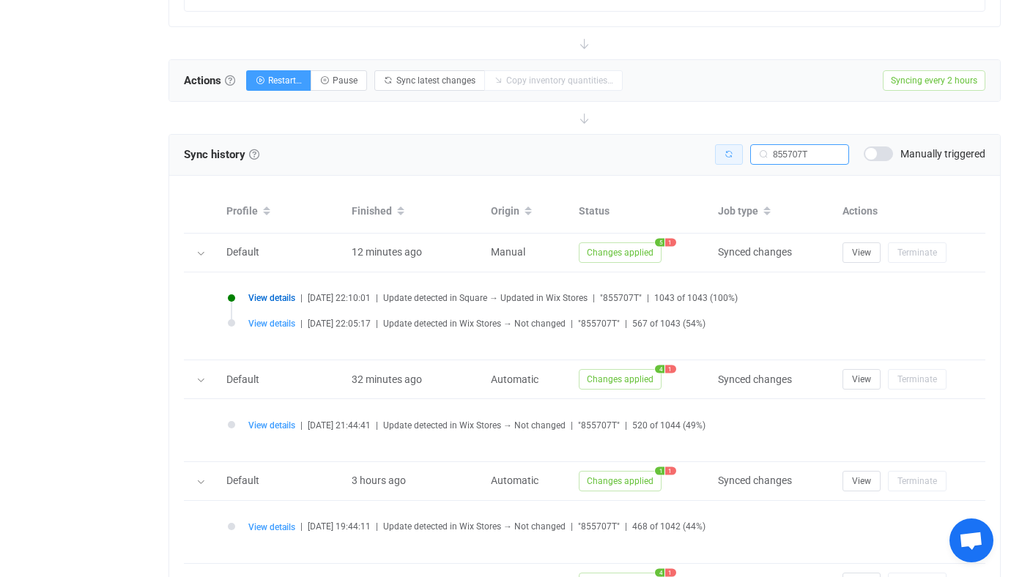
click at [727, 150] on icon "button" at bounding box center [728, 154] width 9 height 9
click at [793, 155] on input "855707T" at bounding box center [799, 154] width 99 height 21
paste input "400000007168"
type input "400000007168"
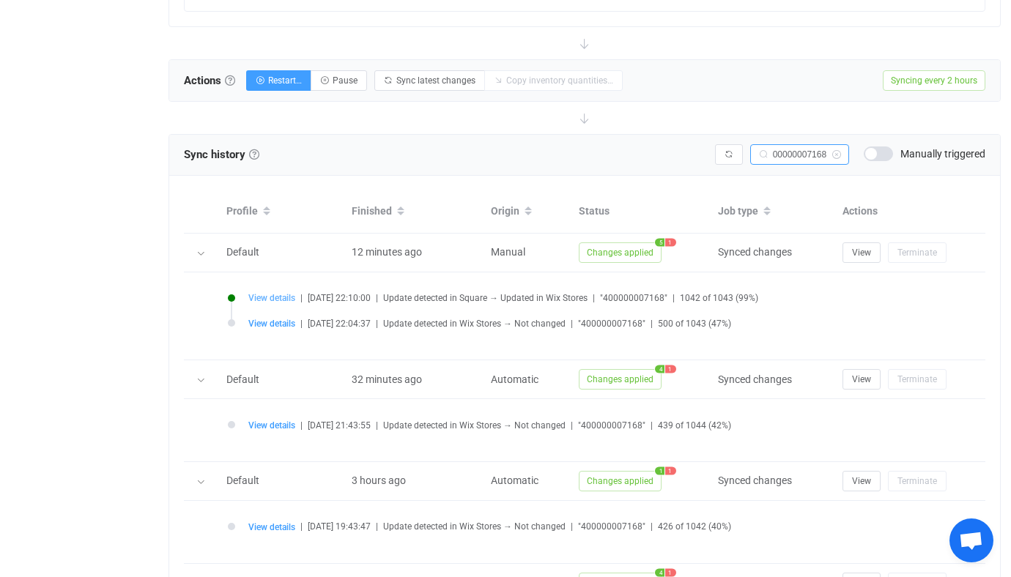
scroll to position [0, 0]
click at [276, 299] on span "View details" at bounding box center [271, 298] width 47 height 10
type input "400000007168"
type input "19"
type input "400000007168"
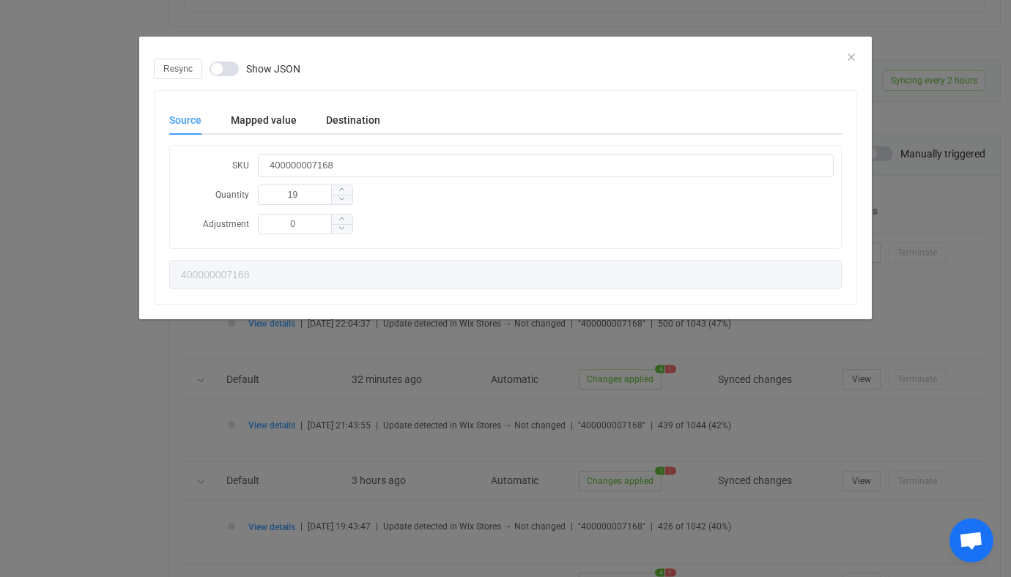
click at [360, 139] on div "Source Mapped value Destination SKU 400000007168 Quantity 19 Adjustment 0 40000…" at bounding box center [505, 197] width 672 height 184
click at [0, 0] on div "Destination" at bounding box center [0, 0] width 0 height 0
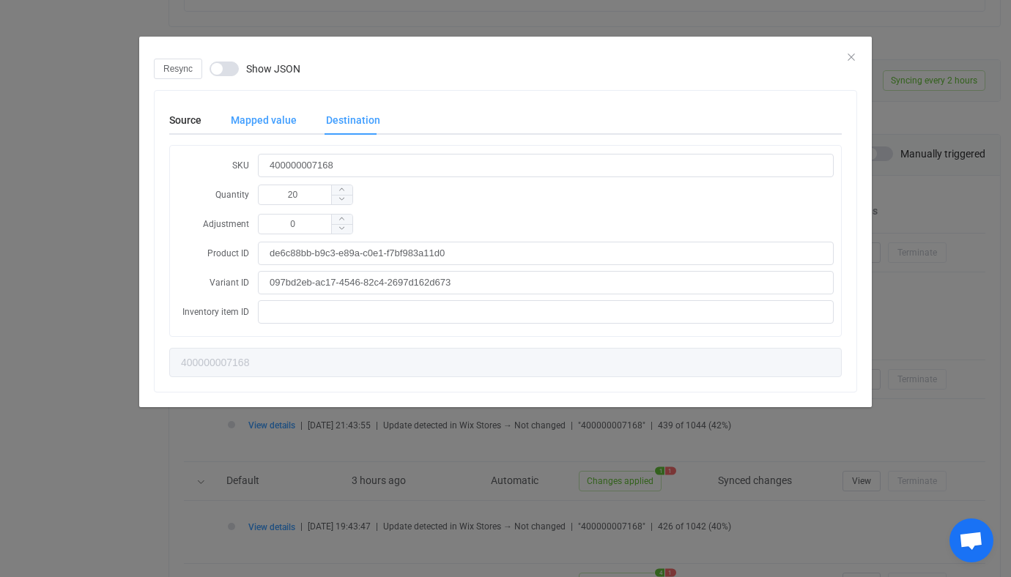
click at [263, 121] on div "Mapped value" at bounding box center [263, 119] width 95 height 29
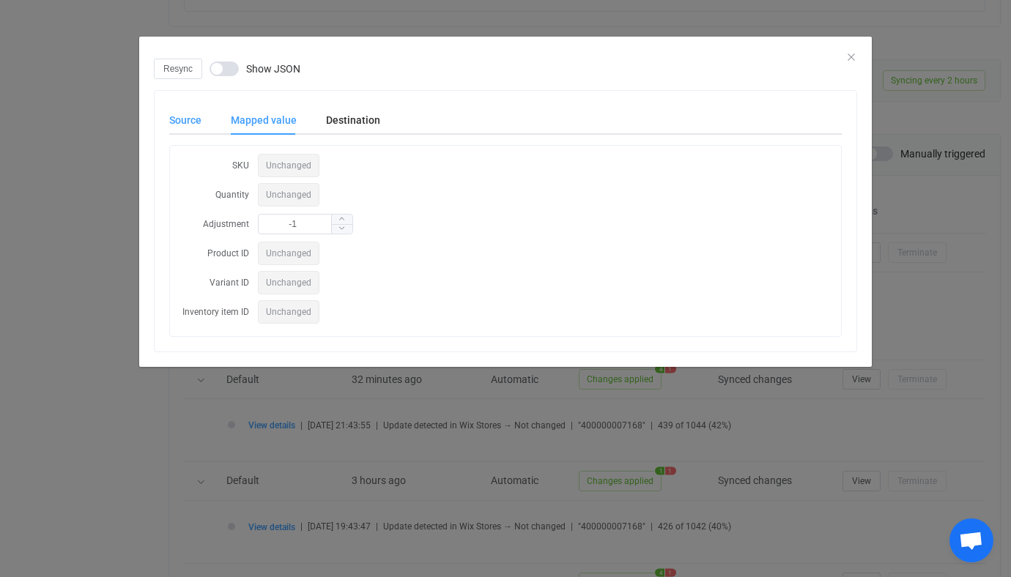
click at [0, 0] on div "Source" at bounding box center [0, 0] width 0 height 0
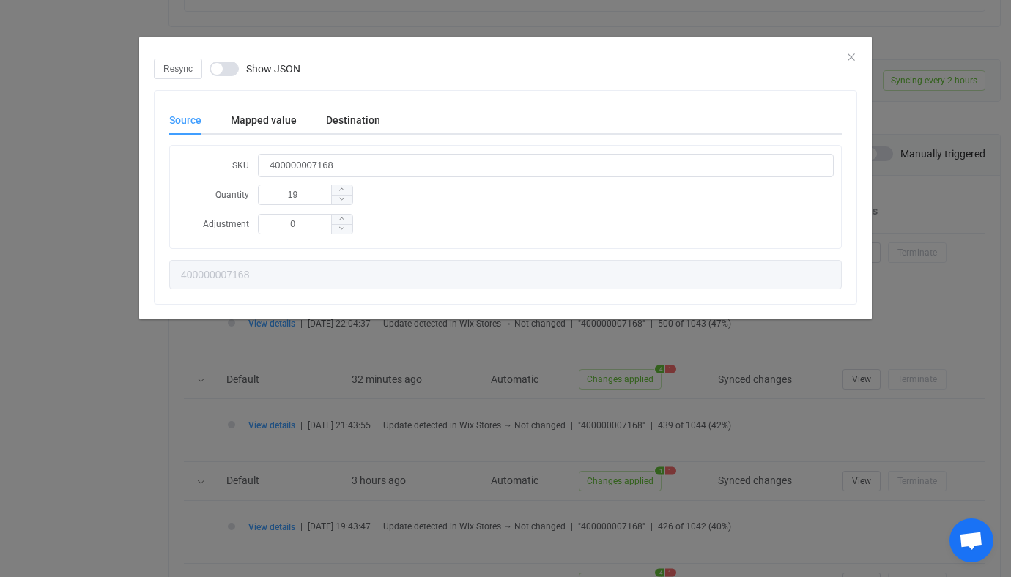
click at [923, 168] on div "Resync Show JSON Source Mapped value Destination SKU 400000007168 Quantity 19 A…" at bounding box center [505, 288] width 1011 height 577
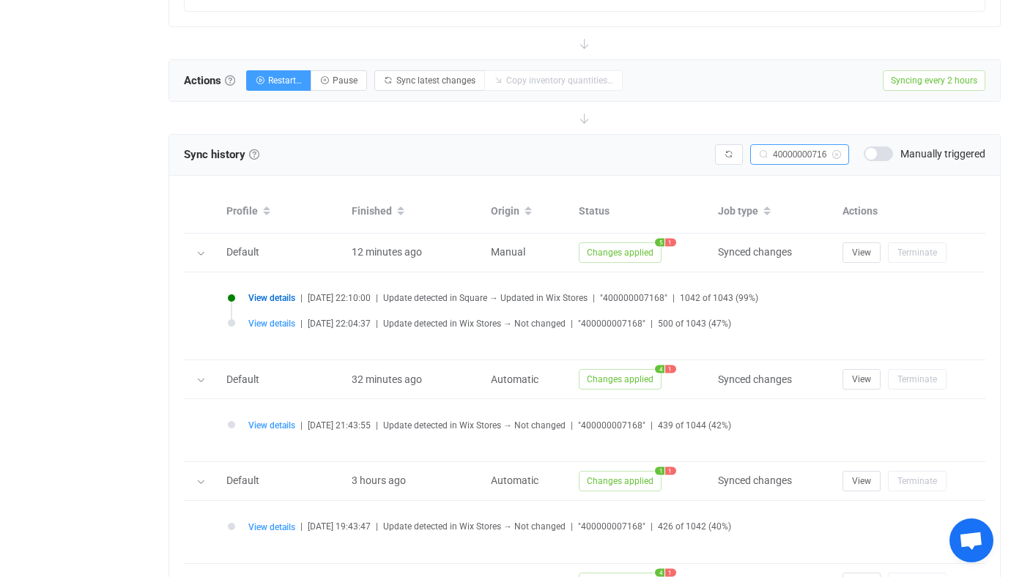
click at [806, 149] on input "400000007168" at bounding box center [799, 154] width 99 height 21
paste input "3301304"
type input "3301304"
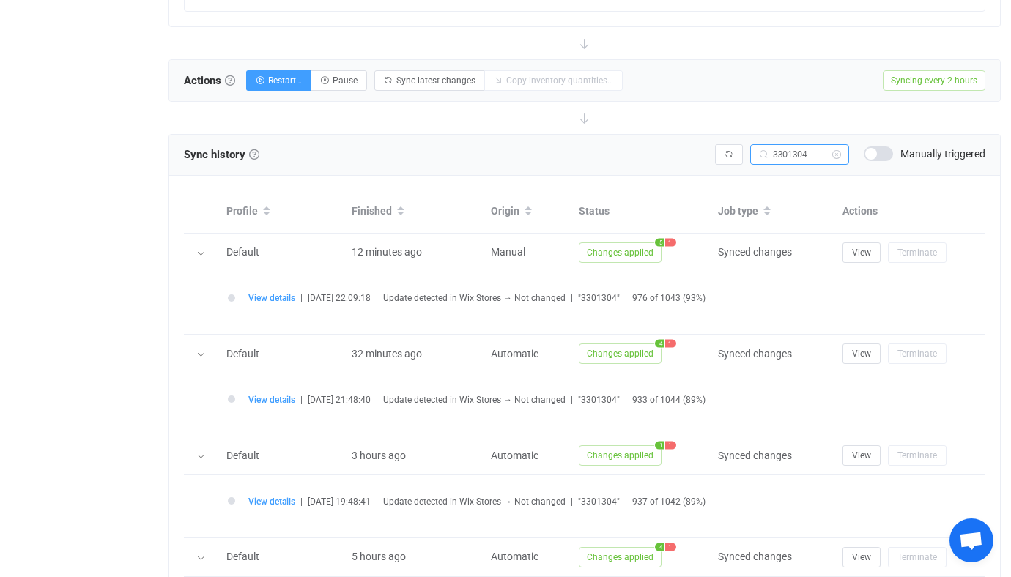
click at [262, 306] on li "View details | [DATE] 22:09:18 | Update detected in Wix Stores → Not changed | …" at bounding box center [588, 307] width 721 height 26
click at [272, 295] on span "View details" at bounding box center [271, 298] width 47 height 10
type input "3301304"
type input "0"
type input "3301304"
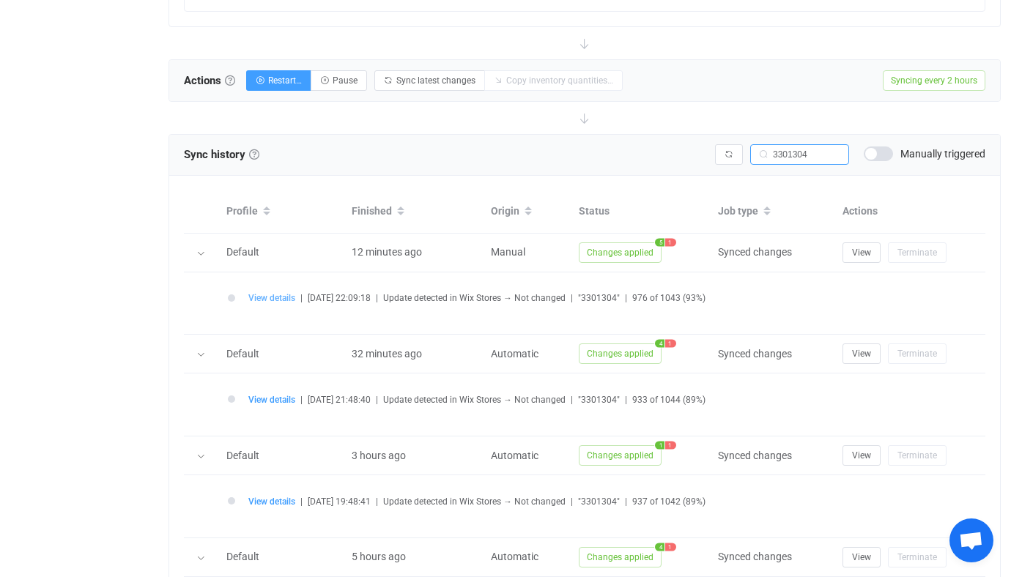
type input "3301304"
type input "-5"
type input "3301304"
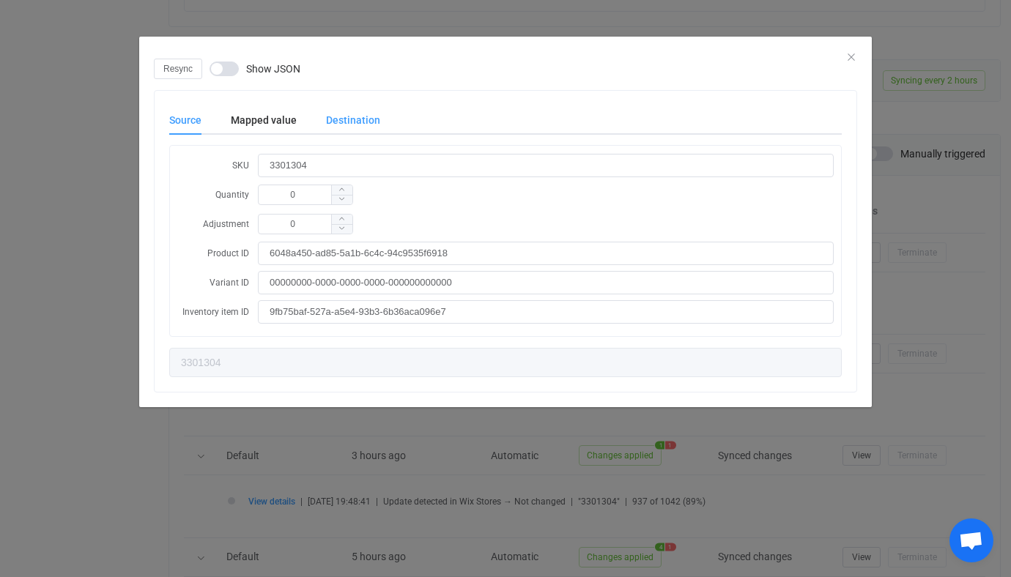
click at [0, 0] on div "Destination" at bounding box center [0, 0] width 0 height 0
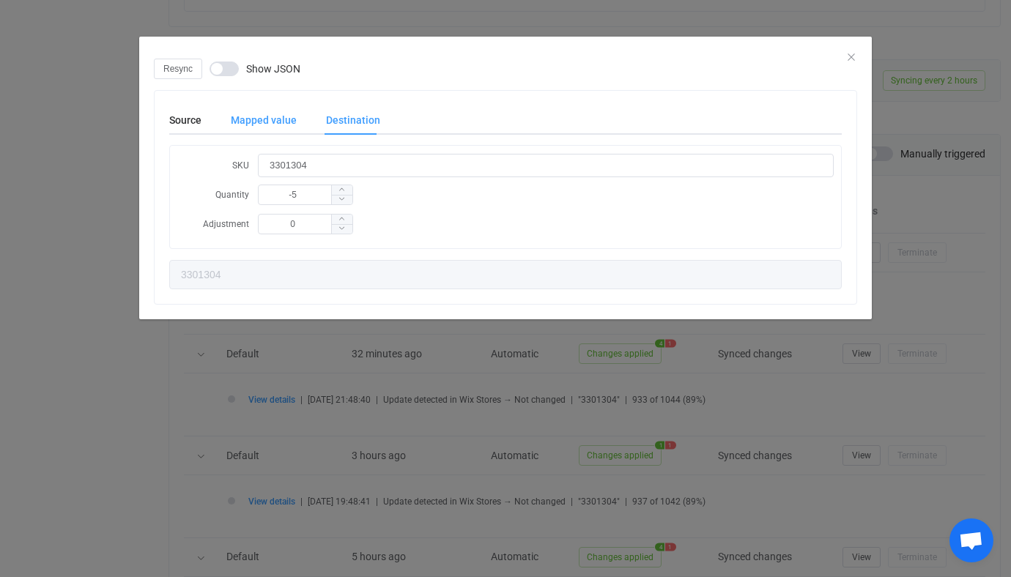
click at [0, 0] on div "Mapped value" at bounding box center [0, 0] width 0 height 0
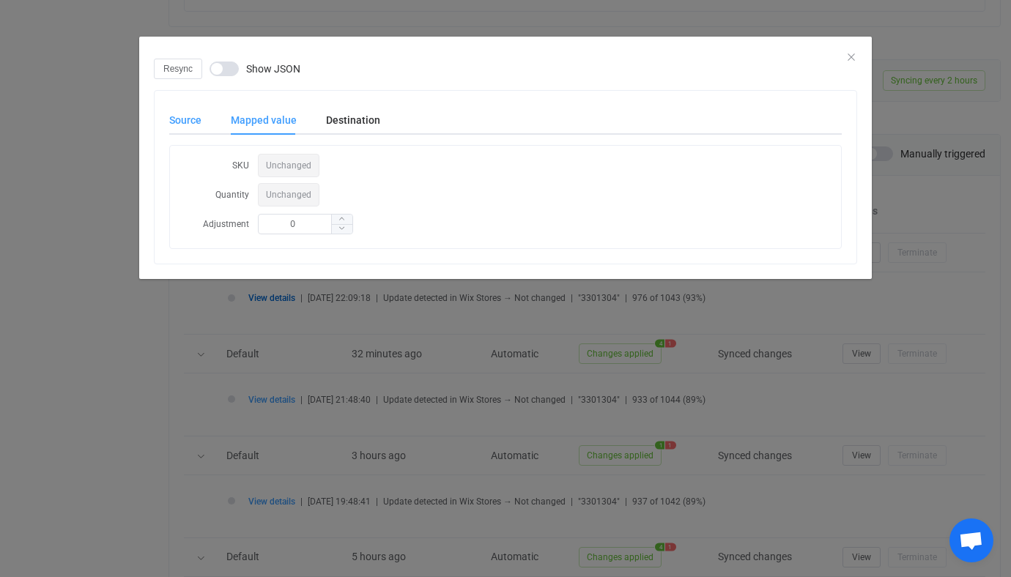
click at [179, 130] on div "Source" at bounding box center [192, 119] width 47 height 29
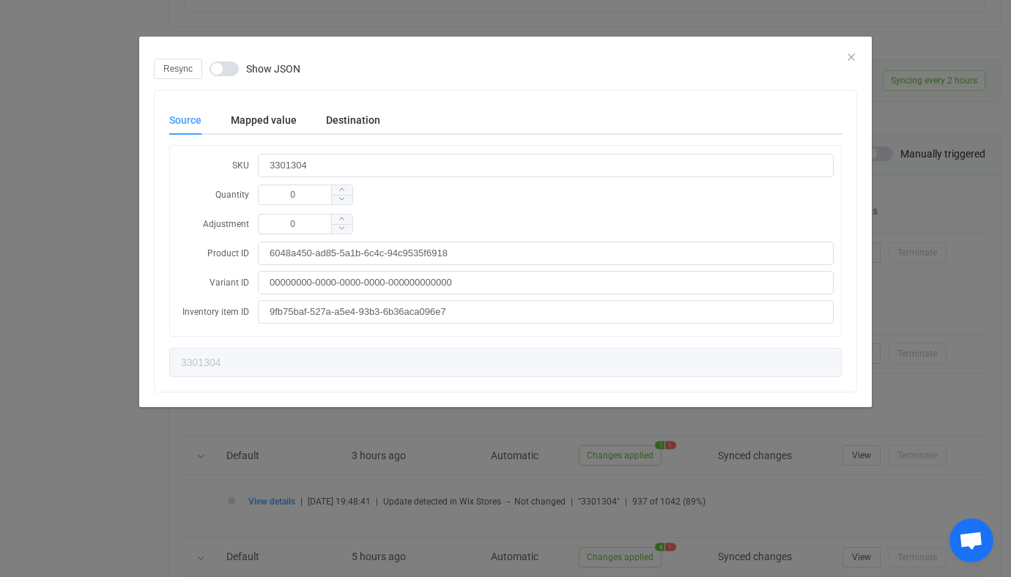
click at [100, 171] on div "Resync Show JSON Source Mapped value Destination SKU 3301304 Quantity 0 Adjustm…" at bounding box center [505, 288] width 1011 height 577
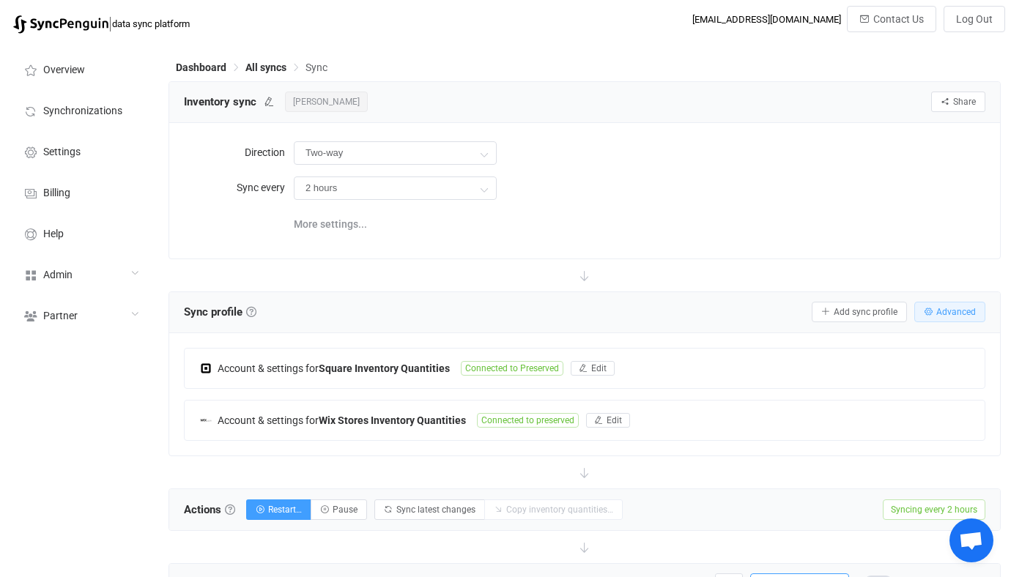
click at [944, 303] on button "Advanced" at bounding box center [949, 312] width 71 height 21
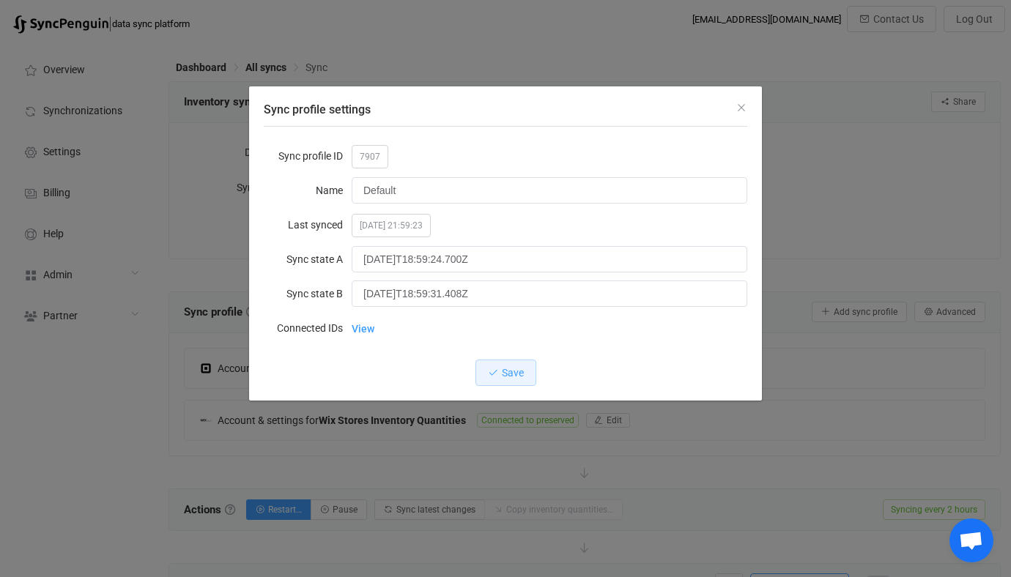
click at [852, 202] on div "Sync profile settings Sync profile ID 7907 Name Default Last synced [DATE] 21:5…" at bounding box center [505, 288] width 1011 height 577
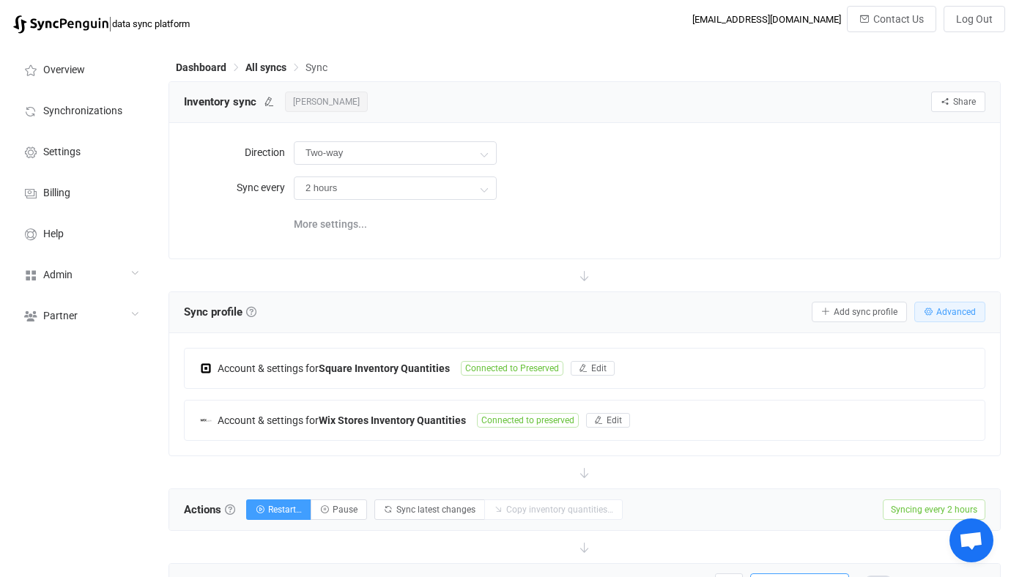
click at [945, 308] on span "Advanced" at bounding box center [956, 312] width 40 height 10
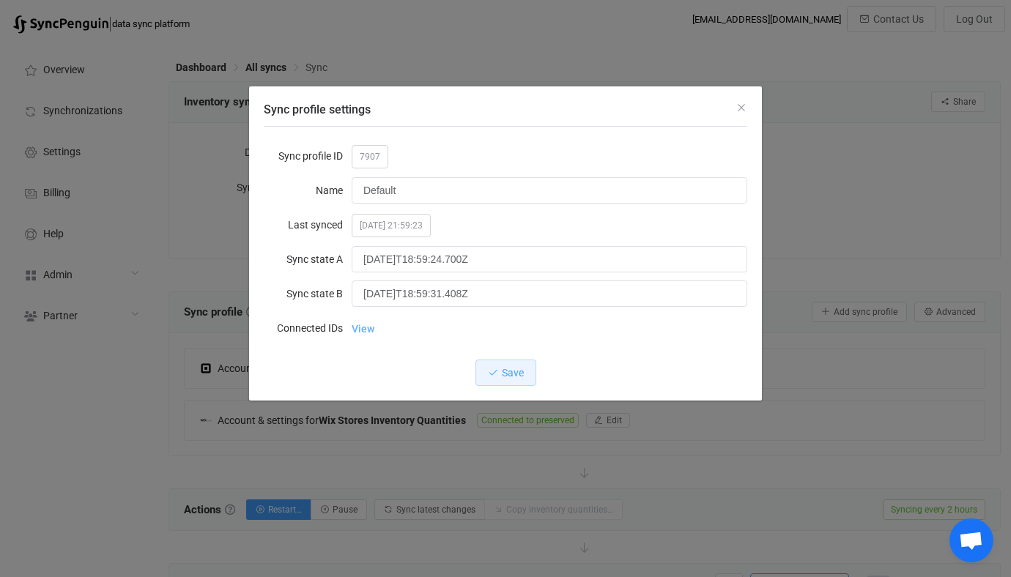
click at [372, 334] on link "View" at bounding box center [363, 328] width 23 height 29
click at [823, 228] on div "Sync profile settings Sync profile ID 7907 Name Default Last synced [DATE] 21:5…" at bounding box center [505, 288] width 1011 height 577
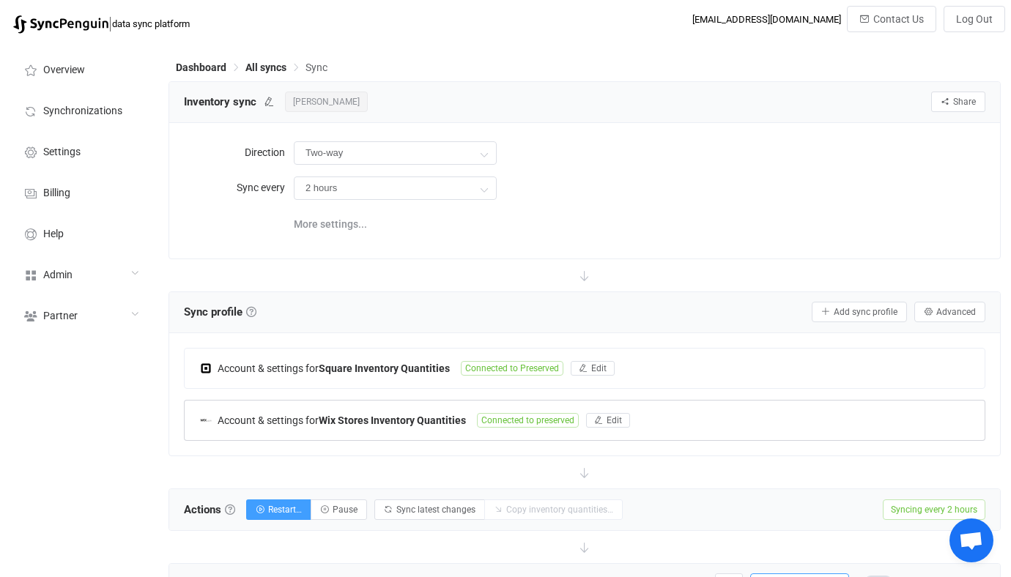
click at [431, 419] on b "Wix Stores Inventory Quantities" at bounding box center [392, 421] width 147 height 12
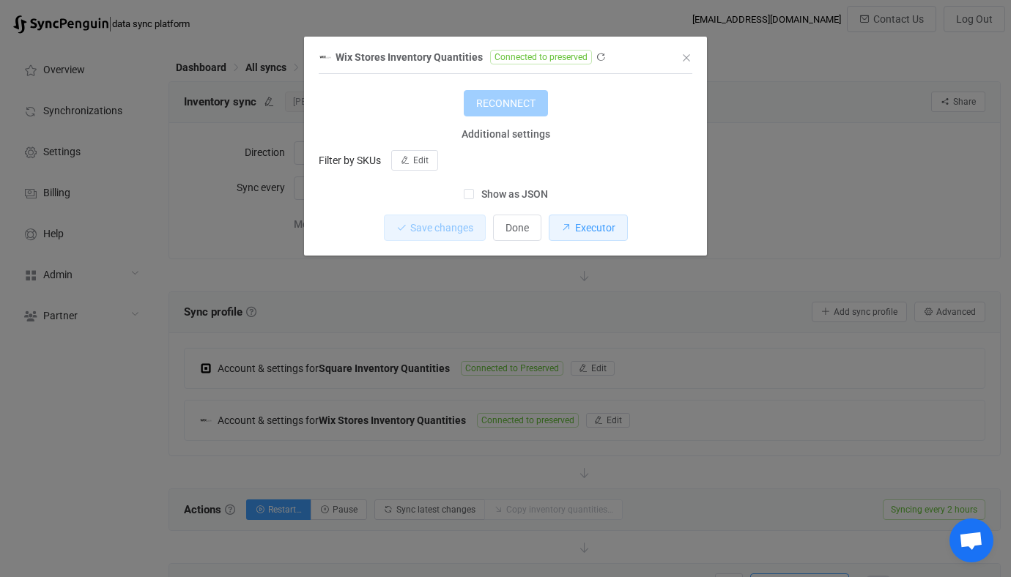
click at [608, 215] on button "Executor" at bounding box center [588, 228] width 79 height 26
click at [939, 208] on div "Wix Stores Inventory Quantities Connected to preserved 1 { { "refreshToken": "O…" at bounding box center [505, 288] width 1011 height 577
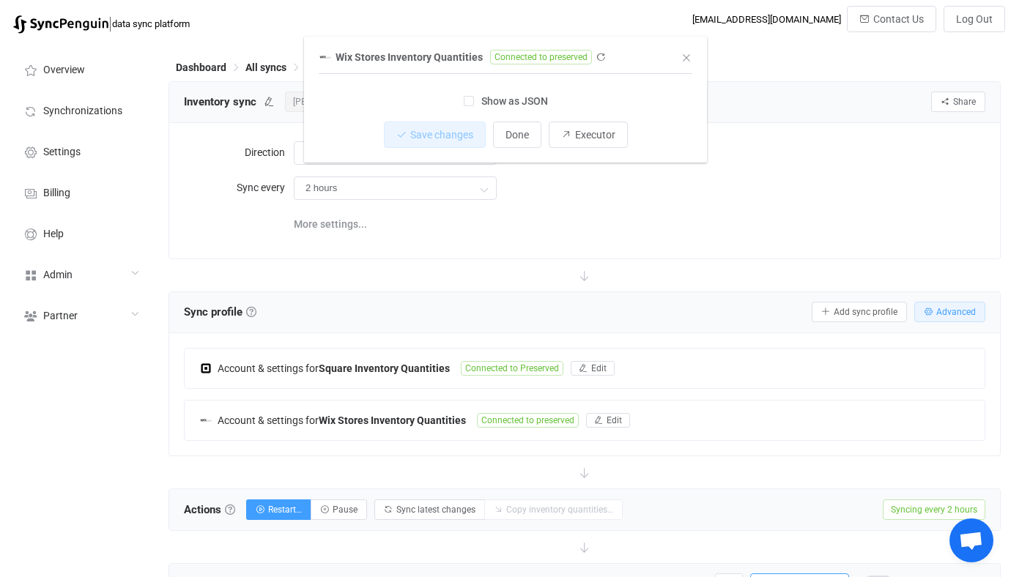
click at [950, 311] on span "Advanced" at bounding box center [956, 312] width 40 height 10
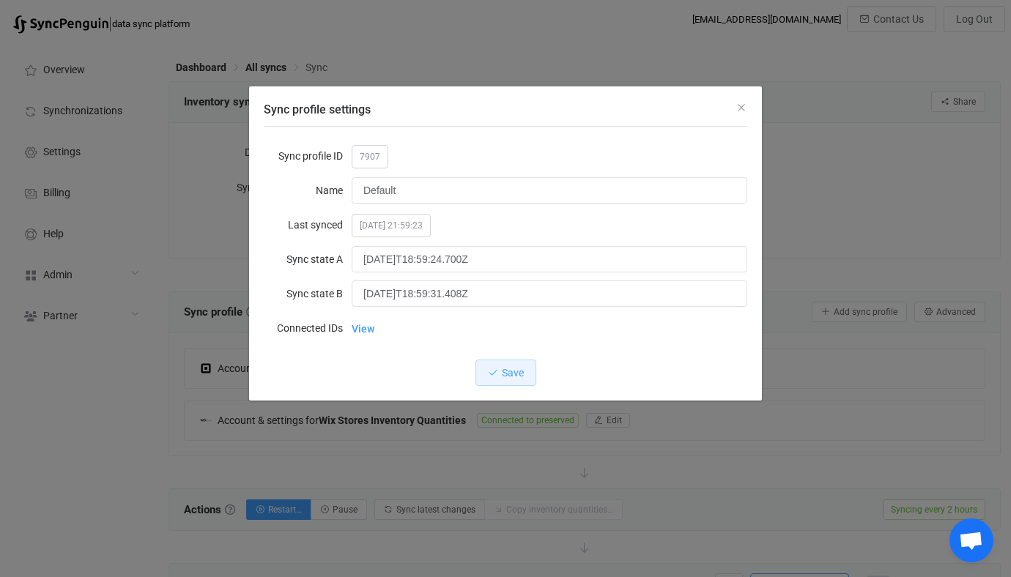
click at [371, 156] on div "Sync profile ID 7907 Name Default Last synced [DATE] 21:59:23 Sync state A [DAT…" at bounding box center [505, 263] width 483 height 245
click at [371, 156] on span "7907" at bounding box center [370, 156] width 37 height 23
copy span "7907"
click at [127, 289] on div "Sync profile settings Sync profile ID 7907 Name Default Last synced [DATE] 21:5…" at bounding box center [505, 288] width 1011 height 577
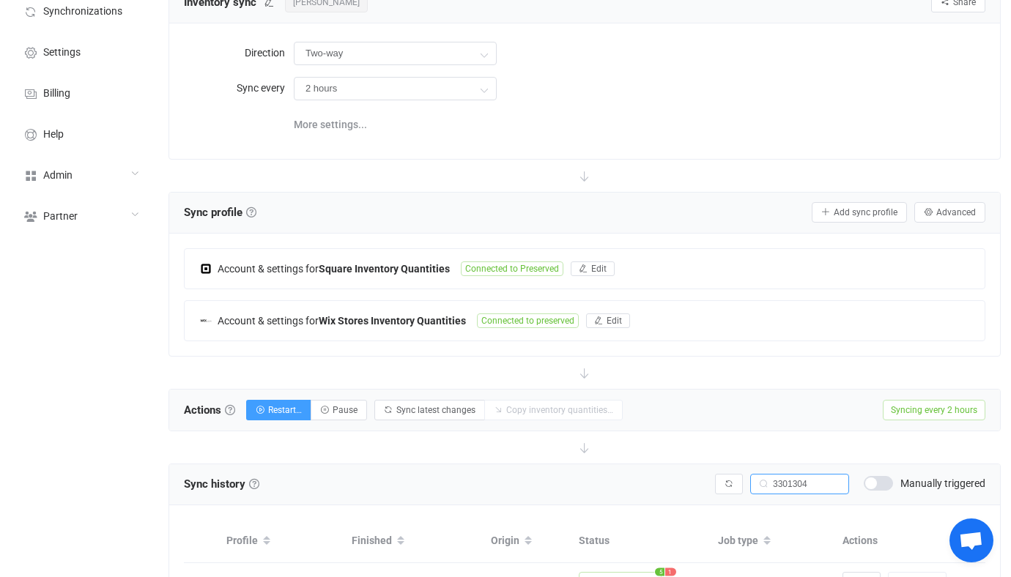
scroll to position [72, 0]
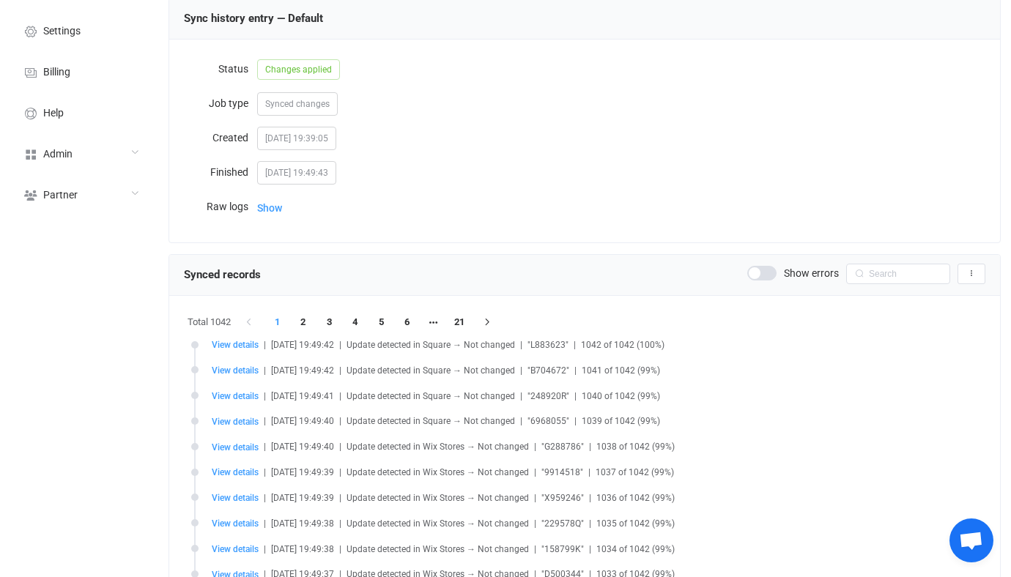
scroll to position [125, 0]
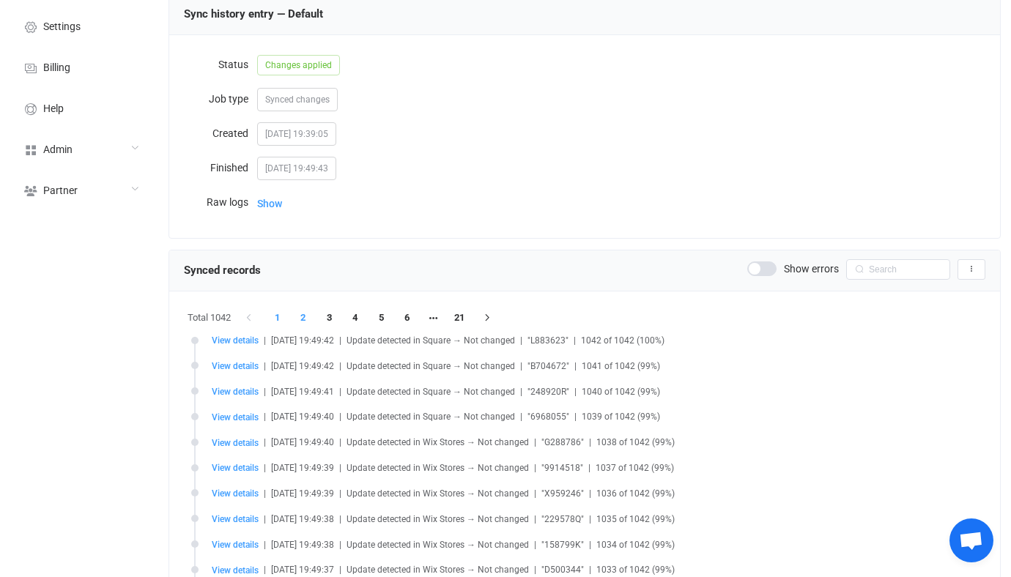
click at [307, 325] on li "2" at bounding box center [303, 318] width 26 height 21
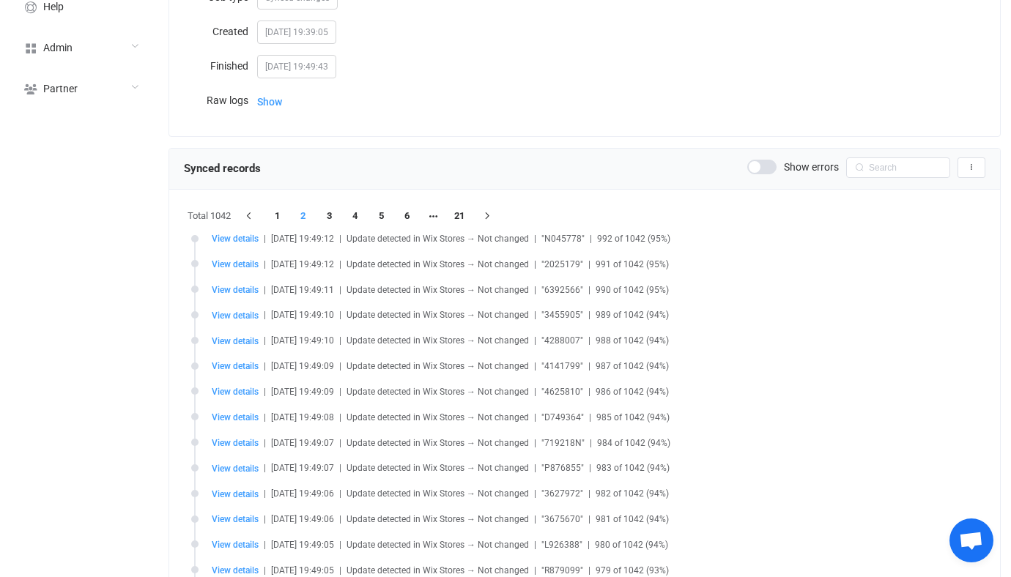
scroll to position [194, 0]
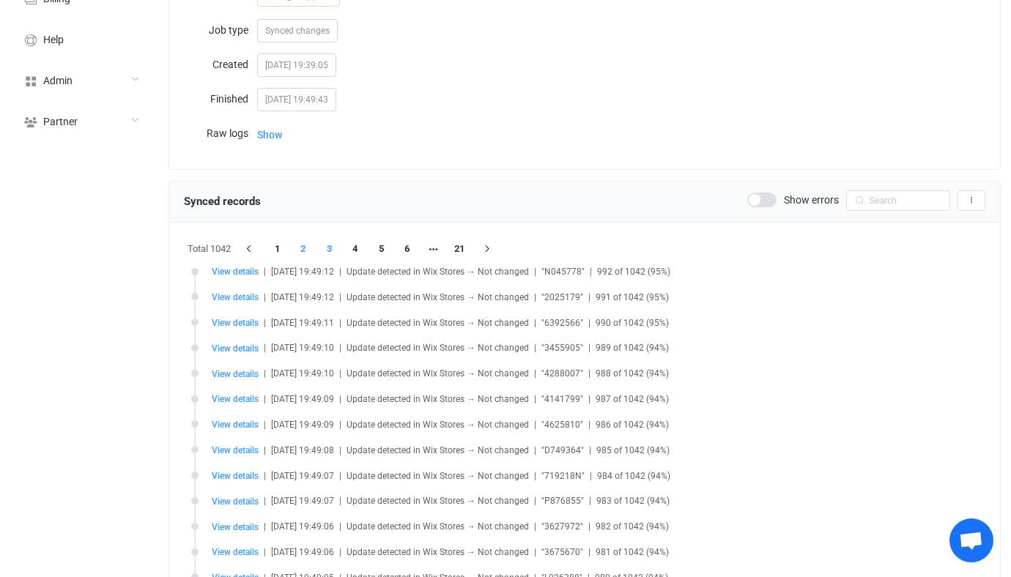
click at [325, 251] on li "3" at bounding box center [329, 249] width 26 height 21
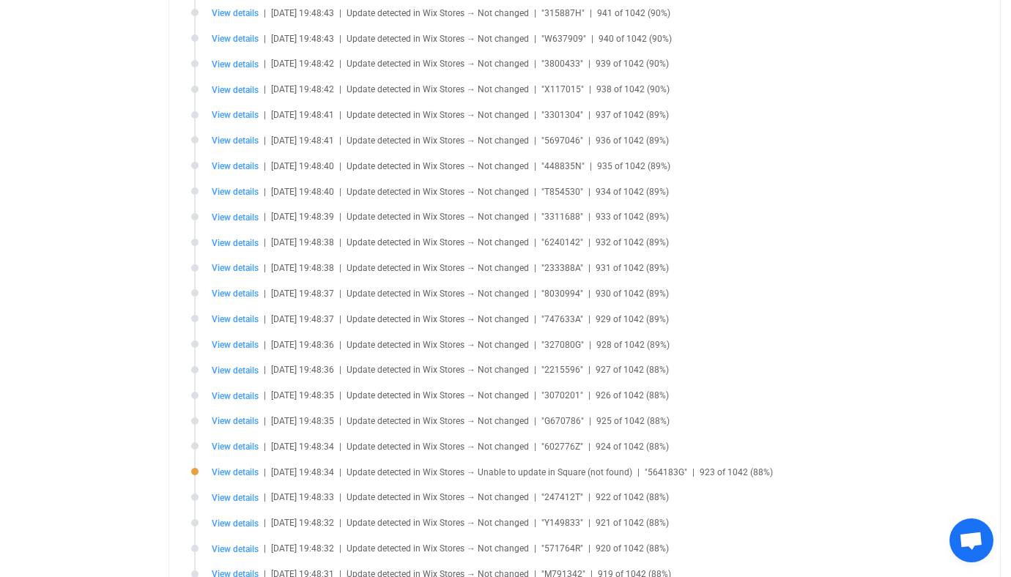
scroll to position [0, 0]
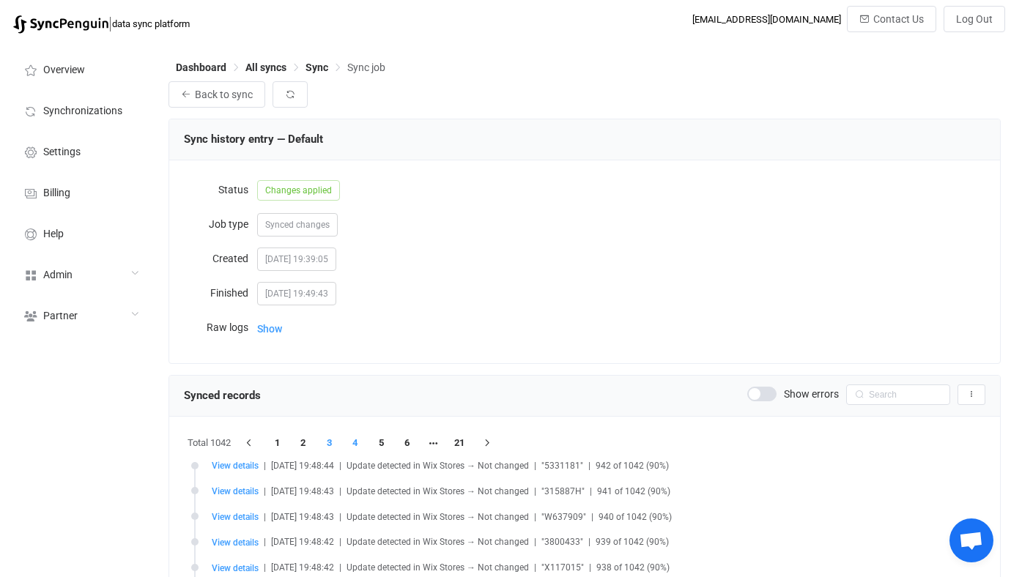
click at [356, 433] on li "4" at bounding box center [355, 443] width 26 height 21
click at [382, 444] on li "5" at bounding box center [381, 443] width 26 height 21
click at [487, 441] on li "21" at bounding box center [485, 443] width 26 height 21
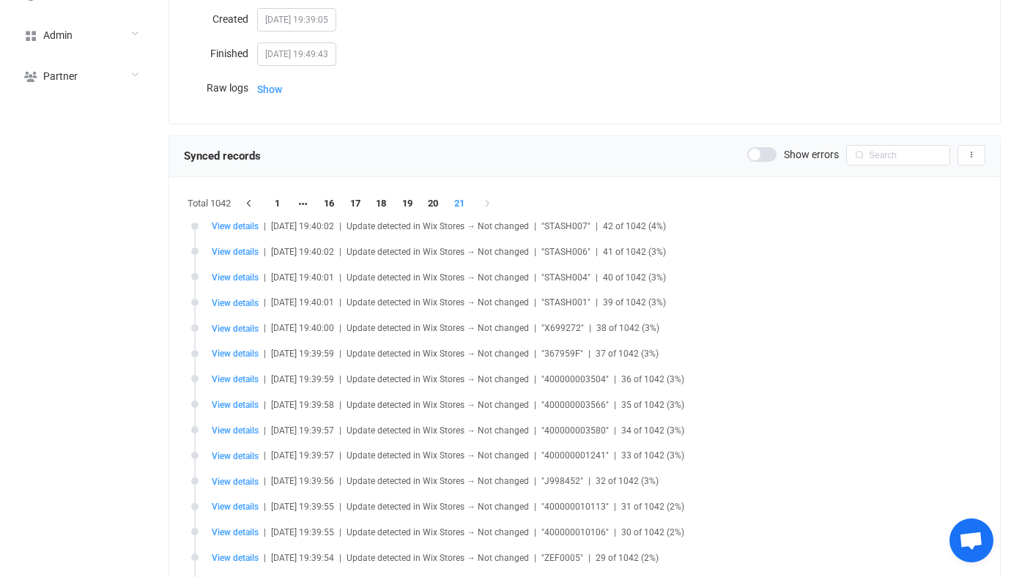
scroll to position [64, 0]
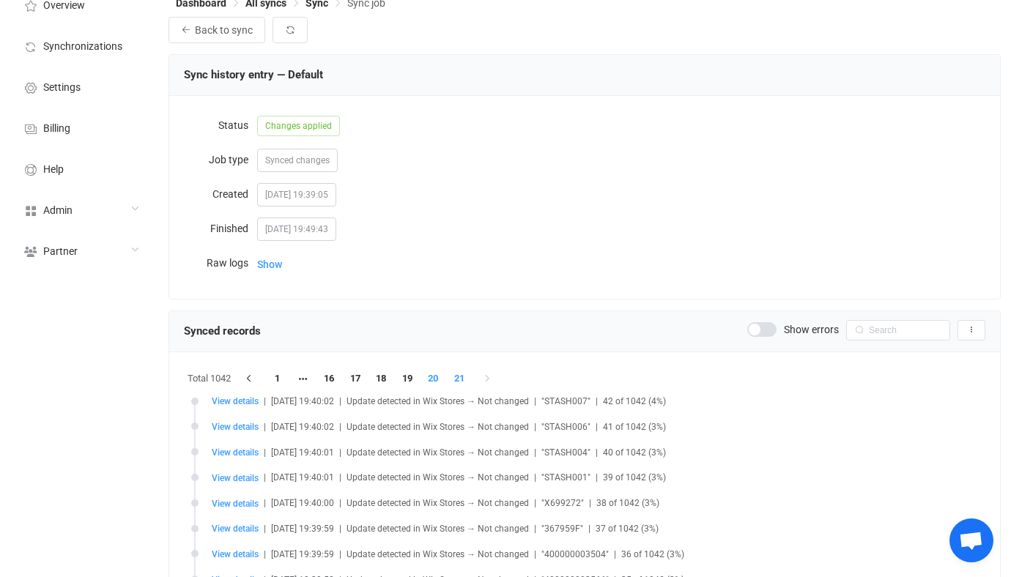
click at [437, 379] on li "20" at bounding box center [433, 378] width 26 height 21
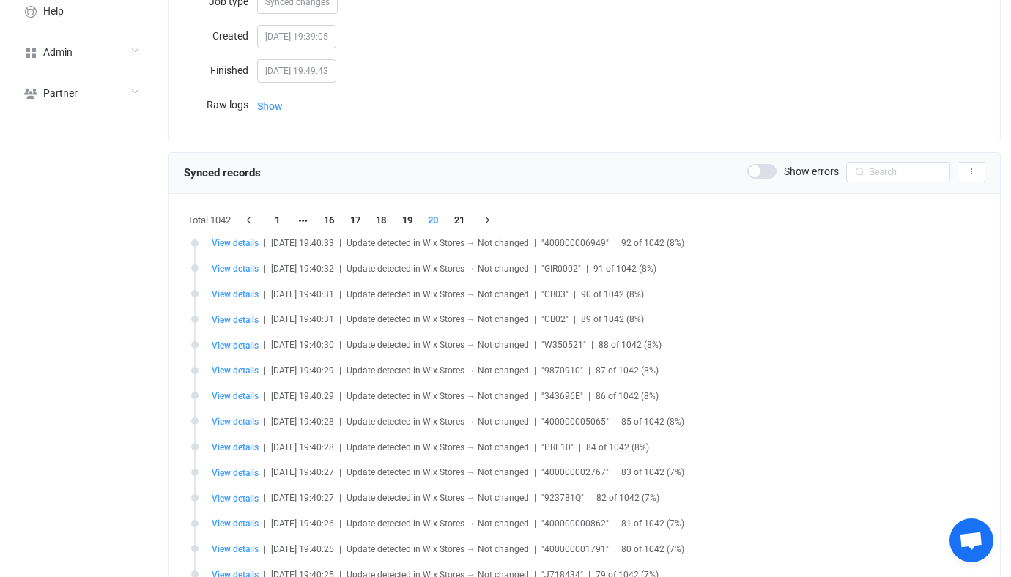
scroll to position [139, 0]
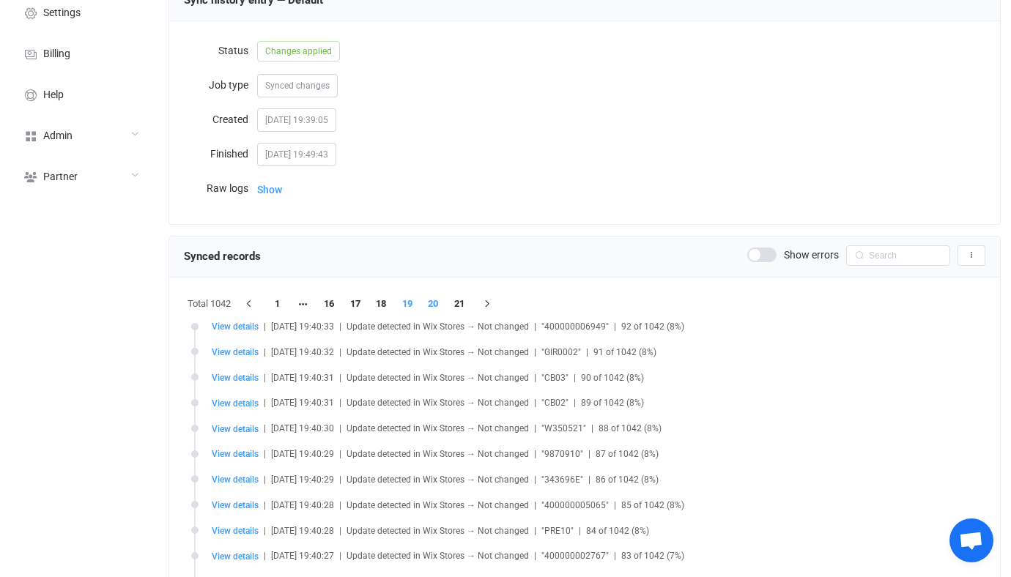
click at [421, 298] on ul "1 16 17 18 19 20 21" at bounding box center [368, 304] width 208 height 21
click at [412, 300] on li "19" at bounding box center [407, 304] width 26 height 21
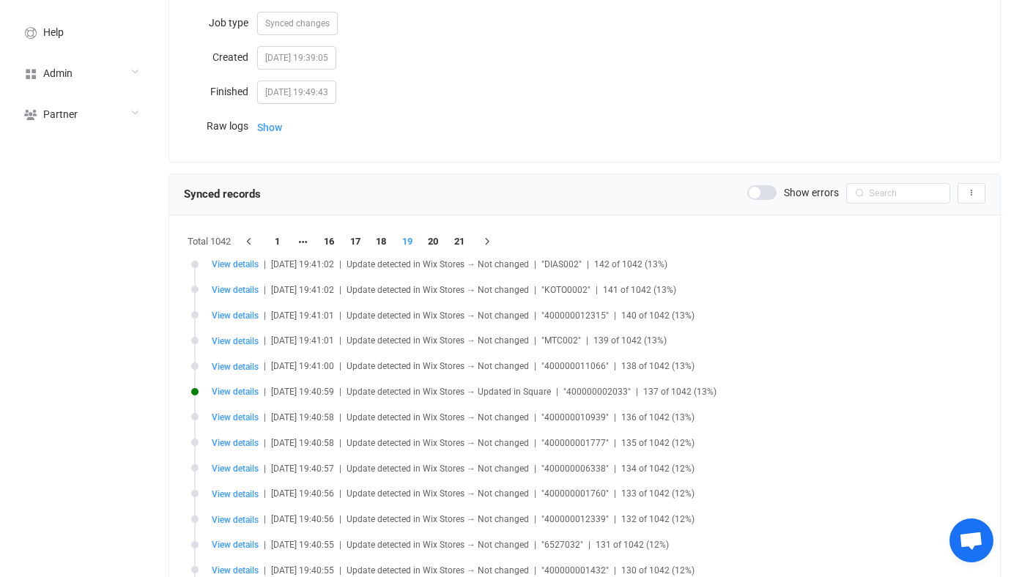
scroll to position [200, 0]
click at [231, 398] on span "View details" at bounding box center [235, 393] width 47 height 10
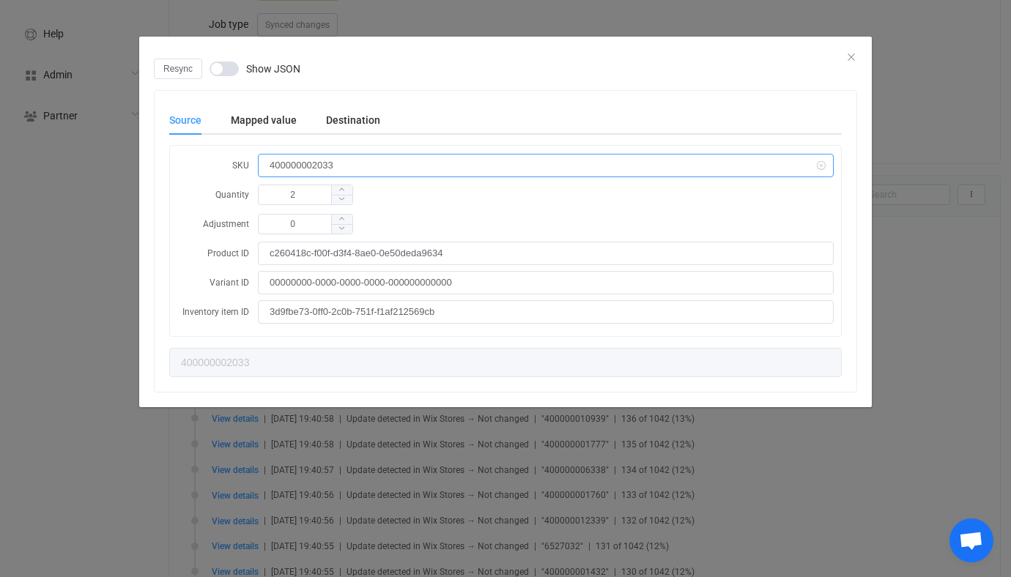
click at [317, 162] on input "400000002033" at bounding box center [546, 165] width 576 height 23
click at [350, 111] on div "Destination" at bounding box center [345, 119] width 69 height 29
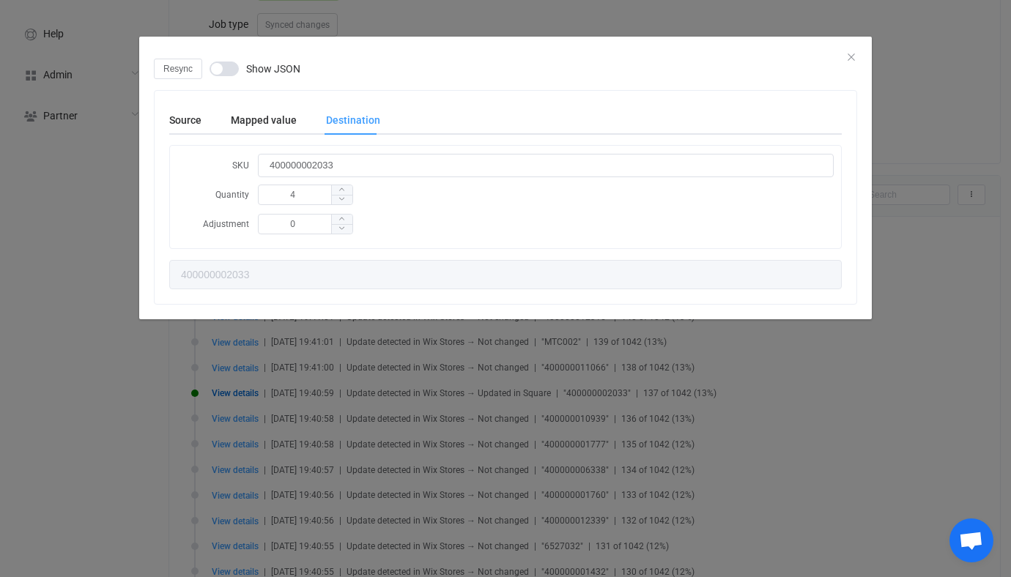
click at [534, 14] on div "Resync Show JSON Source Mapped value Destination SKU 400000002033 Quantity 2 Ad…" at bounding box center [505, 288] width 1011 height 577
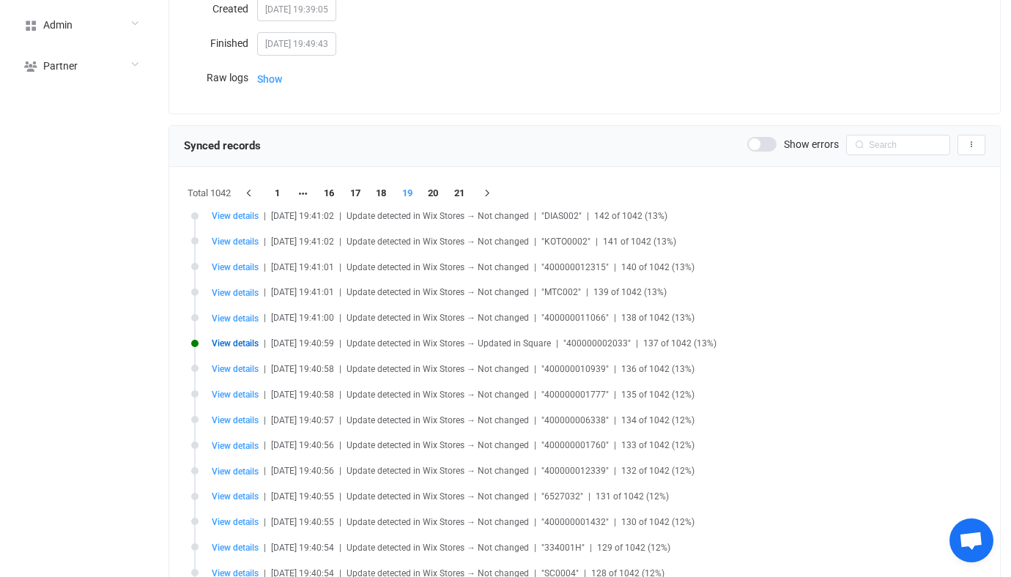
scroll to position [251, 0]
click at [604, 341] on span ""400000002033"" at bounding box center [596, 343] width 67 height 10
copy span "400000002033"
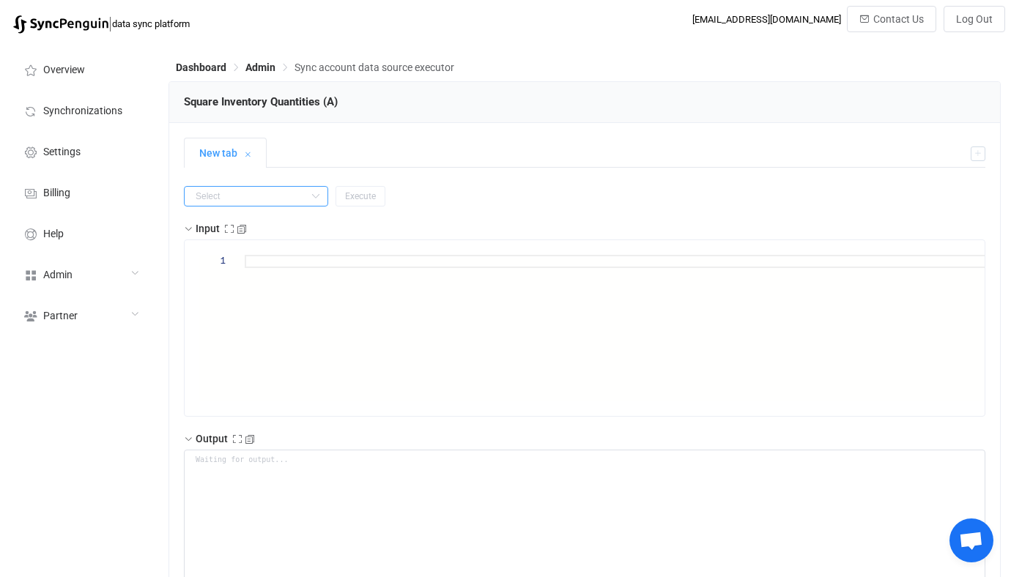
click at [283, 194] on input "text" at bounding box center [256, 196] width 144 height 21
click at [248, 283] on li "getAll" at bounding box center [247, 282] width 125 height 25
type input "getAll"
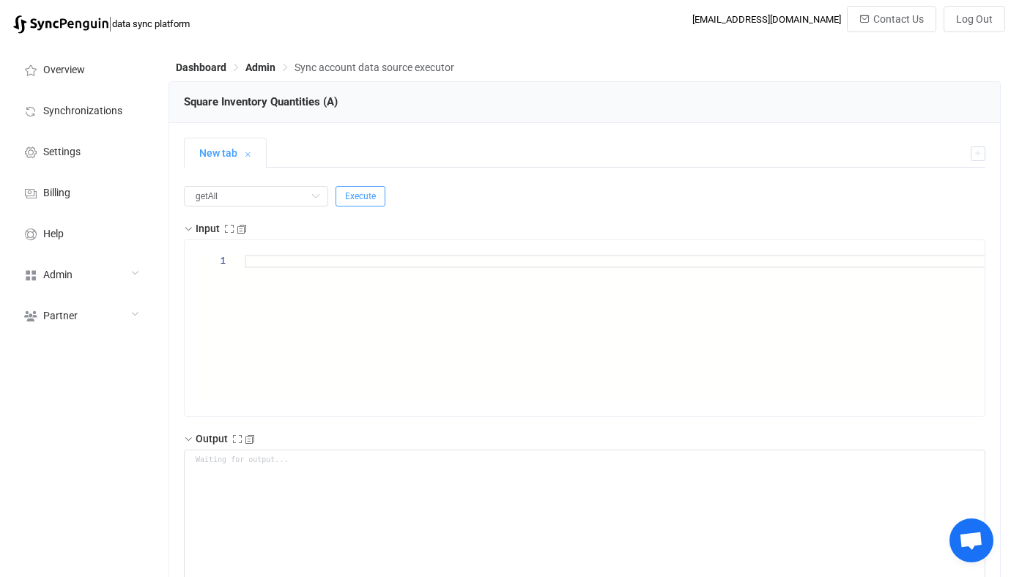
click at [353, 195] on span "Execute" at bounding box center [360, 196] width 31 height 10
type textarea "{ "statusCode": 200, "output": { "nextSync": "[DATE]T18:51:07.782Z", "entries":…"
type textarea "Output saved to the file"
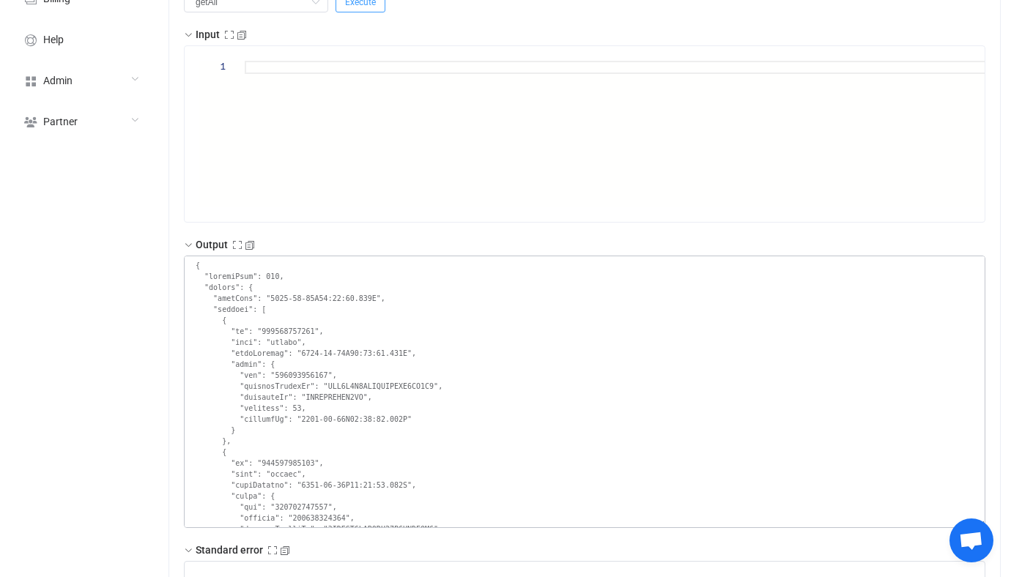
scroll to position [207, 0]
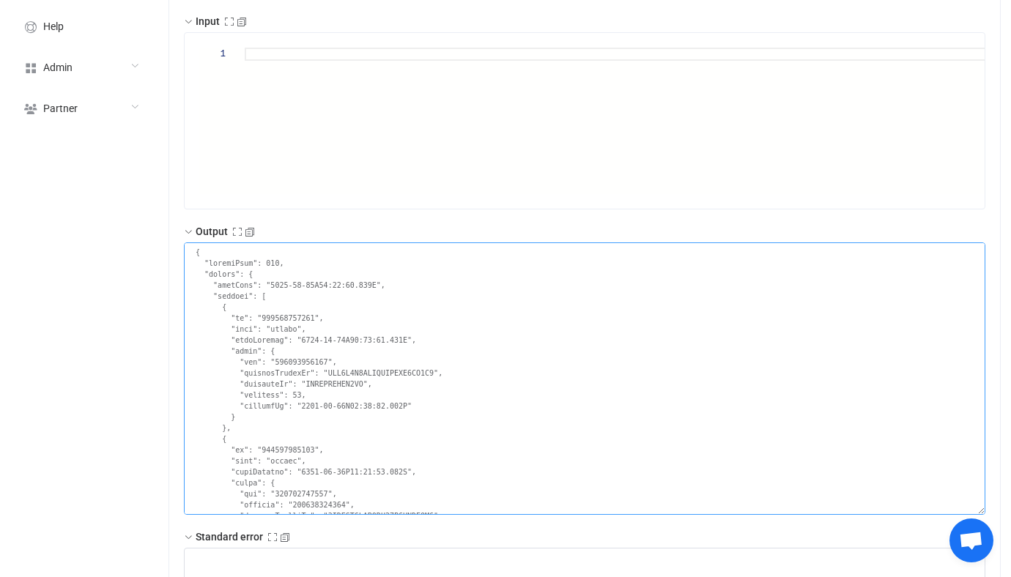
click at [264, 301] on textarea at bounding box center [584, 378] width 801 height 273
click at [286, 299] on textarea at bounding box center [584, 378] width 801 height 273
drag, startPoint x: 259, startPoint y: 295, endPoint x: 297, endPoint y: 322, distance: 45.7
click at [297, 322] on textarea at bounding box center [584, 378] width 801 height 273
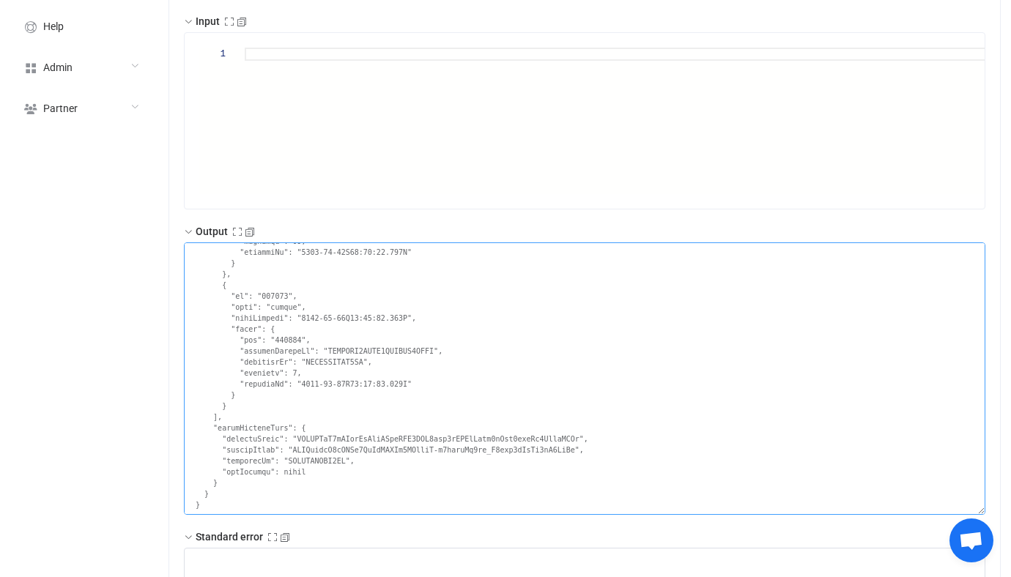
click at [236, 417] on textarea at bounding box center [584, 378] width 801 height 273
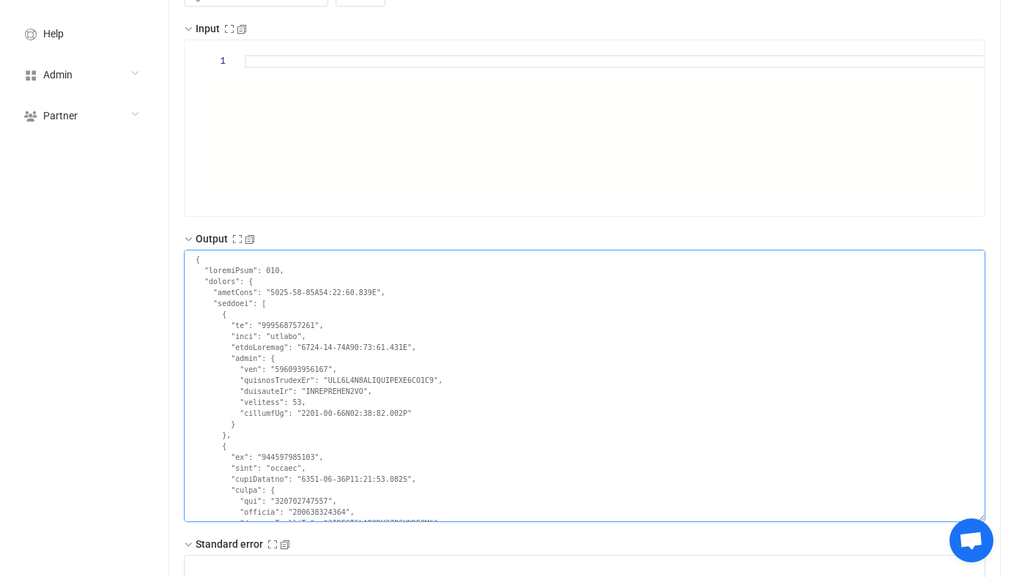
scroll to position [0, 0]
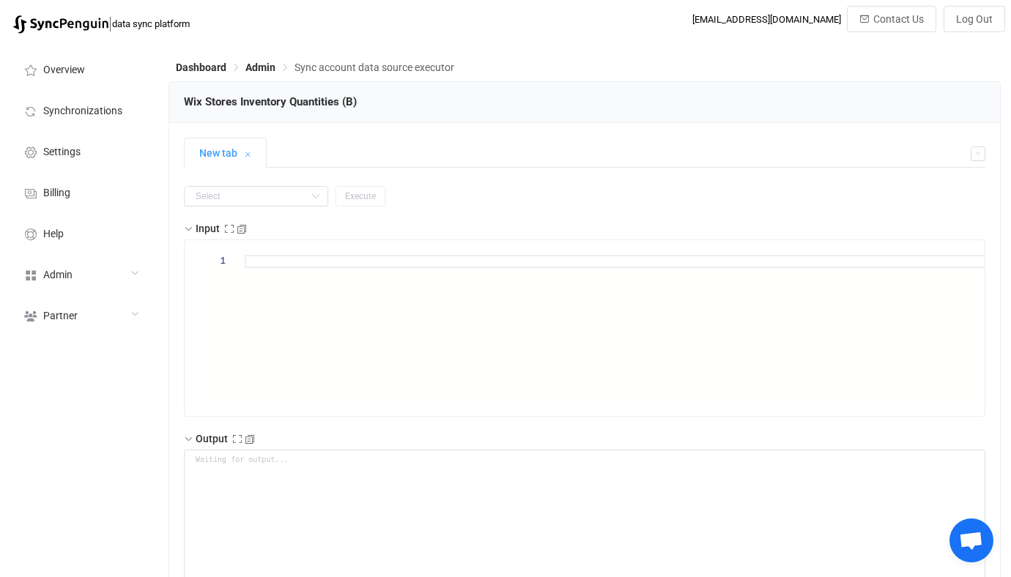
click at [243, 201] on input "text" at bounding box center [256, 196] width 144 height 21
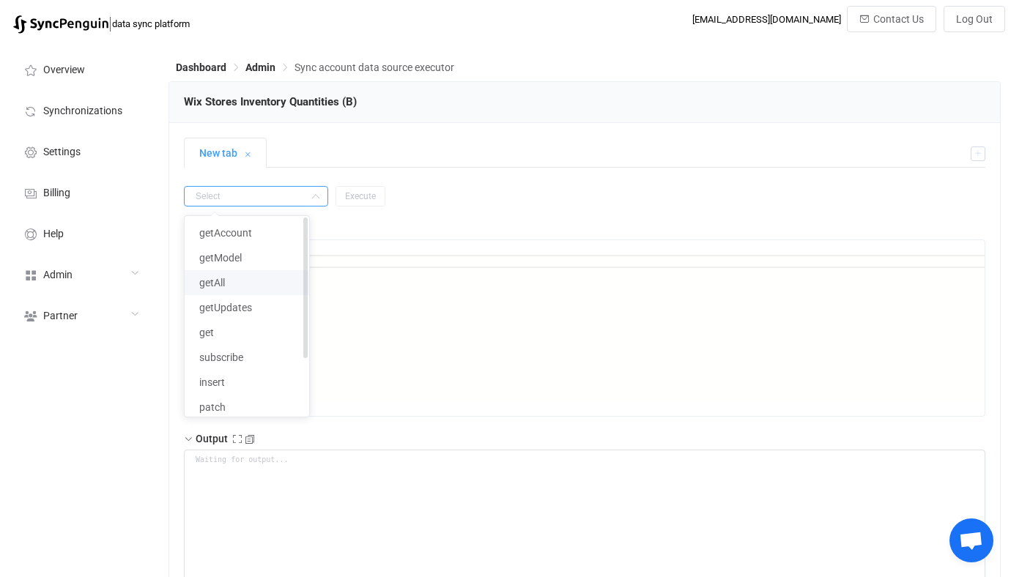
click at [218, 274] on li "getAll" at bounding box center [247, 282] width 125 height 25
type input "getAll"
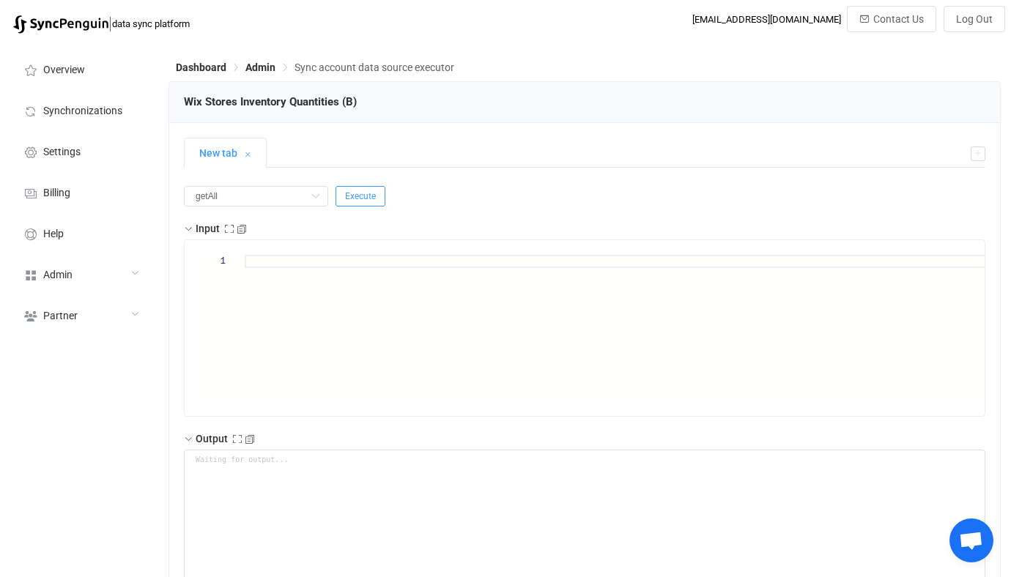
click at [353, 196] on span "Execute" at bounding box center [360, 196] width 31 height 10
type textarea "{ "nextSync": "[DATE]T18:51:03.770Z", "entries": [ { "id": "G288786", "type": "…"
type textarea "Output saved to the file"
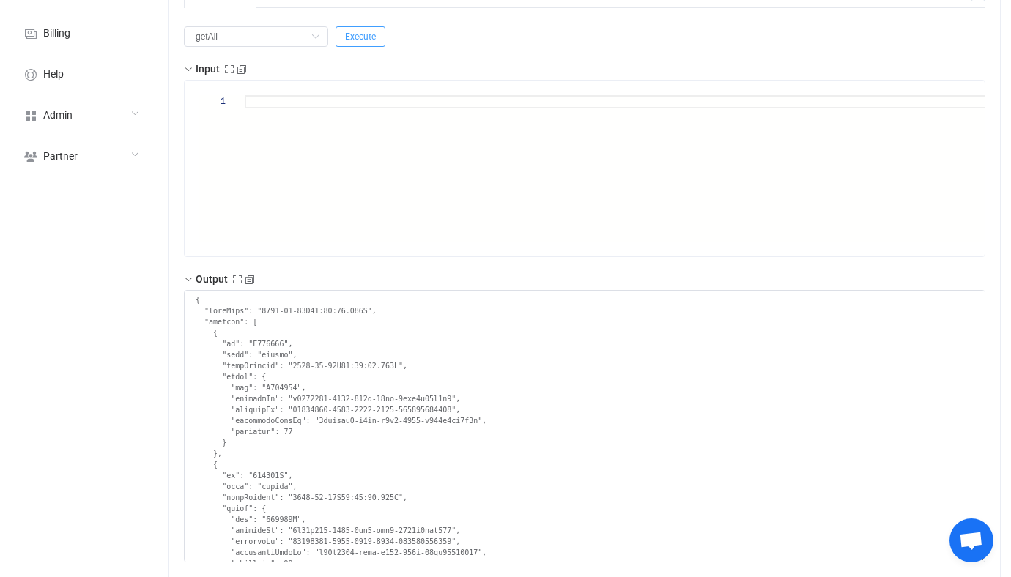
scroll to position [160, 0]
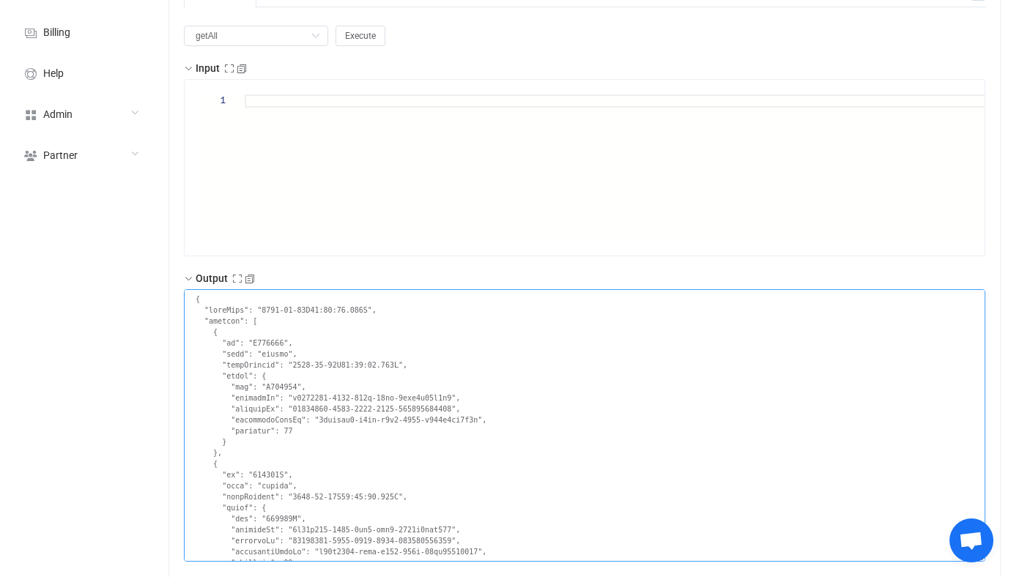
click at [251, 325] on textarea at bounding box center [584, 425] width 801 height 273
drag, startPoint x: 252, startPoint y: 322, endPoint x: 286, endPoint y: 342, distance: 40.1
click at [286, 342] on textarea at bounding box center [584, 425] width 801 height 273
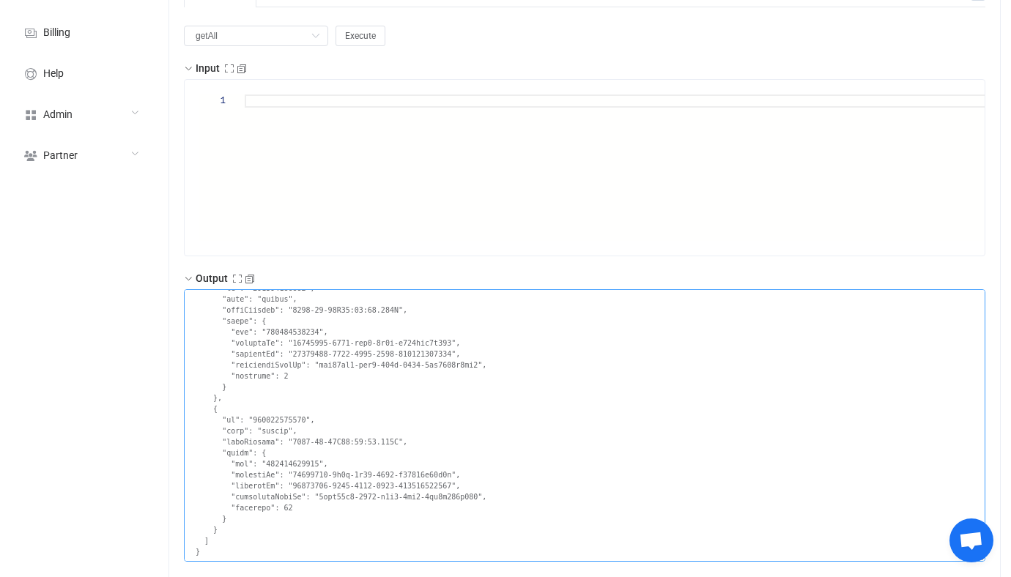
drag, startPoint x: 240, startPoint y: 399, endPoint x: 360, endPoint y: 367, distance: 124.4
click at [240, 399] on textarea at bounding box center [584, 425] width 801 height 273
click at [229, 541] on textarea at bounding box center [584, 425] width 801 height 273
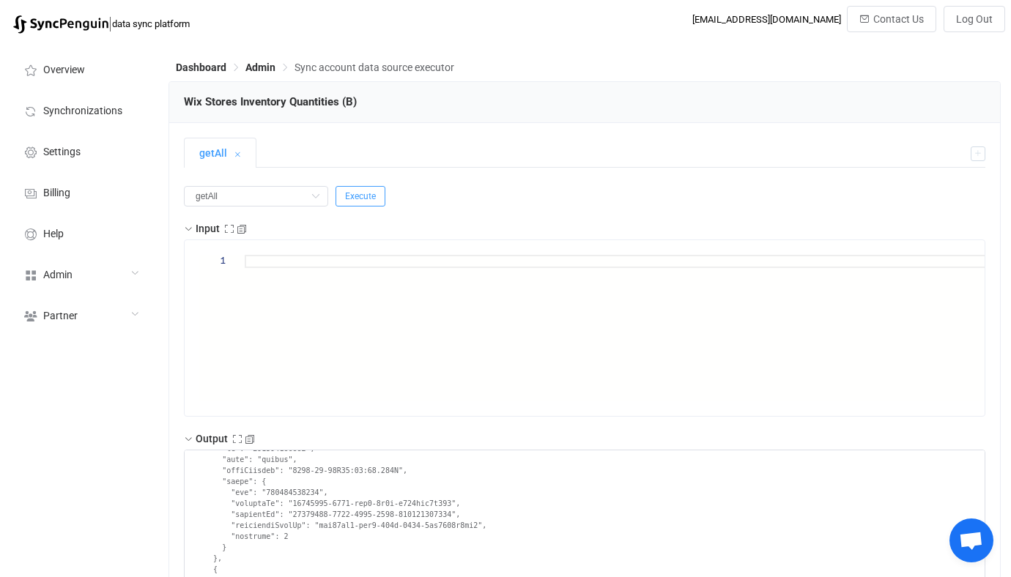
click at [346, 193] on span "Execute" at bounding box center [360, 196] width 31 height 10
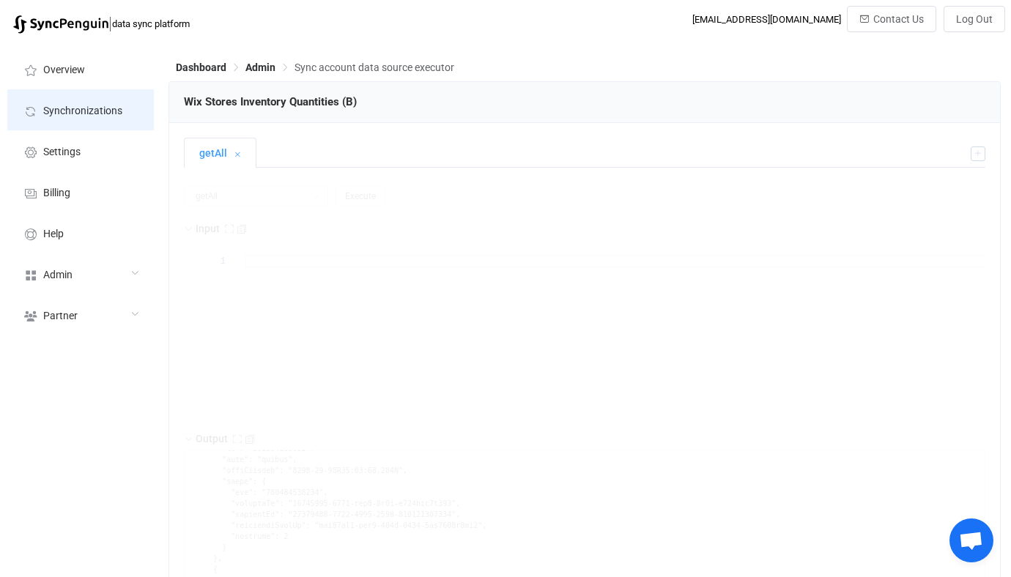
type textarea "{ "nextSync": "[DATE]T19:06:16.799Z", "entries": [ { "id": "G288786", "type": "…"
type textarea "Access token refresh Output saved to the file"
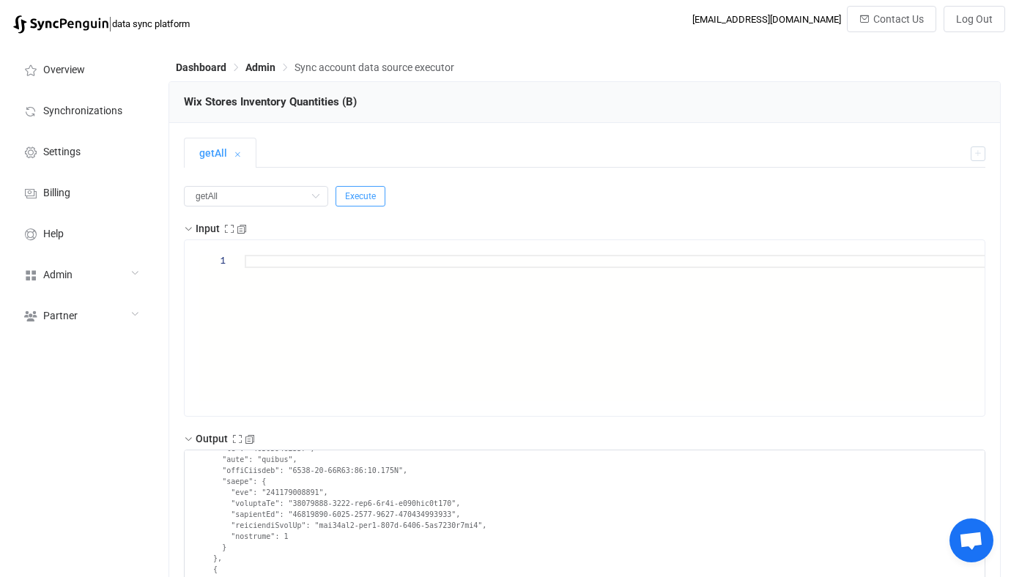
scroll to position [52, 0]
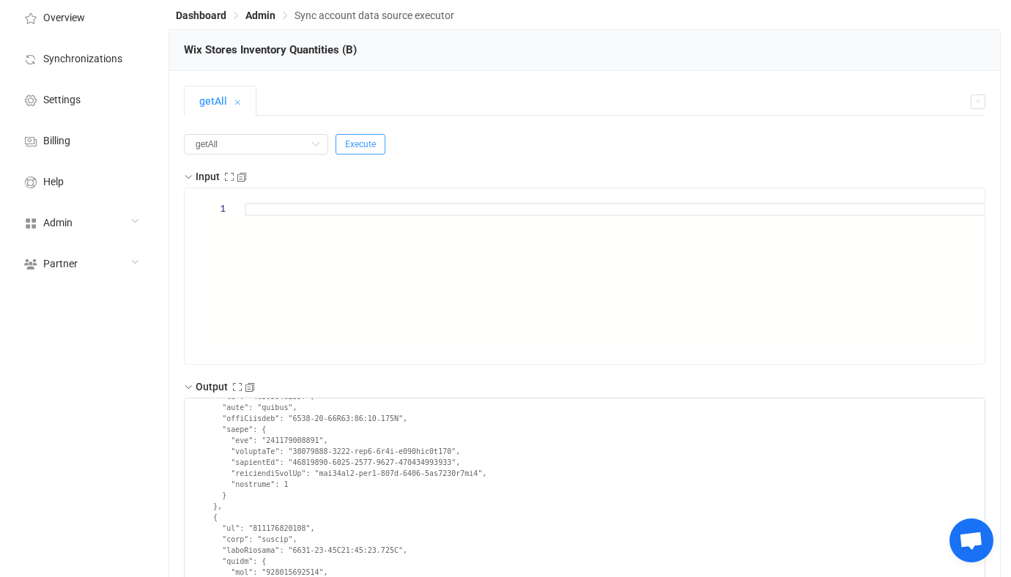
click at [345, 141] on span "Execute" at bounding box center [360, 144] width 31 height 10
drag, startPoint x: 220, startPoint y: 408, endPoint x: 303, endPoint y: 407, distance: 82.0
click at [303, 407] on textarea at bounding box center [584, 534] width 801 height 273
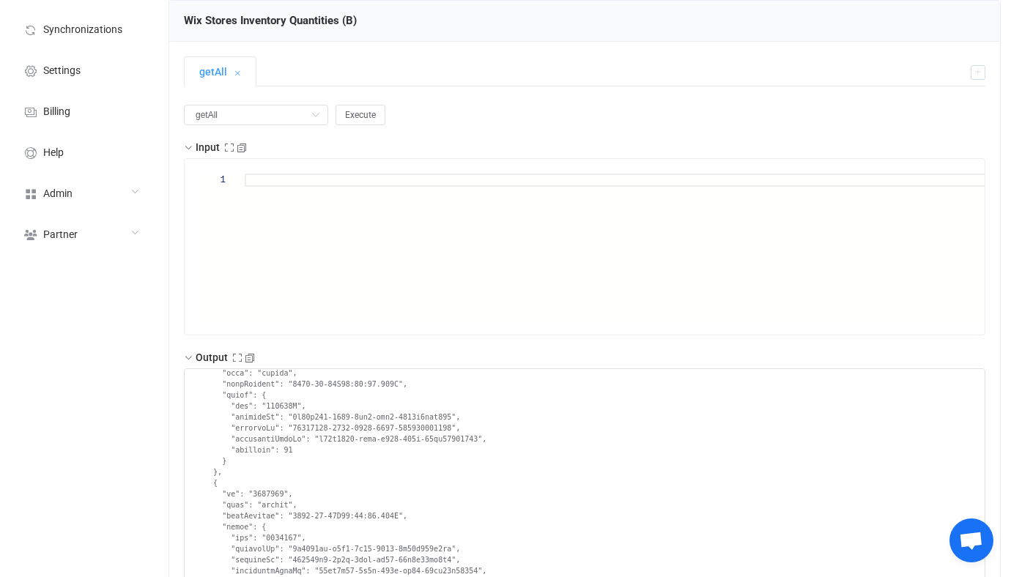
scroll to position [0, 0]
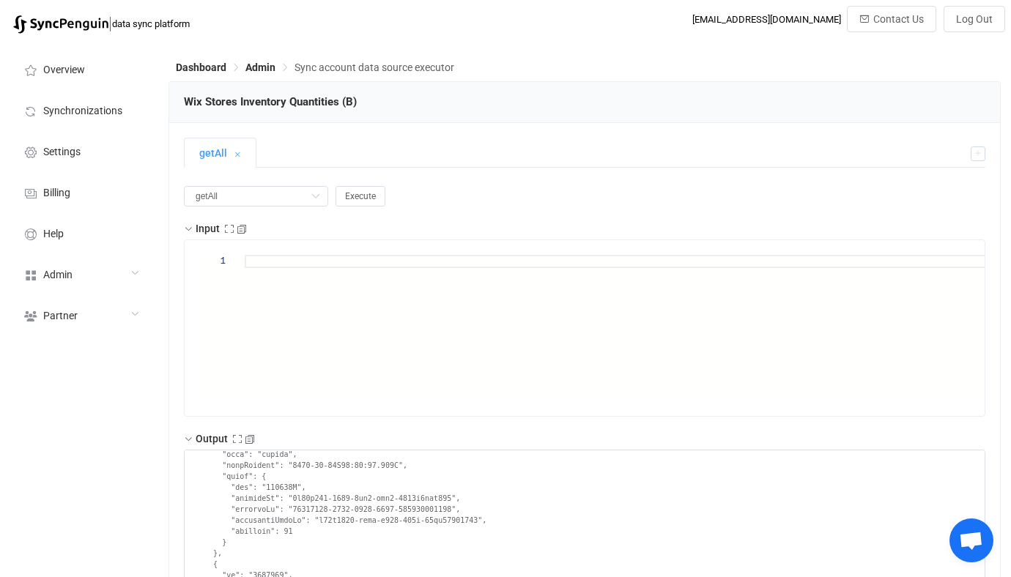
click at [345, 194] on span "Execute" at bounding box center [360, 196] width 31 height 10
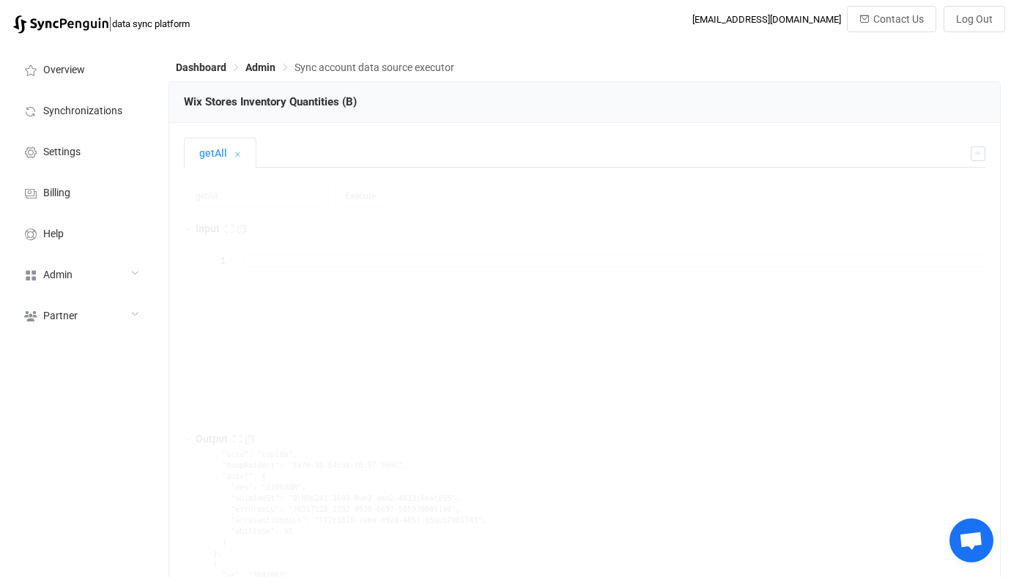
type textarea "{ "nextSync": "[DATE]T19:19:28.380Z", "entries": [ { "id": "G288786", "type": "…"
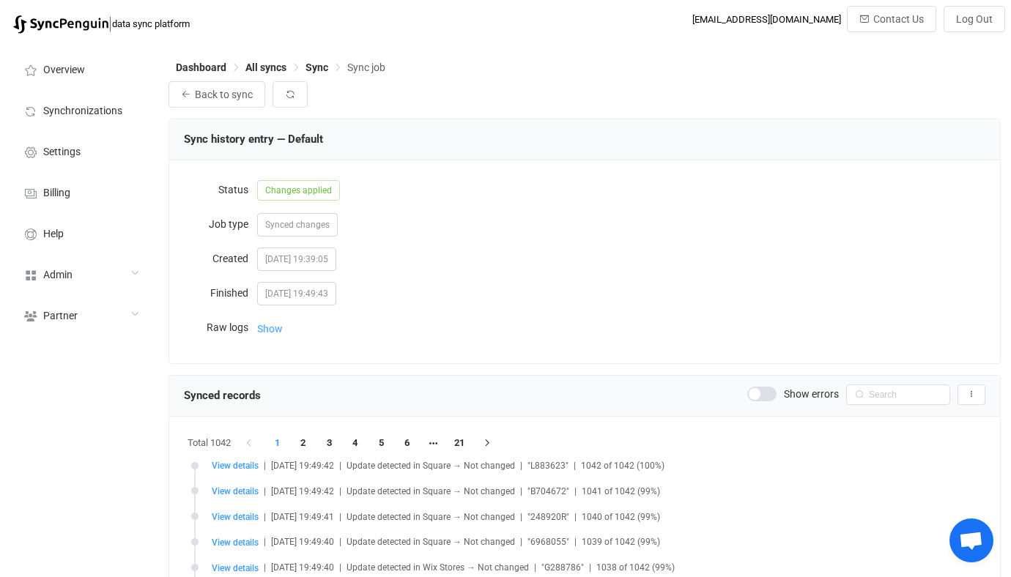
click at [280, 330] on span "Show" at bounding box center [269, 328] width 25 height 29
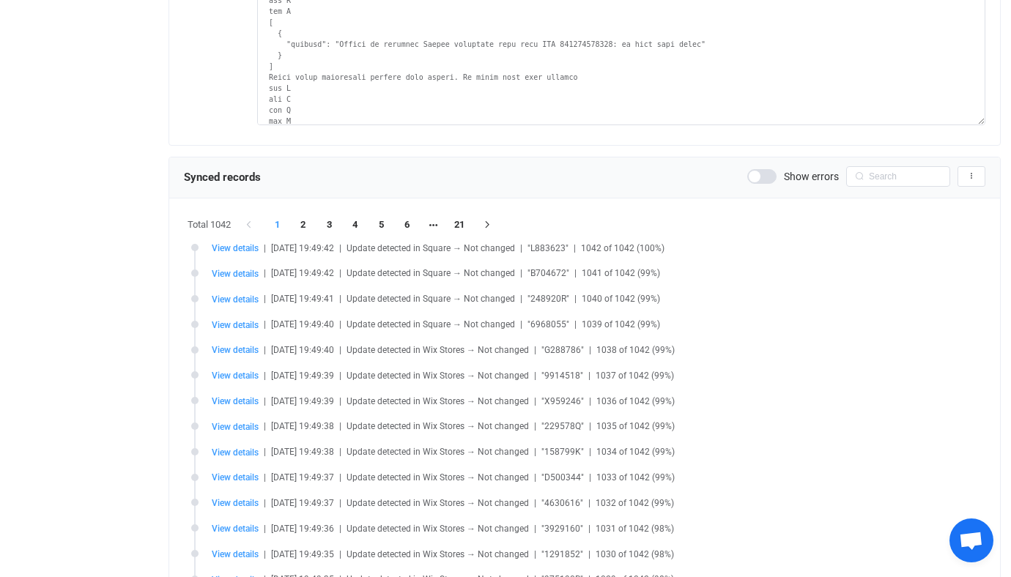
scroll to position [245, 0]
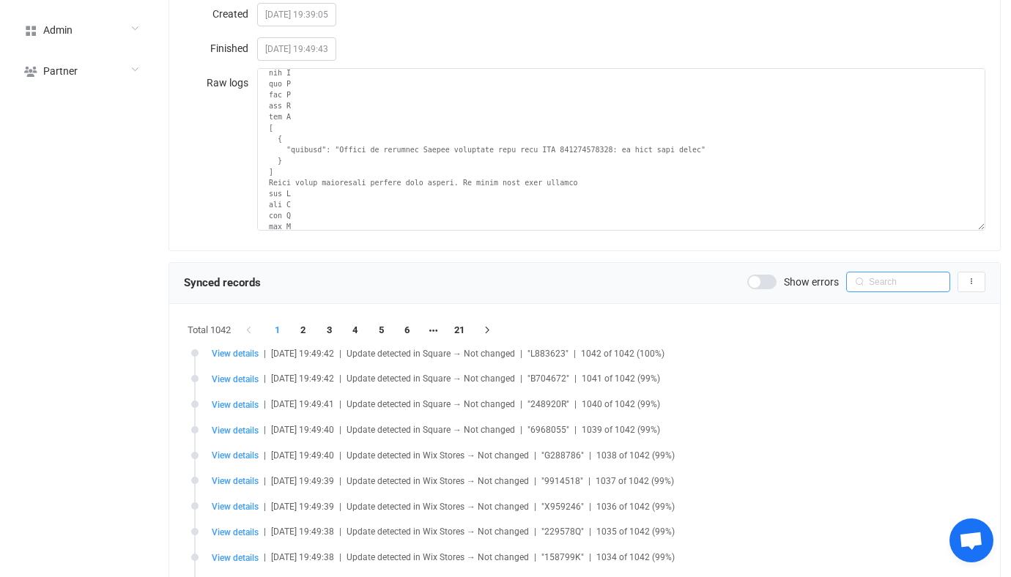
click at [889, 283] on input "text" at bounding box center [898, 282] width 104 height 21
paste input "Q852078"
type input "Q852078"
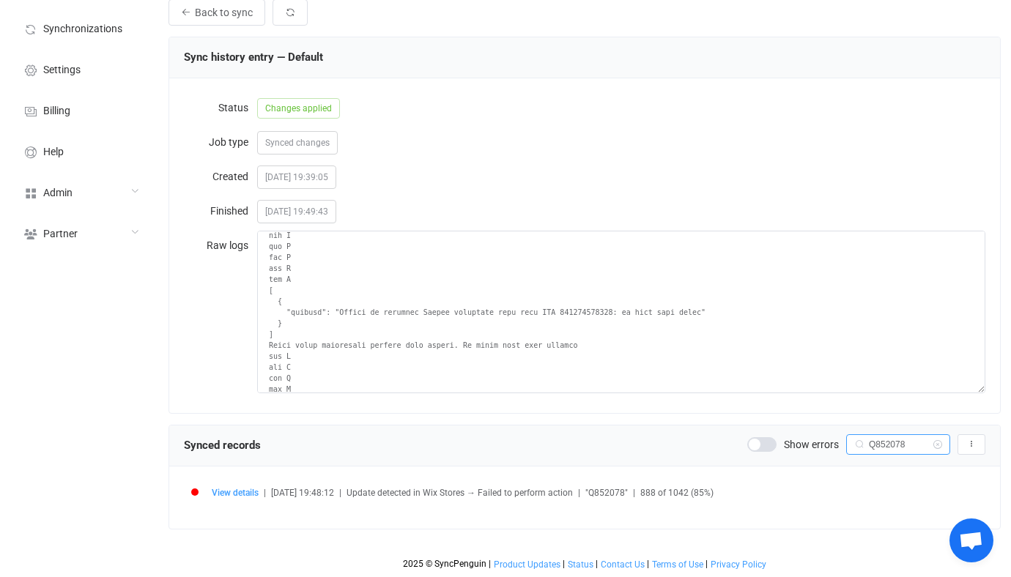
scroll to position [83, 0]
click at [240, 493] on span "View details" at bounding box center [235, 493] width 47 height 10
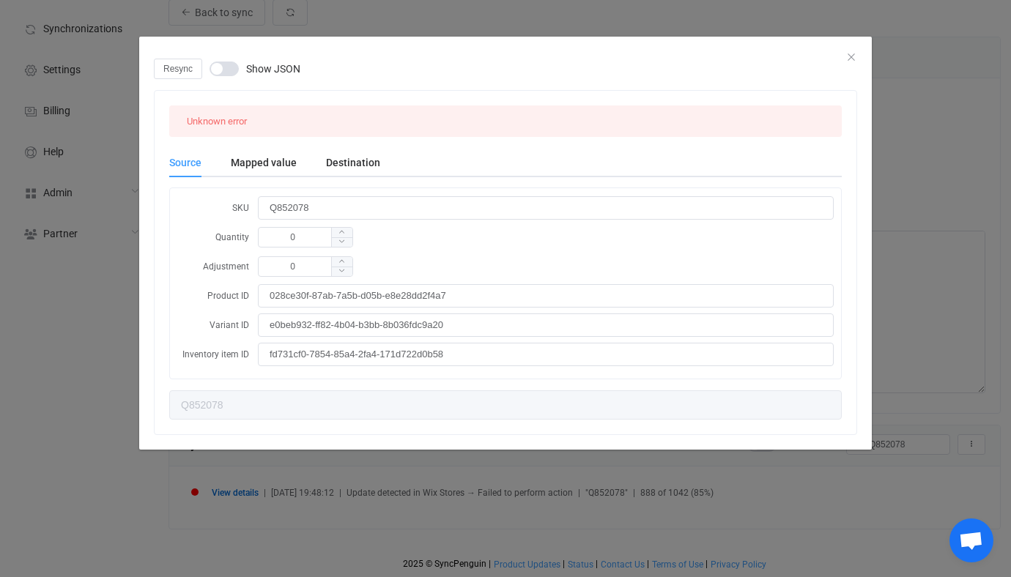
click at [66, 367] on div "Resync Show JSON Unknown error Source Mapped value Destination SKU Q852078 Quan…" at bounding box center [505, 288] width 1011 height 577
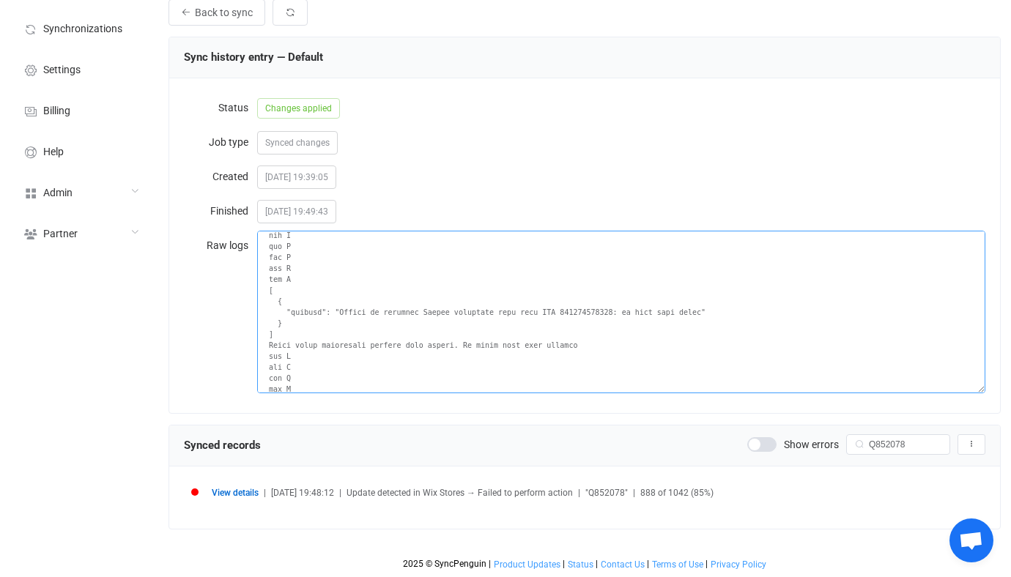
click at [605, 304] on textarea at bounding box center [621, 312] width 728 height 163
click at [564, 308] on textarea at bounding box center [621, 312] width 728 height 163
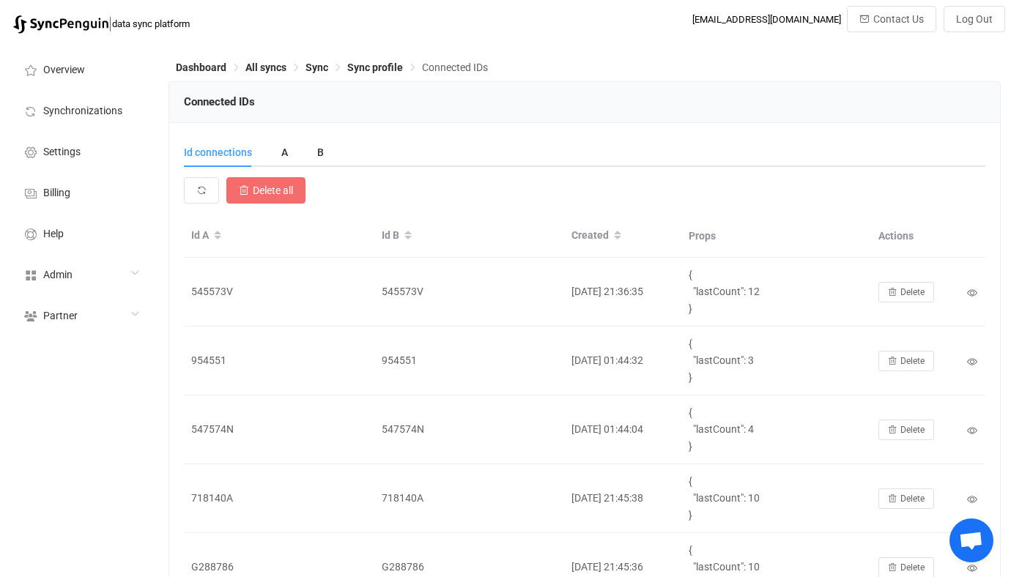
scroll to position [6683, 0]
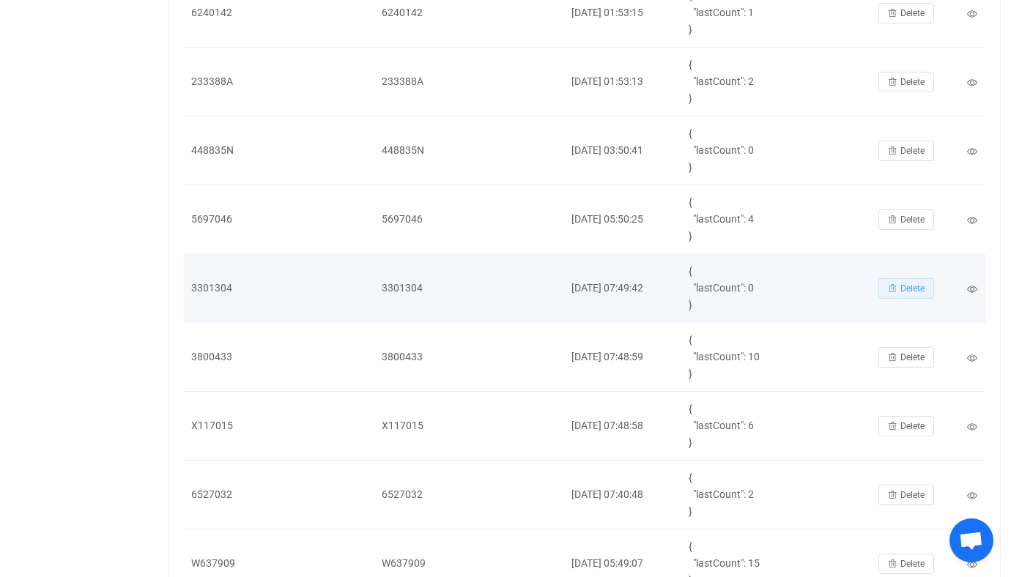
click at [916, 290] on span "Delete" at bounding box center [912, 288] width 24 height 10
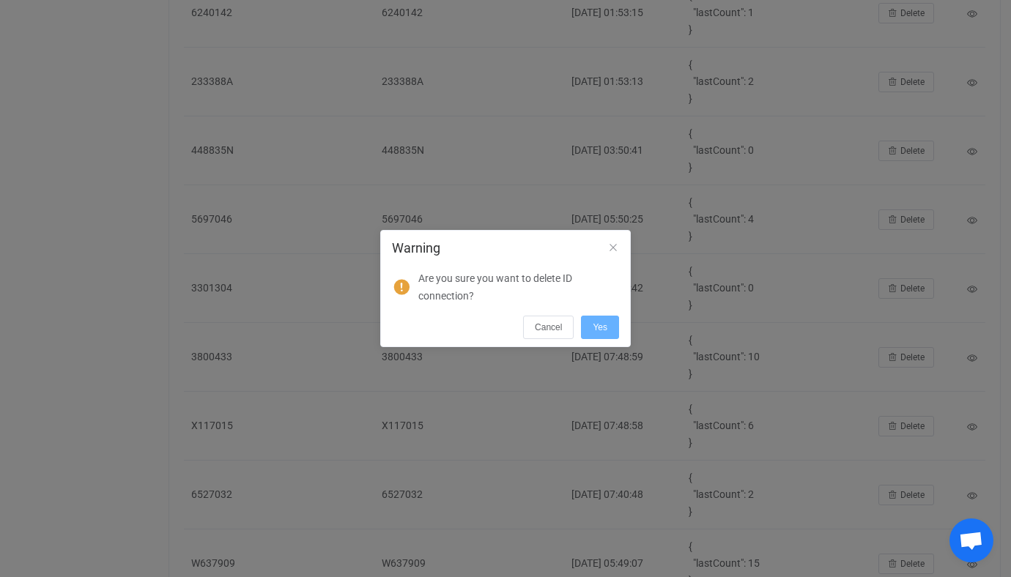
click at [600, 331] on span "Yes" at bounding box center [600, 327] width 15 height 10
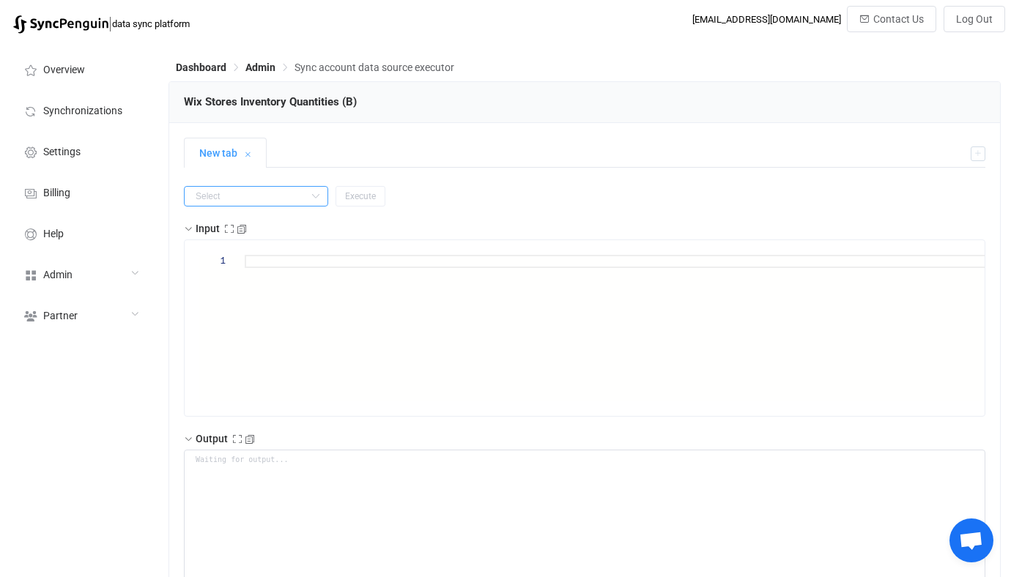
click at [240, 205] on input "text" at bounding box center [256, 196] width 144 height 21
click at [221, 318] on li "getUpdates" at bounding box center [247, 307] width 125 height 25
type input "getUpdates"
type textarea "{ "lastSync": "[DATE]T00:00:00.000Z" }"
click at [238, 190] on input "getUpdates" at bounding box center [256, 196] width 144 height 21
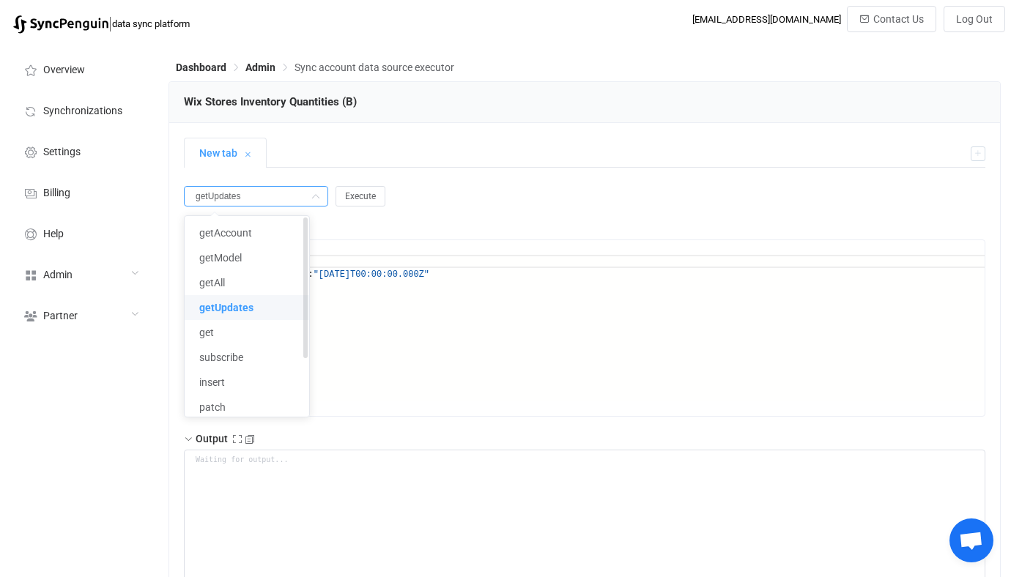
click at [216, 318] on li "getUpdates" at bounding box center [247, 307] width 125 height 25
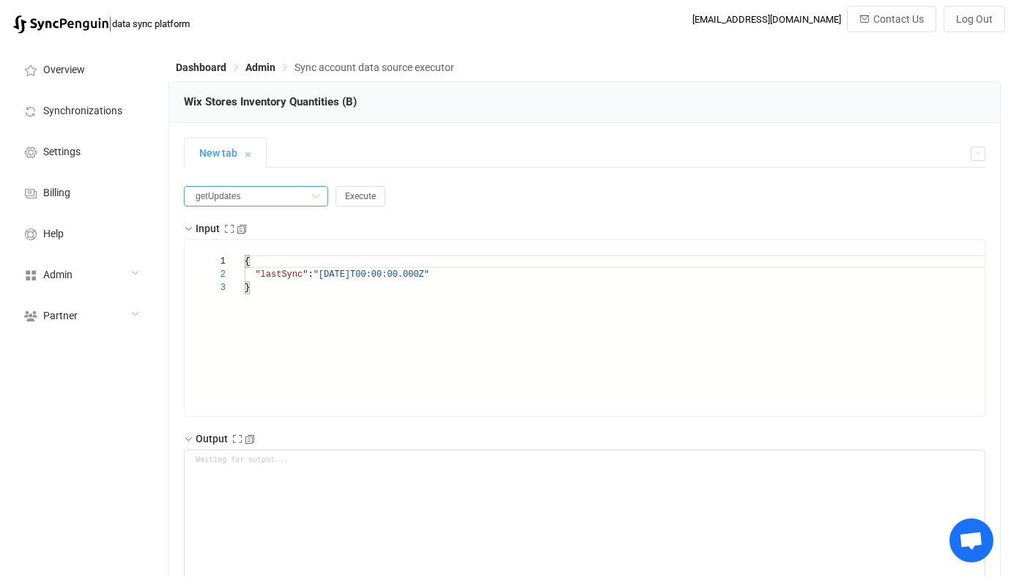
click at [260, 190] on input "getUpdates" at bounding box center [256, 196] width 144 height 21
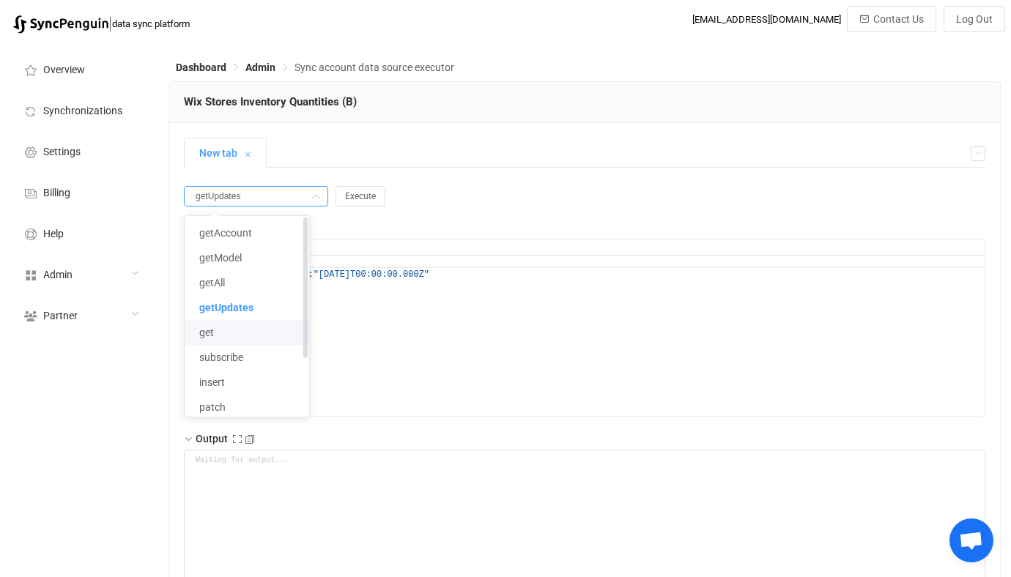
click at [222, 329] on li "get" at bounding box center [247, 332] width 125 height 25
type input "get"
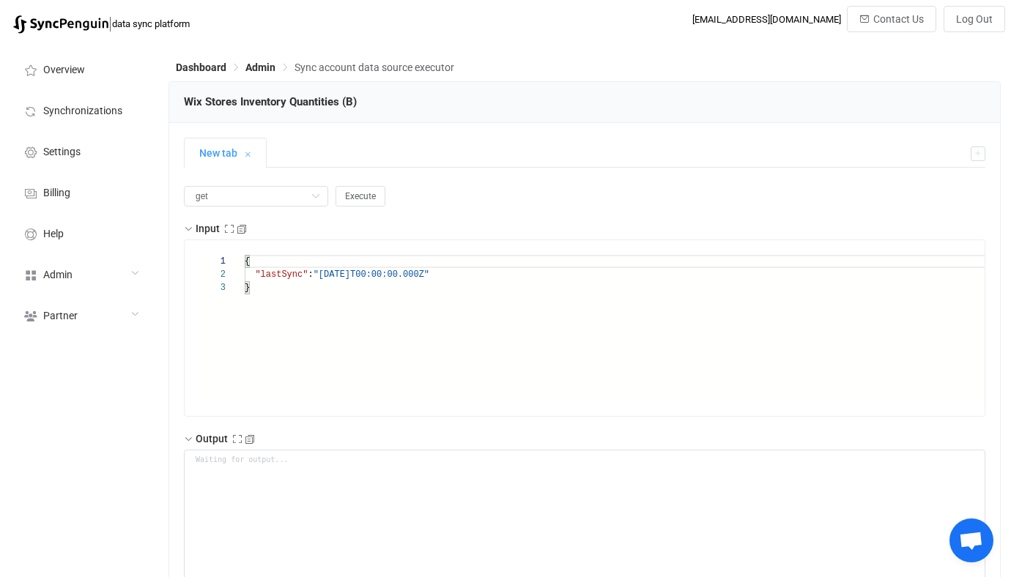
click at [353, 267] on div "{" at bounding box center [633, 261] width 777 height 13
click at [470, 270] on div ""lastSync" : "[DATE]T00:00:00.000Z"" at bounding box center [633, 274] width 777 height 13
click at [223, 187] on input "get" at bounding box center [256, 196] width 144 height 21
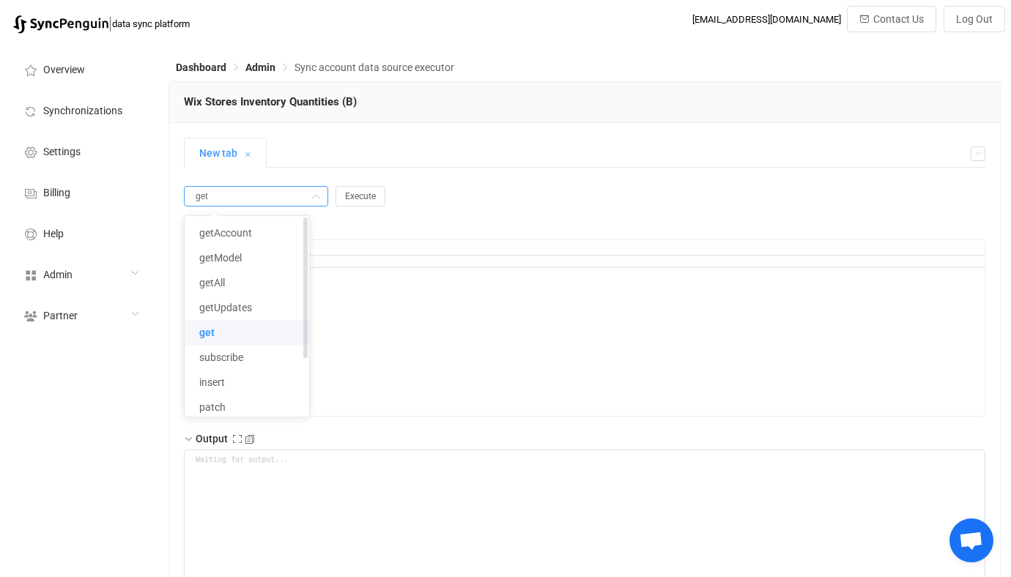
click at [246, 325] on li "get" at bounding box center [247, 332] width 125 height 25
click at [264, 200] on input "get" at bounding box center [256, 196] width 144 height 21
click at [247, 355] on li "subscribe" at bounding box center [247, 357] width 125 height 25
type input "subscribe"
type textarea "{ "value": { "callbackUrl": "" } }"
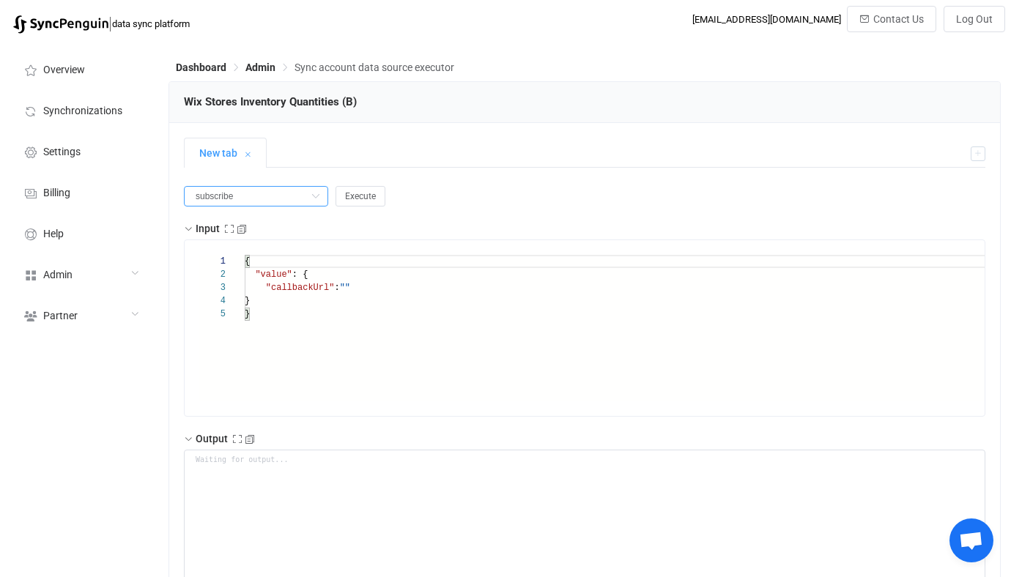
click at [248, 201] on input "subscribe" at bounding box center [256, 196] width 144 height 21
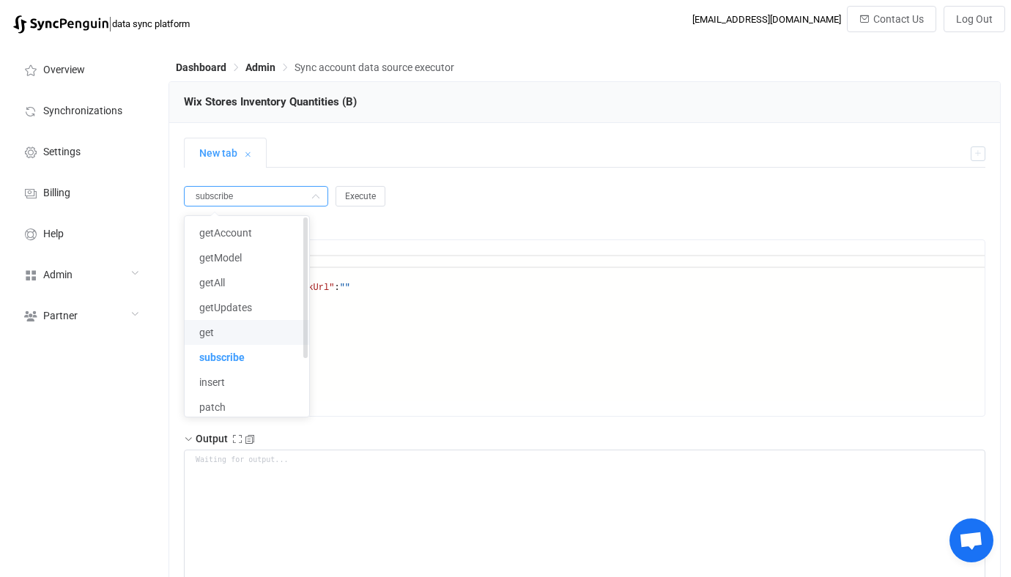
click at [216, 323] on li "get" at bounding box center [247, 332] width 125 height 25
type input "get"
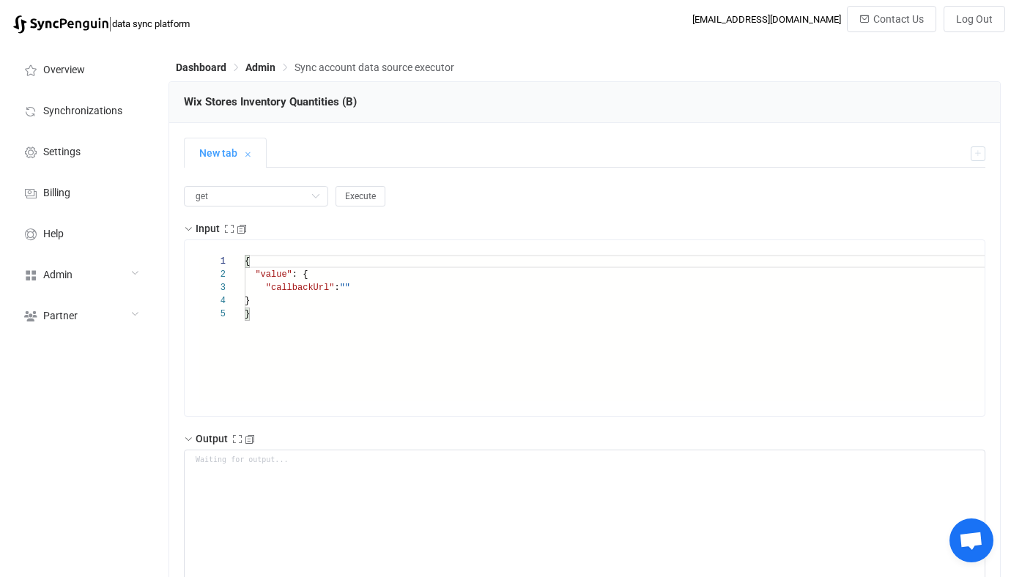
click at [369, 297] on div "}" at bounding box center [633, 300] width 777 height 13
click at [212, 204] on input "get" at bounding box center [256, 196] width 144 height 21
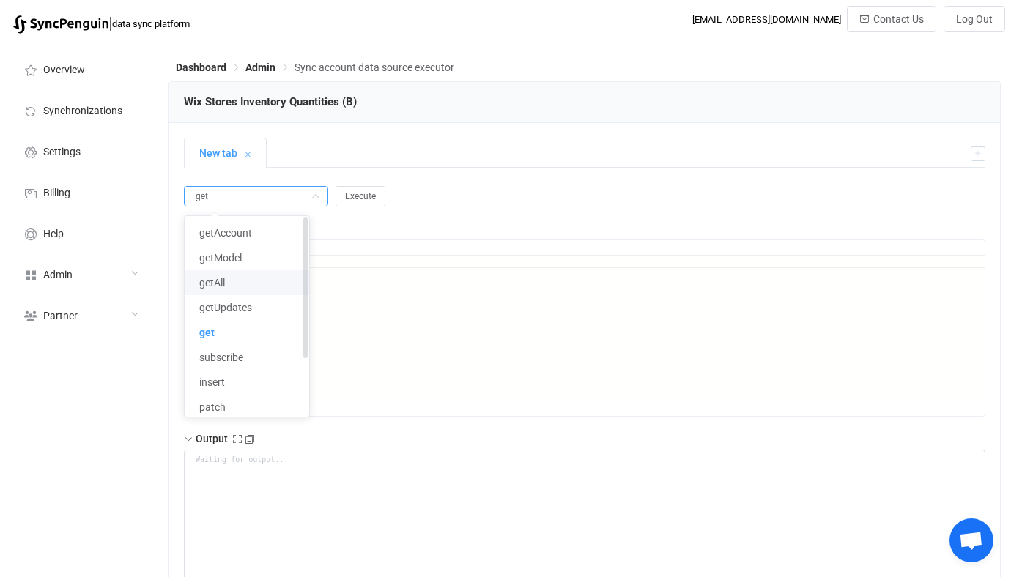
click at [276, 289] on li "getAll" at bounding box center [247, 282] width 125 height 25
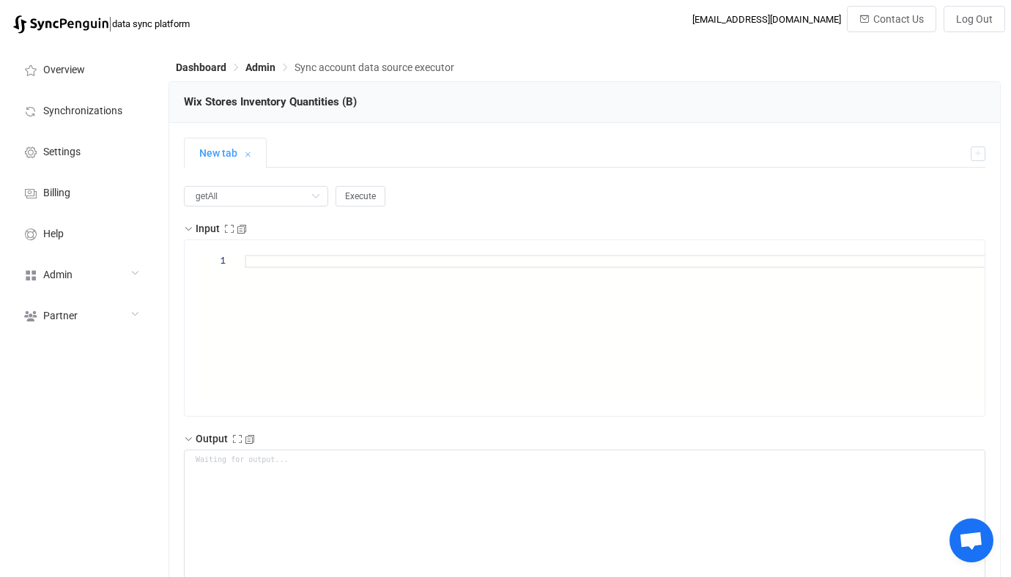
click at [333, 259] on div at bounding box center [633, 261] width 777 height 13
click at [232, 203] on input "getAll" at bounding box center [256, 196] width 144 height 21
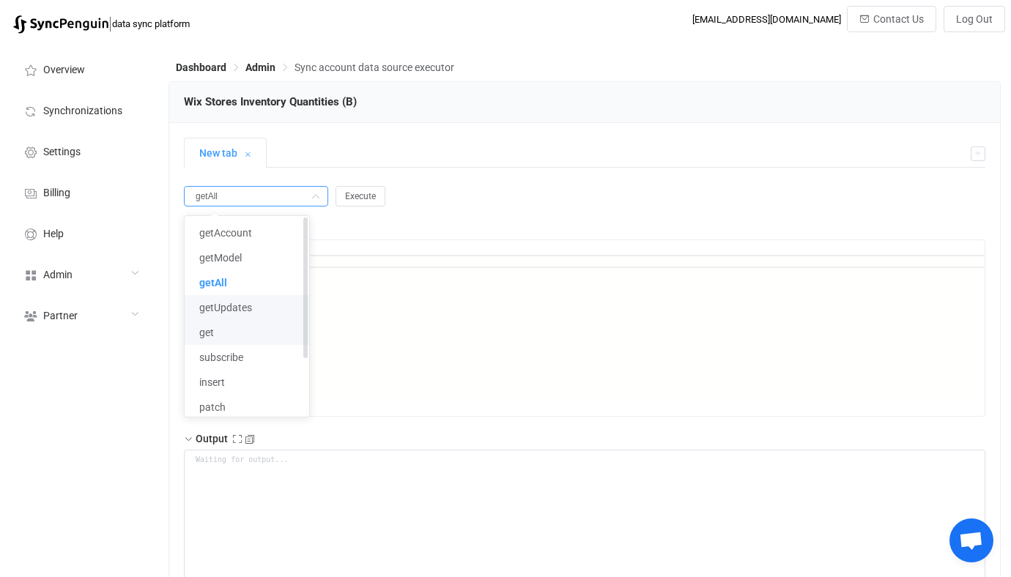
click at [236, 330] on li "get" at bounding box center [247, 332] width 125 height 25
type input "get"
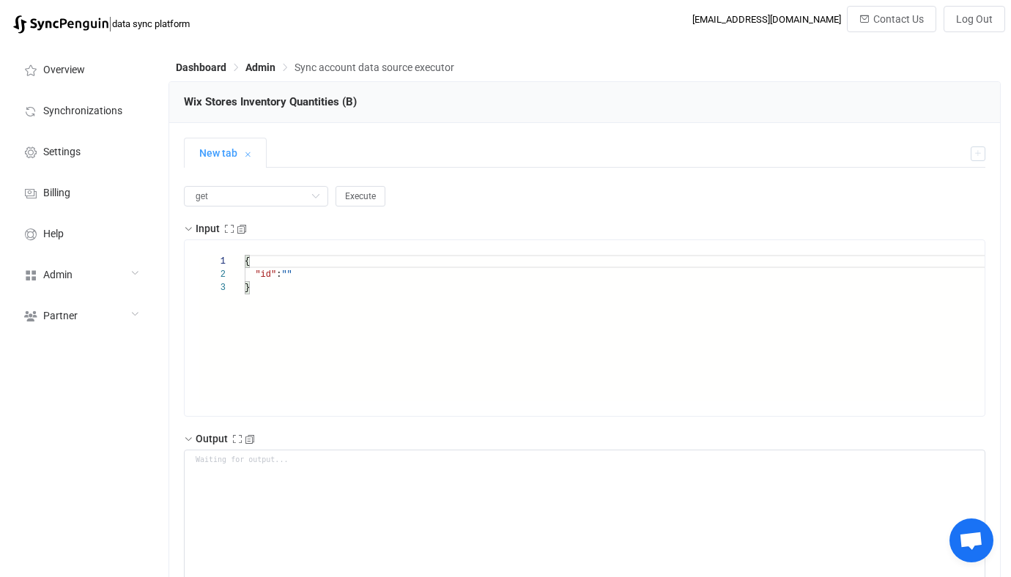
click at [420, 294] on div "}" at bounding box center [633, 287] width 777 height 13
paste textarea "Q852078"
type textarea "{ "id": "Q852078" }"
click at [355, 191] on button "Execute" at bounding box center [361, 196] width 50 height 21
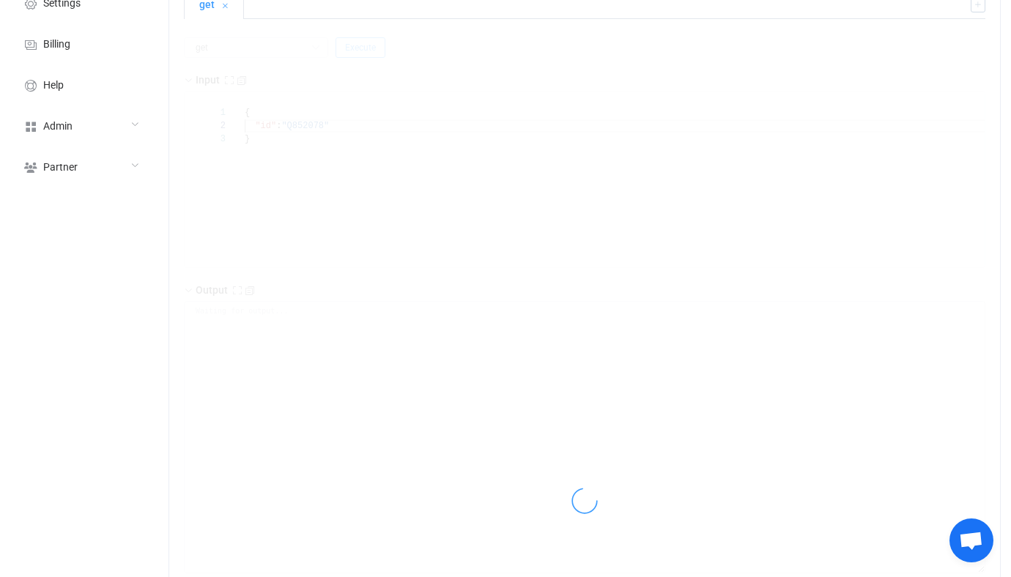
type textarea "null"
type textarea "Error: There are multiple items with SKU value of 'Q852078' at Object.get (webp…"
type textarea "Output saved to the file"
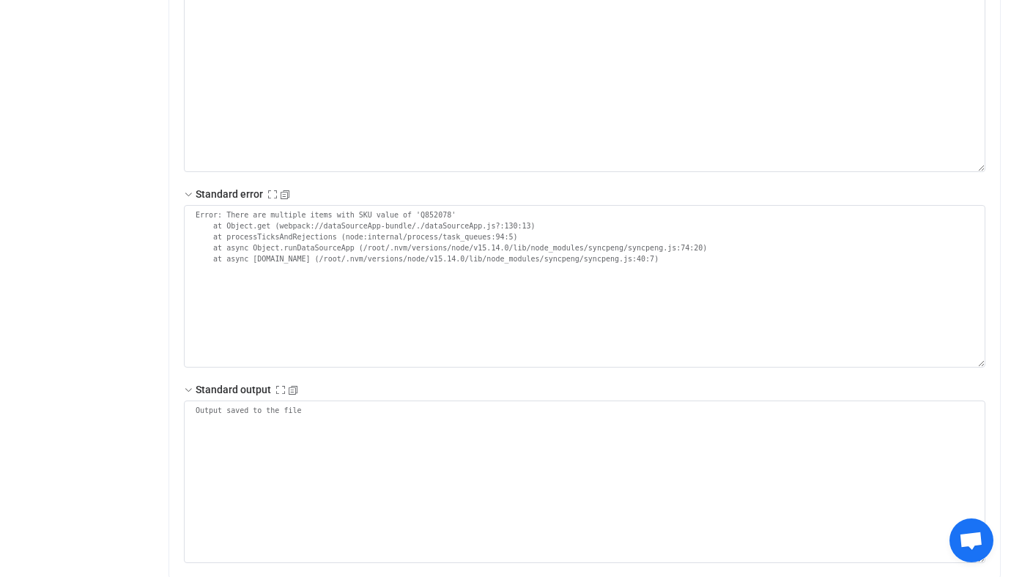
scroll to position [552, 0]
click at [283, 210] on textarea "Error: There are multiple items with SKU value of 'Q852078' at Object.get (webp…" at bounding box center [584, 285] width 801 height 163
drag, startPoint x: 283, startPoint y: 210, endPoint x: 449, endPoint y: 210, distance: 165.6
click at [449, 210] on textarea "Error: There are multiple items with SKU value of 'Q852078' at Object.get (webp…" at bounding box center [584, 285] width 801 height 163
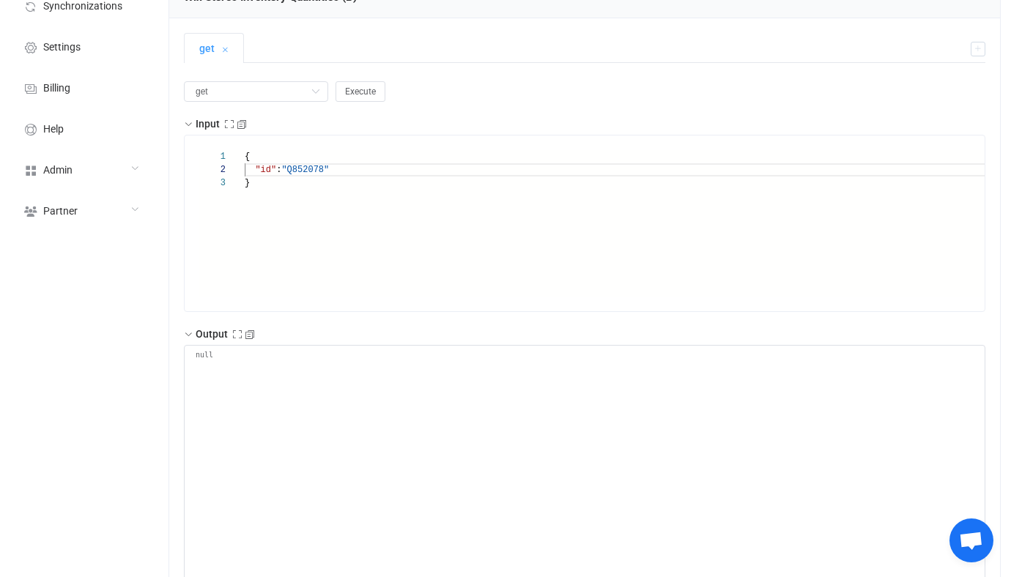
scroll to position [0, 0]
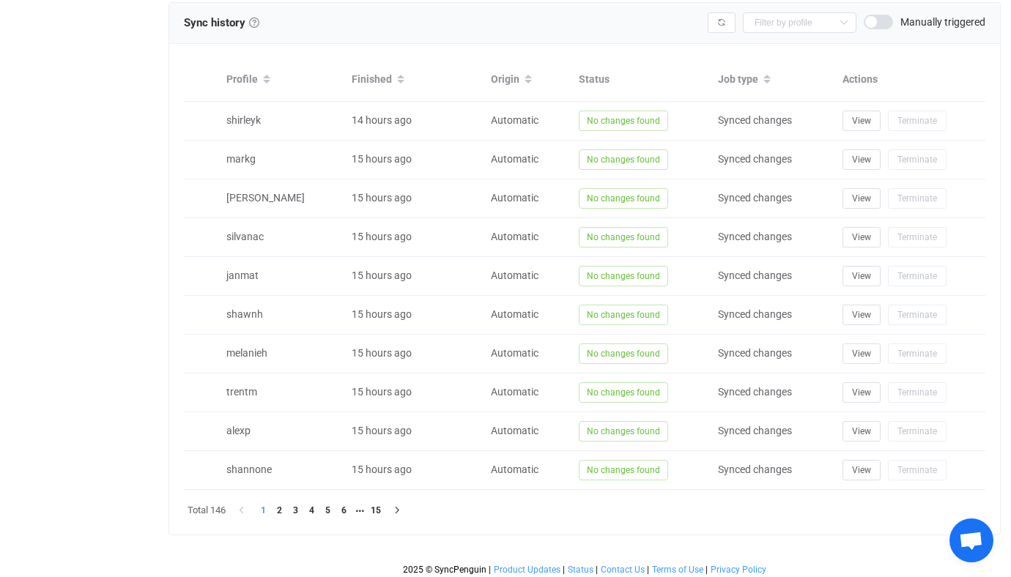
scroll to position [1137, 0]
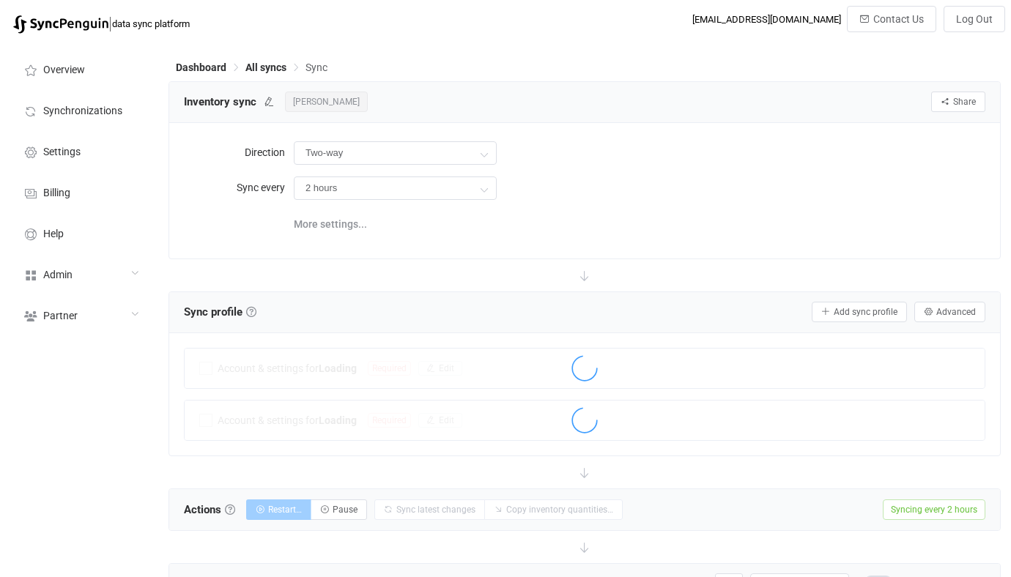
scroll to position [72, 0]
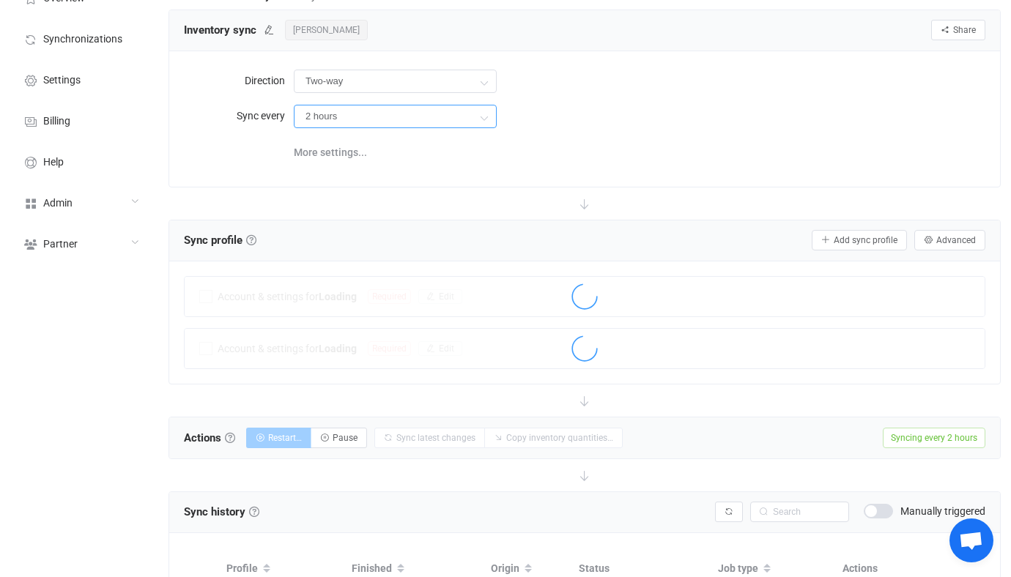
click at [316, 122] on input "2 hours" at bounding box center [395, 116] width 203 height 23
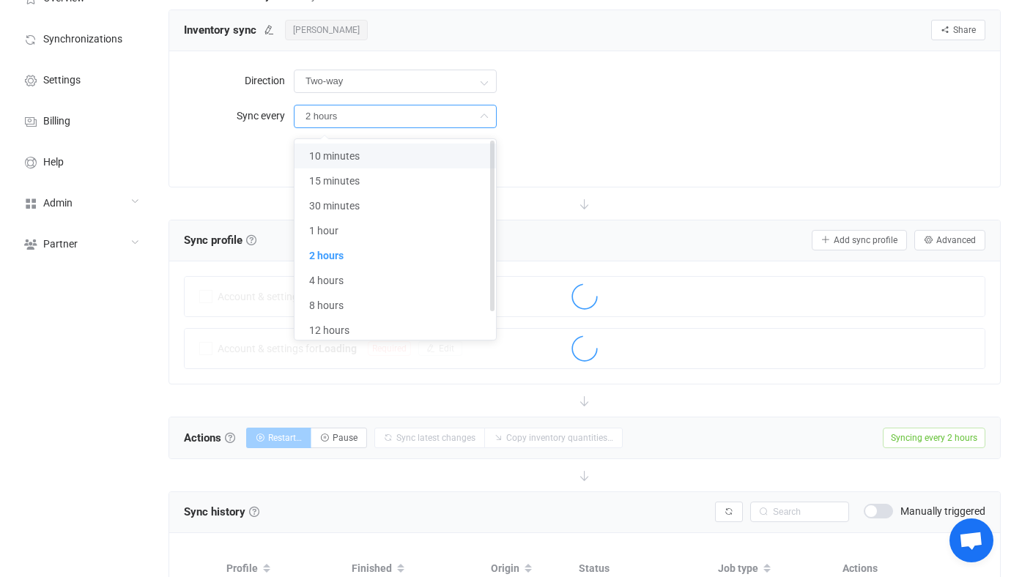
click at [371, 154] on li "10 minutes" at bounding box center [394, 156] width 201 height 25
type input "10 minutes"
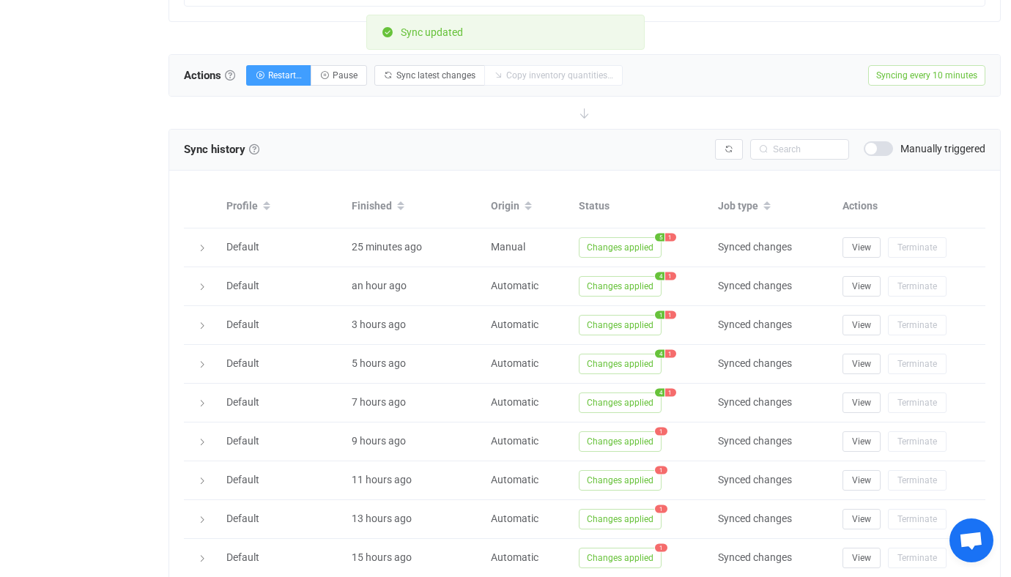
scroll to position [439, 0]
